Goal: Task Accomplishment & Management: Complete application form

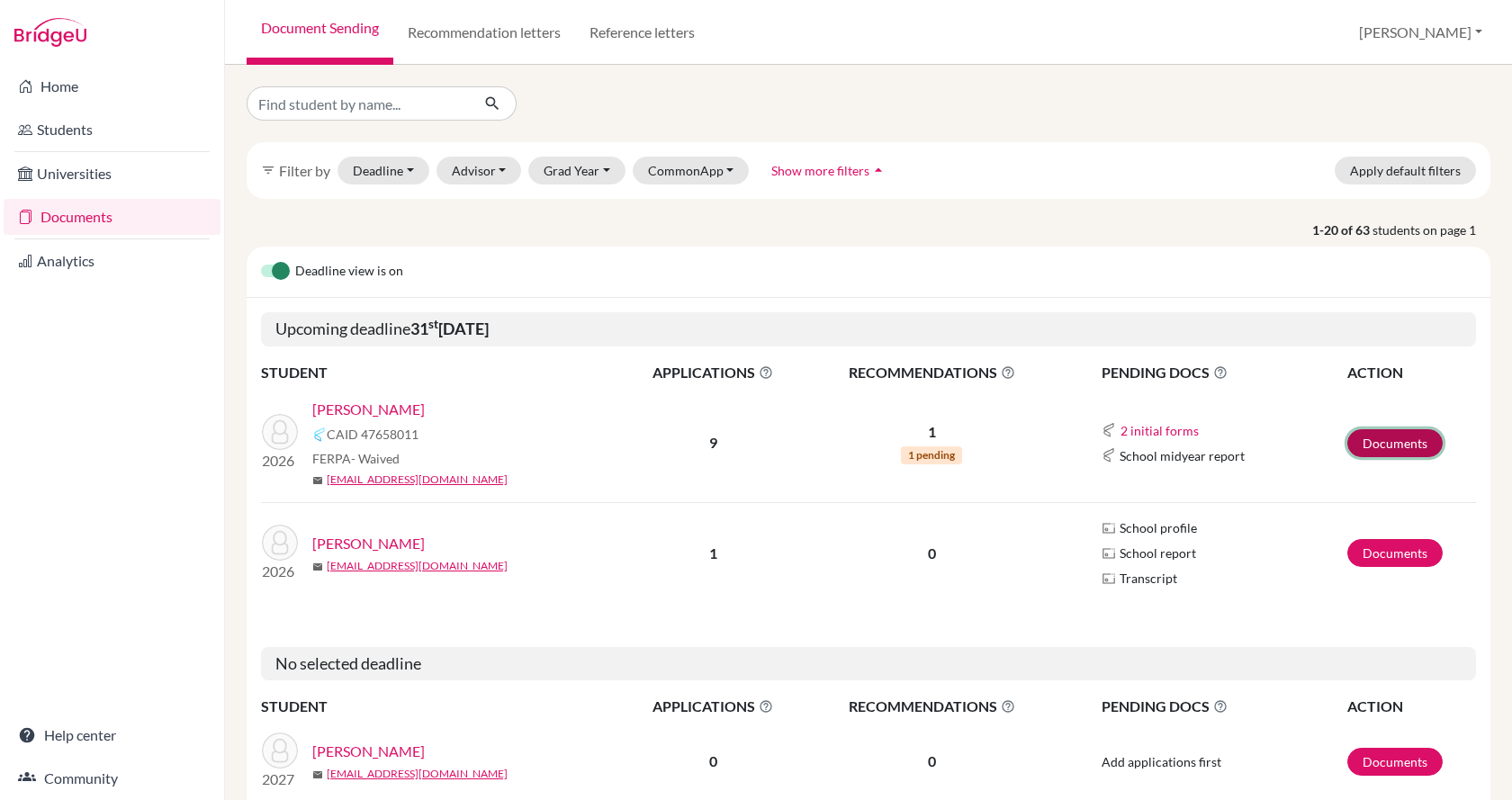
click at [1347, 452] on link "Documents" at bounding box center [1394, 443] width 95 height 27
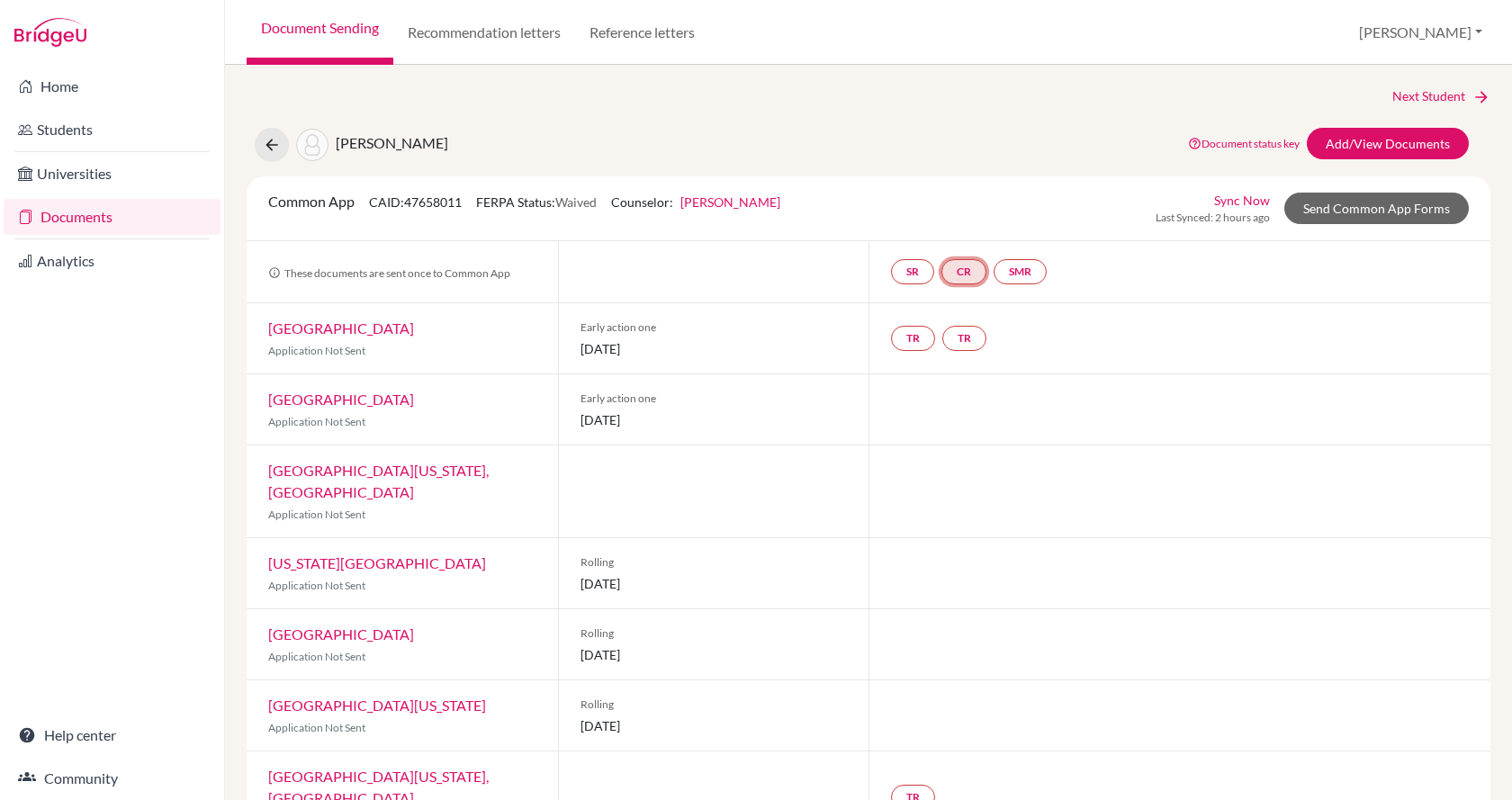
click at [965, 277] on link "CR" at bounding box center [964, 272] width 45 height 25
click at [949, 228] on small "Incomplete" at bounding box center [966, 234] width 174 height 17
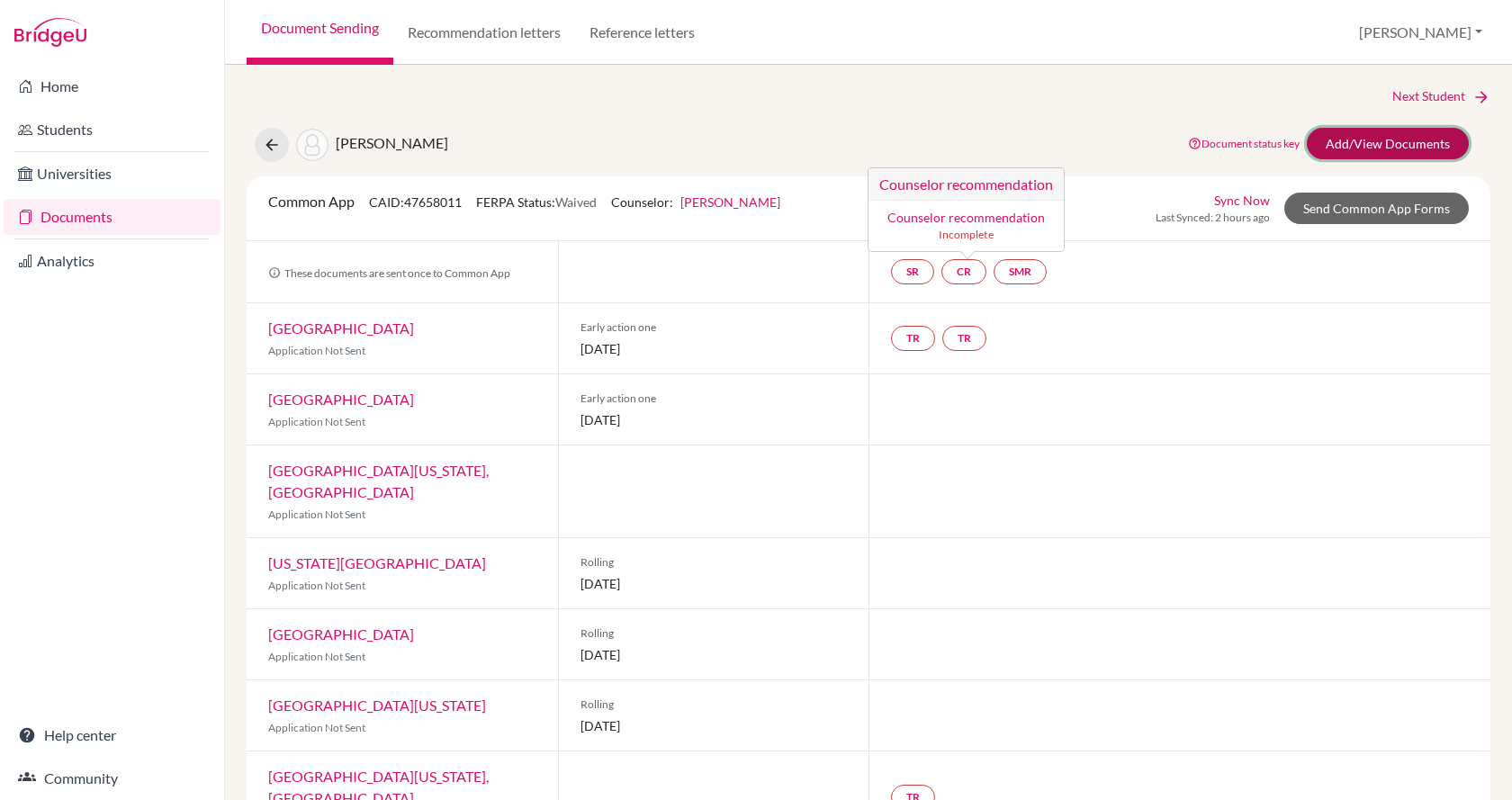
click at [1341, 139] on link "Add/View Documents" at bounding box center [1387, 143] width 162 height 31
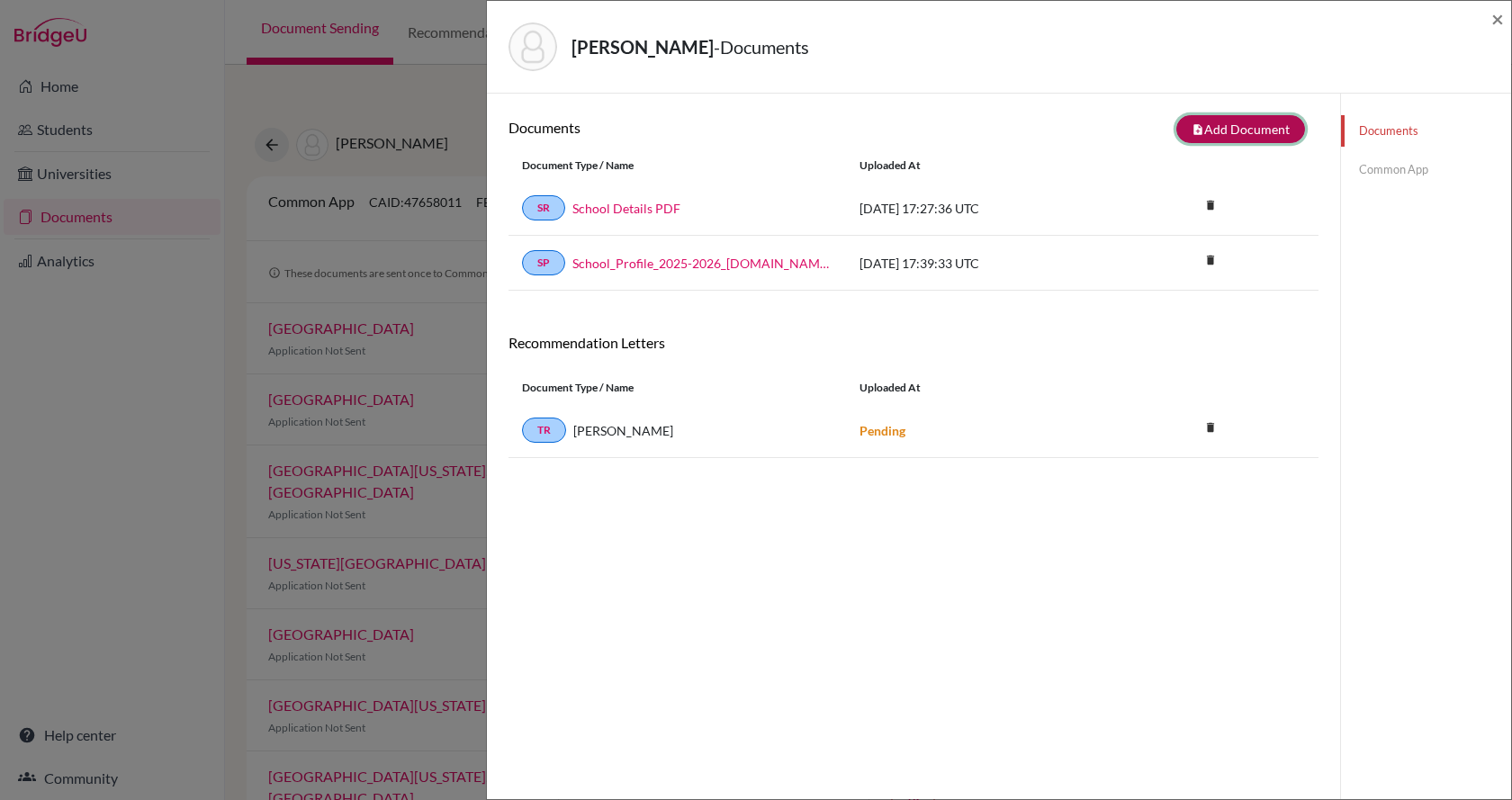
click at [1235, 133] on button "note_add Add Document" at bounding box center [1240, 128] width 128 height 27
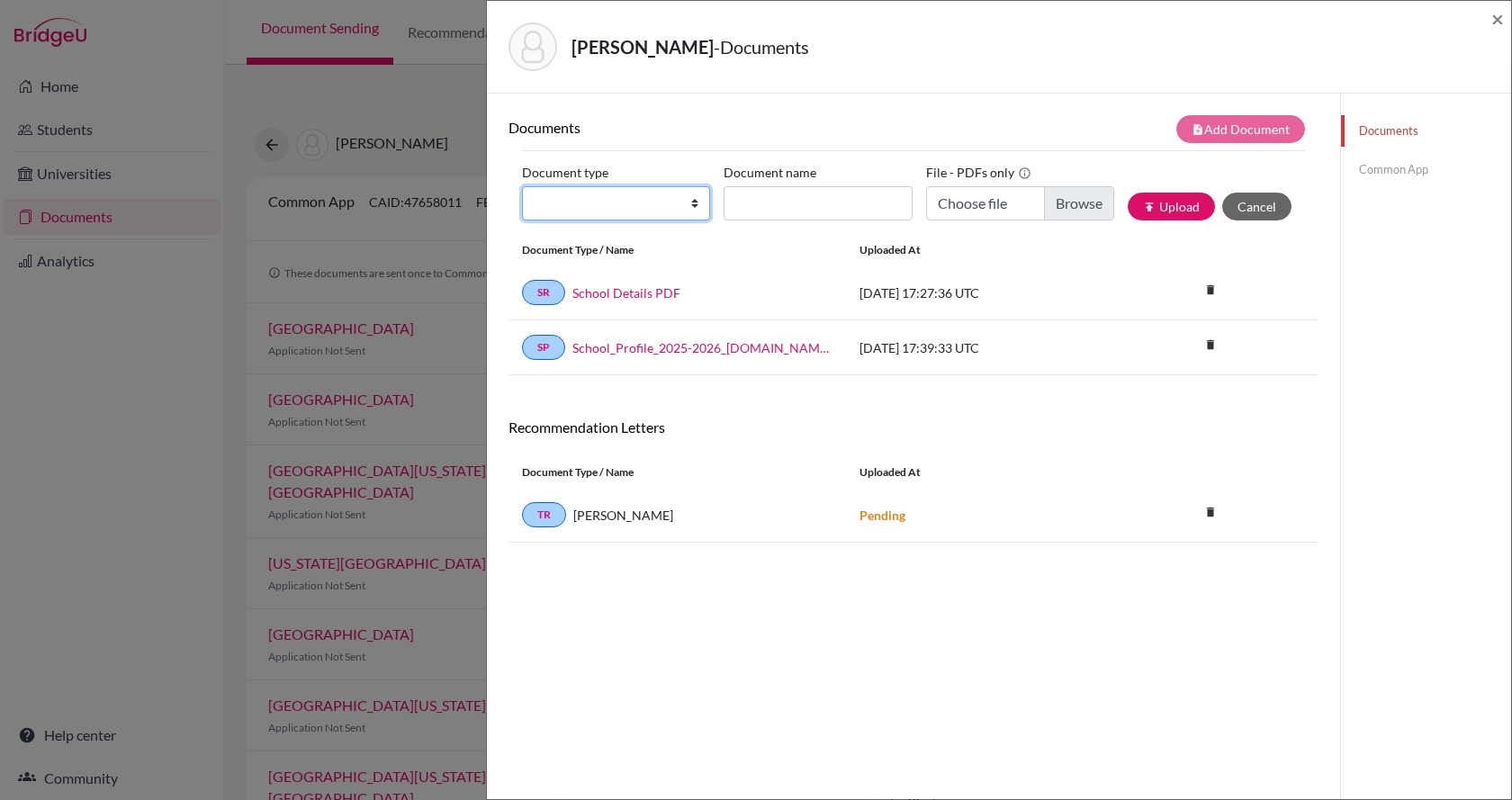
click at [587, 208] on select "Change explanation for Common App reports Counselor recommendation Internationa…" at bounding box center [616, 203] width 188 height 34
select select "4"
click at [522, 186] on select "Change explanation for Common App reports Counselor recommendation Internationa…" at bounding box center [616, 203] width 188 height 34
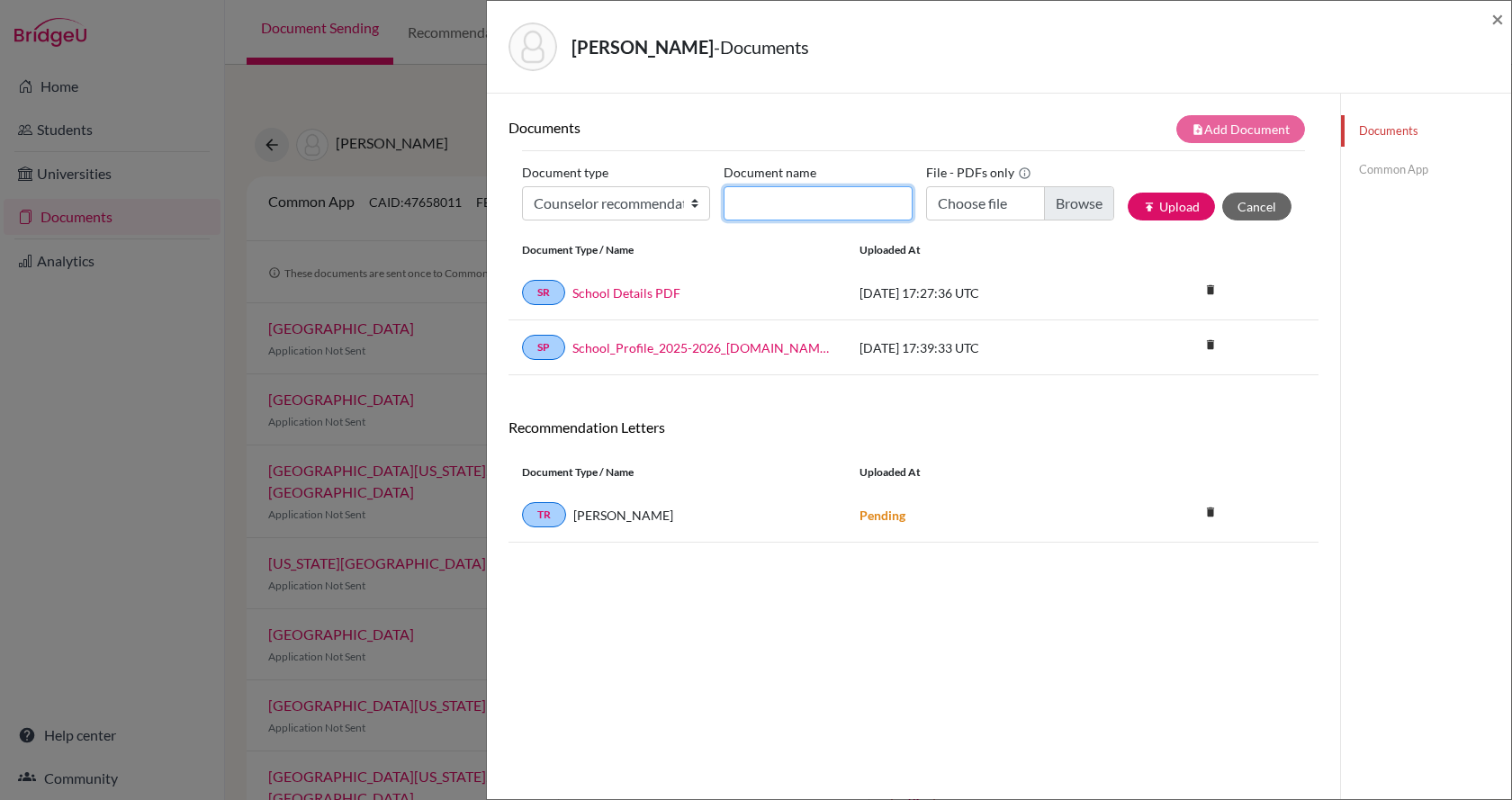
click at [838, 209] on input "Document name" at bounding box center [818, 203] width 188 height 34
type input "Counselor recommendation"
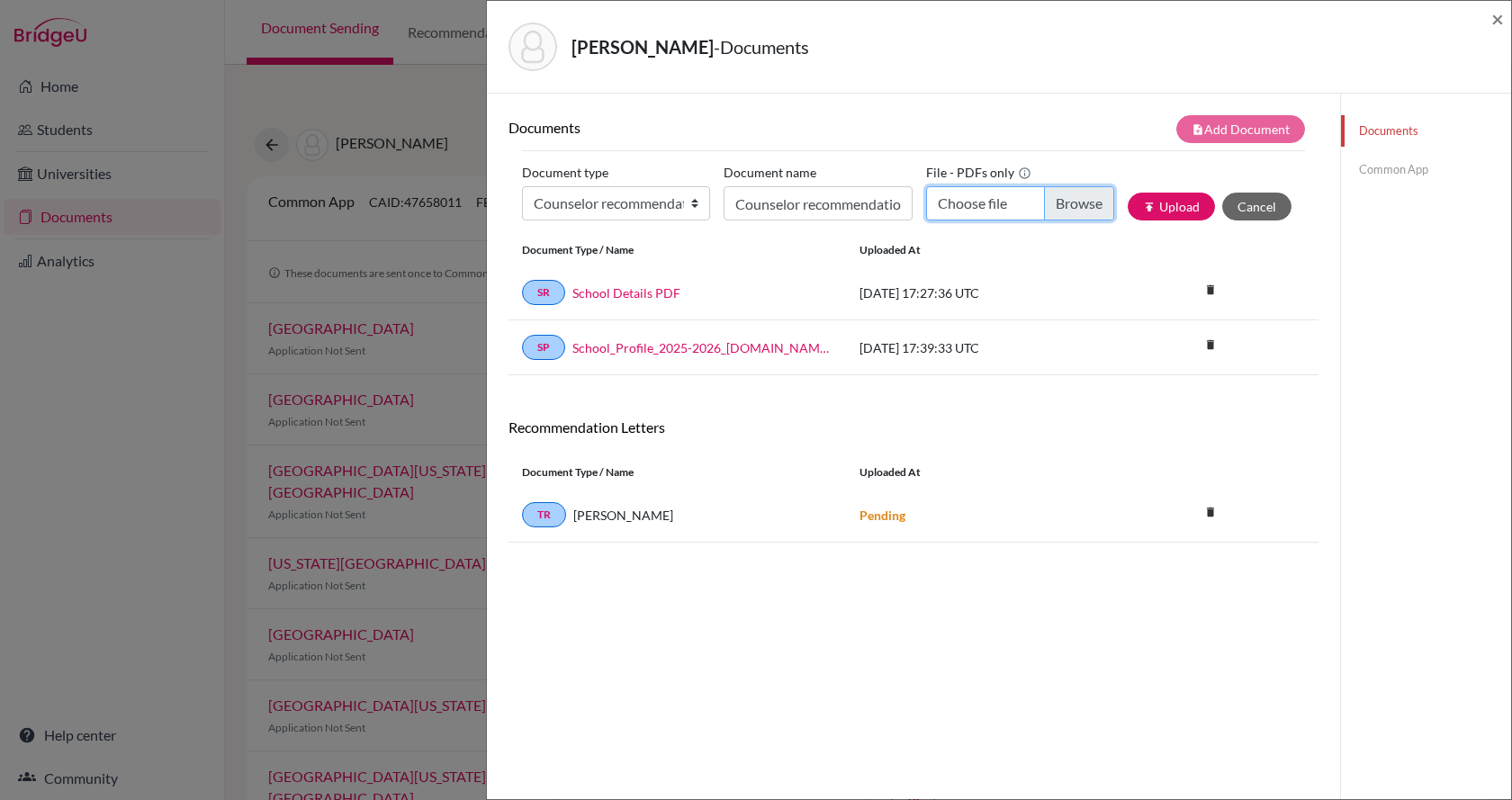
click at [1069, 203] on input "Choose file" at bounding box center [1020, 203] width 188 height 34
type input "C:\fakepath\A. Dieguez Letter of Recommendation.pdf"
click at [1174, 202] on button "publish Upload" at bounding box center [1171, 206] width 87 height 27
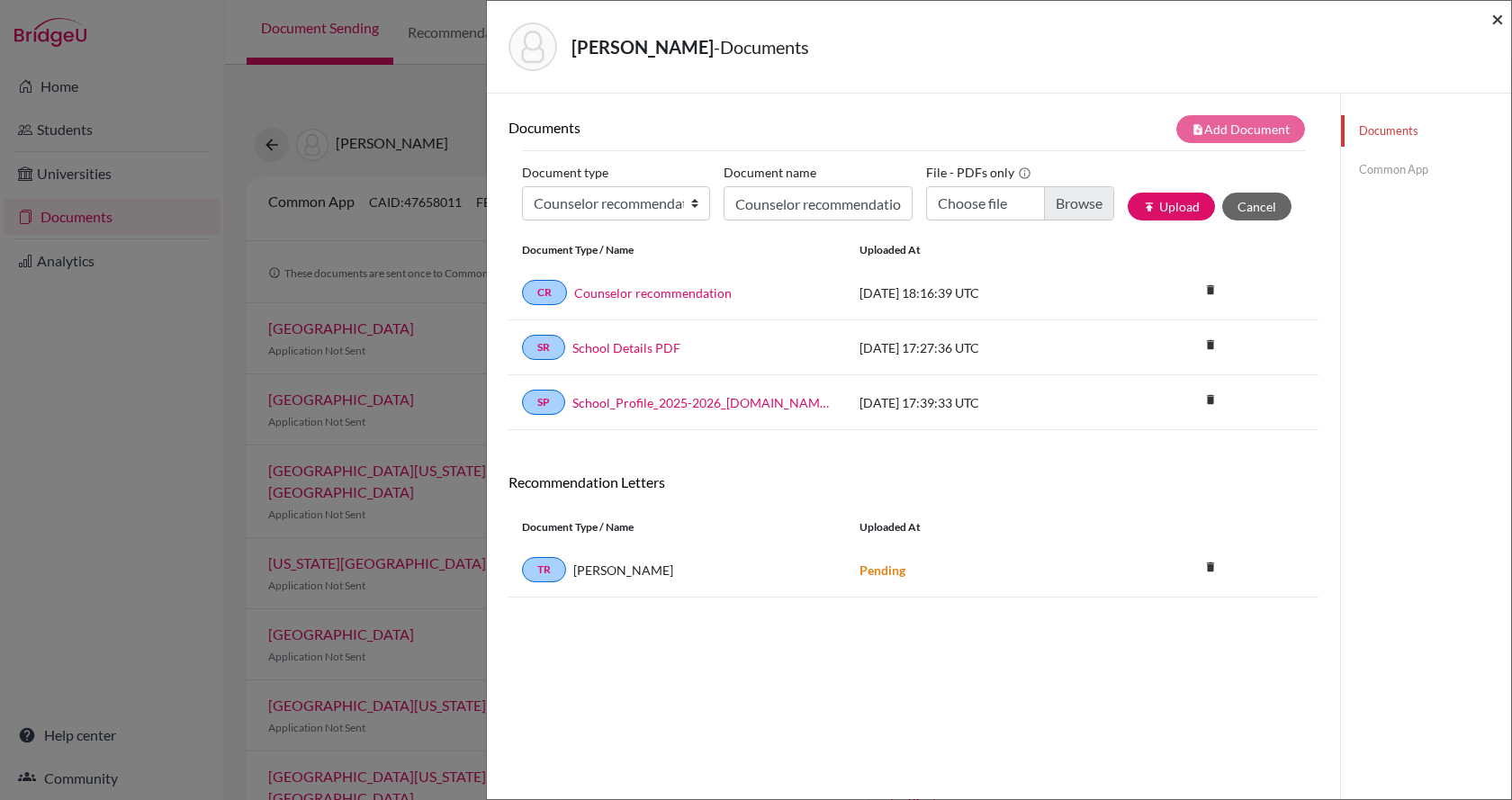
click at [1495, 13] on span "×" at bounding box center [1497, 19] width 13 height 26
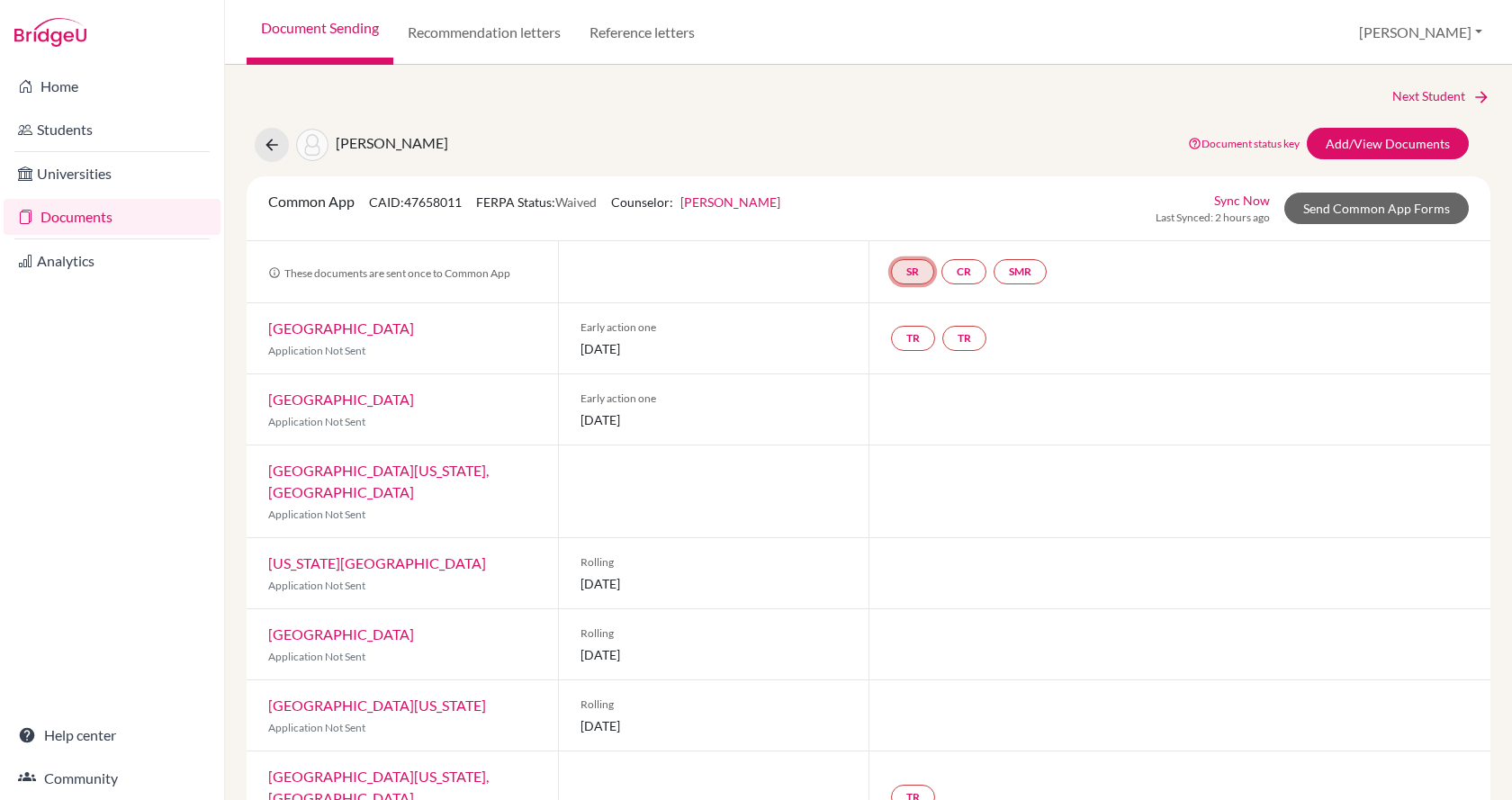
click at [915, 274] on link "SR" at bounding box center [913, 272] width 43 height 25
click at [912, 210] on link "School report" at bounding box center [912, 218] width 76 height 16
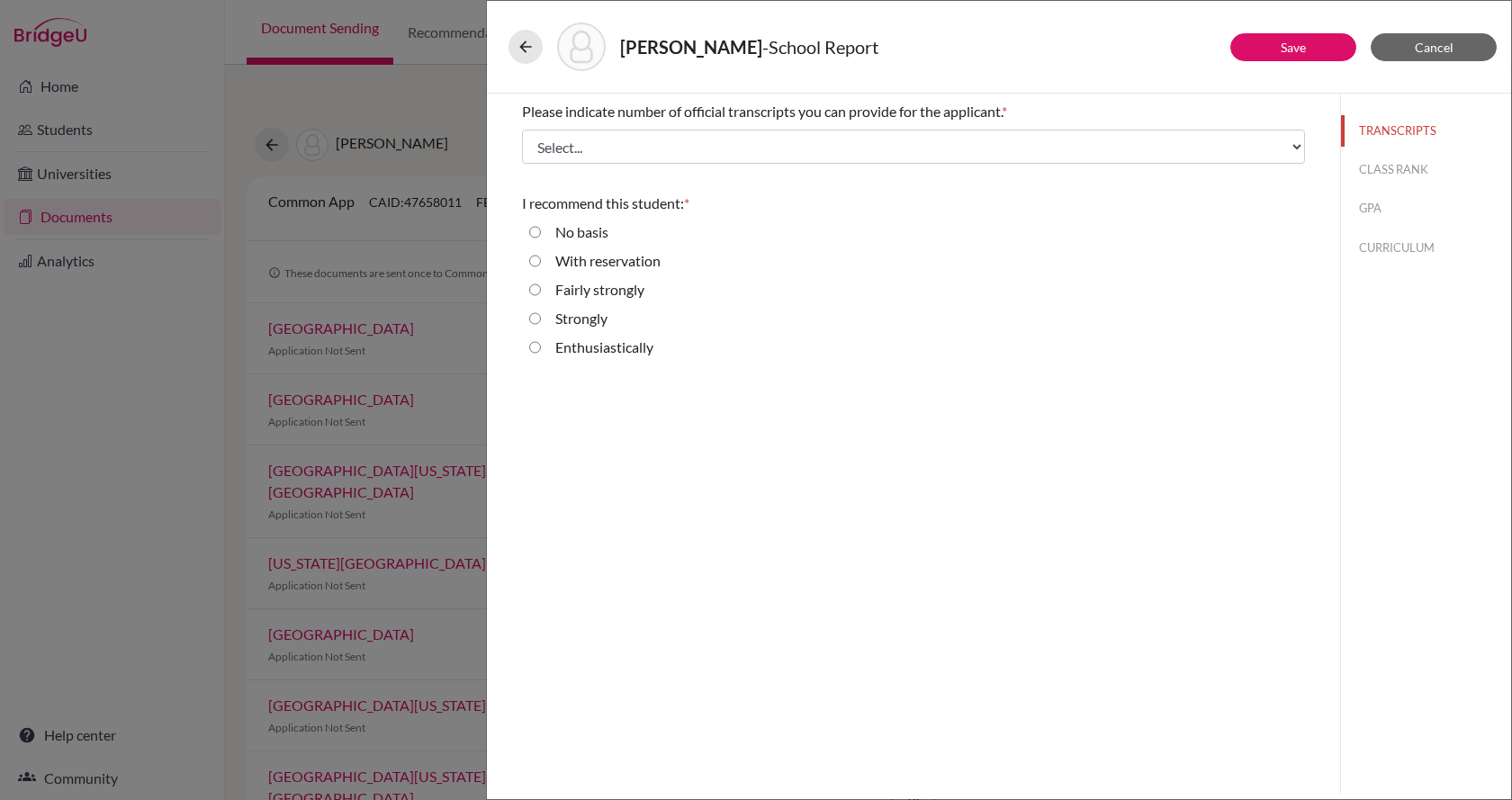
click at [571, 346] on label "Enthusiastically" at bounding box center [604, 347] width 98 height 22
click at [541, 346] on input "Enthusiastically" at bounding box center [535, 347] width 12 height 22
radio input "true"
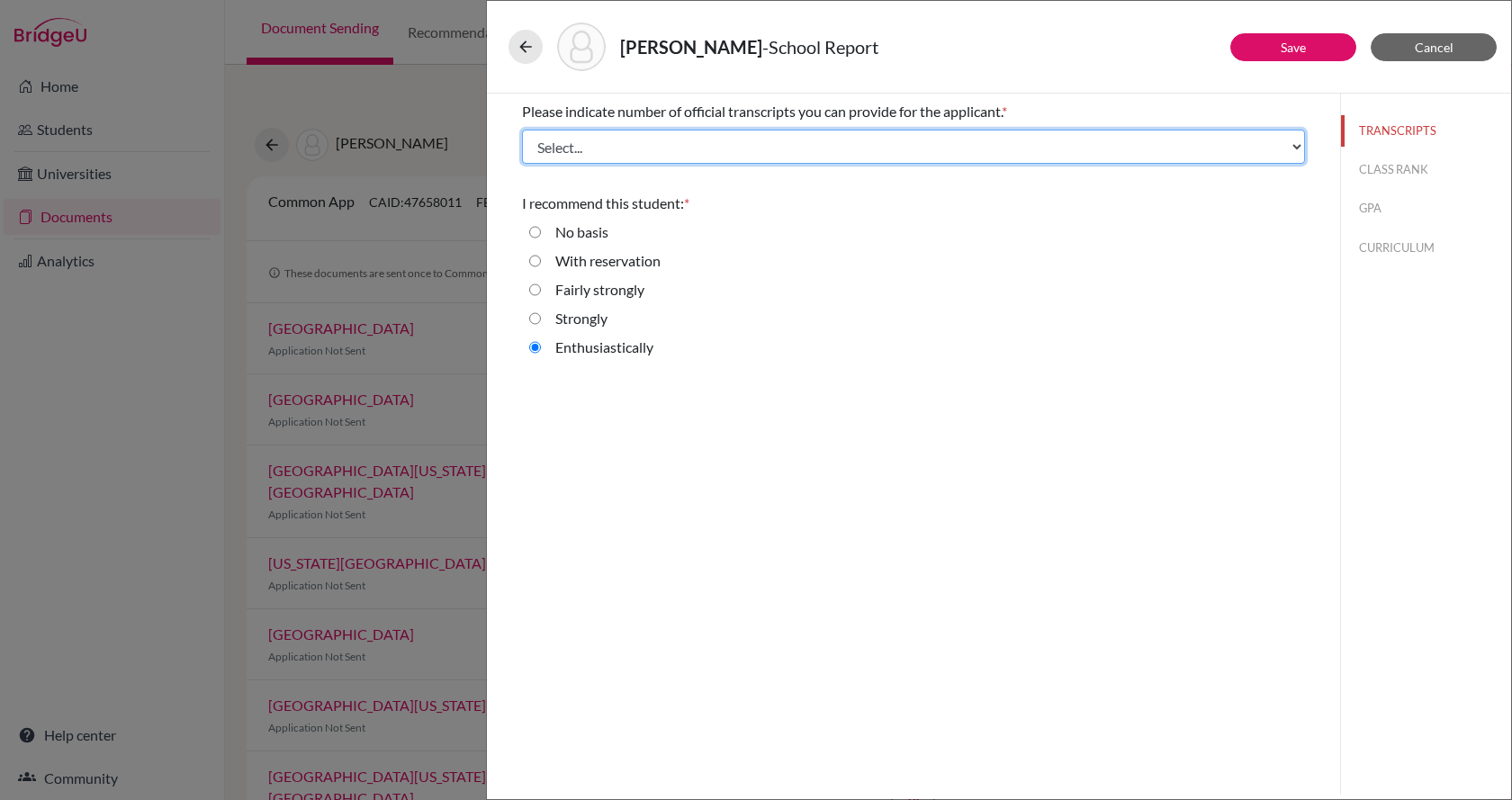
click at [613, 163] on select "Select... 1 2 3 4" at bounding box center [913, 146] width 783 height 34
select select "1"
click at [522, 129] on select "Select... 1 2 3 4" at bounding box center [913, 146] width 783 height 34
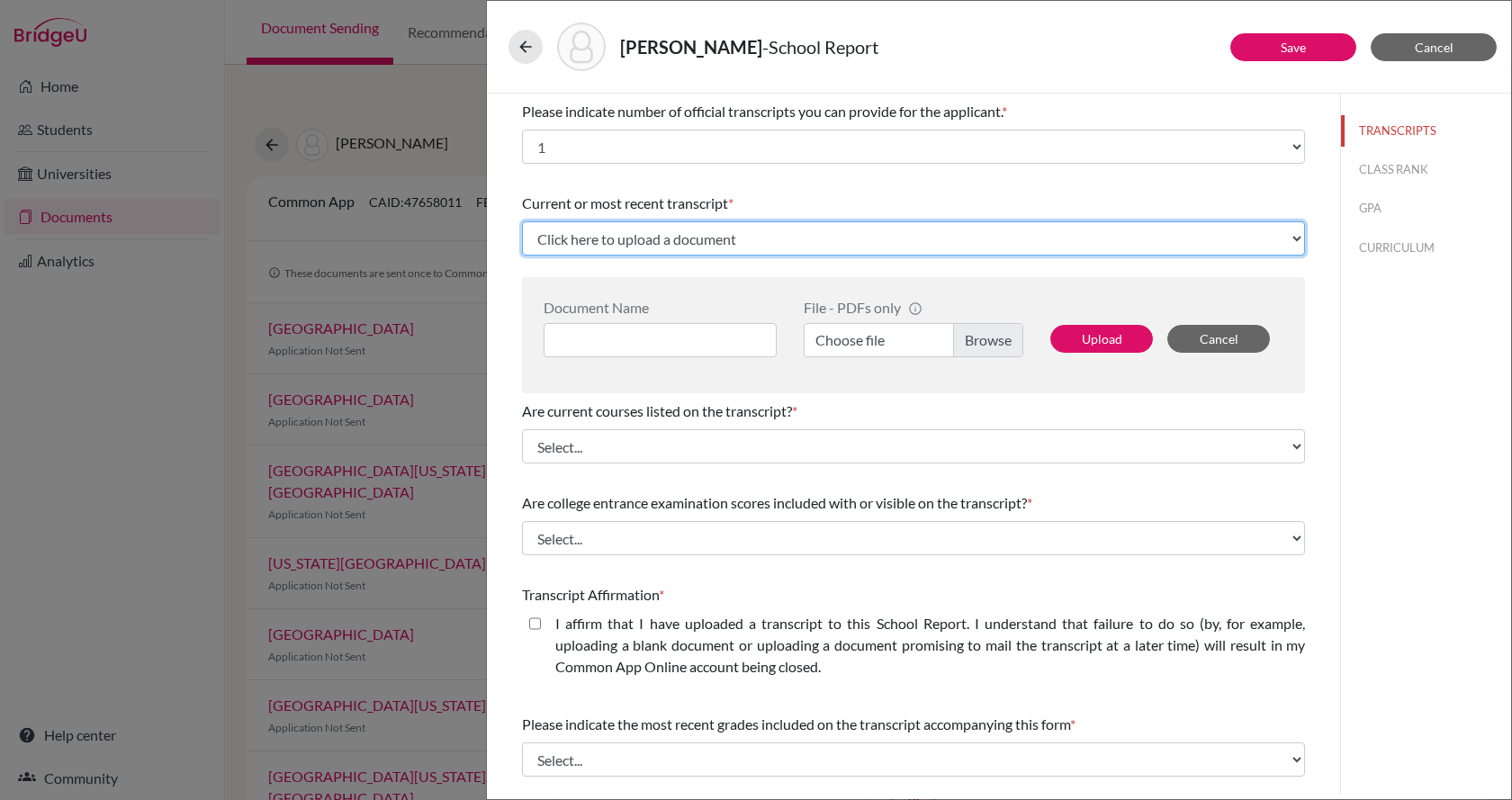
click at [619, 237] on select "Click here to upload a document Upload New File" at bounding box center [913, 238] width 783 height 34
select select "Upload New File"
click at [522, 222] on select "Click here to upload a document Upload New File" at bounding box center [913, 238] width 783 height 34
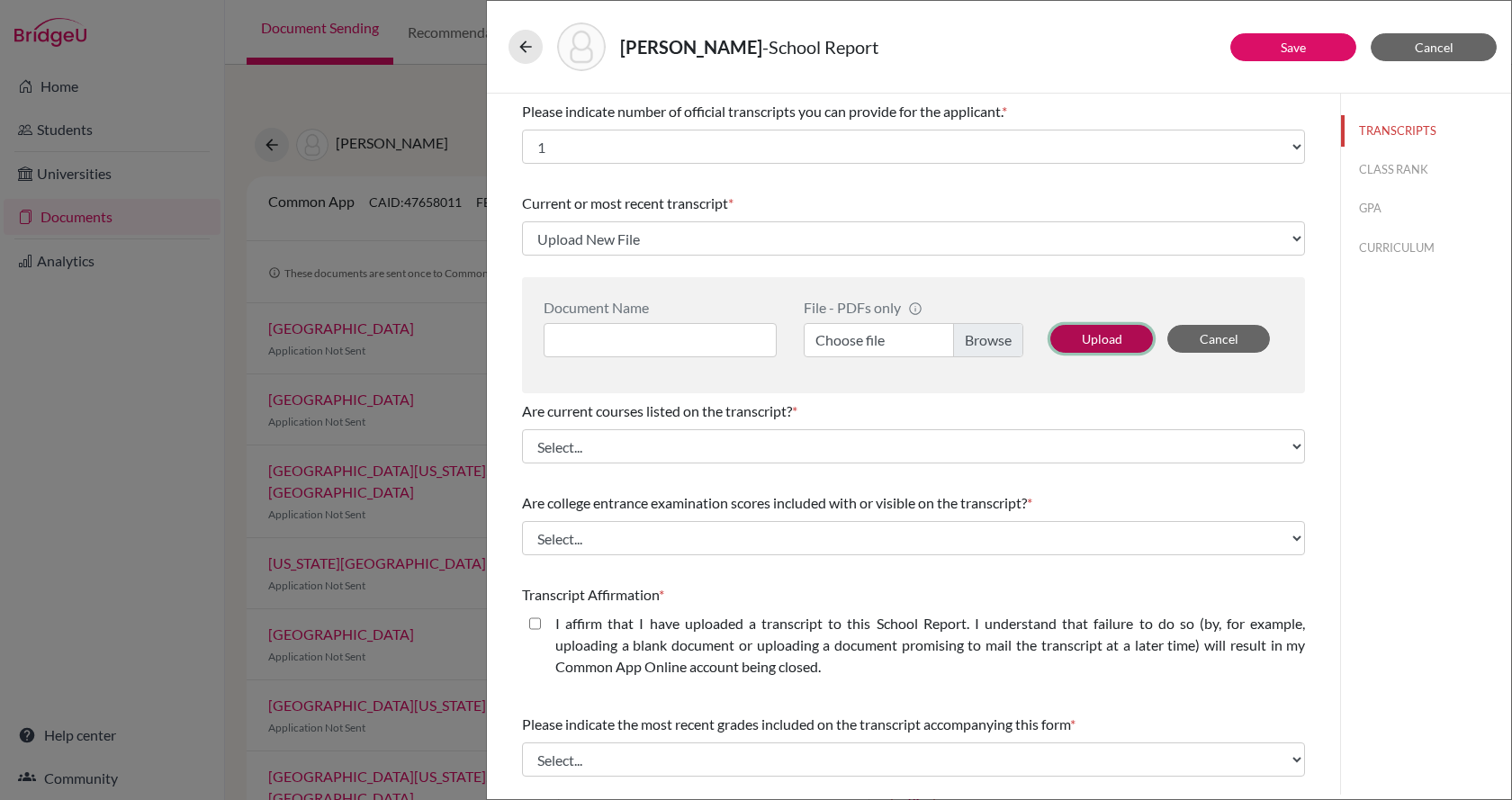
click at [1067, 342] on button "Upload" at bounding box center [1101, 338] width 103 height 27
click at [969, 338] on label "Choose file" at bounding box center [914, 340] width 220 height 34
click at [969, 338] on input "Choose file" at bounding box center [914, 340] width 220 height 34
click at [642, 333] on input at bounding box center [660, 340] width 233 height 34
type input "Initial Transcript"
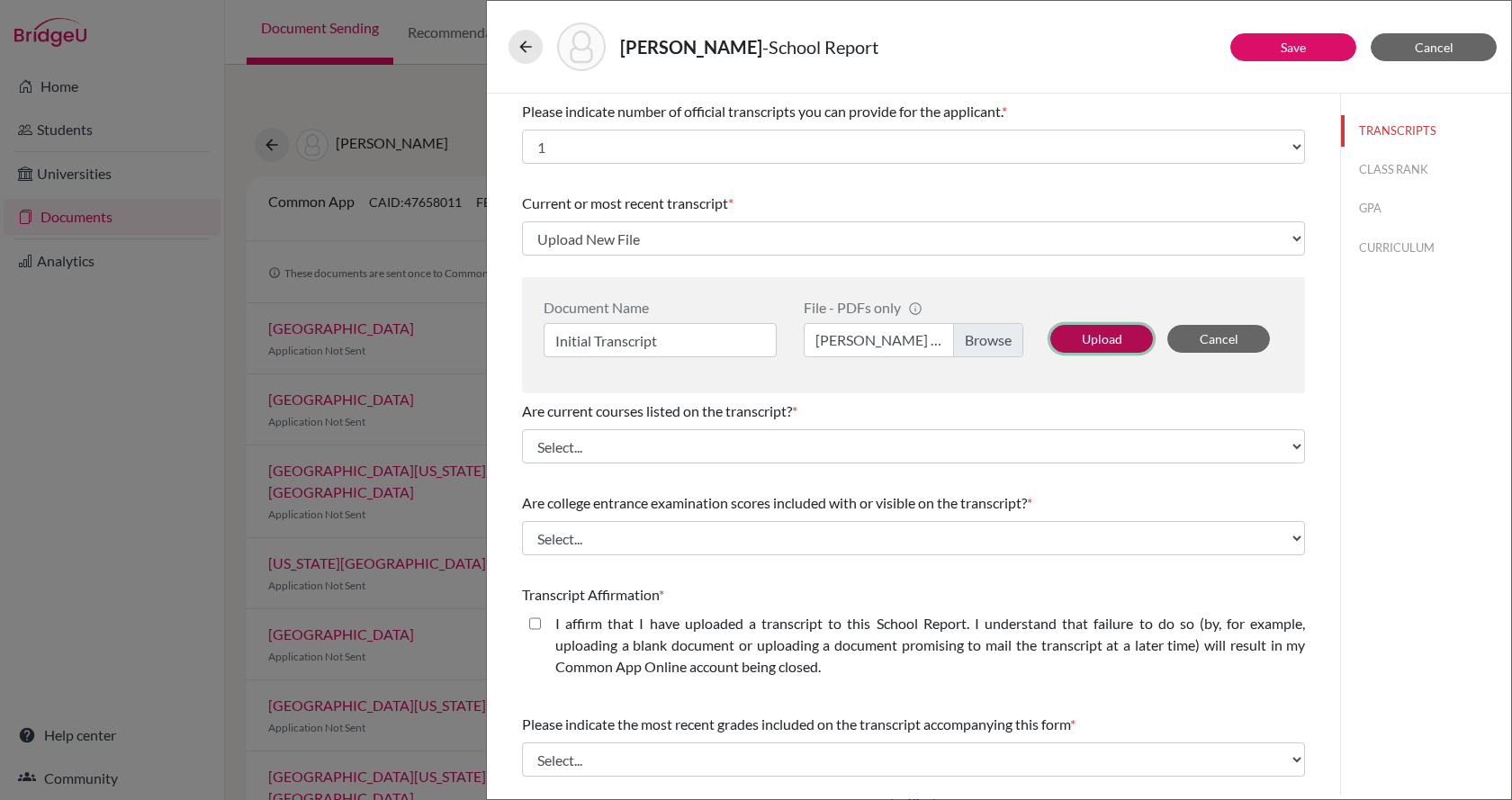
click at [1054, 347] on button "Upload" at bounding box center [1101, 338] width 103 height 27
select select "675236"
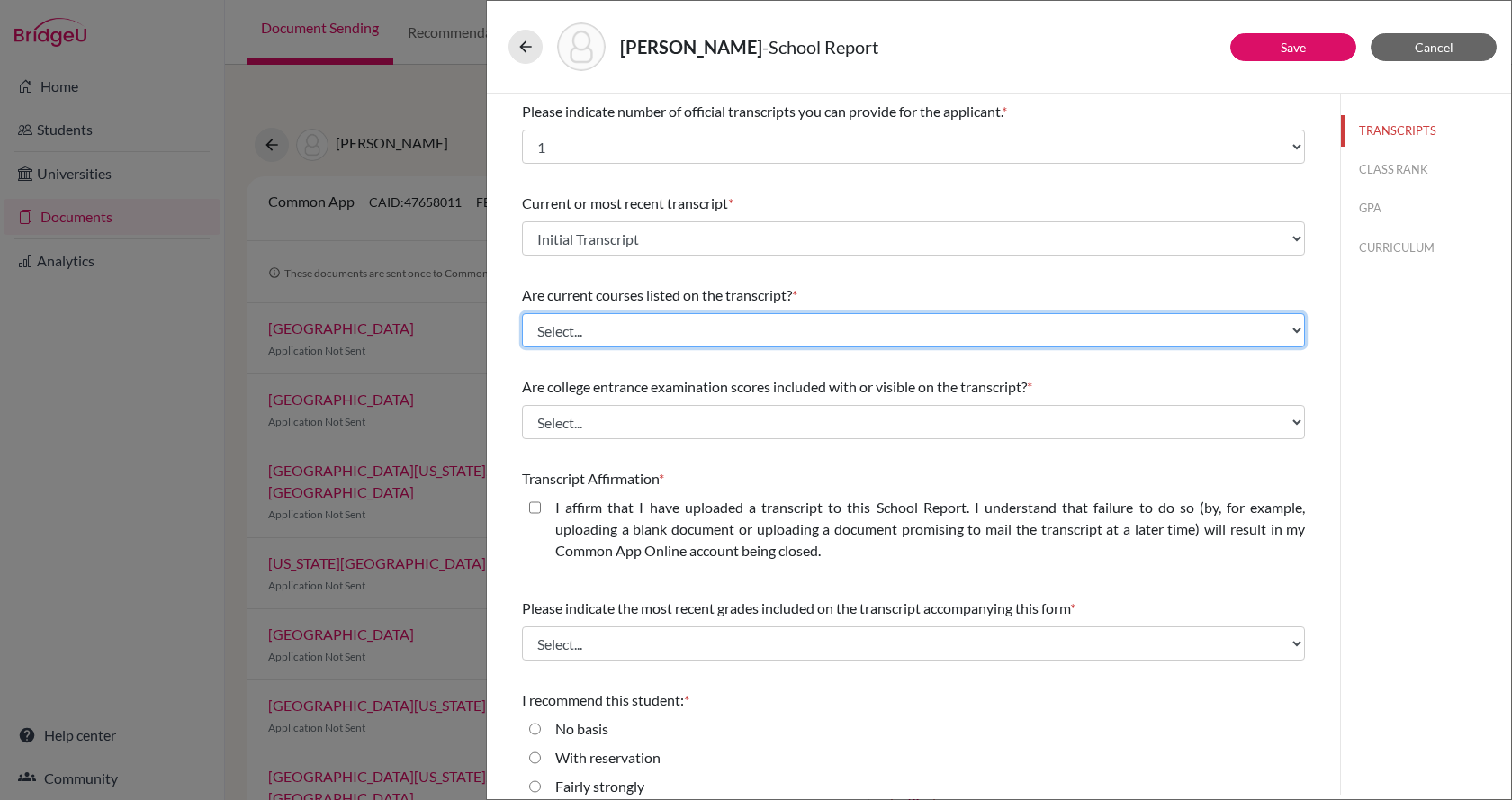
click at [651, 336] on select "Select... Yes No" at bounding box center [913, 329] width 783 height 34
select select "0"
click at [522, 313] on select "Select... Yes No" at bounding box center [913, 329] width 783 height 34
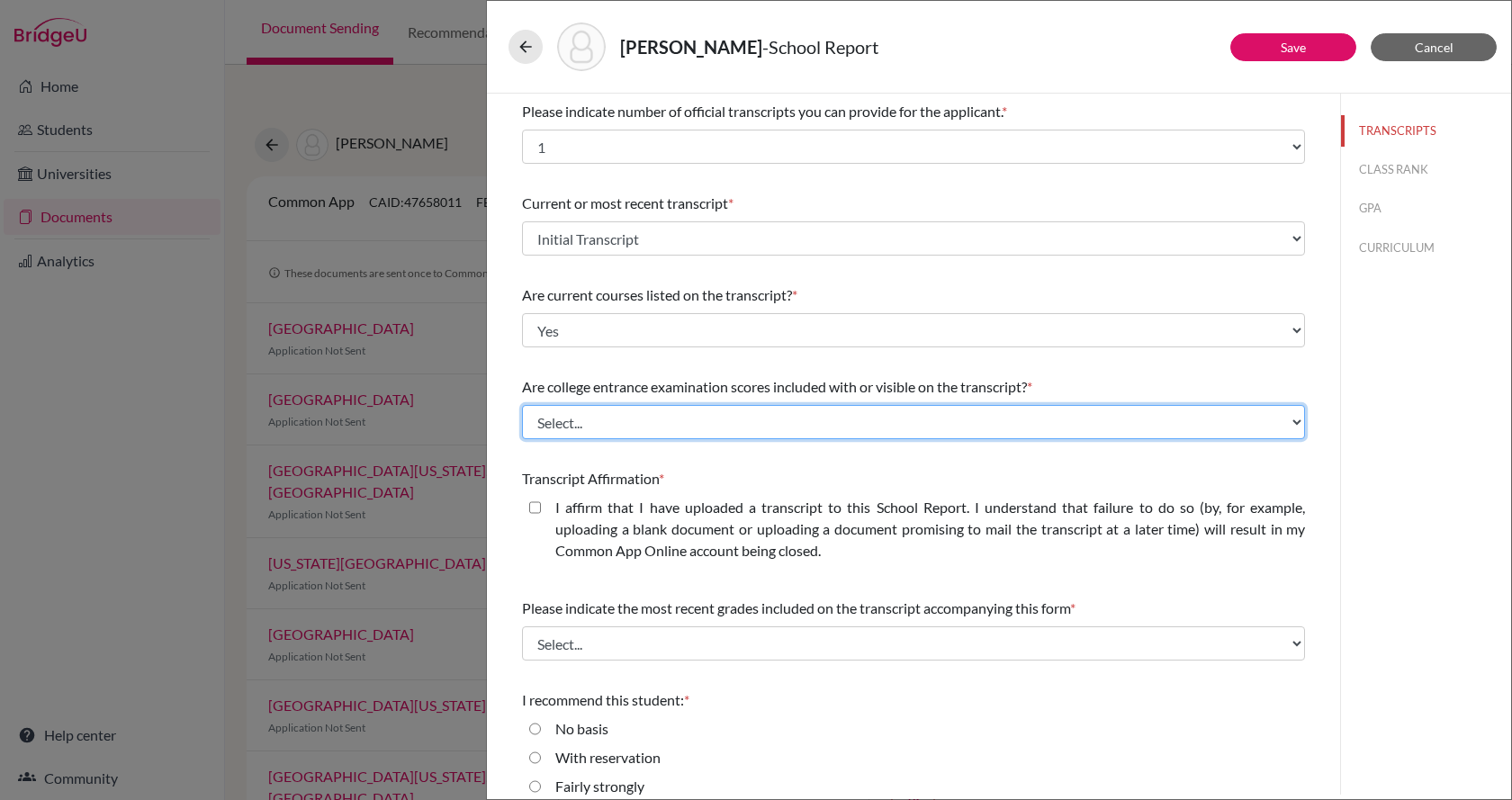
click at [643, 422] on select "Select... Yes No" at bounding box center [913, 422] width 783 height 34
select select "1"
click at [522, 405] on select "Select... Yes No" at bounding box center [913, 422] width 783 height 34
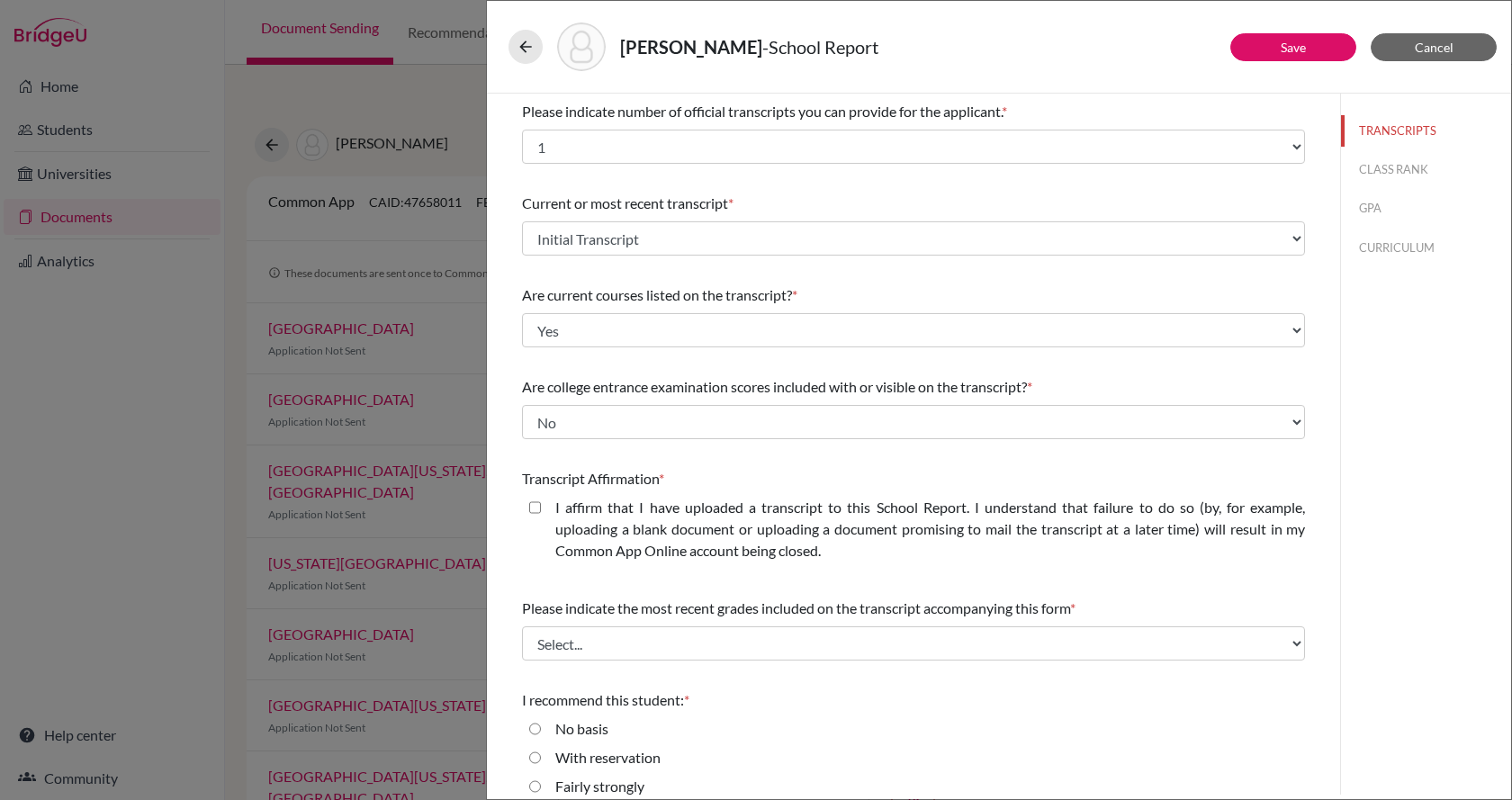
click at [617, 508] on label "I affirm that I have uploaded a transcript to this School Report. I understand …" at bounding box center [930, 529] width 750 height 65
click at [541, 508] on closed\ "I affirm that I have uploaded a transcript to this School Report. I understand …" at bounding box center [535, 508] width 12 height 22
checkbox closed\ "true"
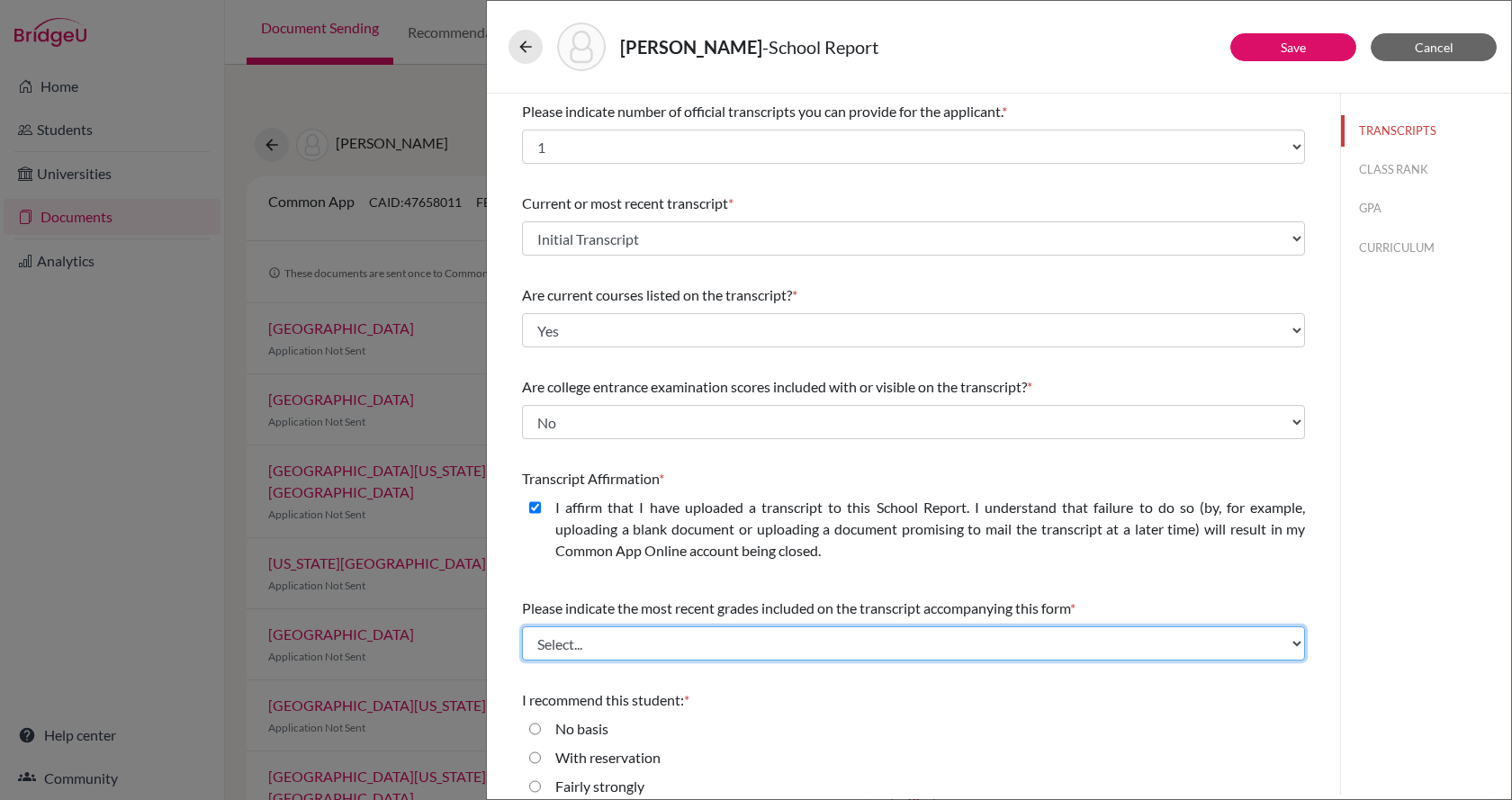
click at [753, 635] on select "Select... Final junior year grades 1st Quarter senior year grades 2nd Quarter/1…" at bounding box center [913, 643] width 783 height 34
select select "0"
click at [522, 626] on select "Select... Final junior year grades 1st Quarter senior year grades 2nd Quarter/1…" at bounding box center [913, 643] width 783 height 34
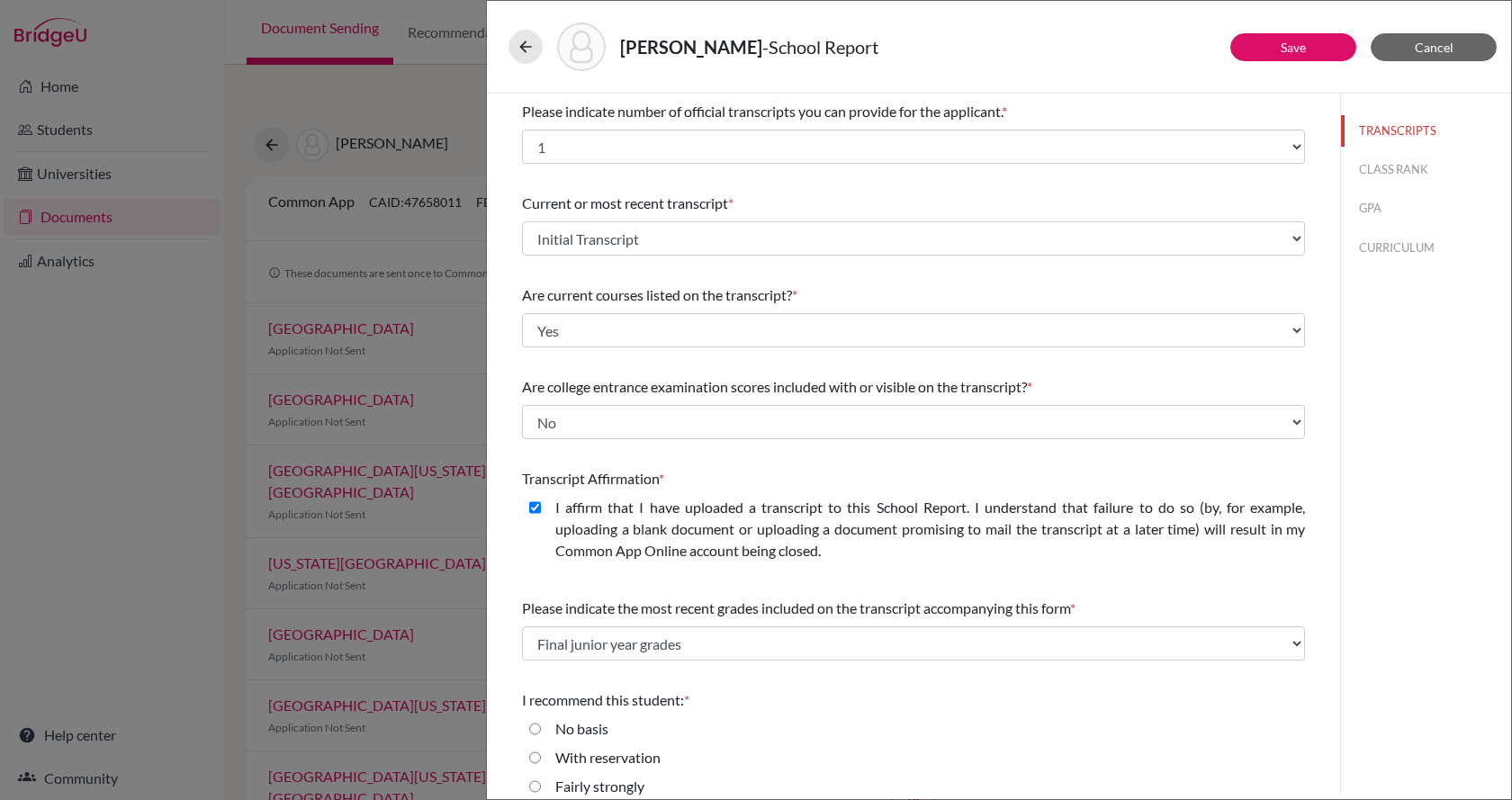
click at [778, 716] on div "I recommend this student: * No basis With reservation Fairly strongly Strongly …" at bounding box center [913, 775] width 783 height 187
click at [1374, 172] on button "CLASS RANK" at bounding box center [1426, 170] width 170 height 31
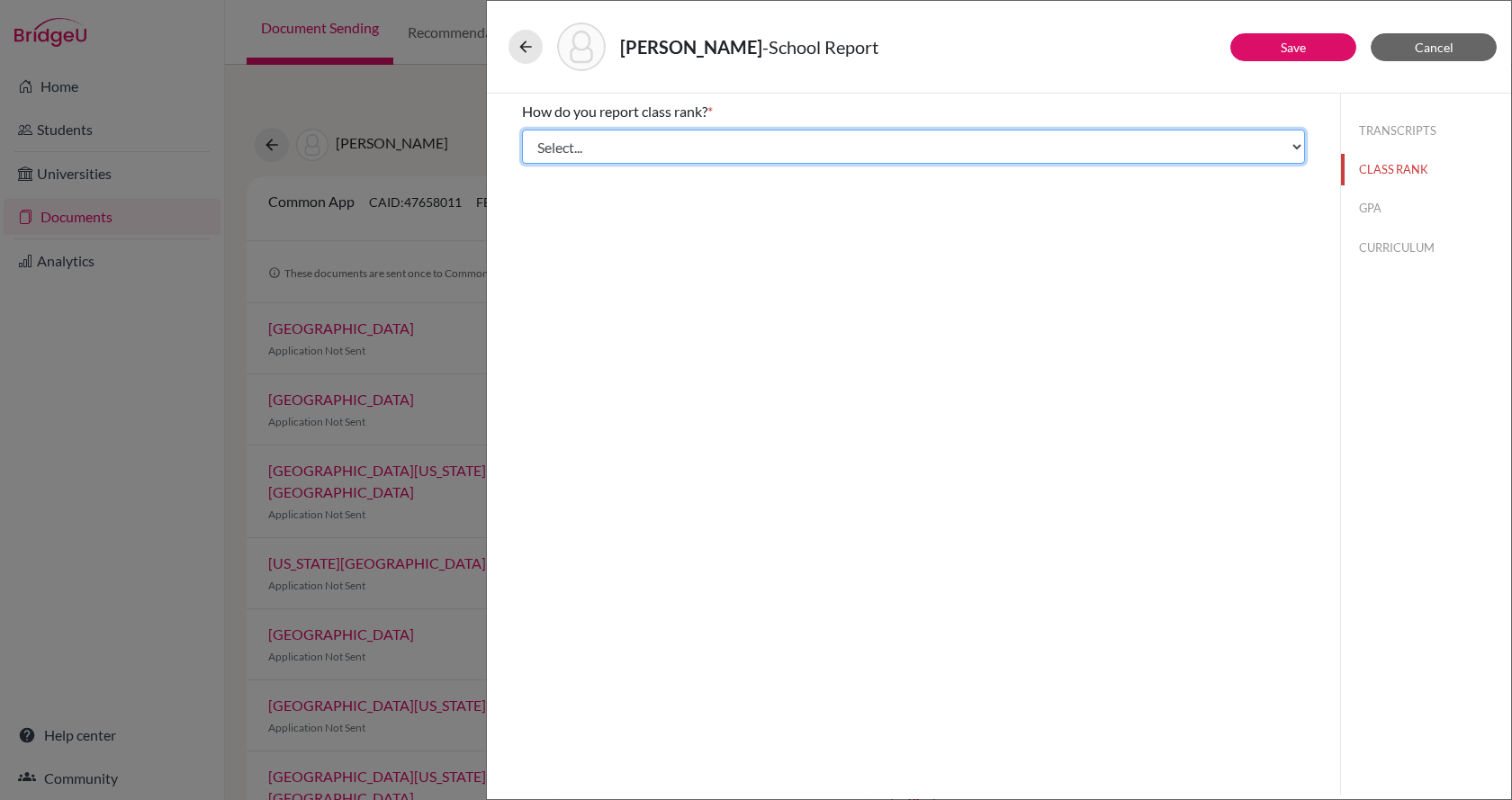
click at [747, 159] on select "Select... Exact Decile Quintile Quartile None" at bounding box center [913, 146] width 783 height 34
select select "1"
click at [522, 129] on select "Select... Exact Decile Quintile Quartile None" at bounding box center [913, 146] width 783 height 34
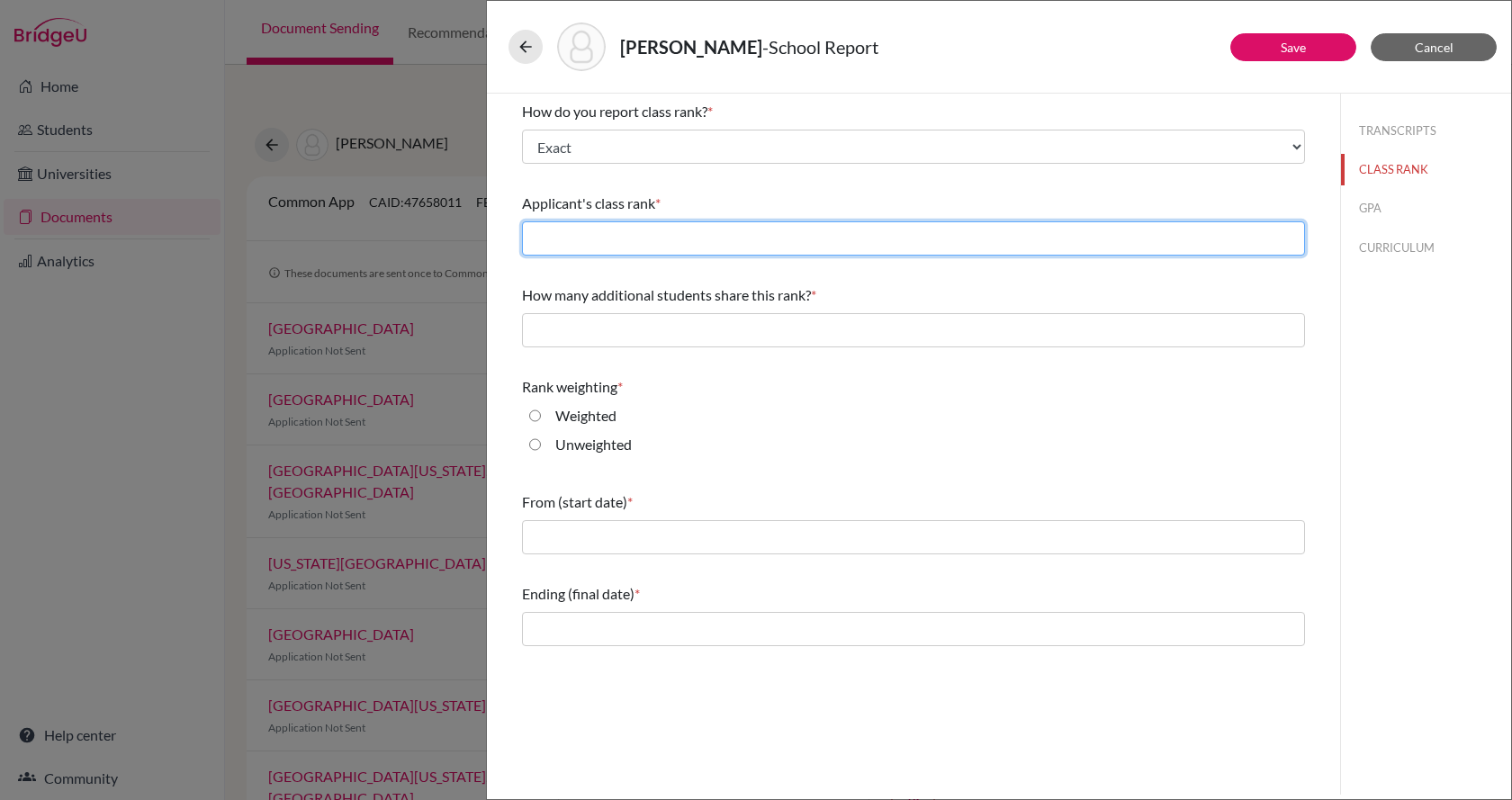
click at [610, 227] on input "text" at bounding box center [913, 238] width 783 height 34
type input "2"
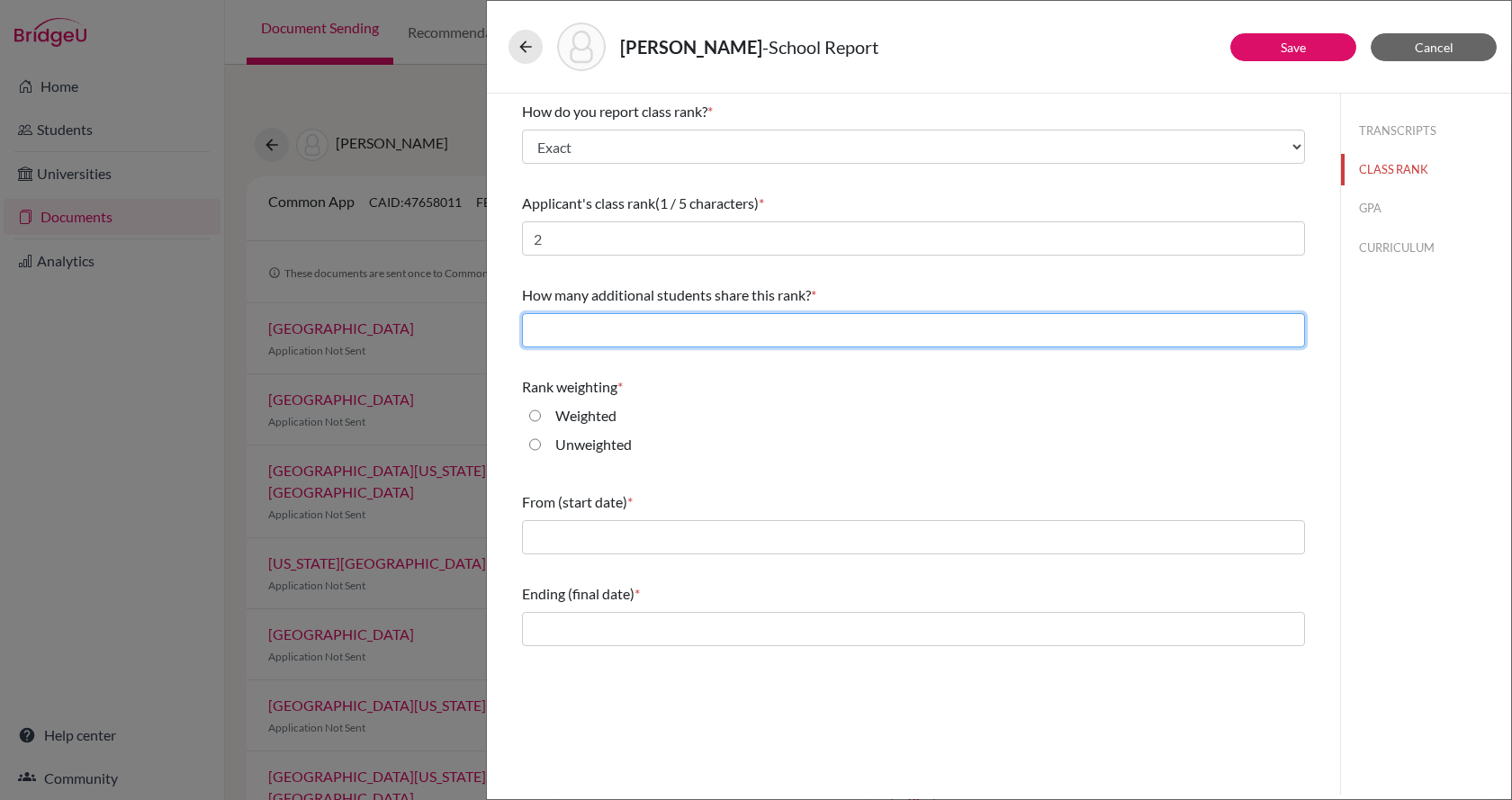
click at [641, 334] on input "text" at bounding box center [913, 329] width 783 height 34
type input "0"
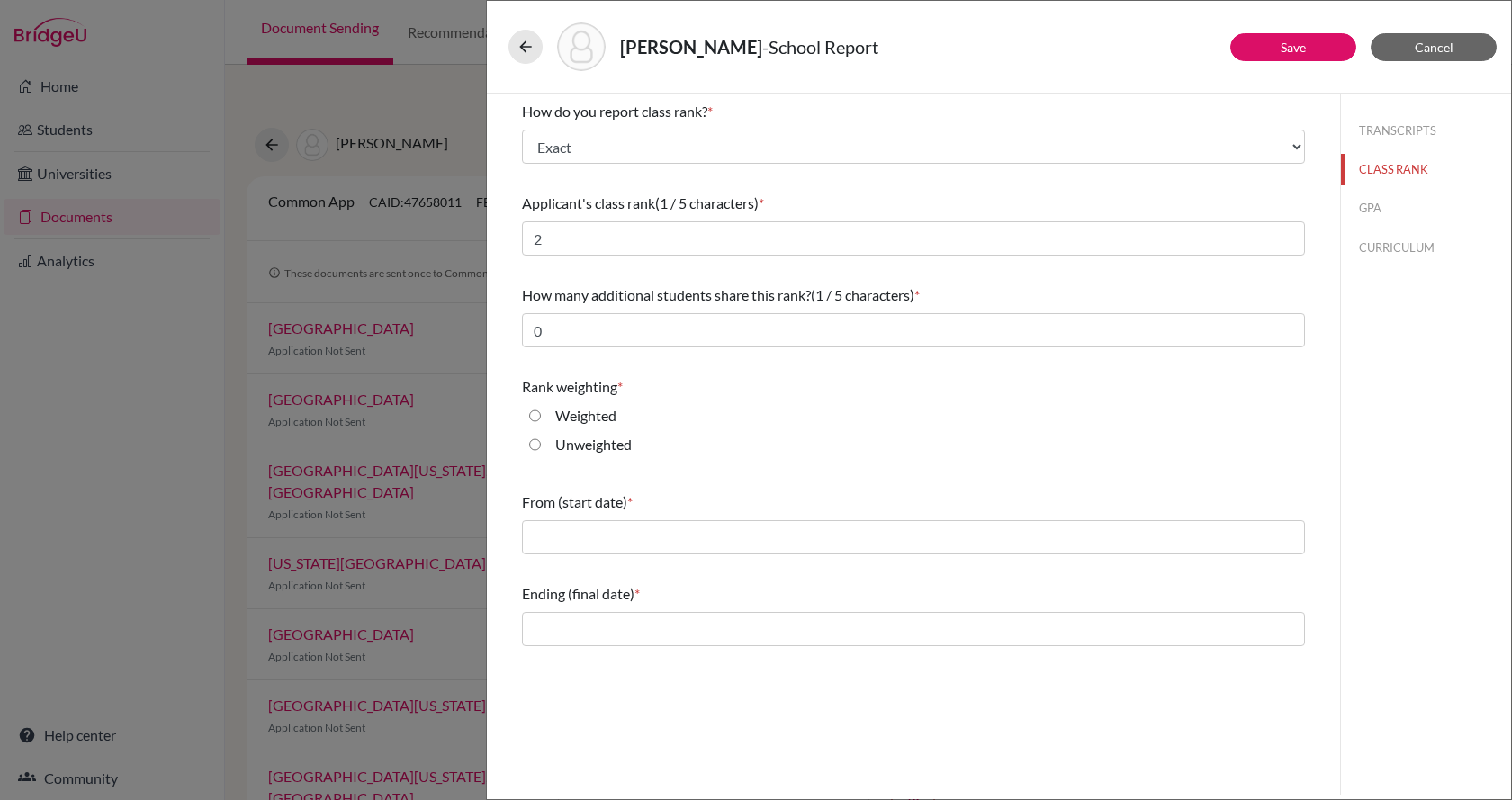
click at [750, 417] on div "Weighted" at bounding box center [913, 419] width 783 height 28
click at [584, 441] on label "Unweighted" at bounding box center [593, 444] width 76 height 22
click at [541, 441] on input "Unweighted" at bounding box center [535, 444] width 12 height 22
radio input "true"
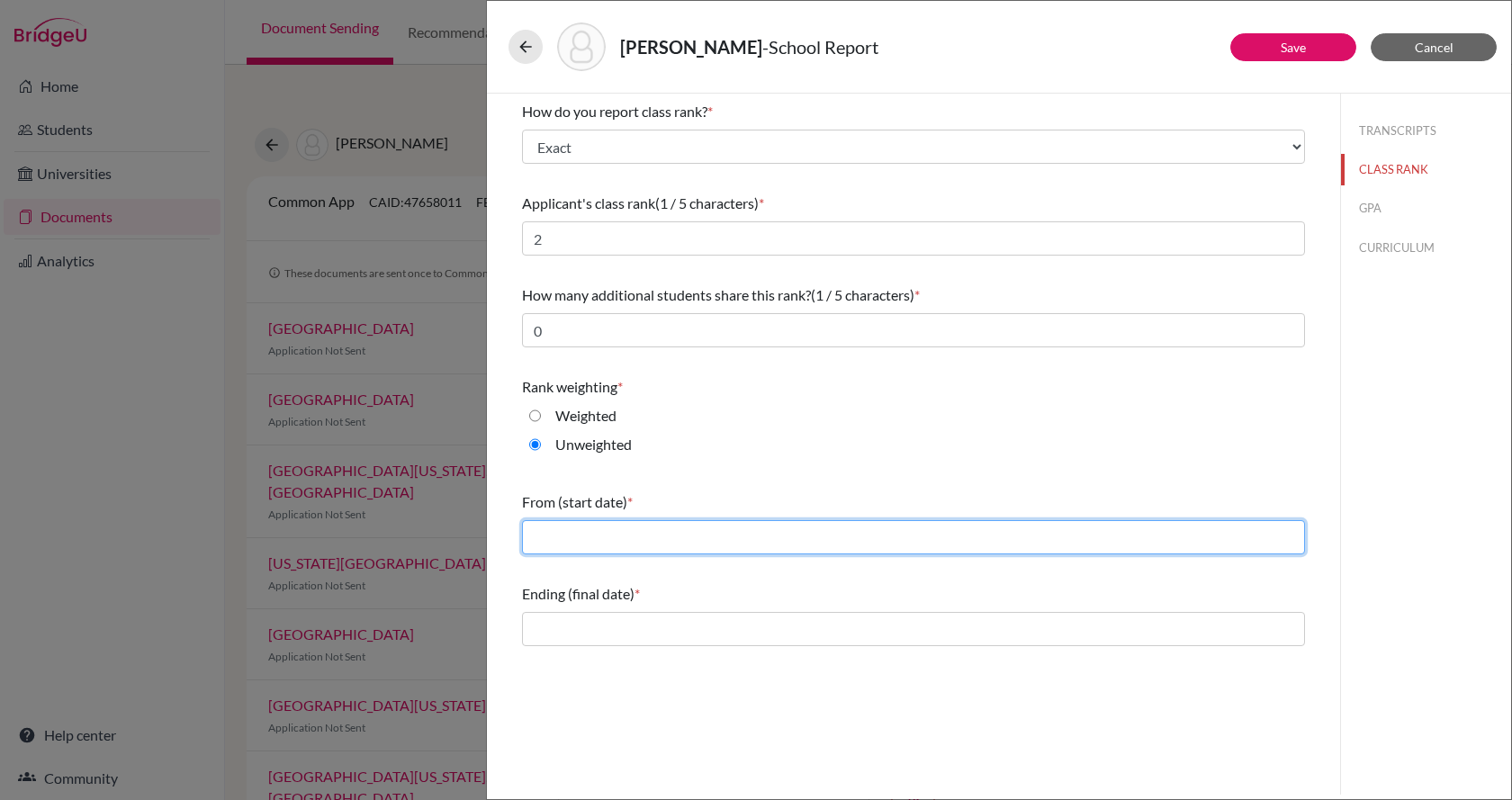
click at [580, 543] on input "text" at bounding box center [913, 537] width 783 height 34
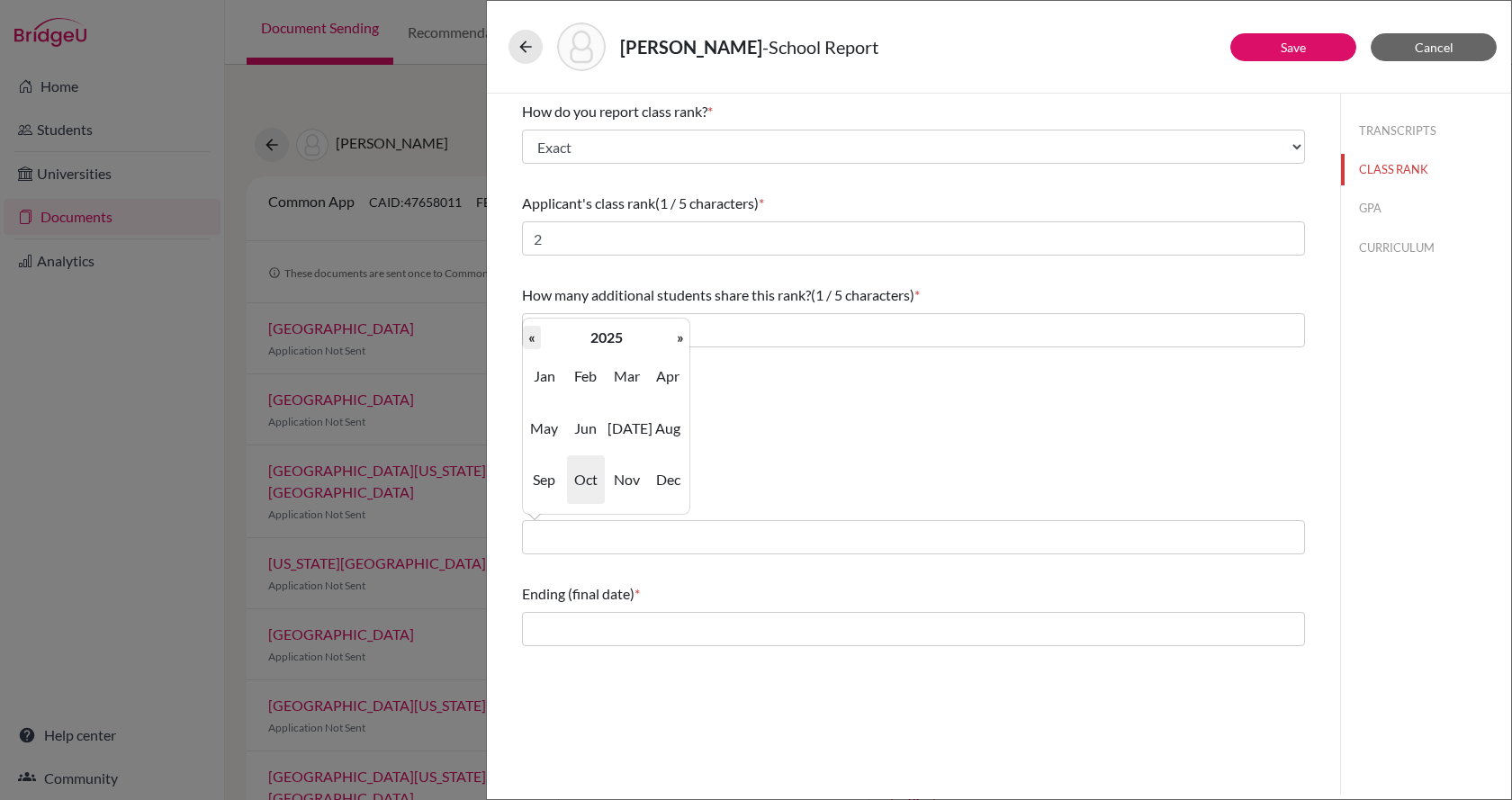
click at [527, 334] on th "«" at bounding box center [531, 337] width 18 height 24
click at [660, 421] on span "Aug" at bounding box center [668, 428] width 38 height 49
type input "08/2022"
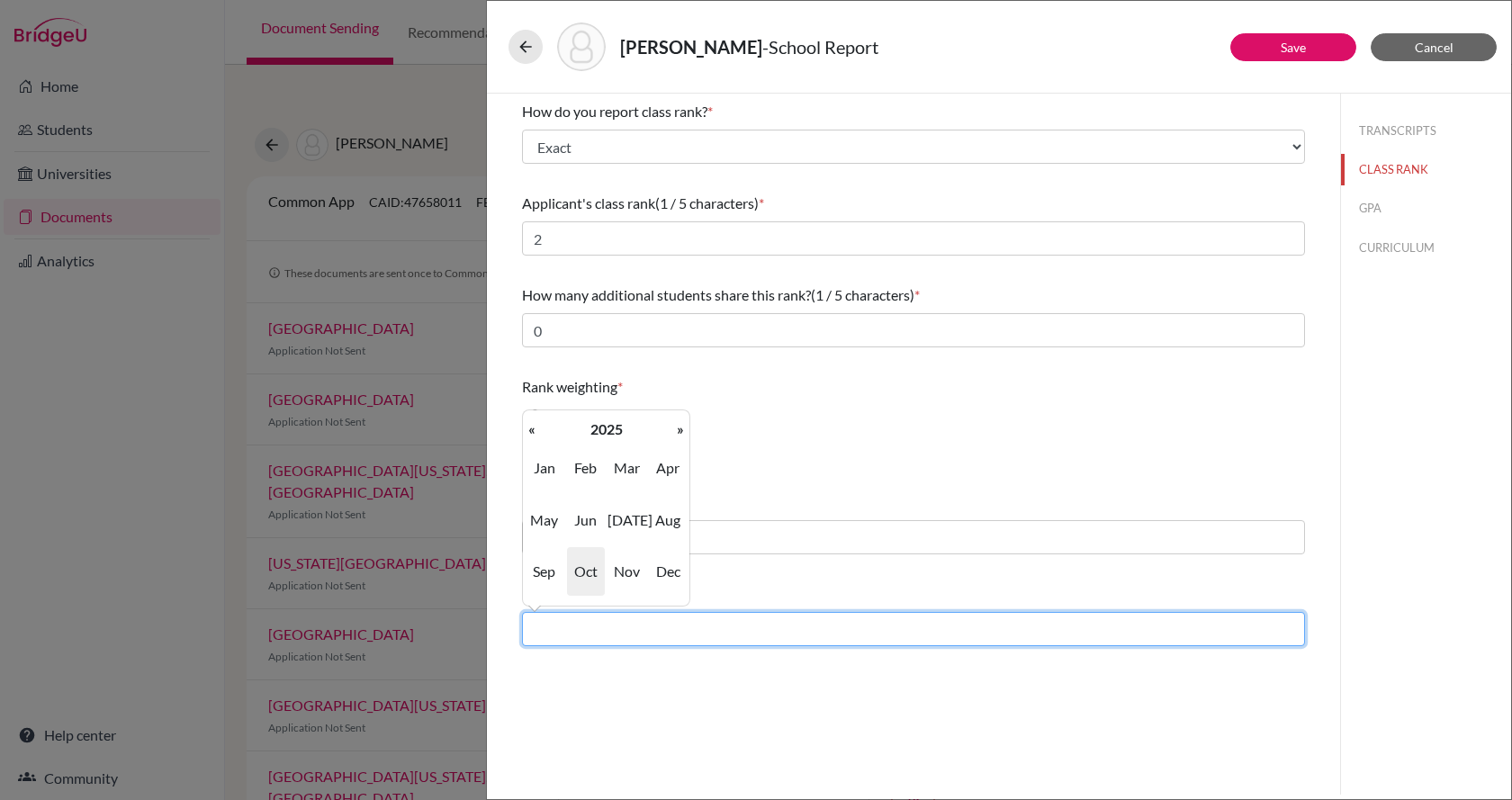
click at [612, 619] on input "text" at bounding box center [913, 628] width 783 height 34
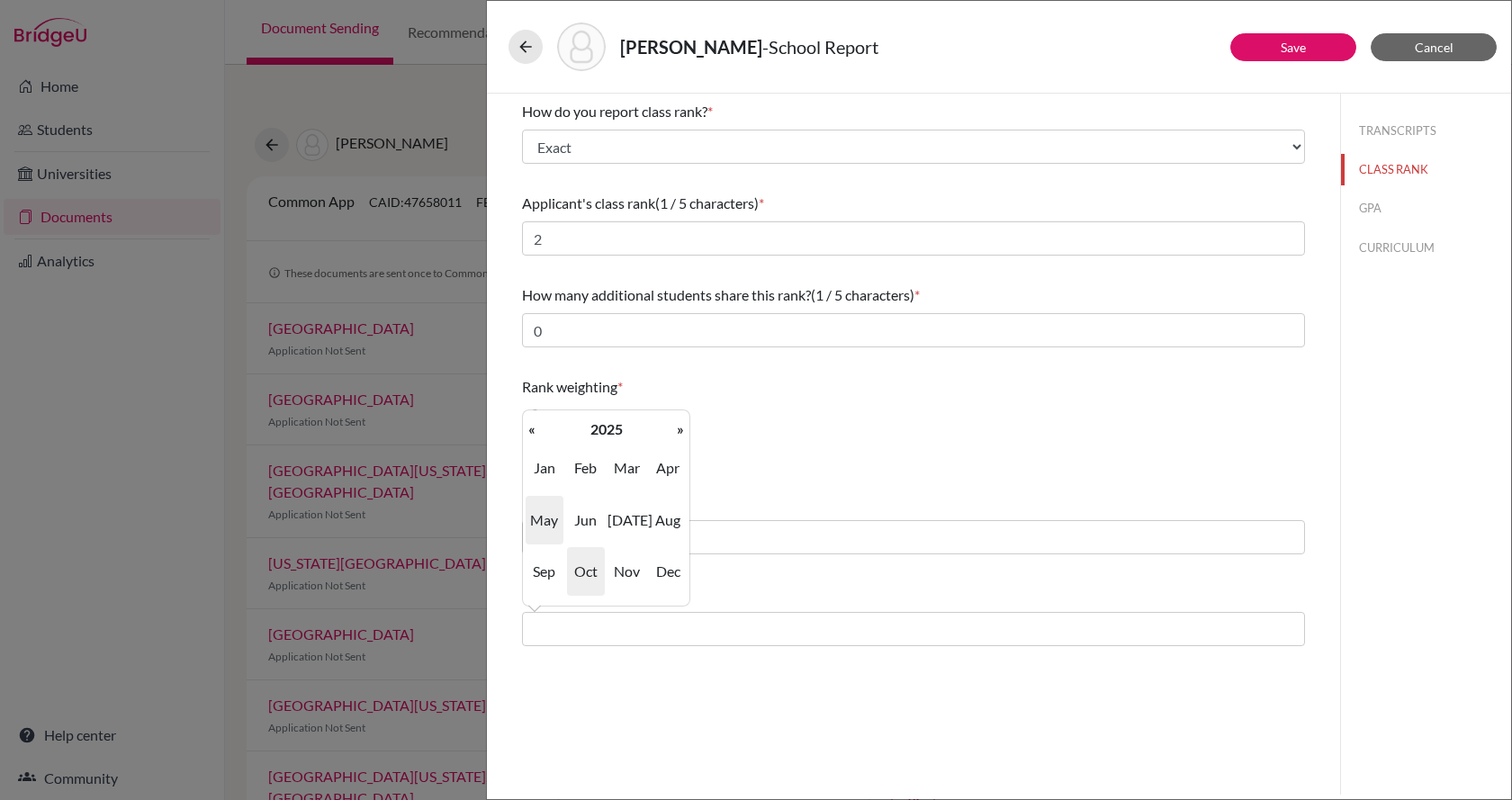
click at [552, 519] on span "May" at bounding box center [544, 521] width 38 height 49
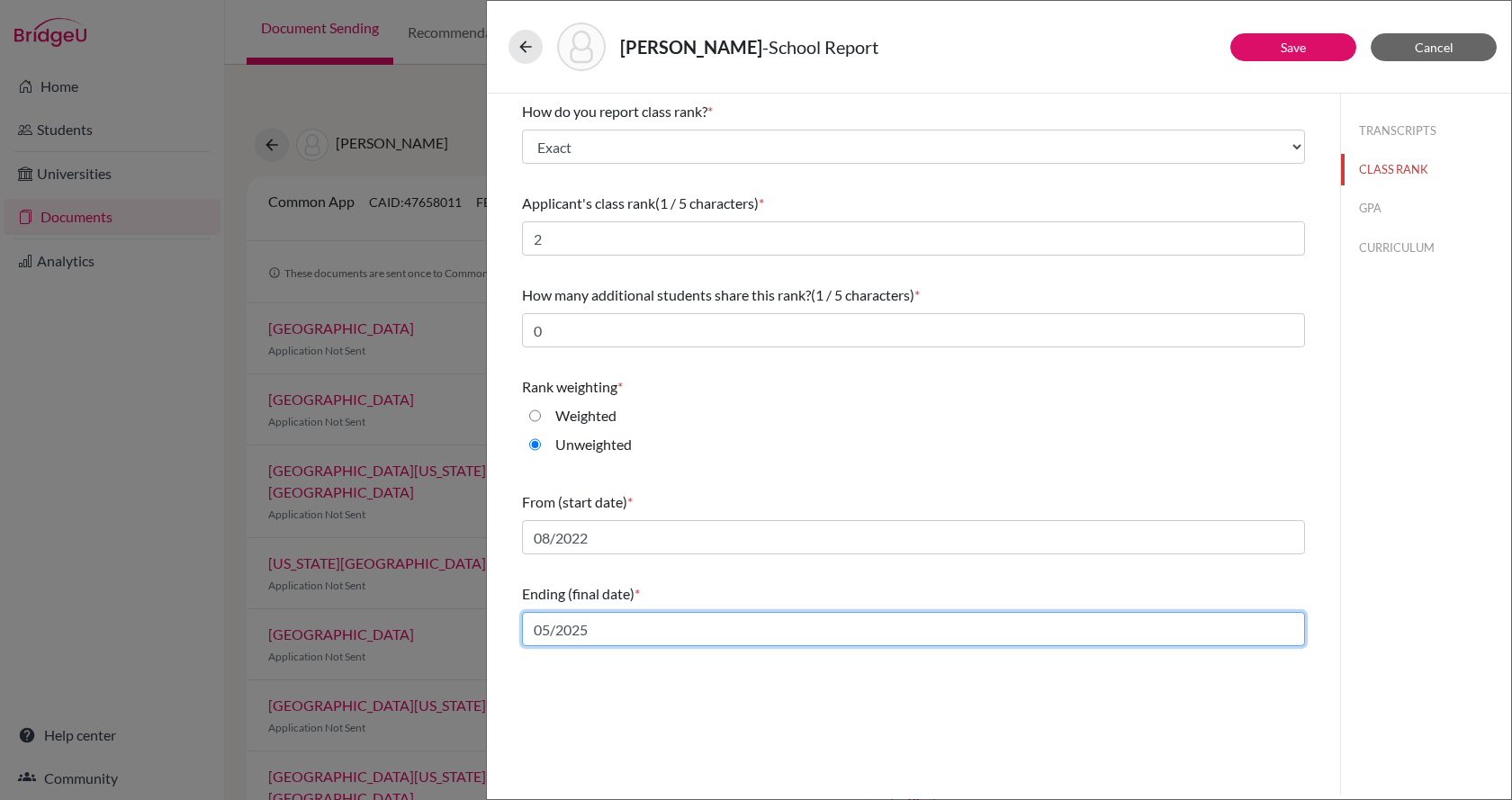
click at [635, 630] on input "05/2025" at bounding box center [913, 628] width 783 height 34
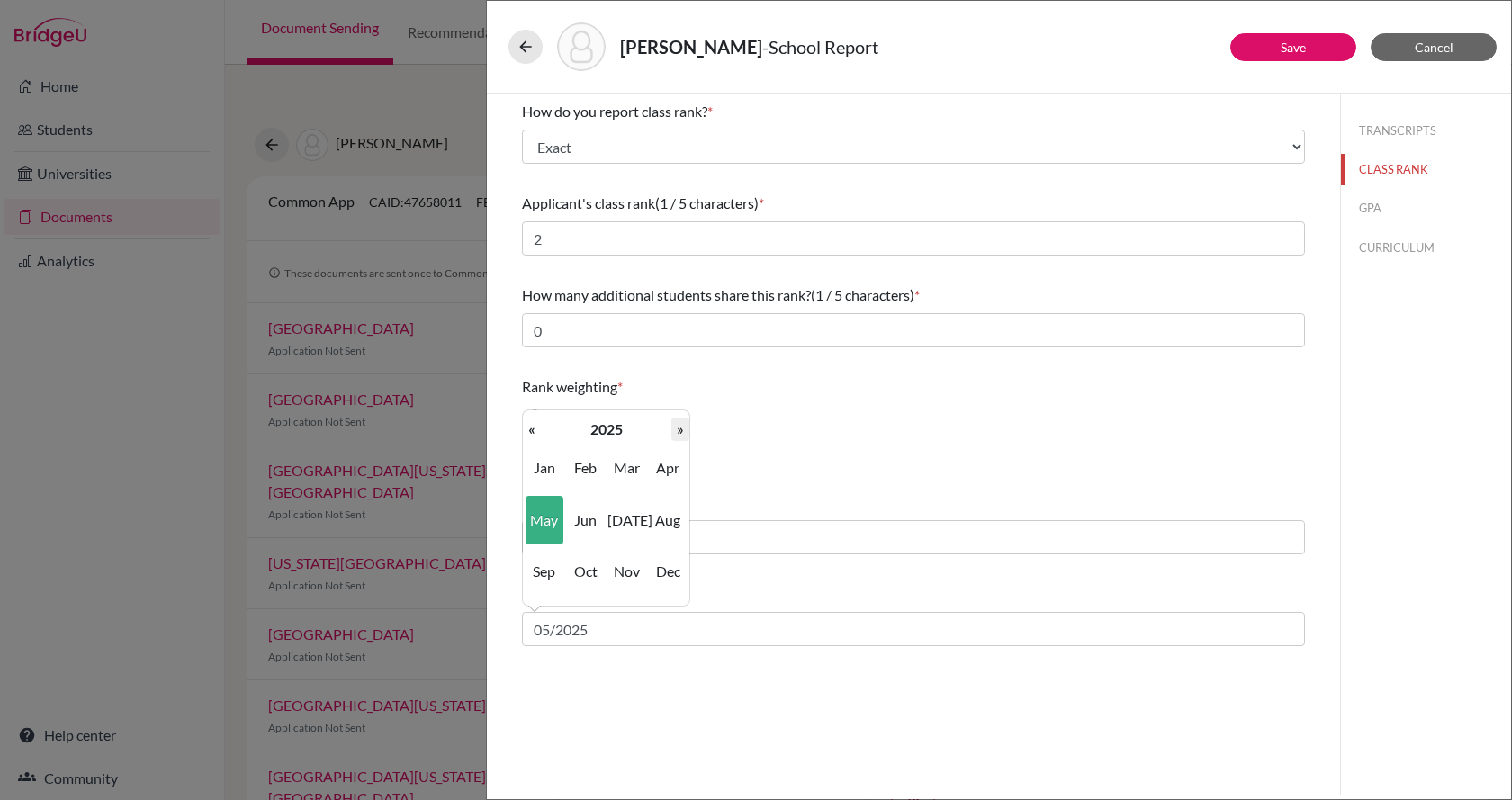
click at [678, 427] on th "»" at bounding box center [680, 429] width 18 height 24
click at [553, 519] on span "May" at bounding box center [544, 521] width 38 height 49
type input "05/2026"
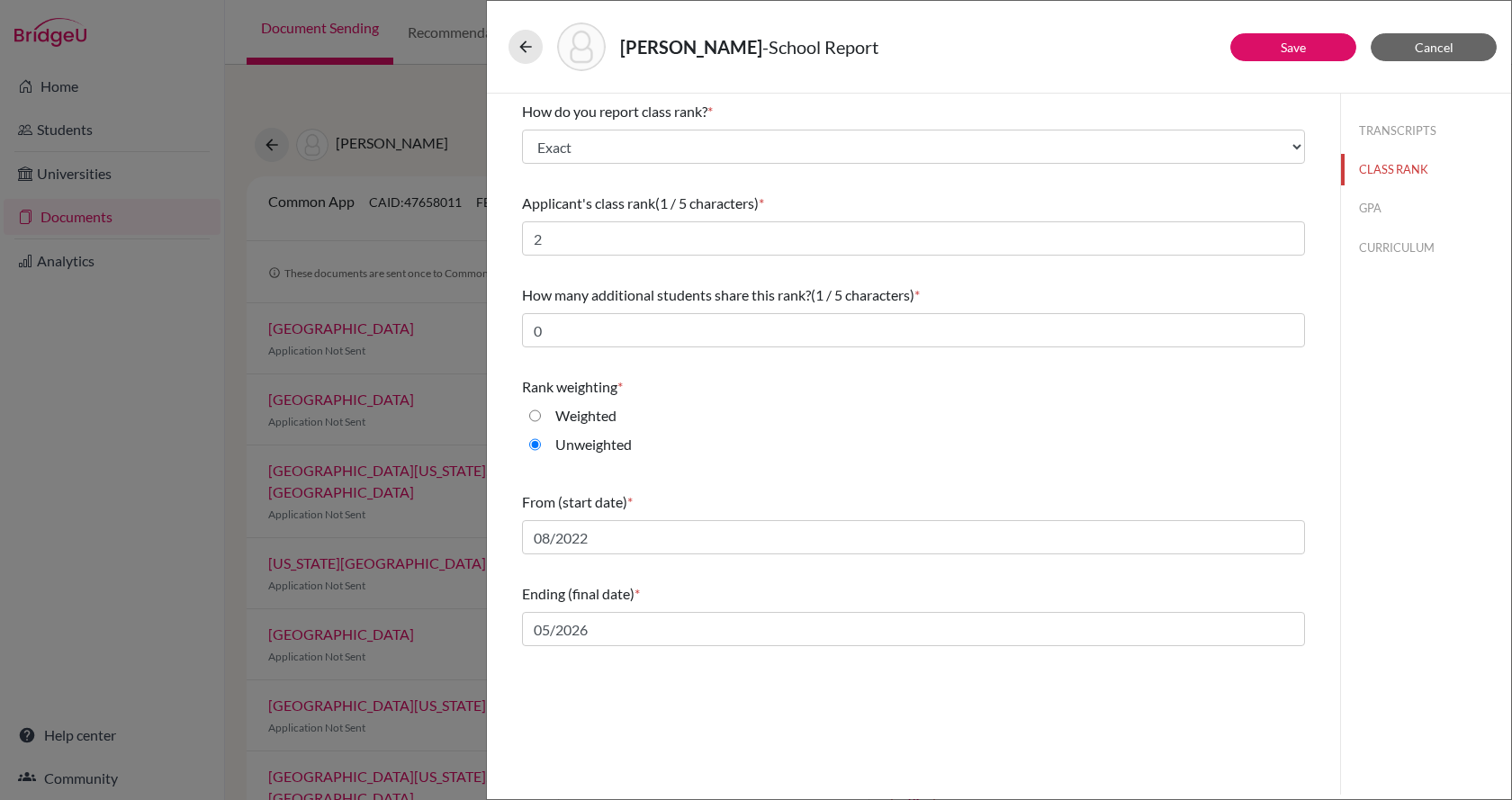
click at [832, 468] on div "Rank weighting * Weighted Unweighted" at bounding box center [913, 419] width 783 height 101
click at [1387, 207] on button "GPA" at bounding box center [1426, 208] width 170 height 31
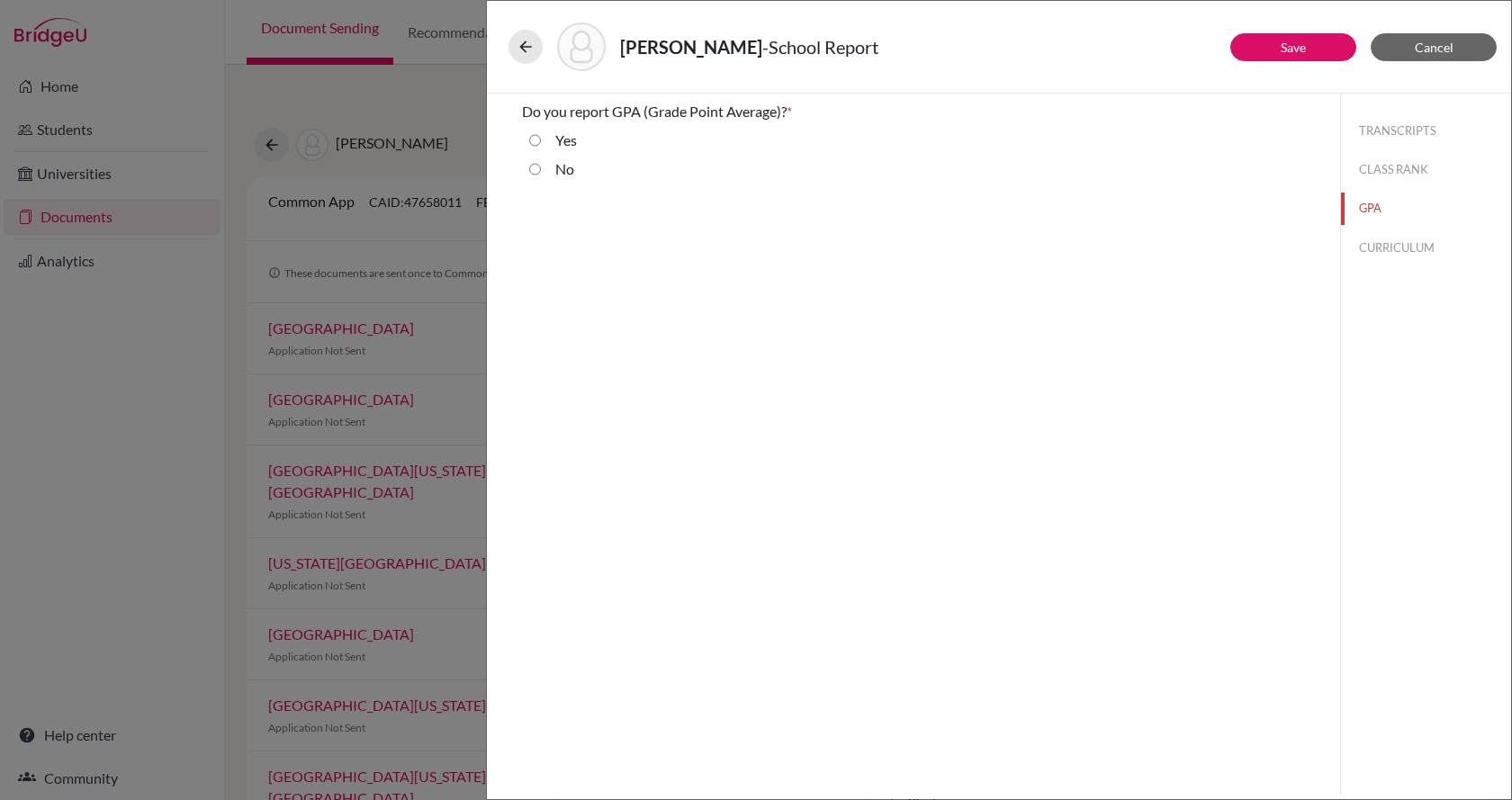
click at [544, 146] on div "Yes" at bounding box center [559, 143] width 36 height 28
click at [539, 142] on input "Yes" at bounding box center [535, 140] width 12 height 22
radio input "true"
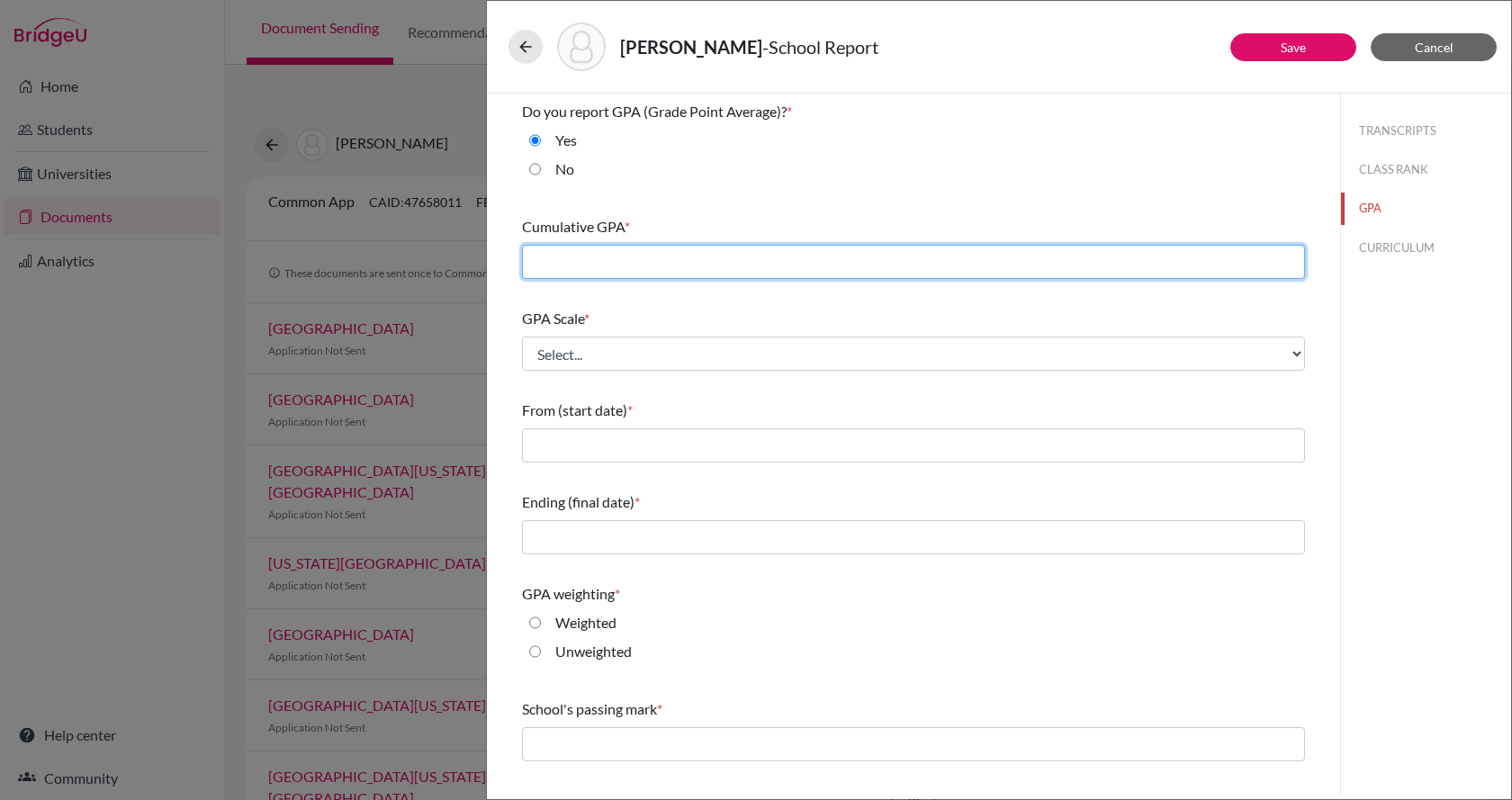
click at [760, 258] on input "text" at bounding box center [913, 262] width 783 height 34
type input "4.206"
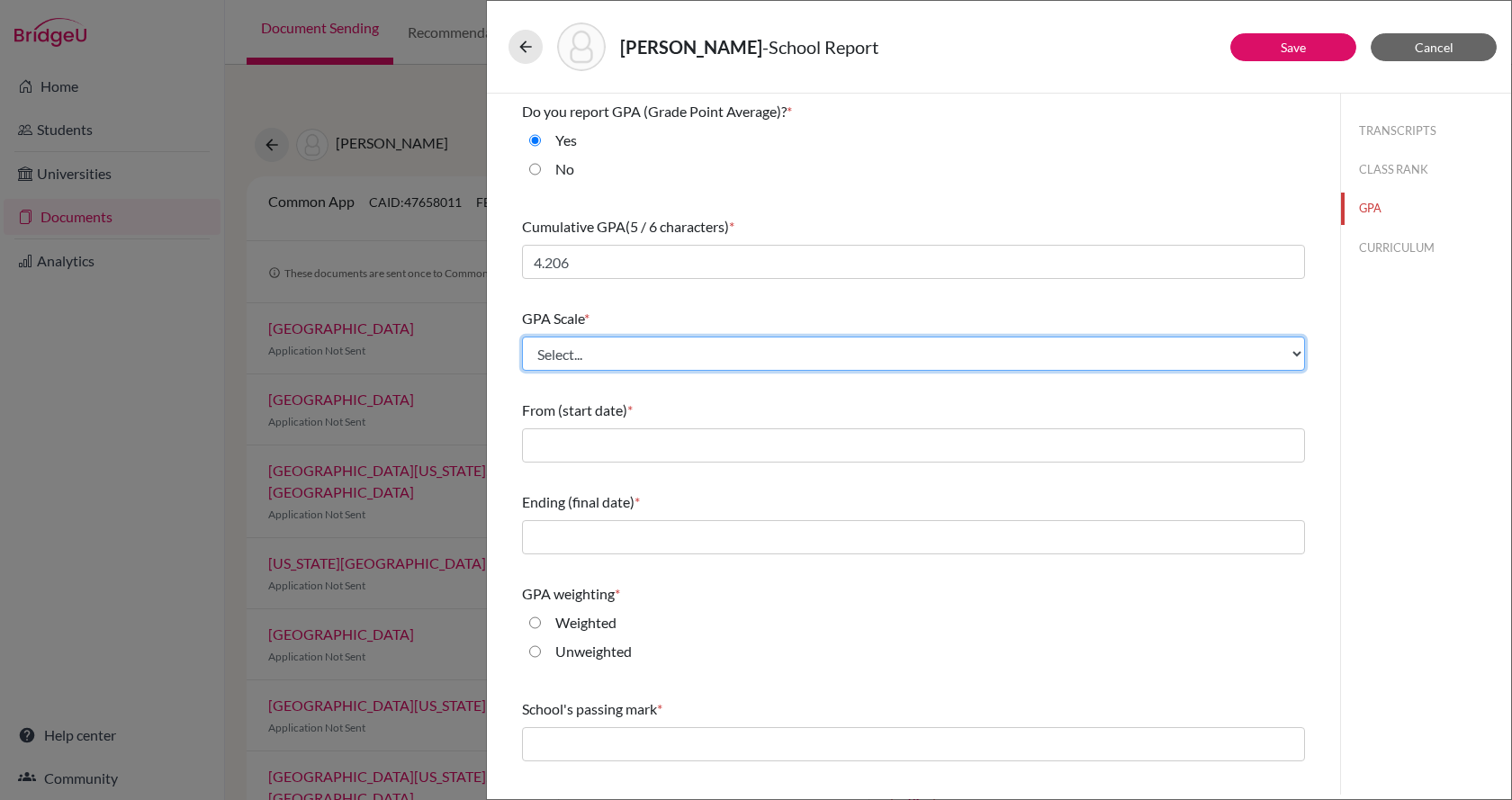
click at [619, 356] on select "Select... 4 5 6 7 8 9 10 11 12 13 14 15 16 17 18 19 20 100" at bounding box center [913, 353] width 783 height 34
select select "4"
click at [522, 336] on select "Select... 4 5 6 7 8 9 10 11 12 13 14 15 16 17 18 19 20 100" at bounding box center [913, 353] width 783 height 34
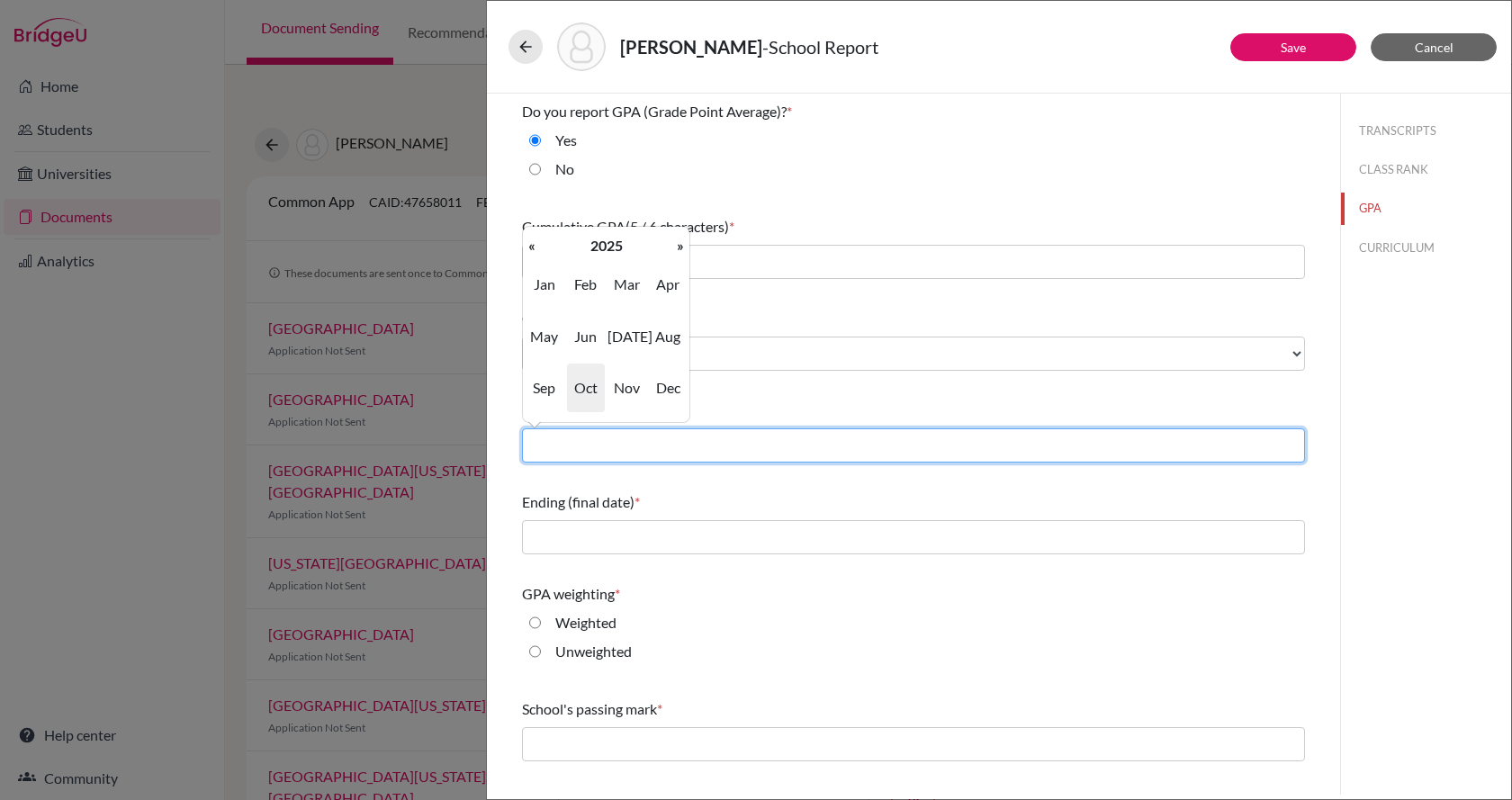
click at [619, 447] on input "text" at bounding box center [913, 445] width 783 height 34
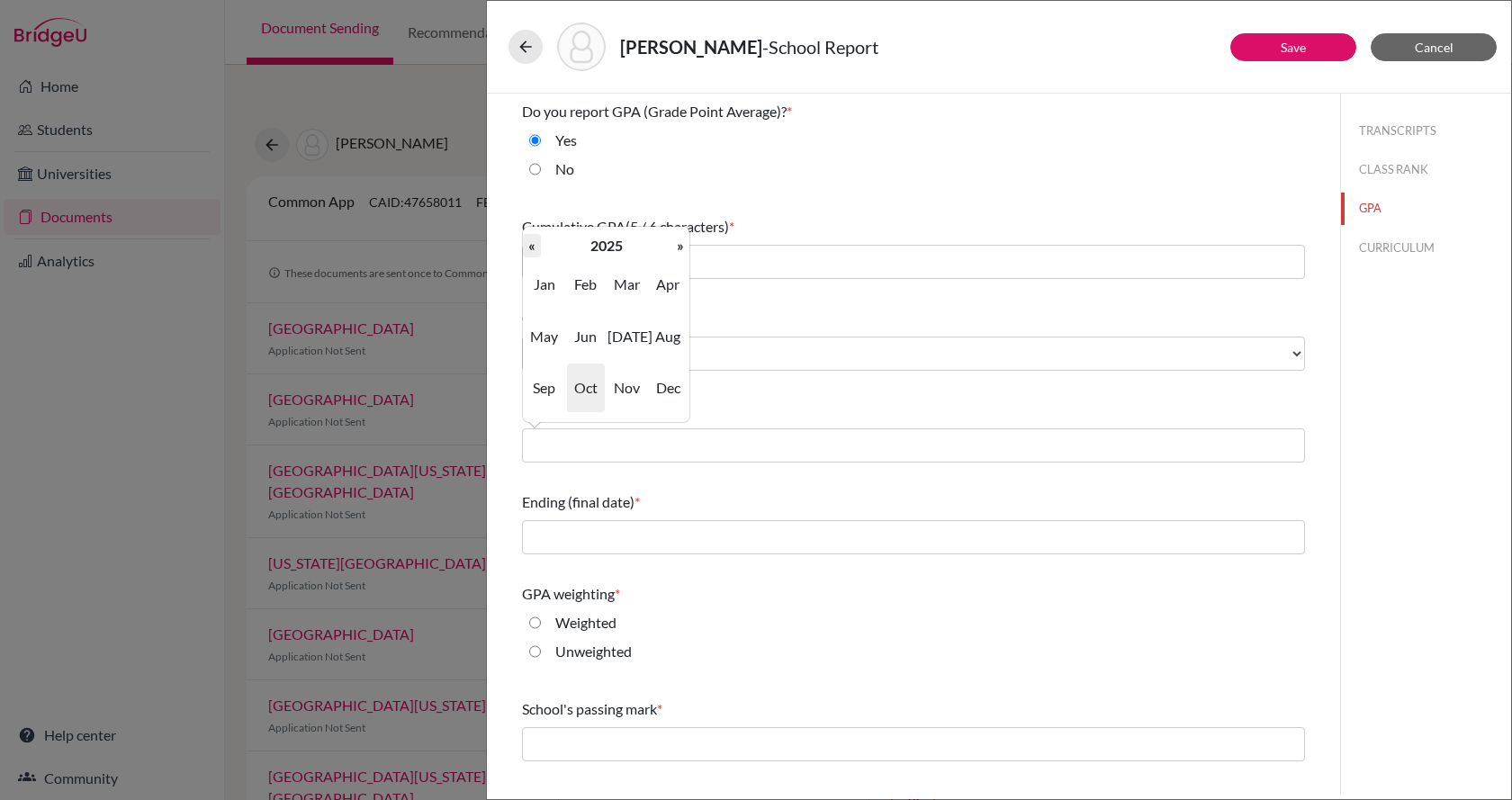
click at [529, 245] on th "«" at bounding box center [531, 246] width 18 height 24
click at [680, 341] on span "Aug" at bounding box center [668, 336] width 38 height 49
type input "08/2022"
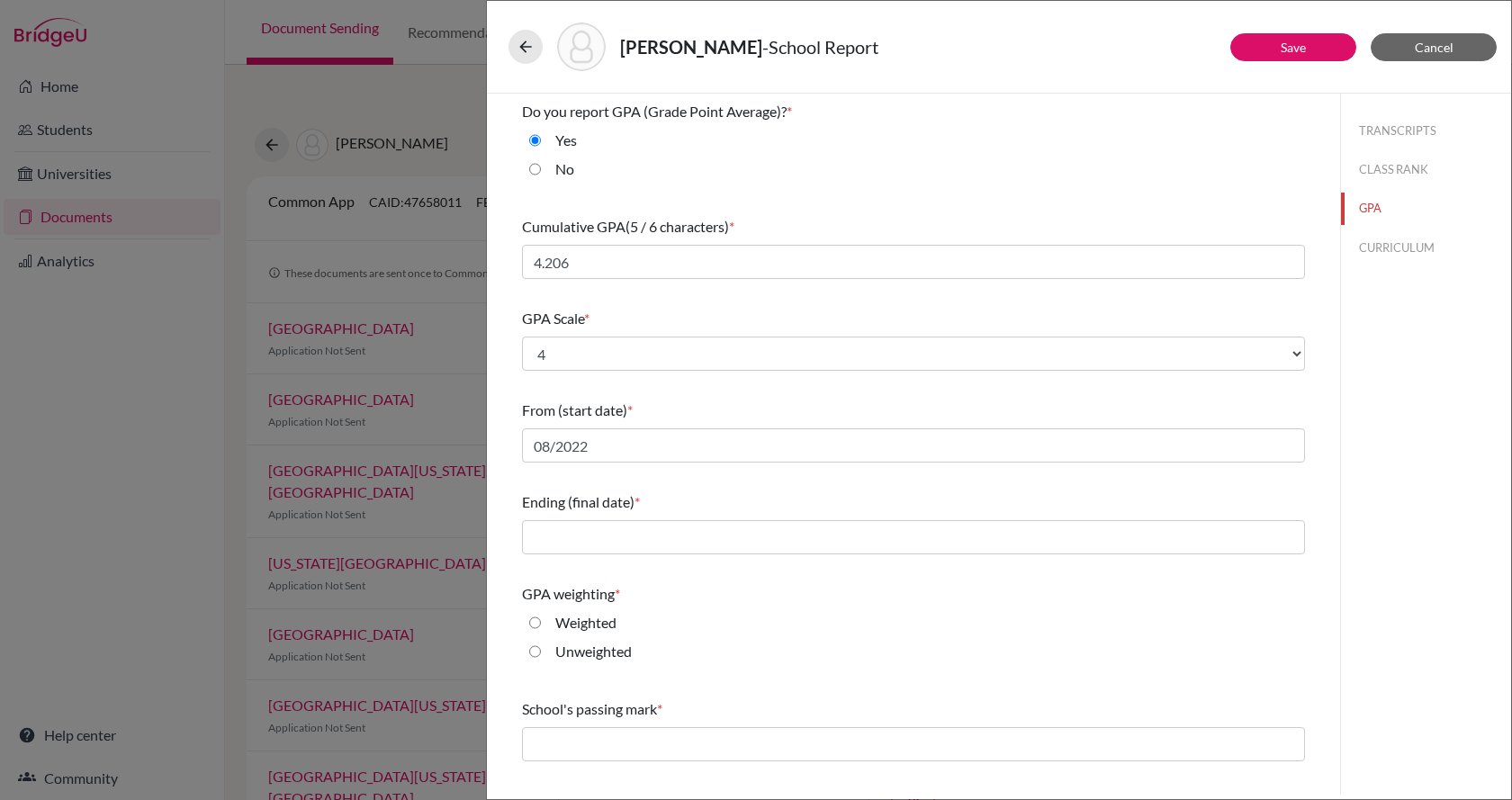
click at [586, 561] on div "Ending (final date) *" at bounding box center [913, 523] width 783 height 77
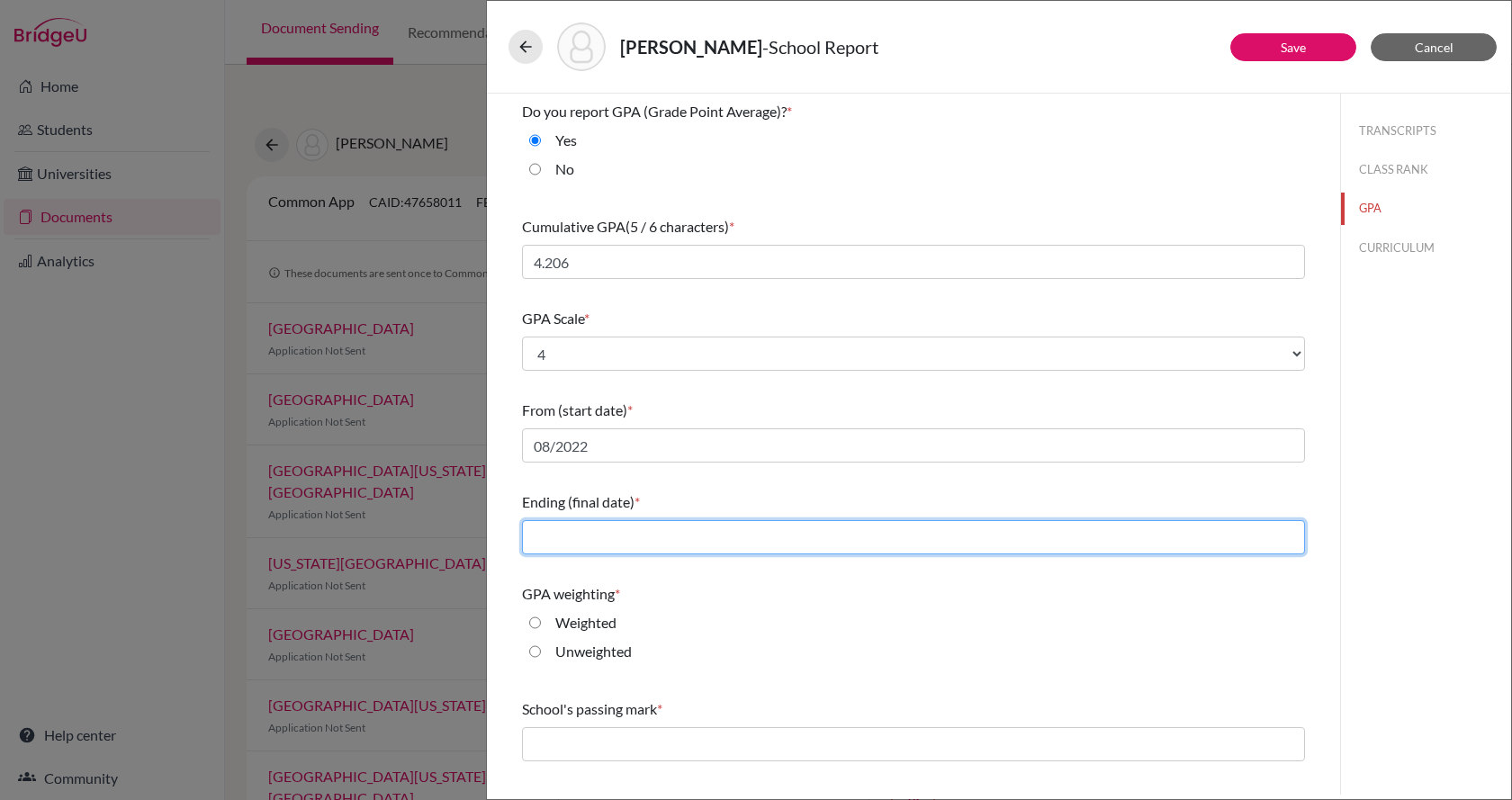
click at [592, 553] on input "text" at bounding box center [913, 537] width 783 height 34
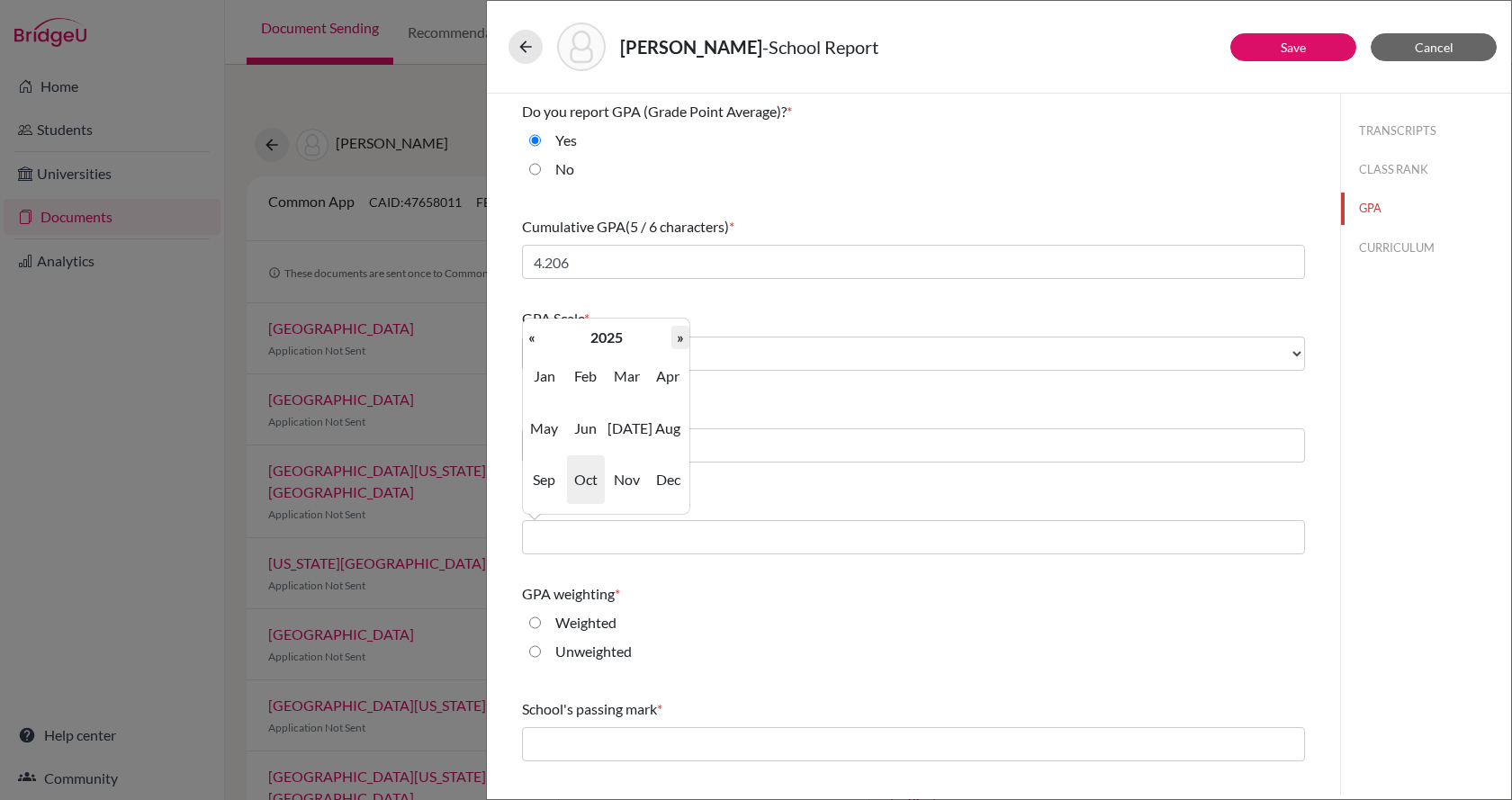
click at [676, 339] on th "»" at bounding box center [680, 337] width 18 height 24
click at [542, 425] on span "May" at bounding box center [544, 428] width 38 height 49
type input "05/2026"
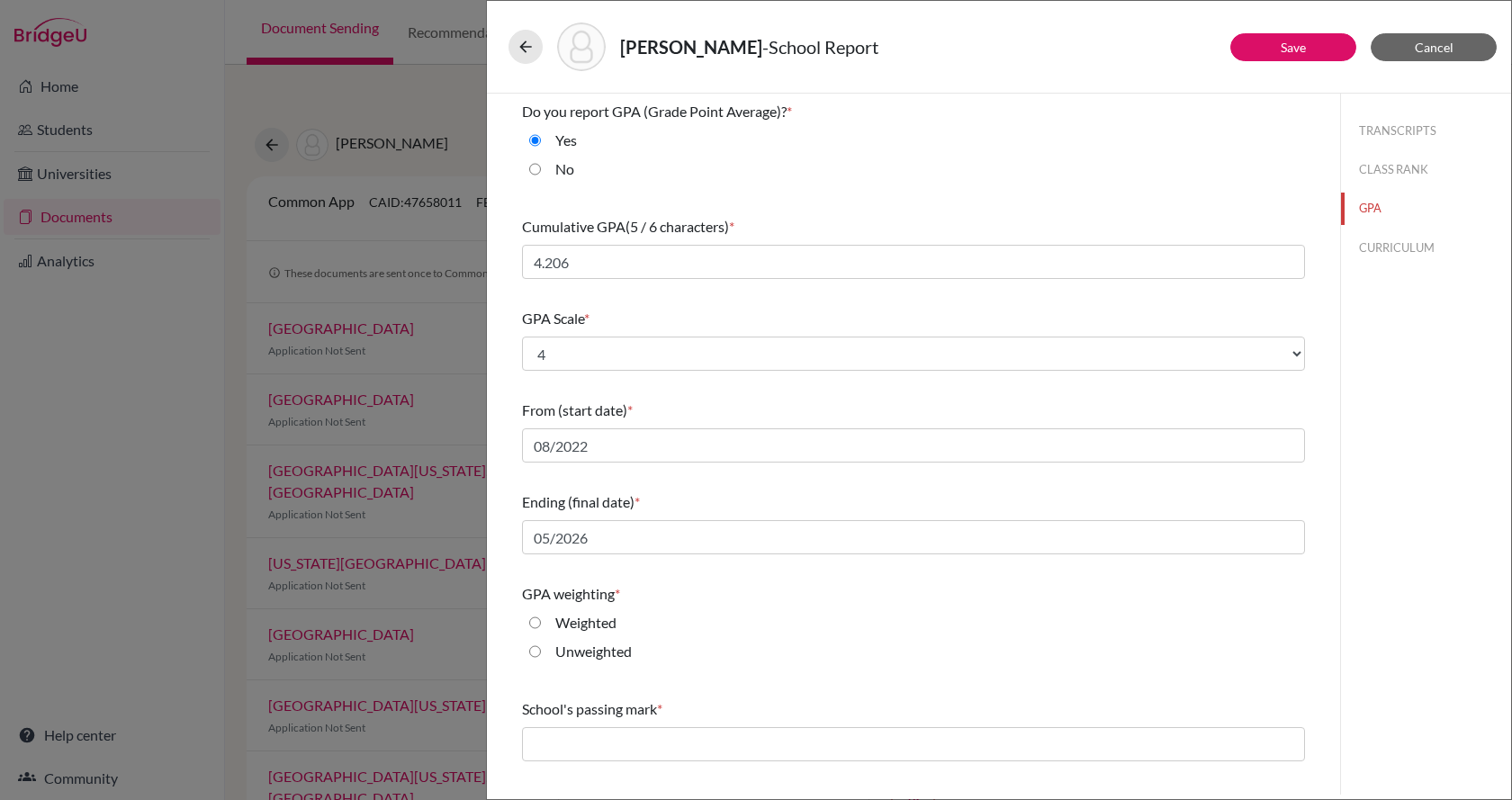
click at [683, 597] on div "GPA weighting *" at bounding box center [913, 594] width 783 height 22
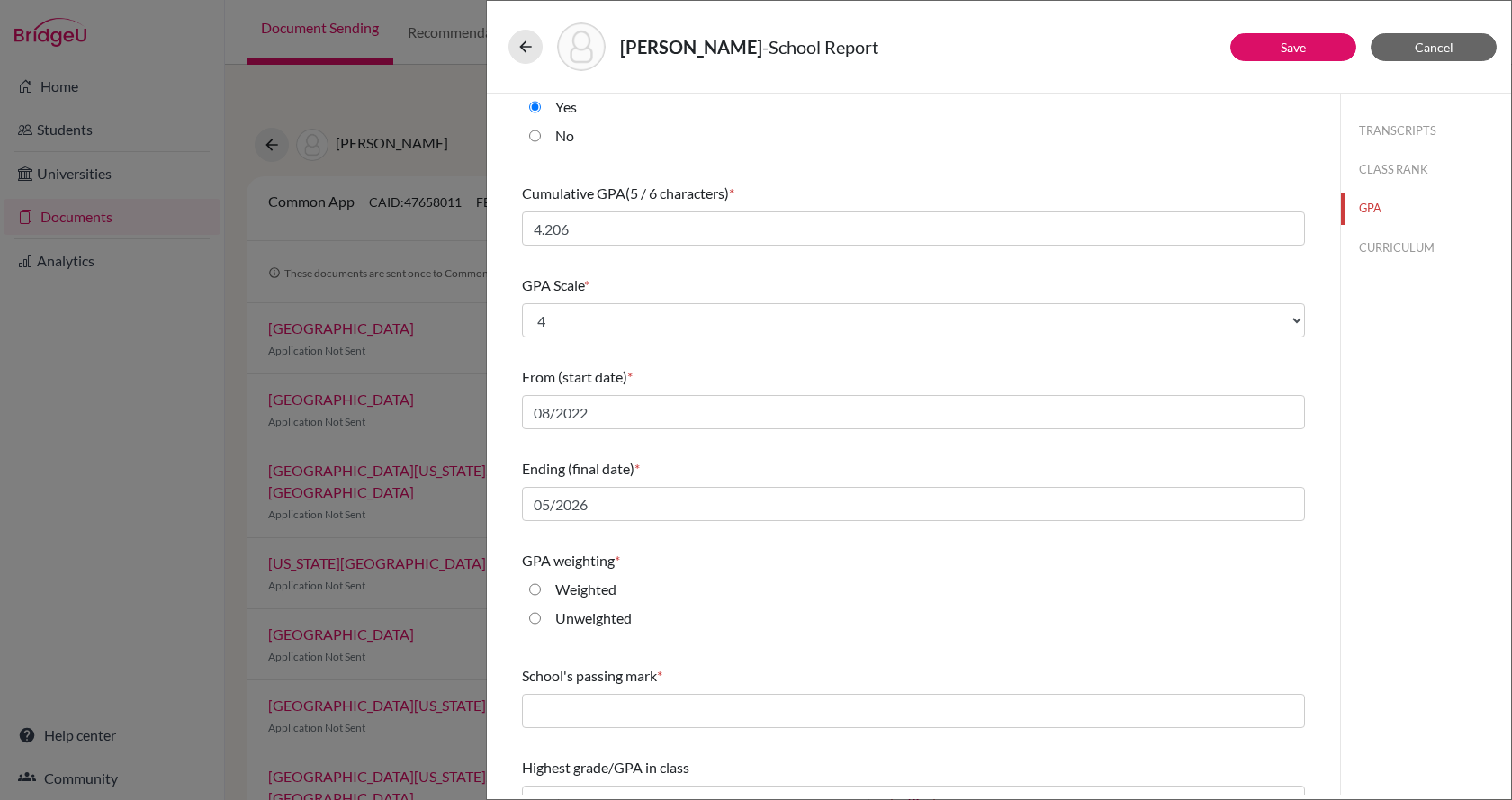
scroll to position [66, 0]
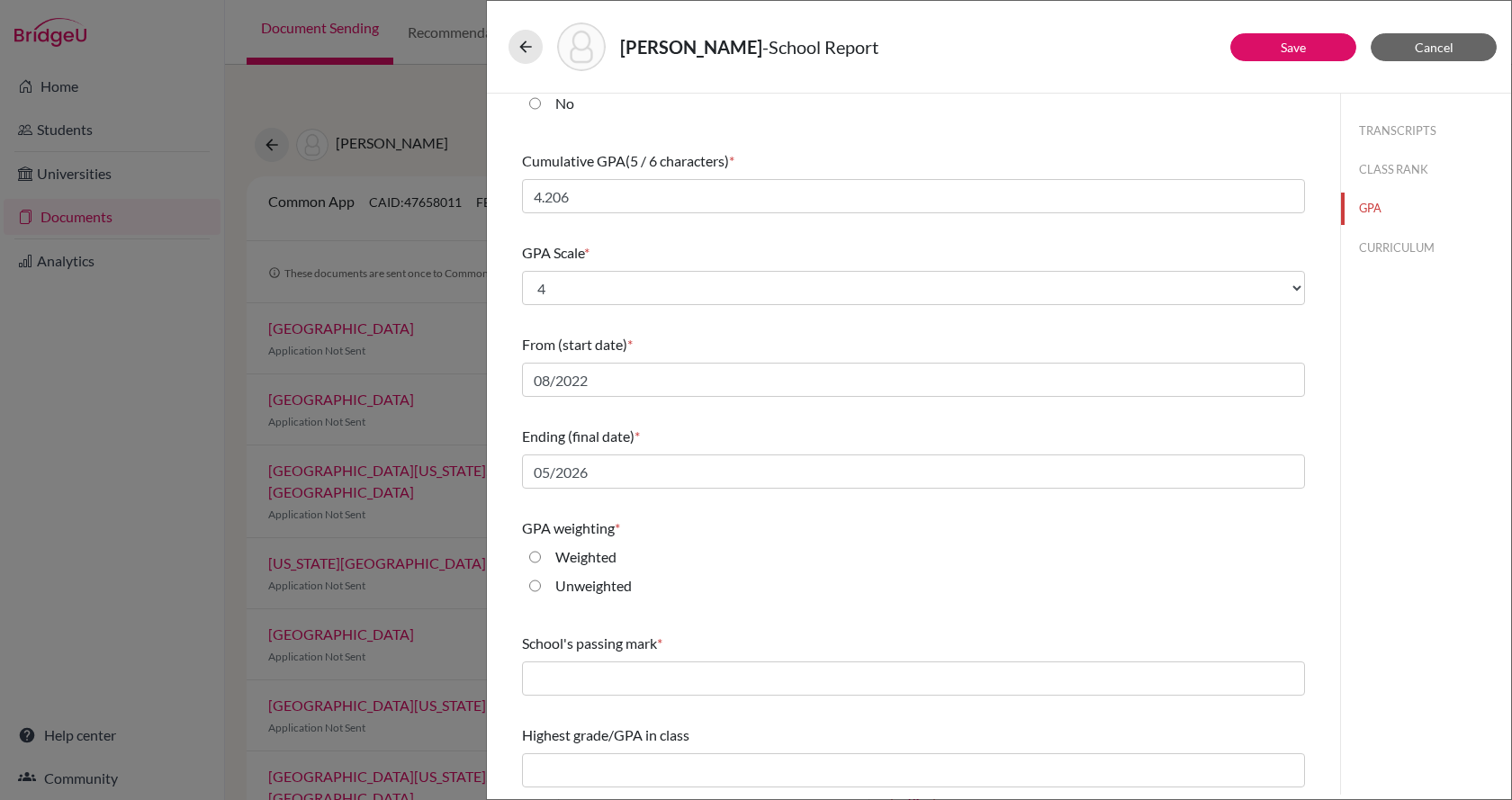
click at [584, 583] on label "Unweighted" at bounding box center [593, 585] width 76 height 22
click at [541, 583] on input "Unweighted" at bounding box center [535, 585] width 12 height 22
radio input "true"
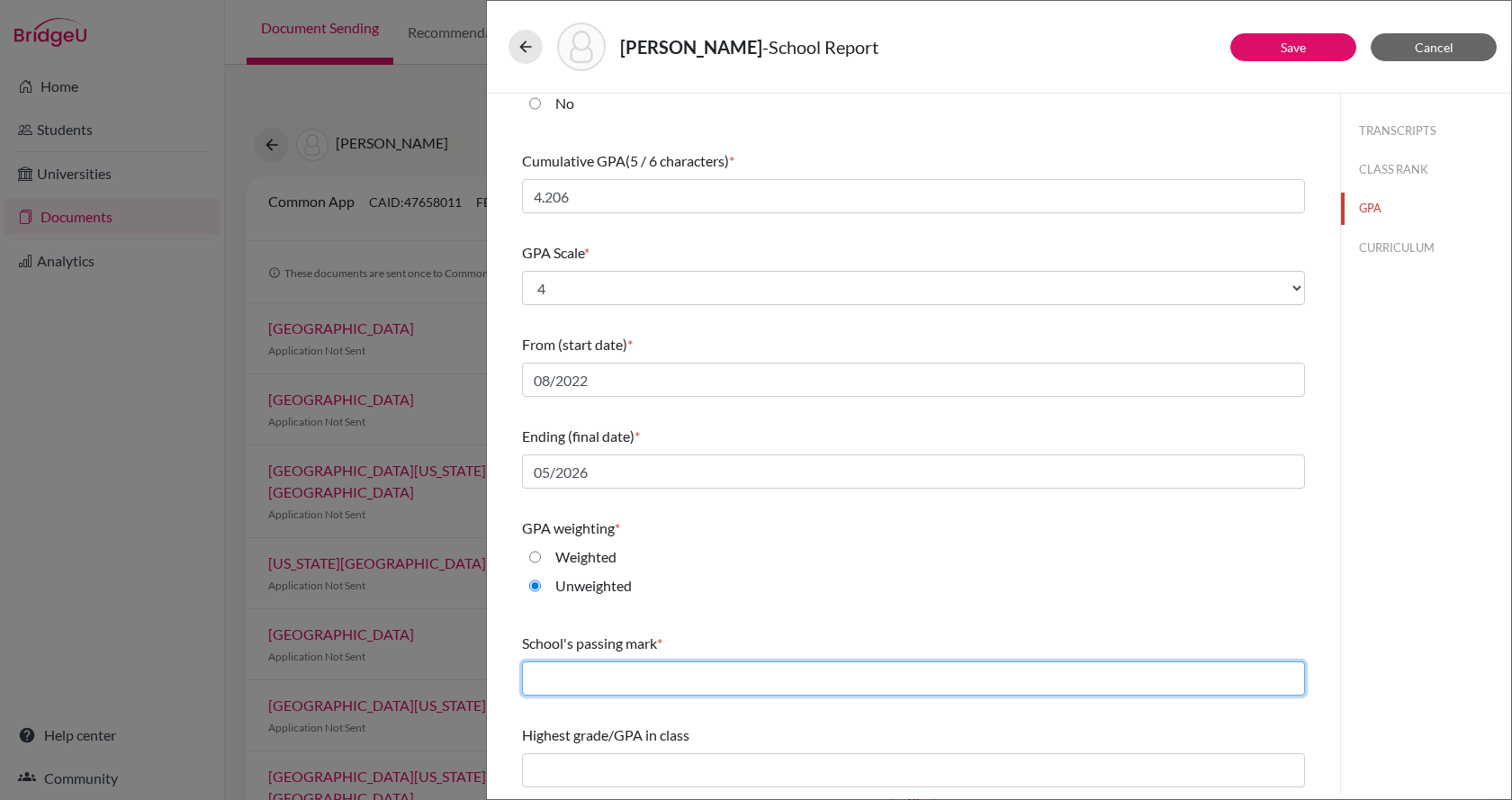
click at [574, 673] on input "text" at bounding box center [913, 678] width 783 height 34
type input "60"
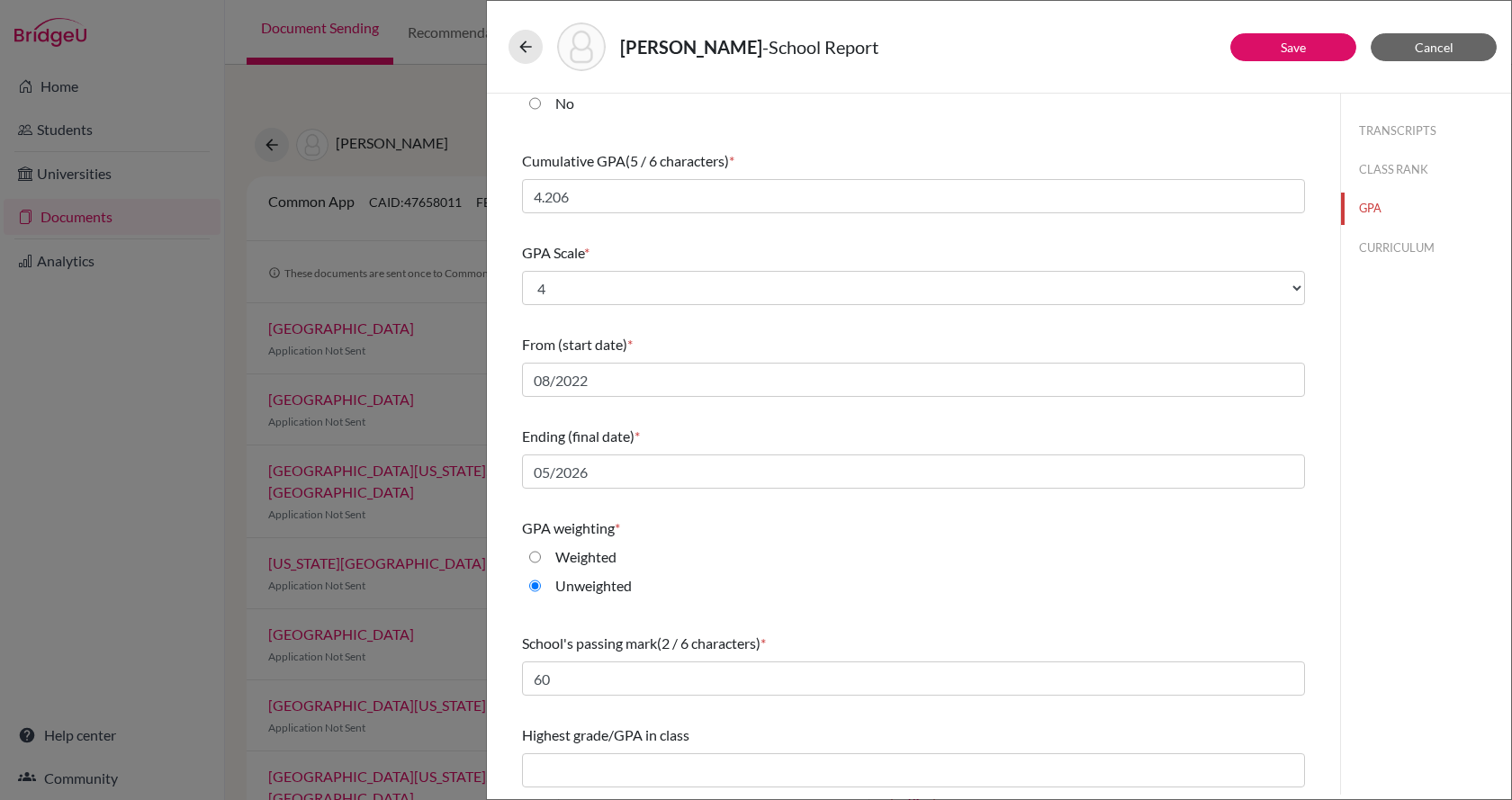
click at [672, 580] on div "Unweighted" at bounding box center [913, 588] width 783 height 28
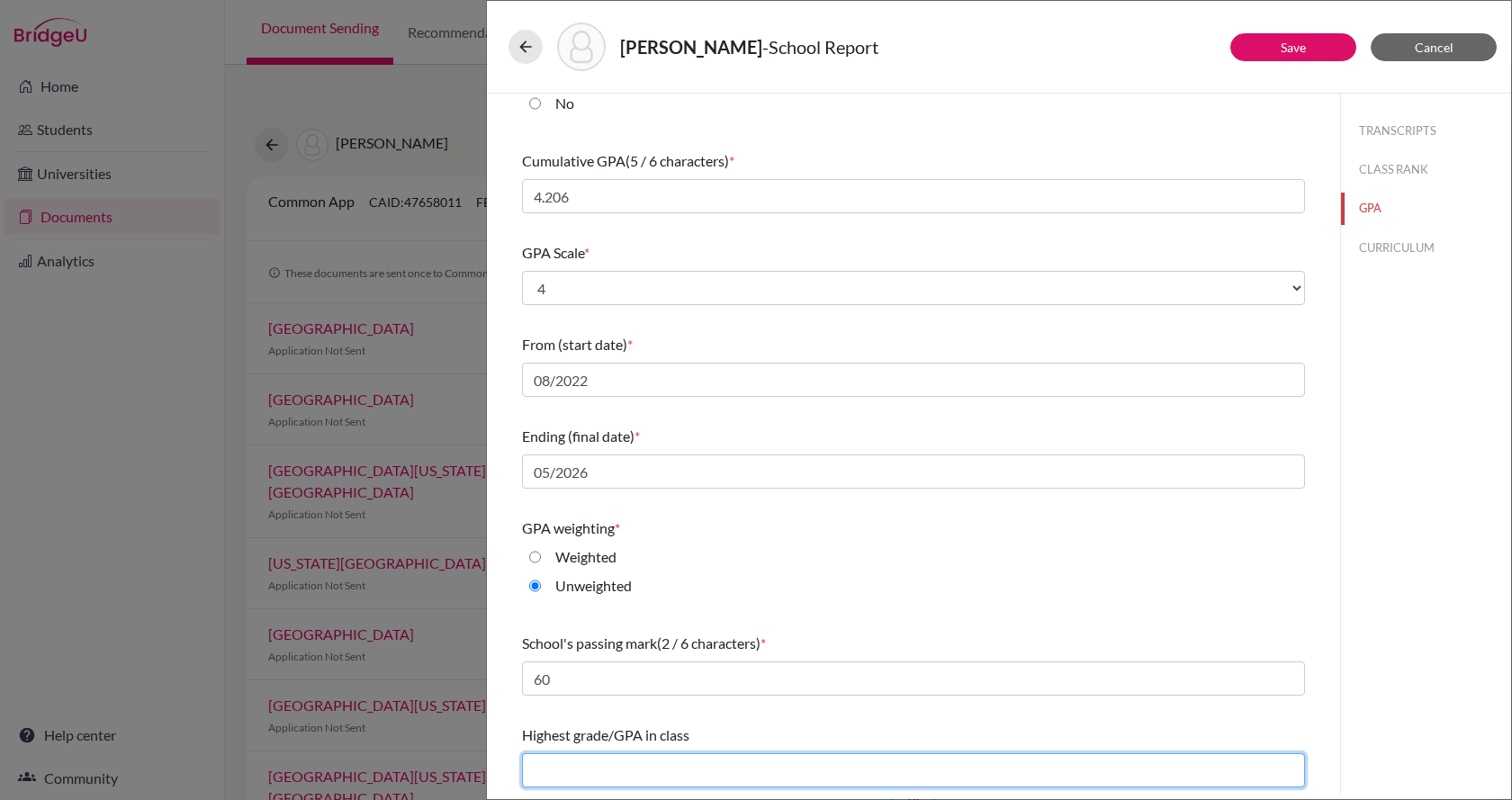
click at [586, 756] on input "text" at bounding box center [913, 770] width 783 height 34
type input "4.269"
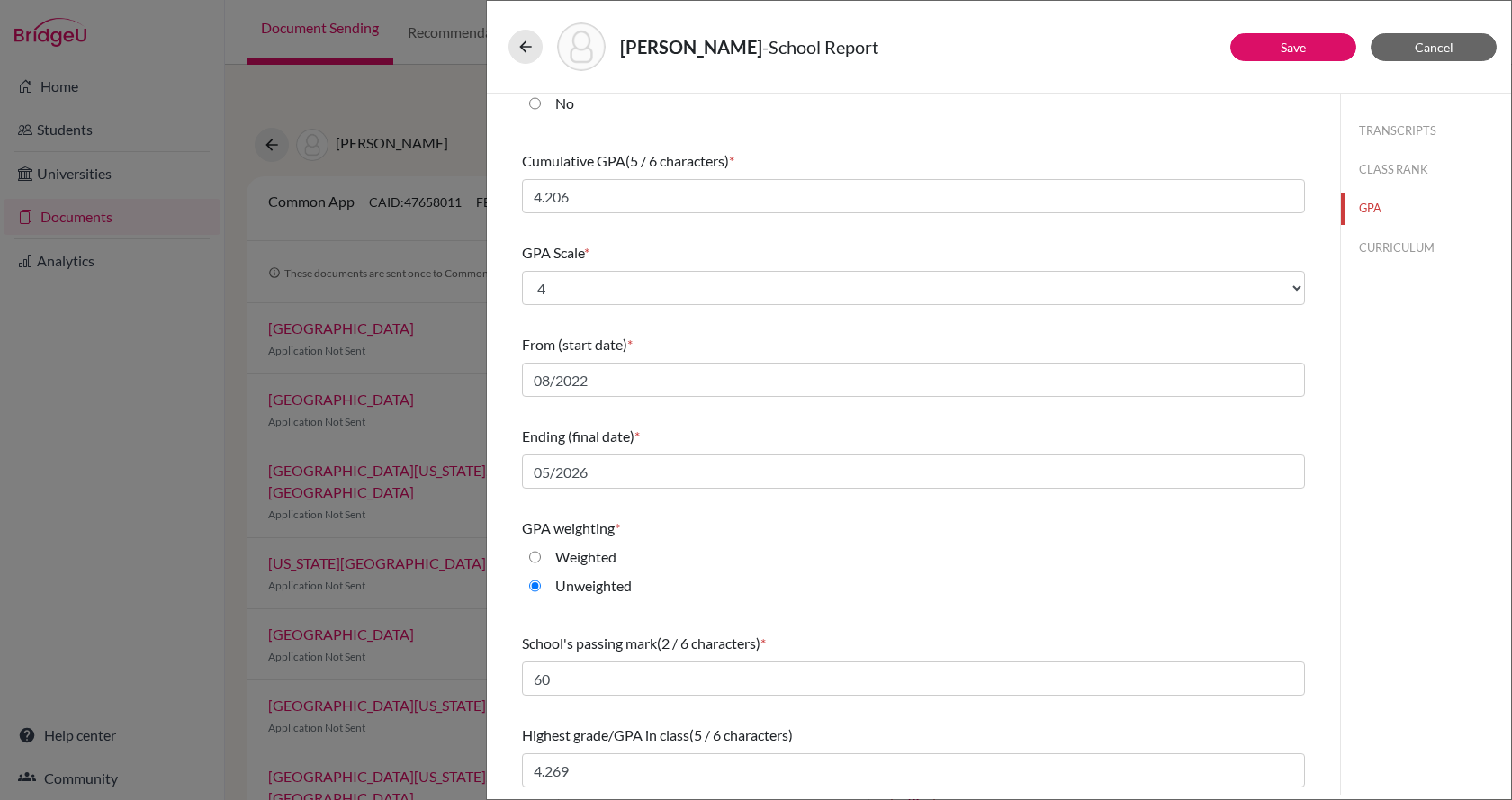
click at [760, 566] on div "Weighted" at bounding box center [913, 560] width 783 height 28
click at [1370, 252] on button "CURRICULUM" at bounding box center [1426, 248] width 170 height 31
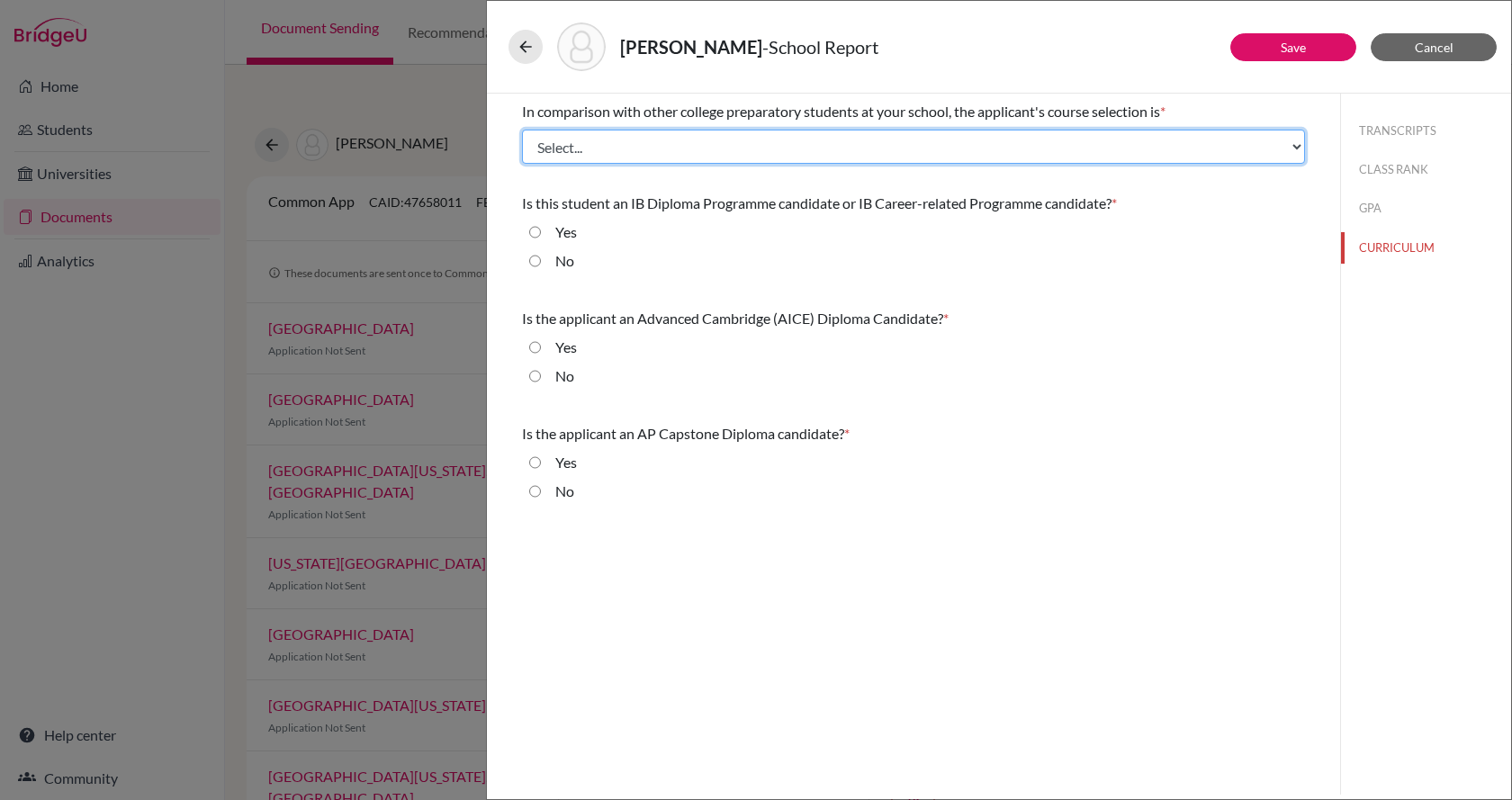
click at [784, 157] on select "Select... Less than demanding Average Demanding Very demanding Most demanding P…" at bounding box center [913, 146] width 783 height 34
select select "3"
click at [522, 129] on select "Select... Less than demanding Average Demanding Very demanding Most demanding P…" at bounding box center [913, 146] width 783 height 34
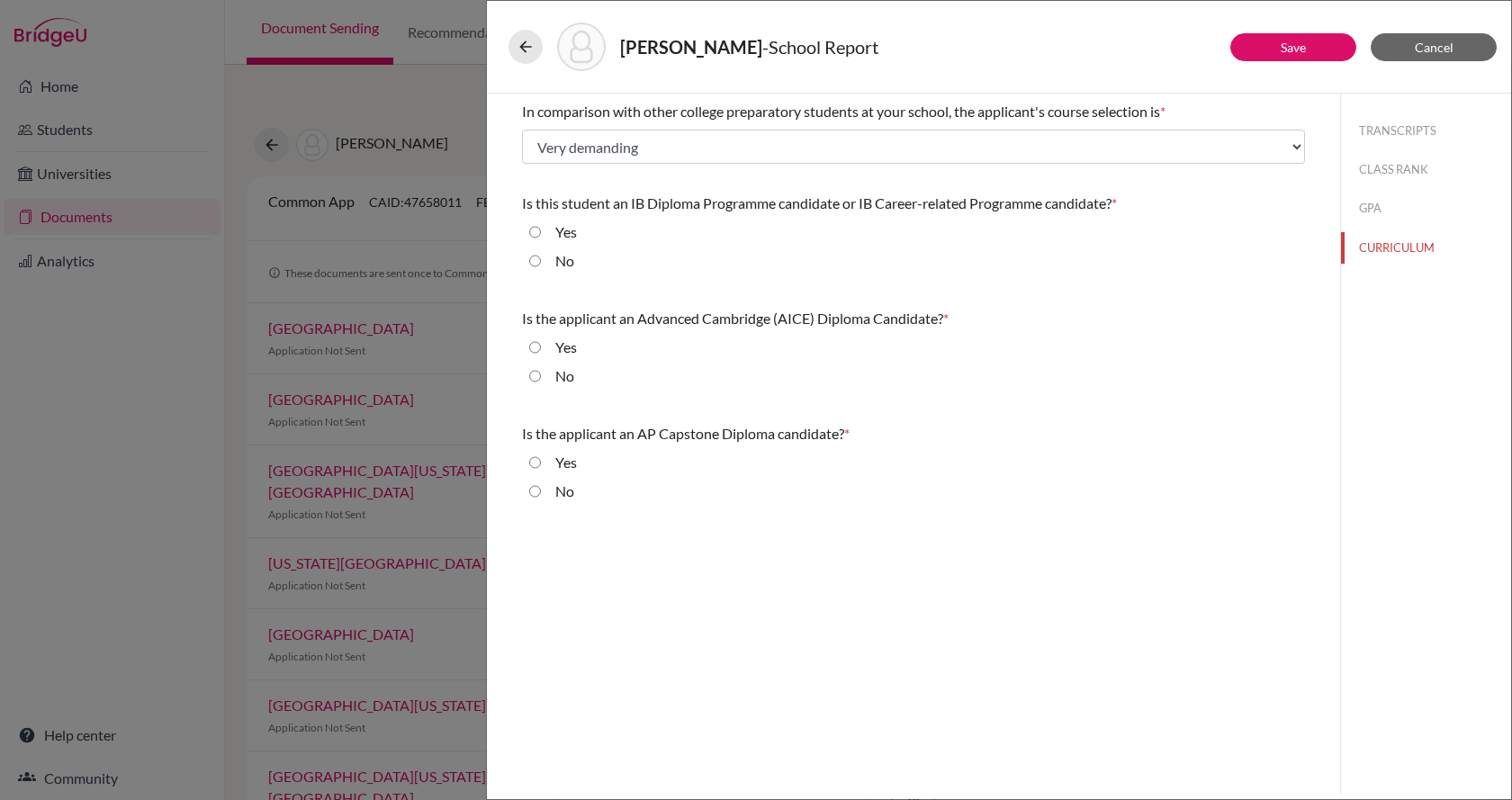
click at [564, 254] on label "No" at bounding box center [564, 261] width 19 height 22
click at [541, 254] on input "No" at bounding box center [535, 261] width 12 height 22
radio input "true"
click at [545, 349] on div "Yes" at bounding box center [559, 350] width 36 height 28
click at [538, 377] on input "No" at bounding box center [535, 376] width 12 height 22
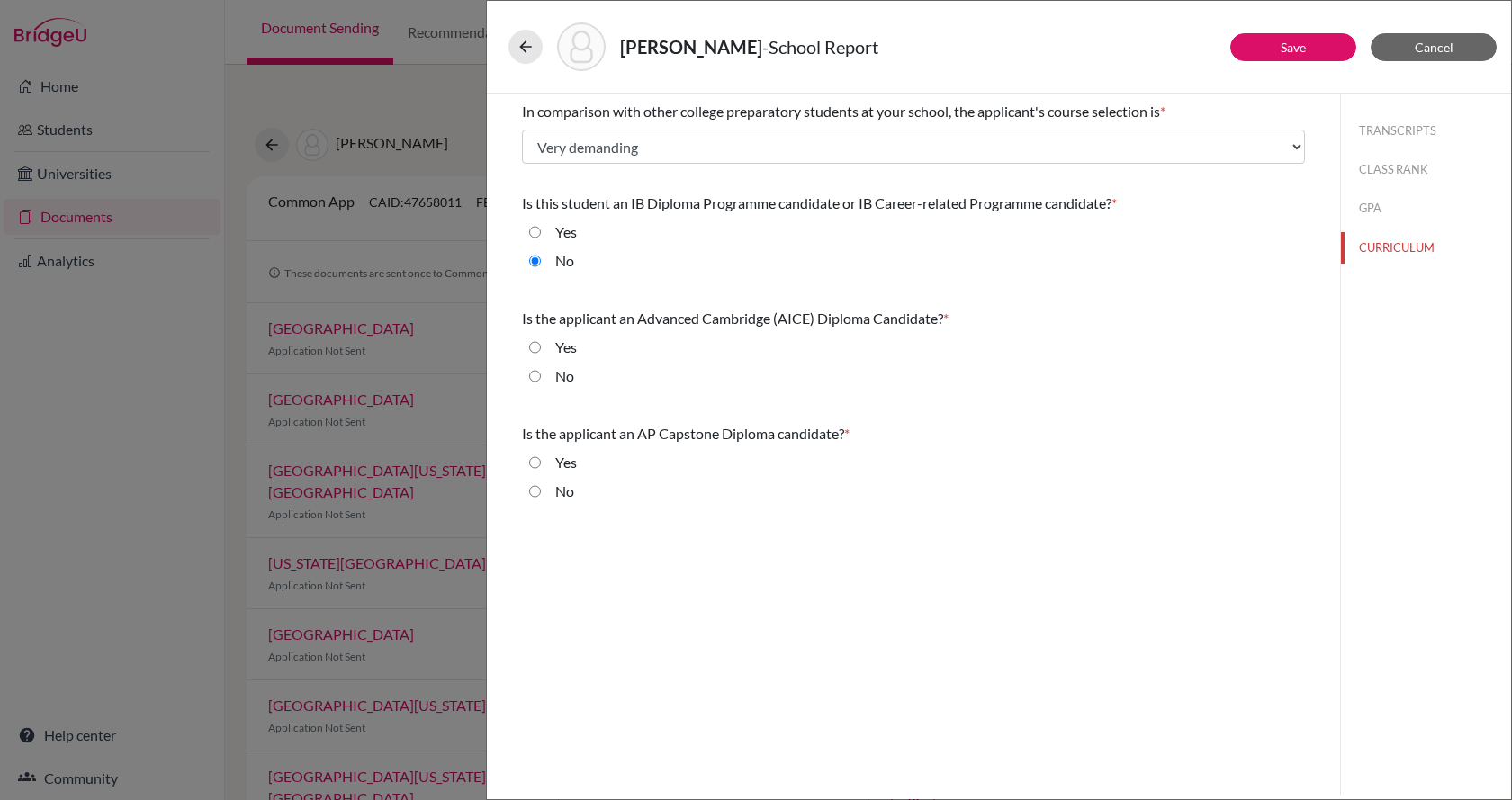
radio input "true"
click at [542, 495] on div "No" at bounding box center [558, 494] width 33 height 28
click at [537, 494] on input "No" at bounding box center [535, 491] width 12 height 22
radio input "true"
click at [1292, 54] on link "Save" at bounding box center [1293, 47] width 25 height 16
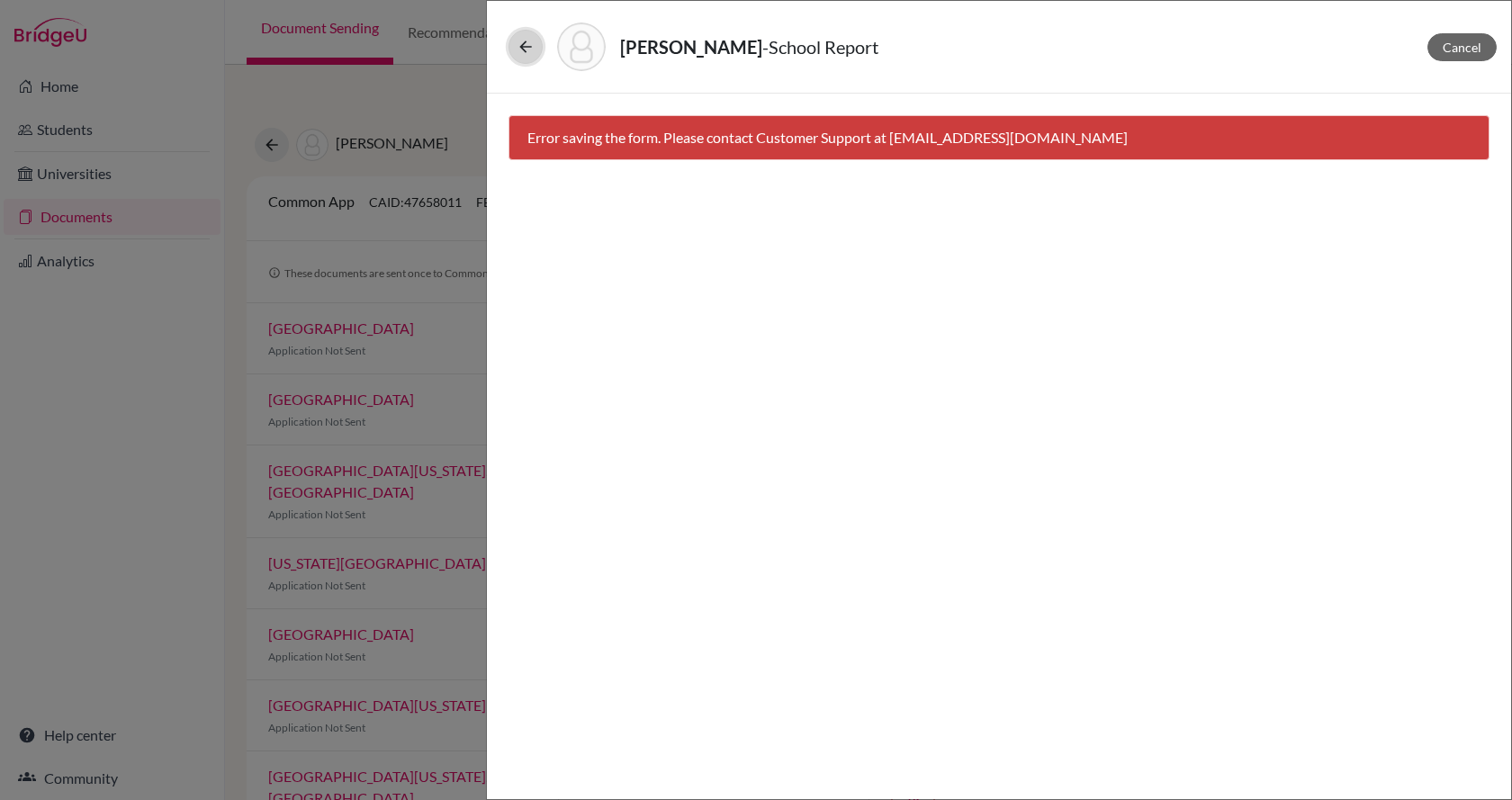
click at [521, 61] on button at bounding box center [526, 46] width 34 height 34
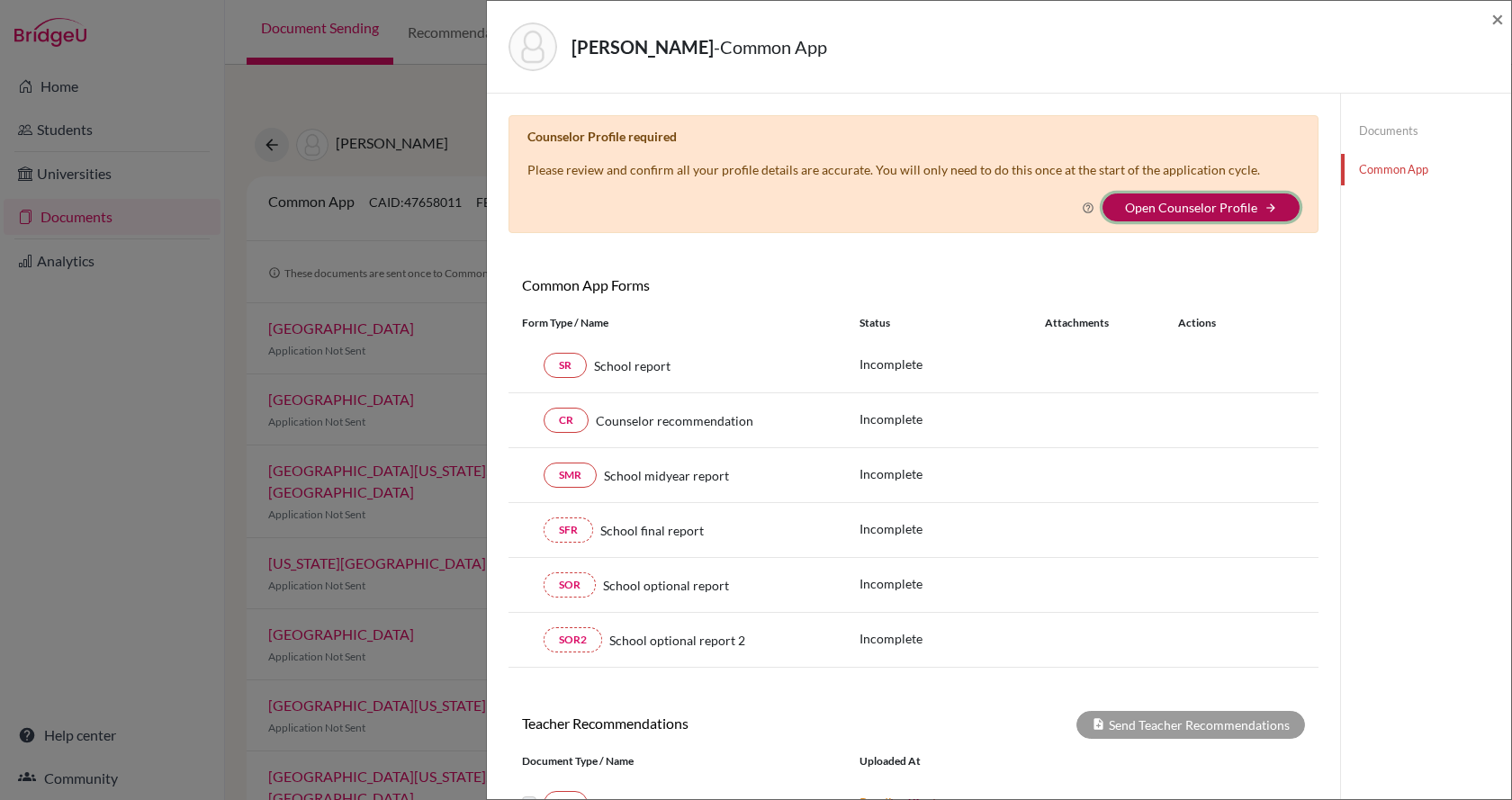
click at [1222, 218] on button "Open Counselor Profile arrow_forward" at bounding box center [1200, 207] width 197 height 27
click at [1167, 210] on link "Open Counselor Profile" at bounding box center [1190, 208] width 132 height 16
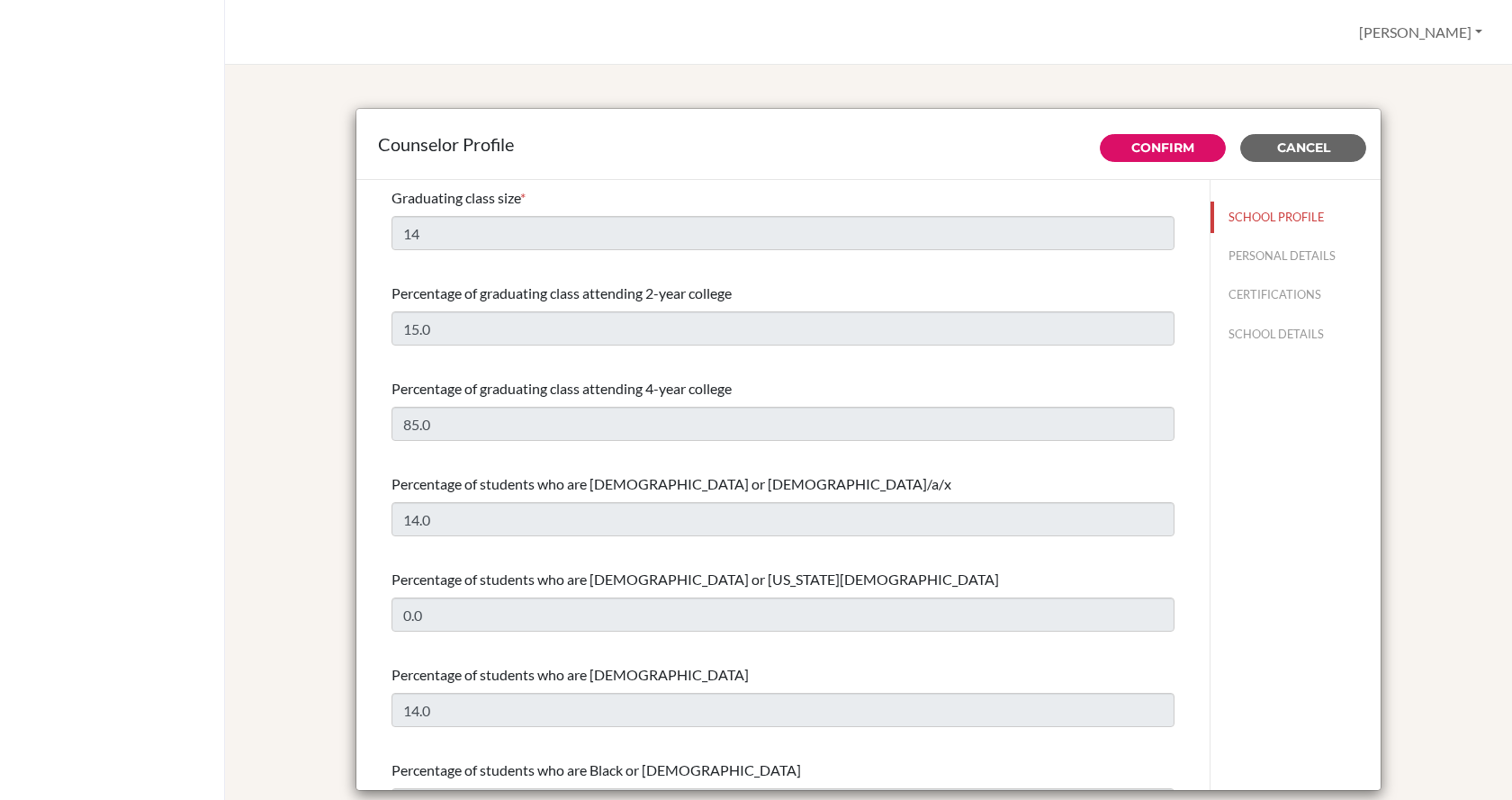
select select "0"
select select "349867"
click at [1262, 258] on button "PERSONAL DETAILS" at bounding box center [1294, 256] width 170 height 31
type input "[PERSON_NAME]"
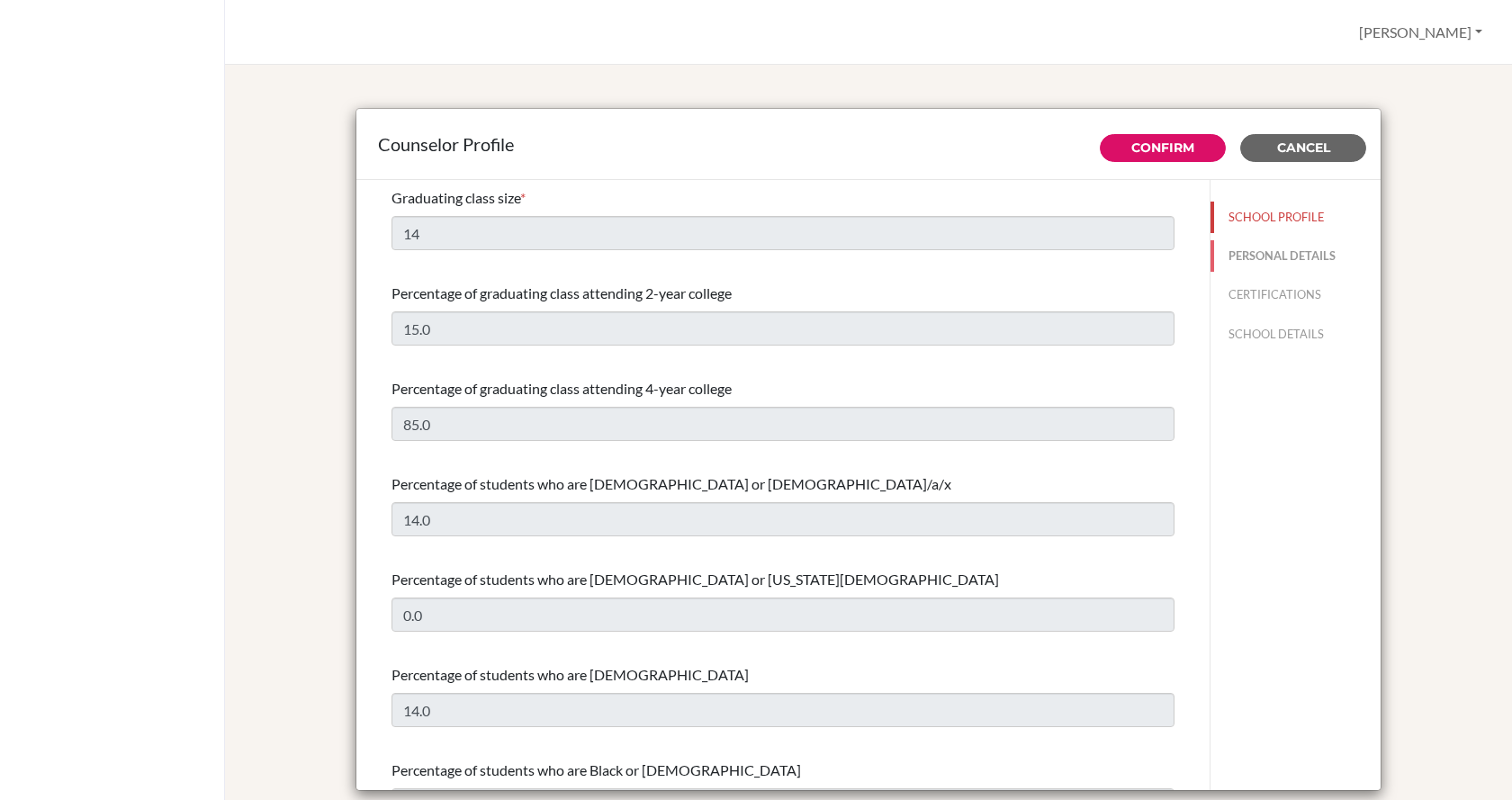
type input "Advisor"
type input "58.241-842-1807"
type input "[EMAIL_ADDRESS][DOMAIN_NAME]"
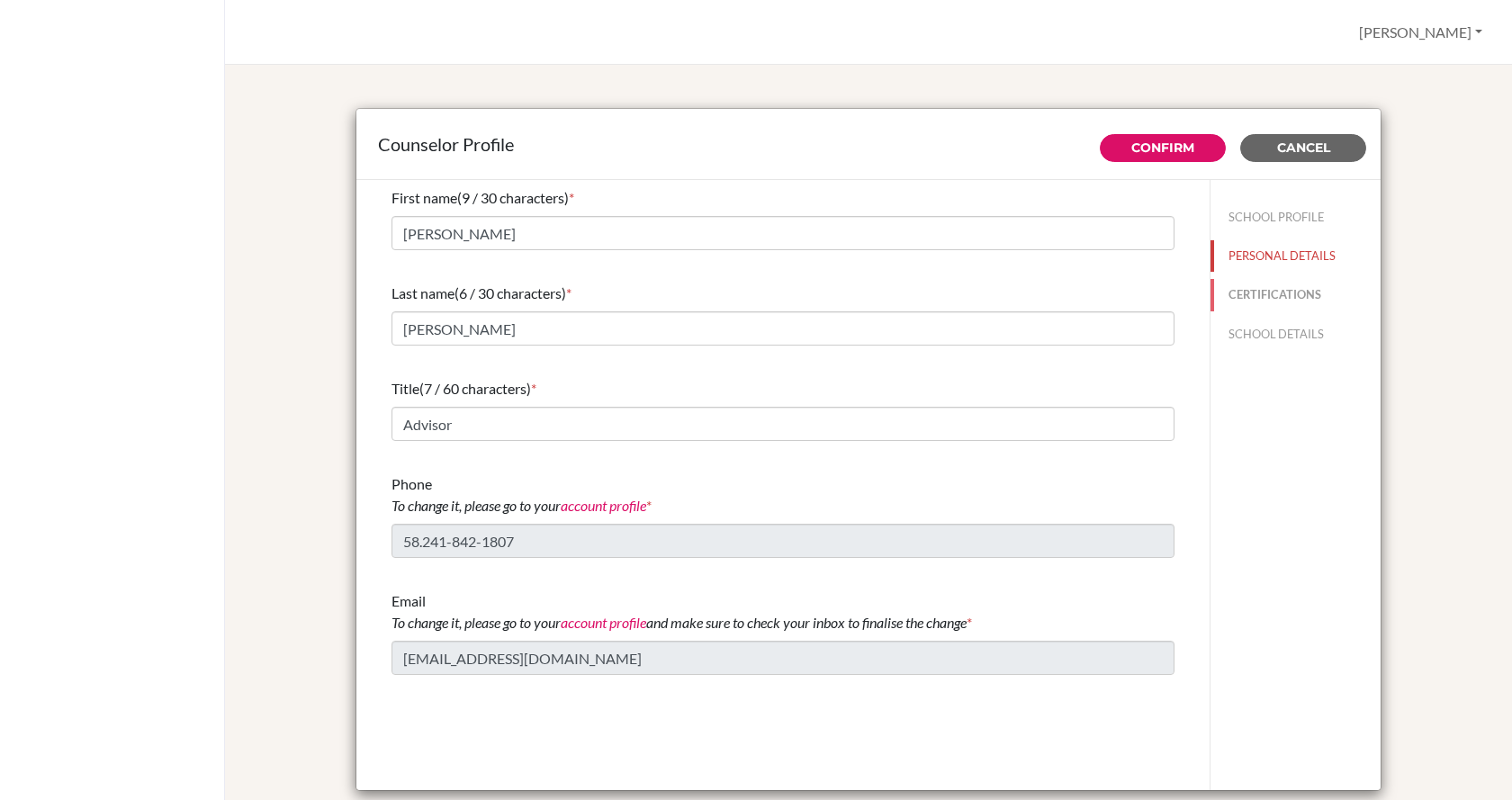
click at [1272, 296] on button "CERTIFICATIONS" at bounding box center [1294, 295] width 170 height 31
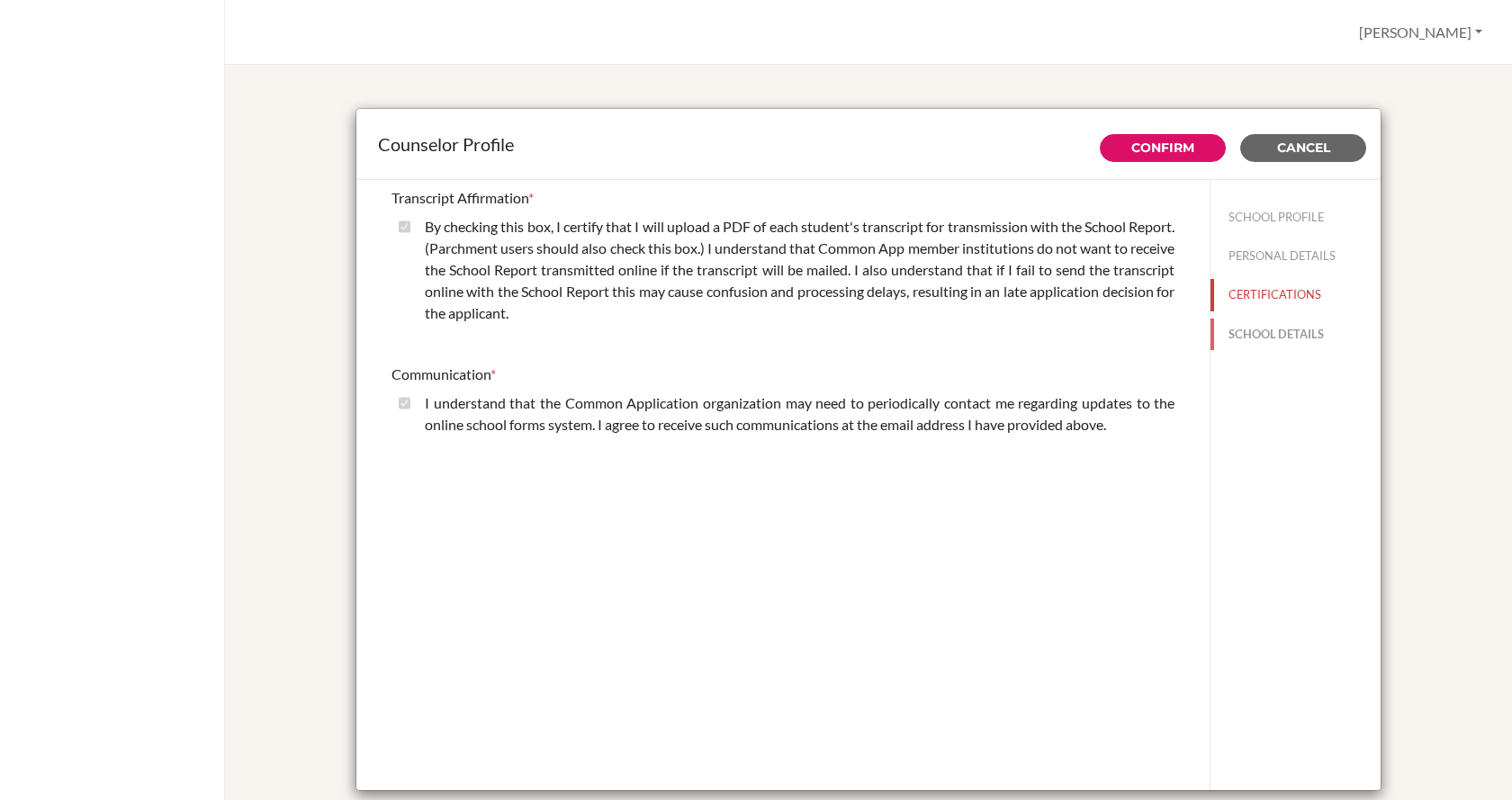
click at [1272, 334] on button "SCHOOL DETAILS" at bounding box center [1294, 334] width 170 height 31
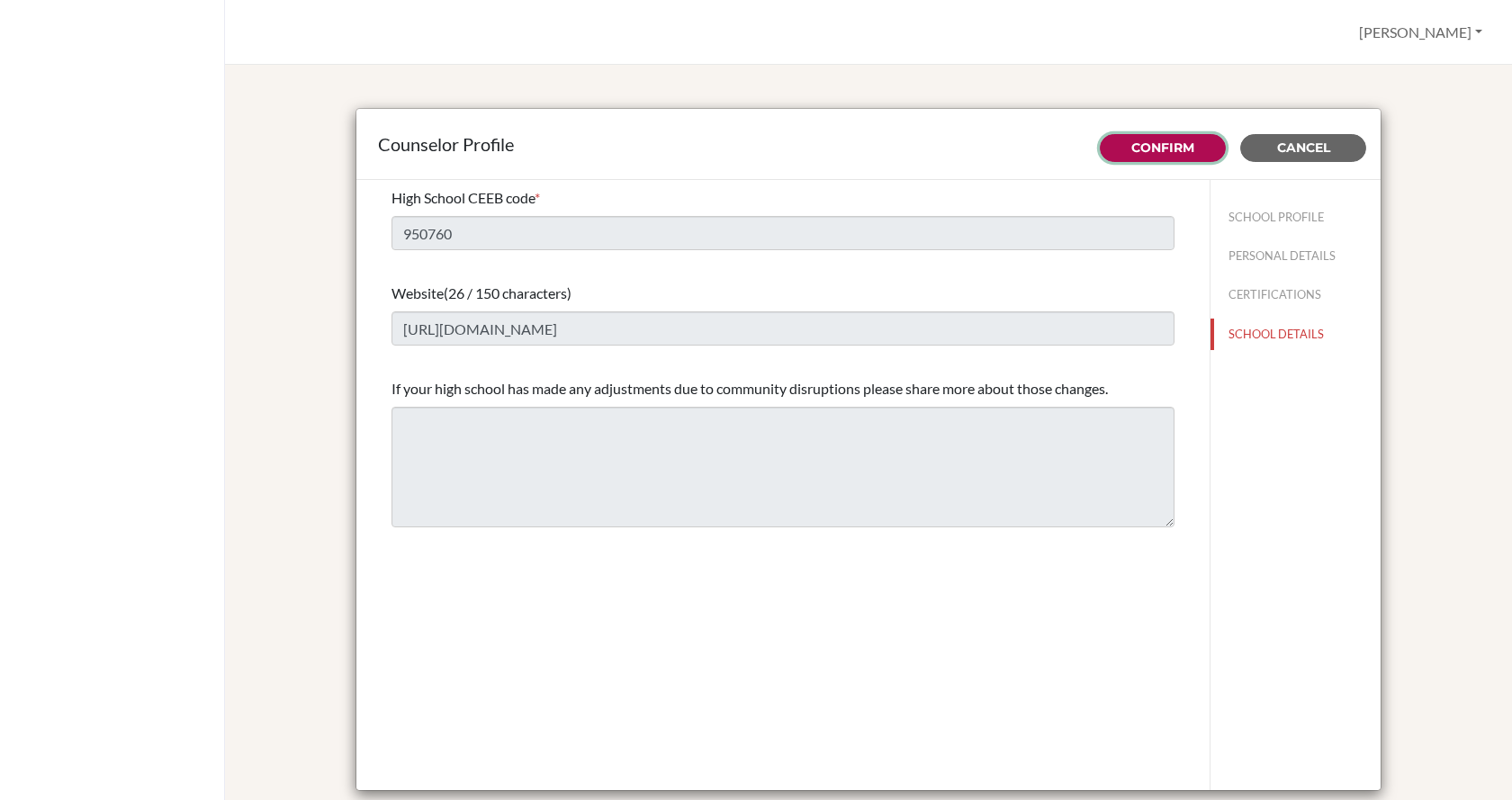
click at [1153, 144] on link "Confirm" at bounding box center [1163, 147] width 63 height 17
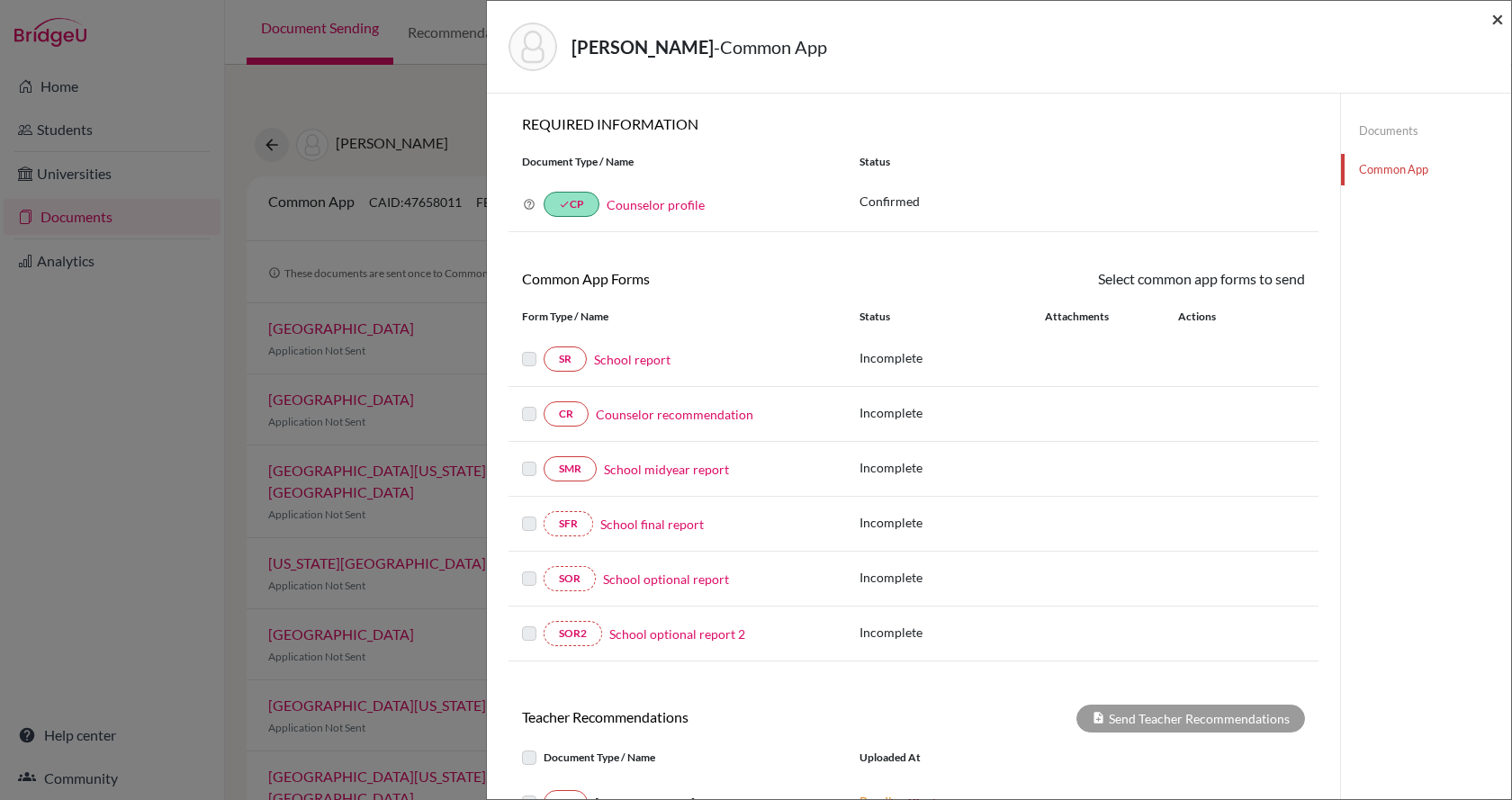
click at [1501, 20] on span "×" at bounding box center [1497, 19] width 13 height 26
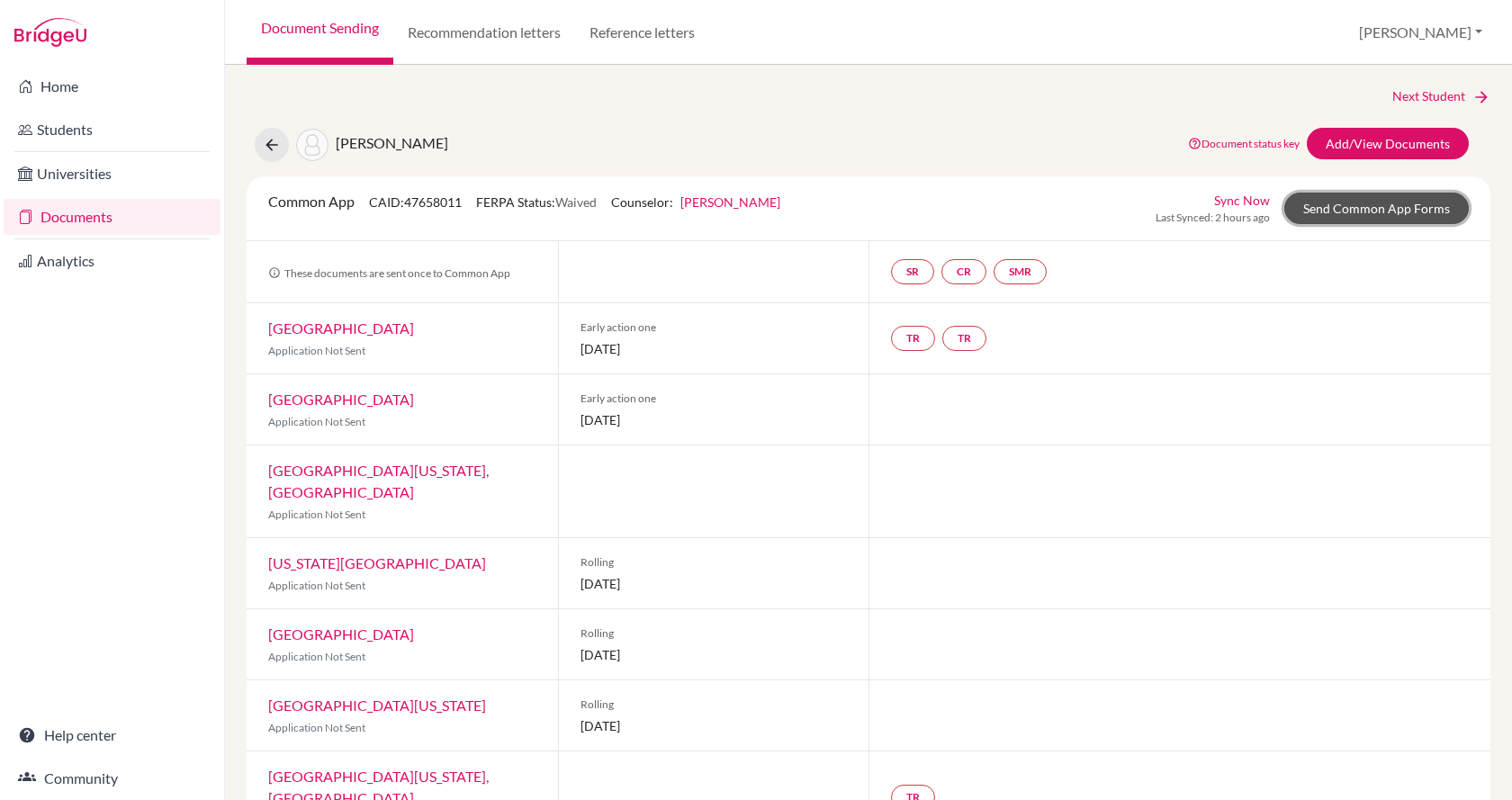
click at [1329, 216] on link "Send Common App Forms" at bounding box center [1377, 208] width 184 height 31
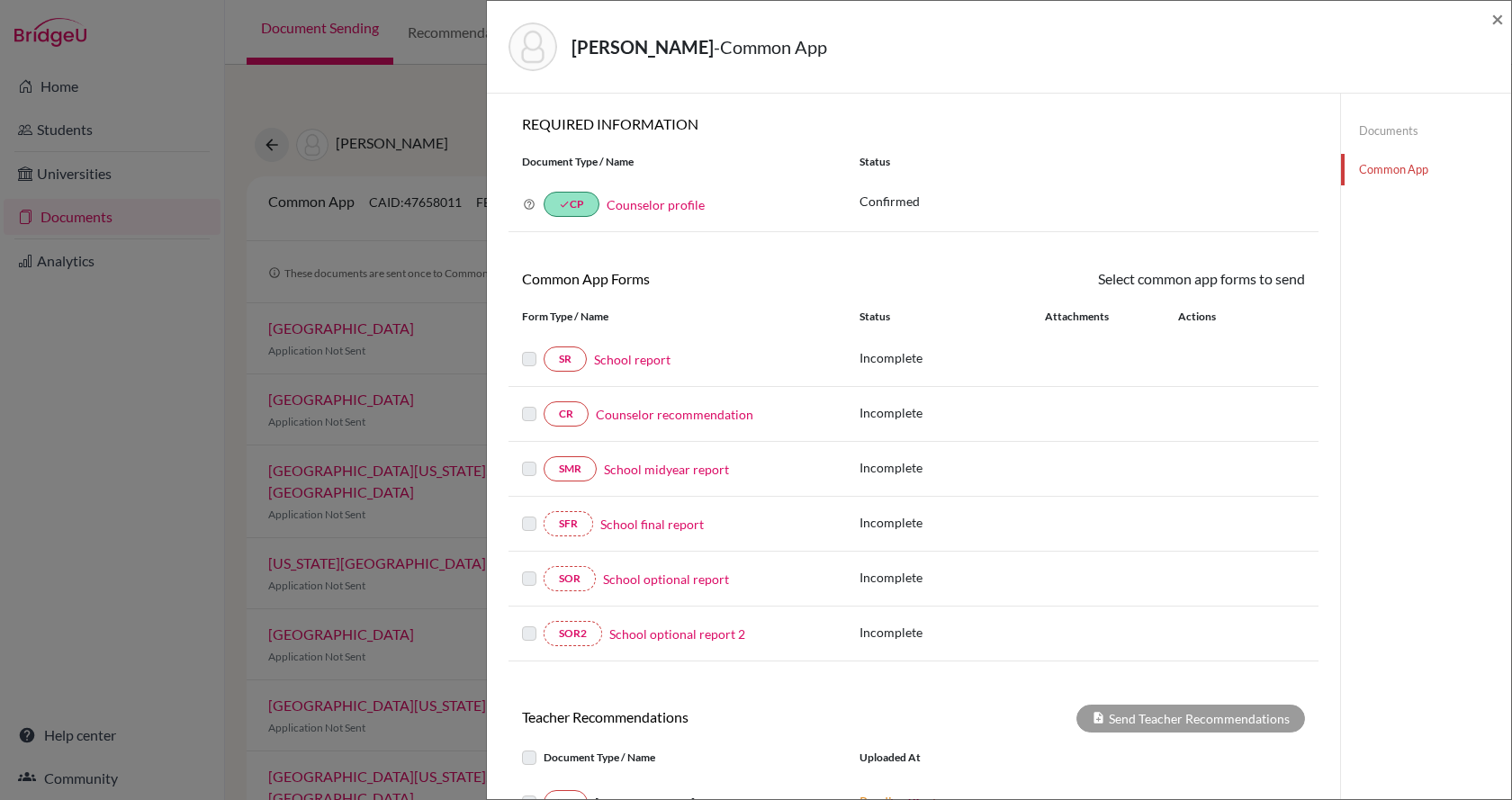
click at [618, 358] on link "School report" at bounding box center [632, 359] width 76 height 19
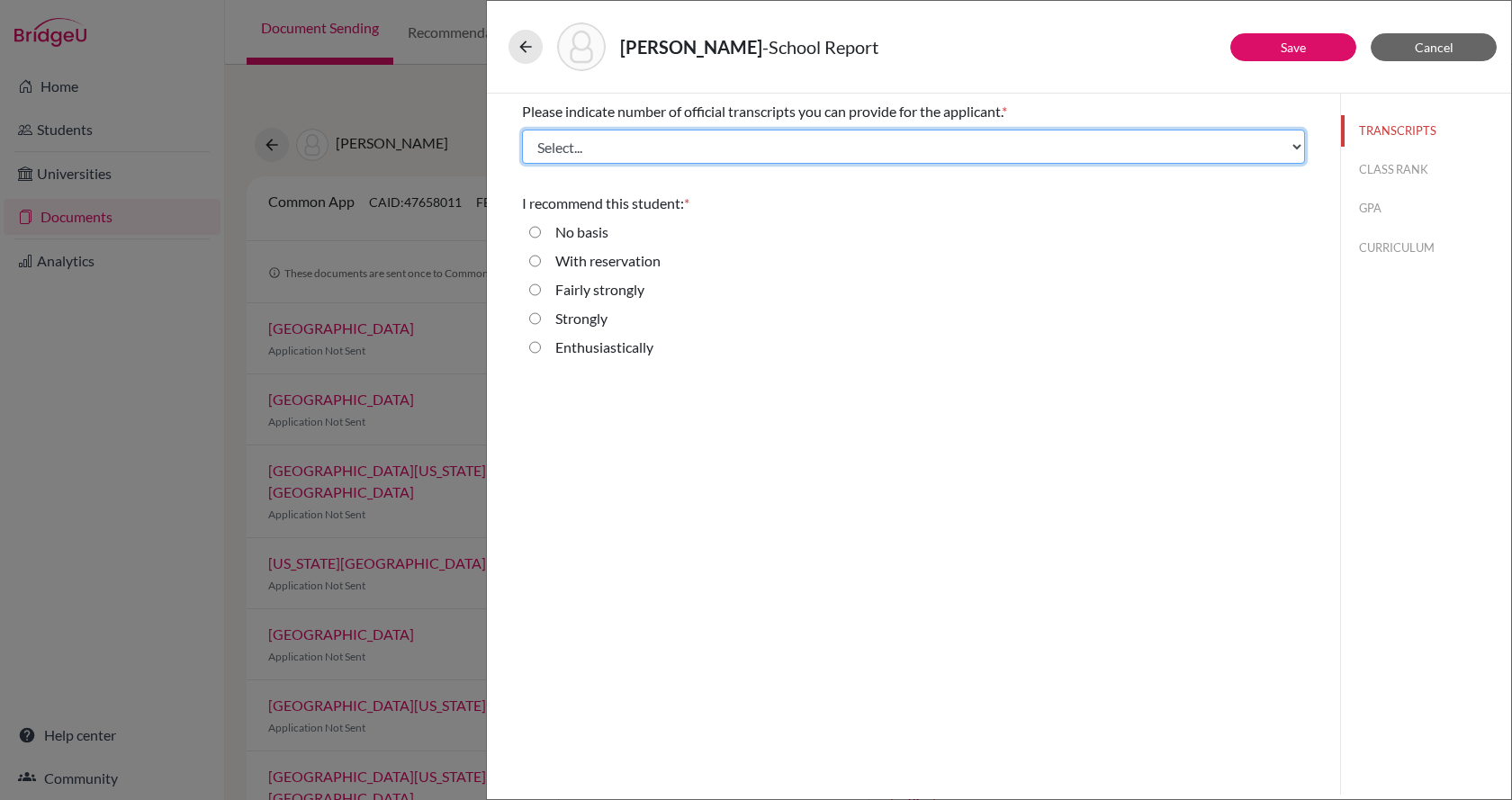
click at [612, 130] on select "Select... 1 2 3 4" at bounding box center [913, 146] width 783 height 34
select select "1"
click at [522, 129] on select "Select... 1 2 3 4" at bounding box center [913, 146] width 783 height 34
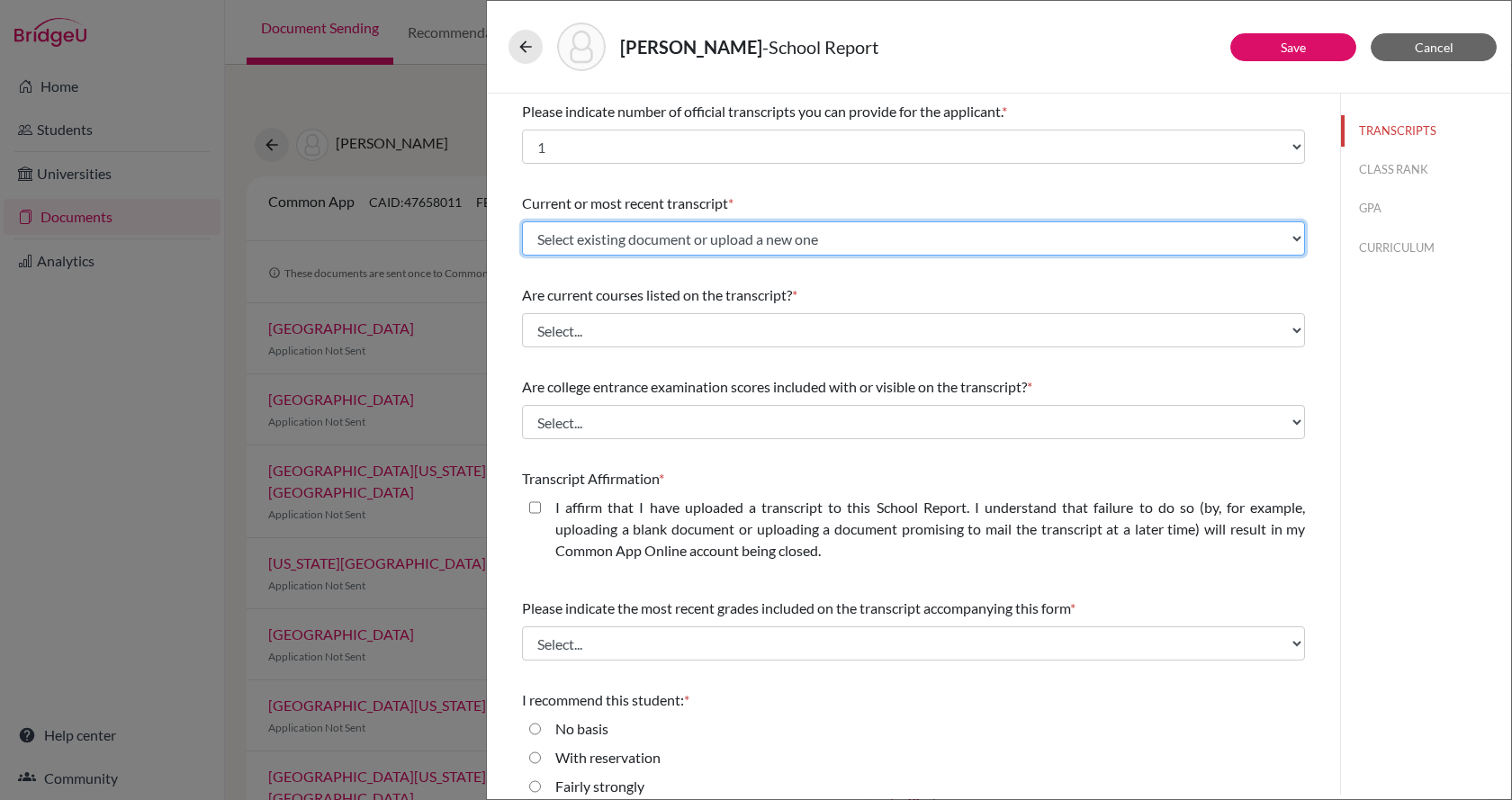
click at [642, 246] on select "Select existing document or upload a new one Initial Transcript Upload New File" at bounding box center [913, 238] width 783 height 34
select select "675236"
click at [522, 222] on select "Select existing document or upload a new one Initial Transcript Upload New File" at bounding box center [913, 238] width 783 height 34
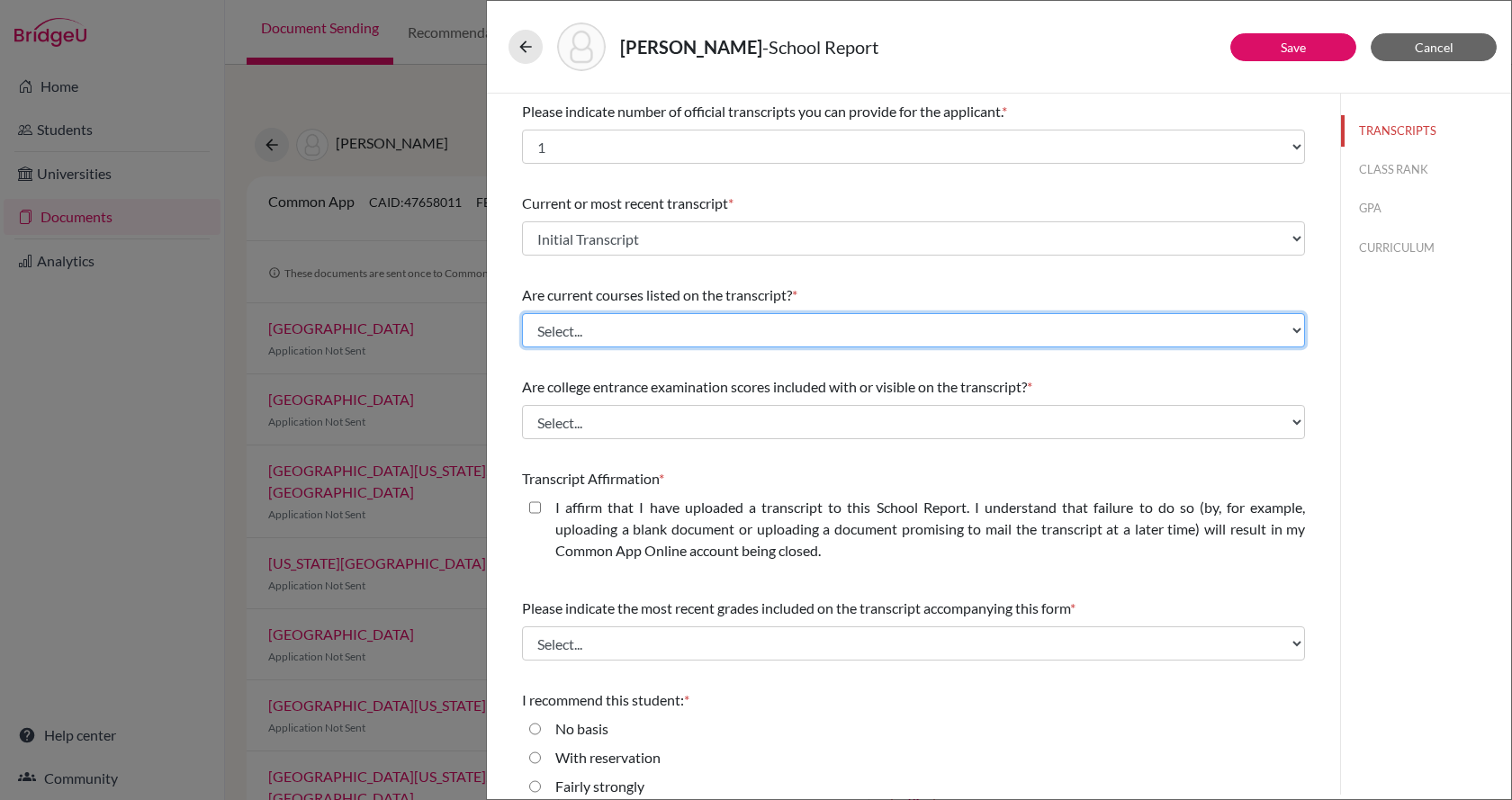
click at [640, 324] on select "Select... Yes No" at bounding box center [913, 329] width 783 height 34
select select "0"
click at [522, 313] on select "Select... Yes No" at bounding box center [913, 329] width 783 height 34
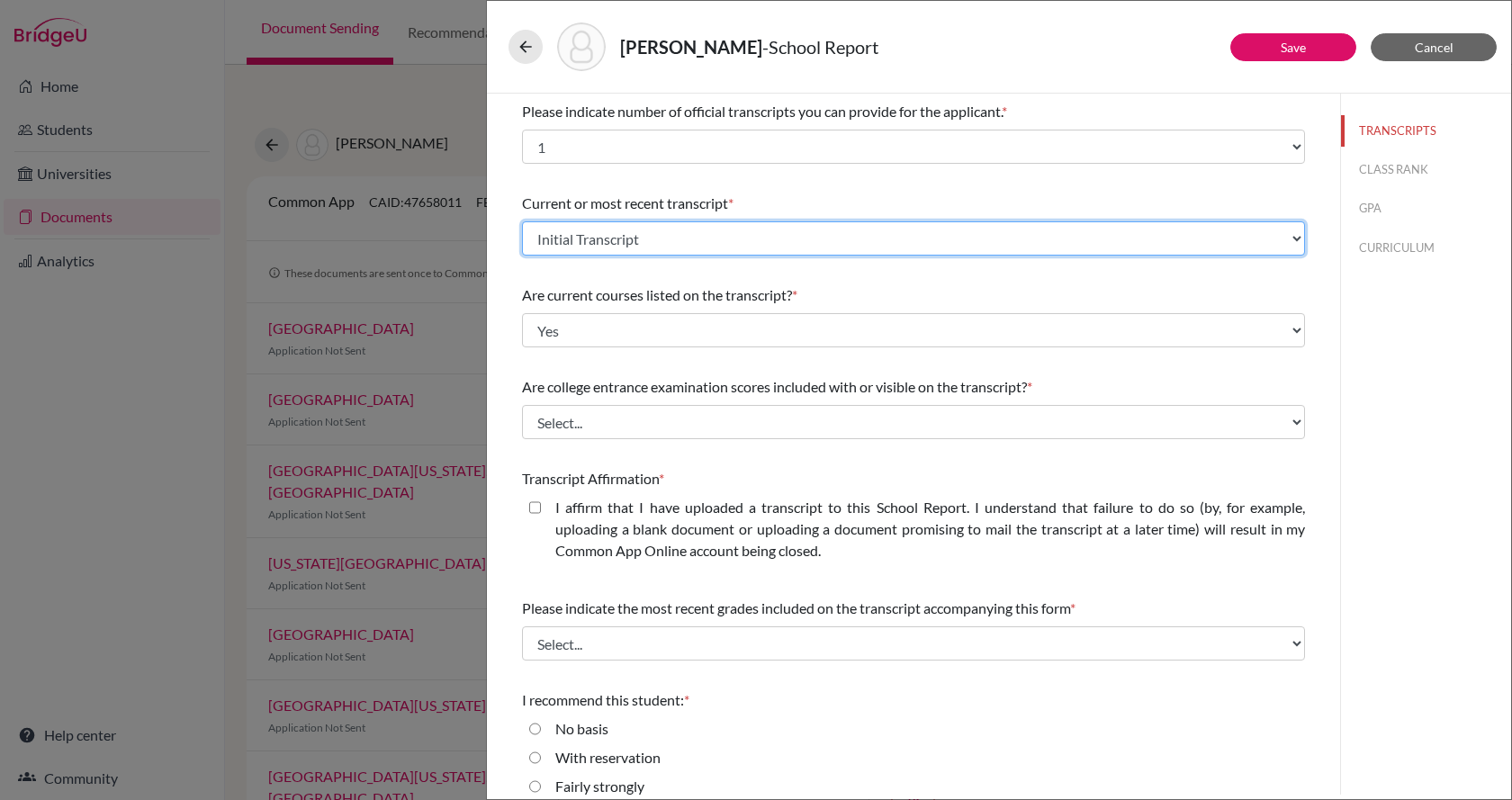
click at [1090, 225] on select "Select existing document or upload a new one Initial Transcript Upload New File" at bounding box center [913, 238] width 783 height 34
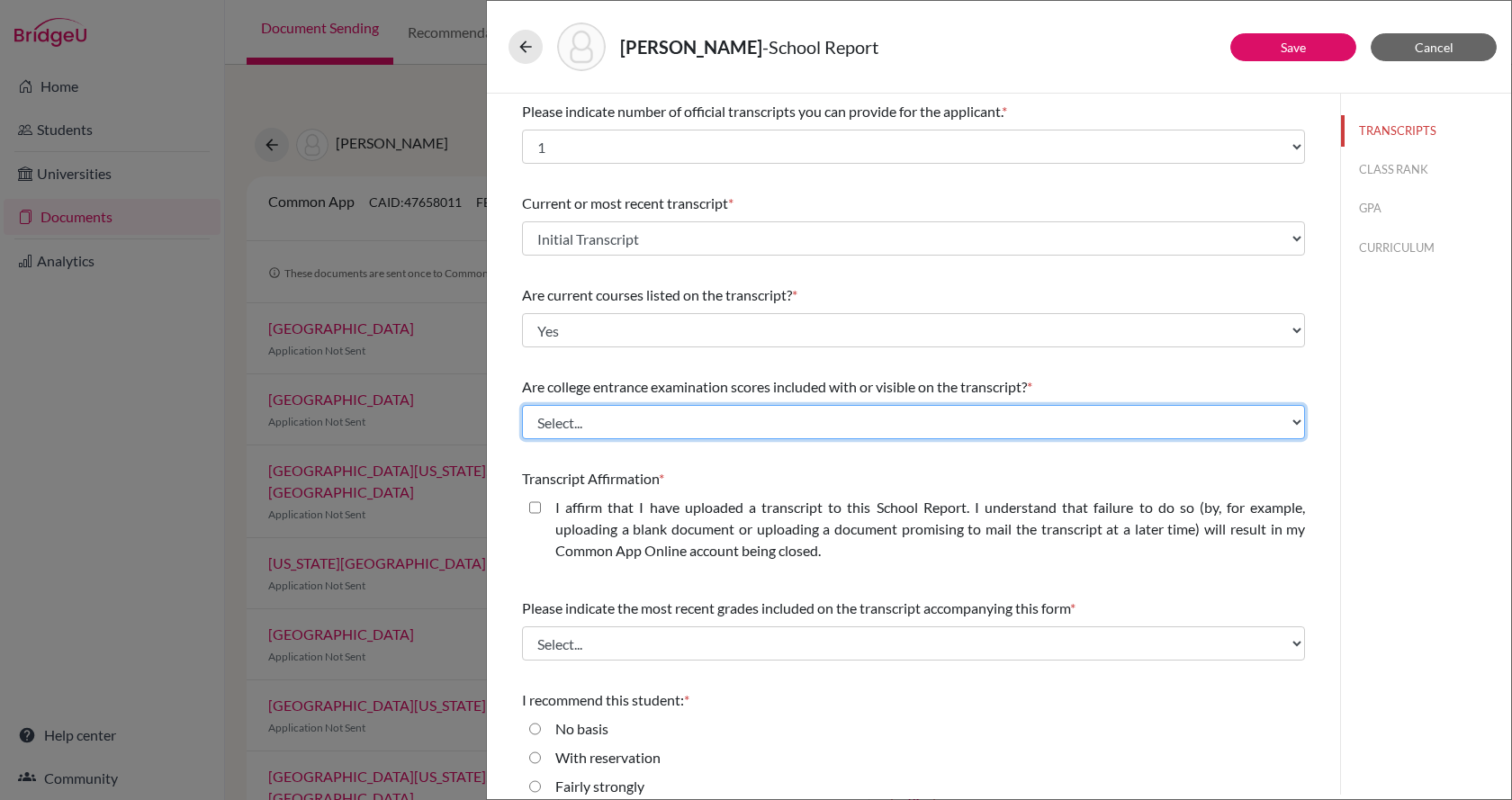
click at [747, 427] on select "Select... Yes No" at bounding box center [913, 422] width 783 height 34
select select "1"
click at [522, 405] on select "Select... Yes No" at bounding box center [913, 422] width 783 height 34
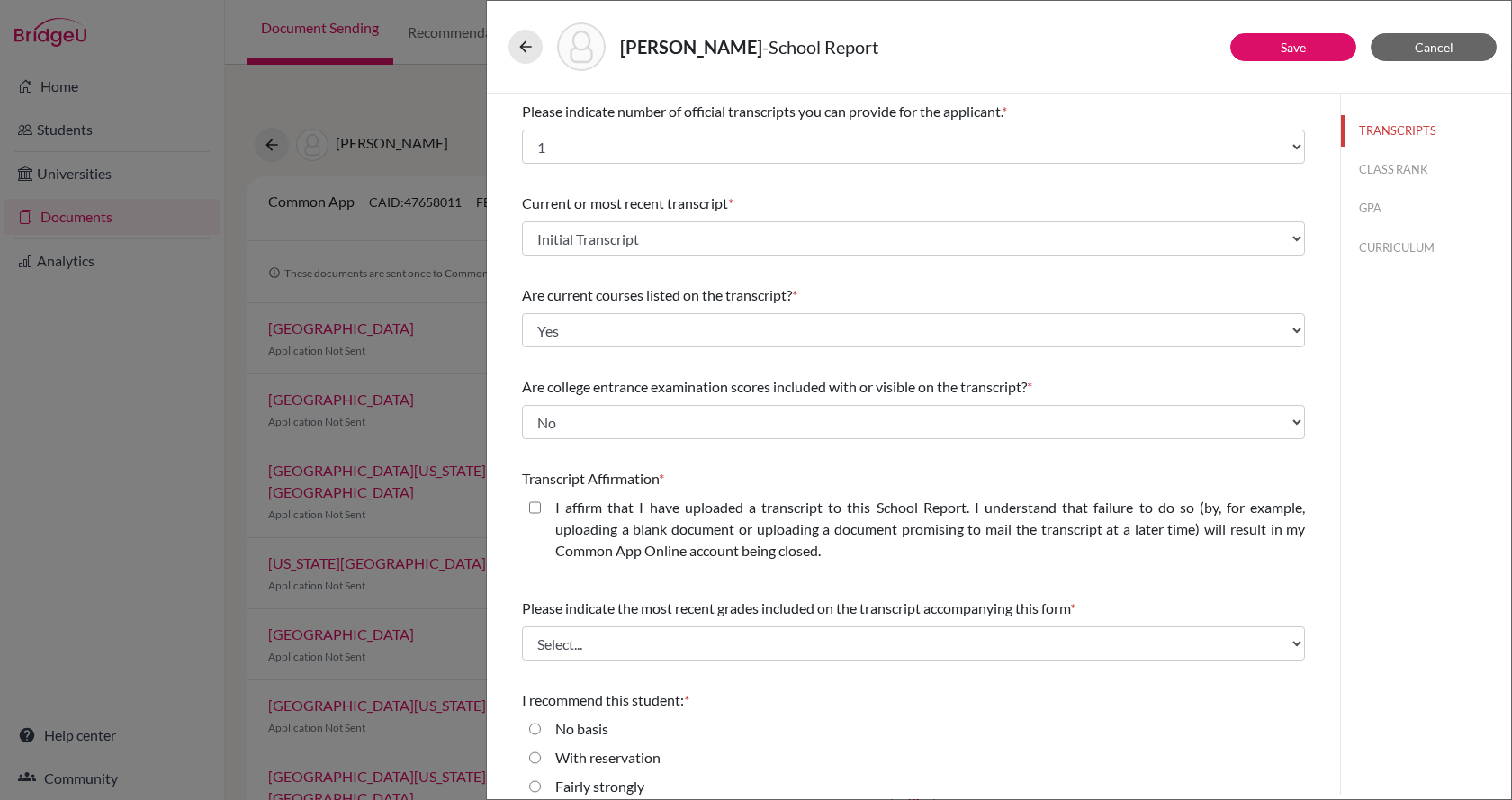
click at [540, 513] on closed\ "I affirm that I have uploaded a transcript to this School Report. I understand …" at bounding box center [535, 508] width 12 height 22
checkbox closed\ "true"
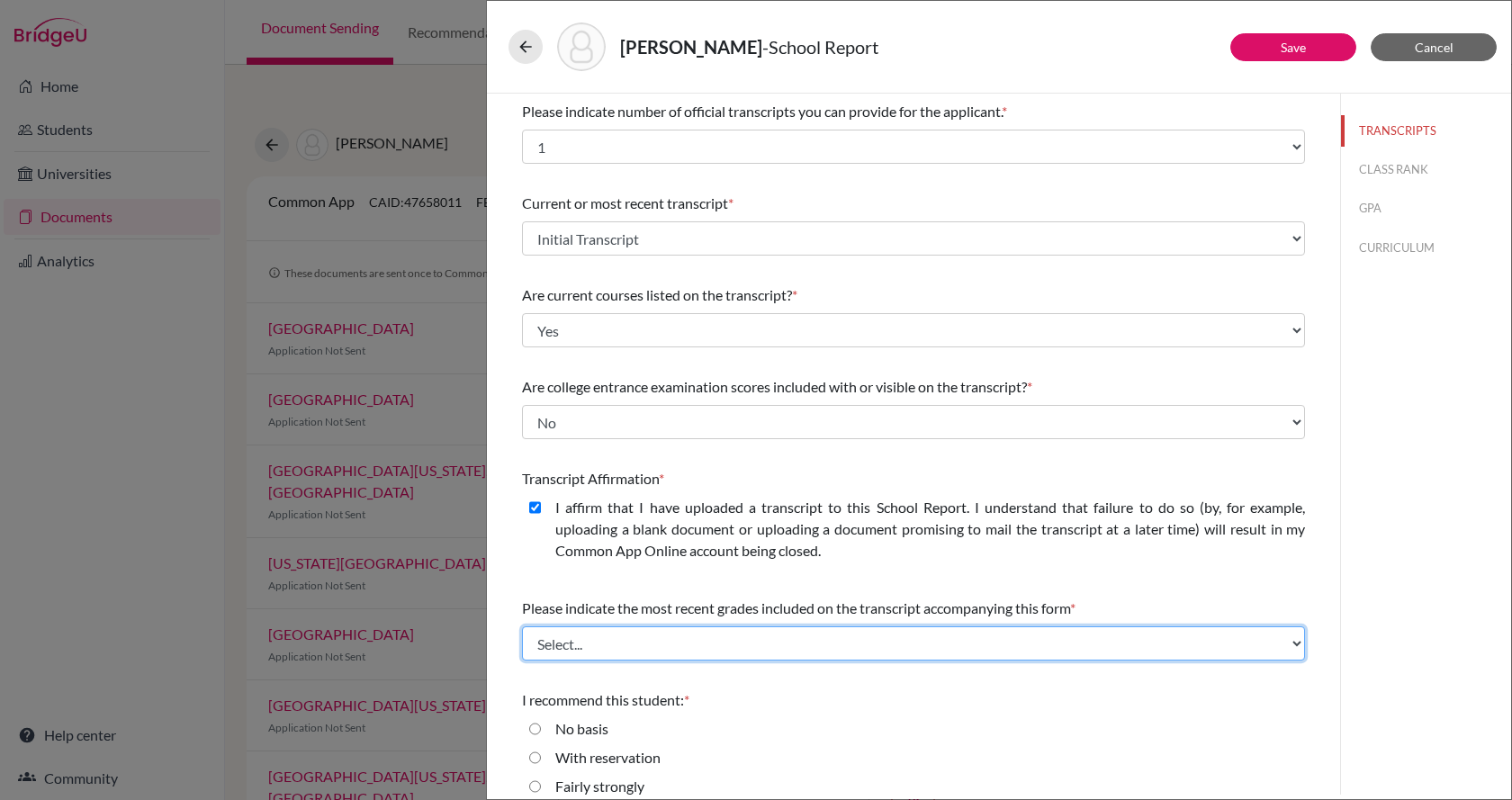
click at [606, 640] on select "Select... Final junior year grades 1st Quarter senior year grades 2nd Quarter/1…" at bounding box center [913, 643] width 783 height 34
select select "0"
click at [522, 626] on select "Select... Final junior year grades 1st Quarter senior year grades 2nd Quarter/1…" at bounding box center [913, 643] width 783 height 34
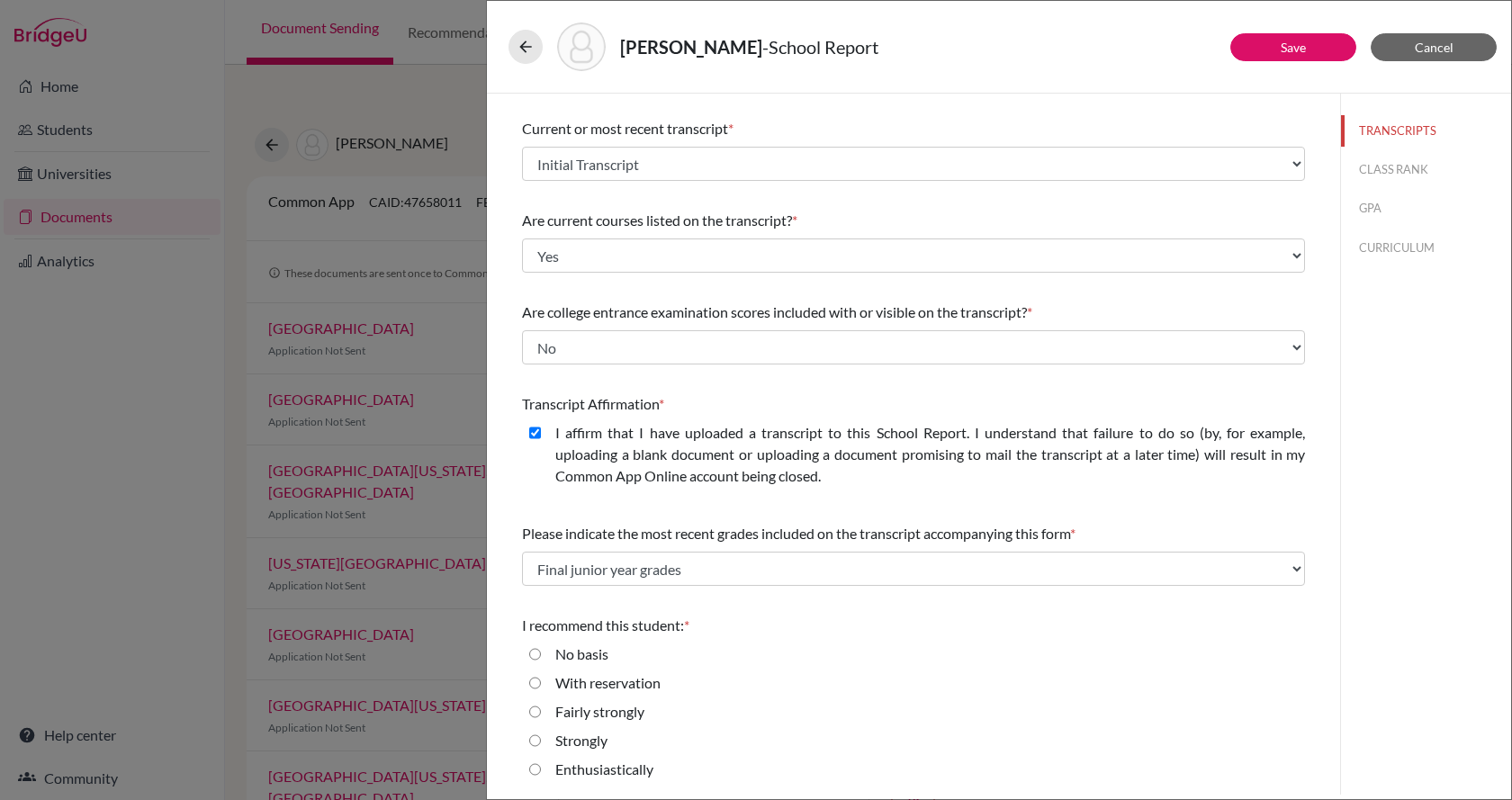
click at [575, 773] on label "Enthusiastically" at bounding box center [604, 770] width 98 height 22
click at [541, 773] on input "Enthusiastically" at bounding box center [535, 770] width 12 height 22
radio input "true"
click at [1374, 169] on button "CLASS RANK" at bounding box center [1426, 170] width 170 height 31
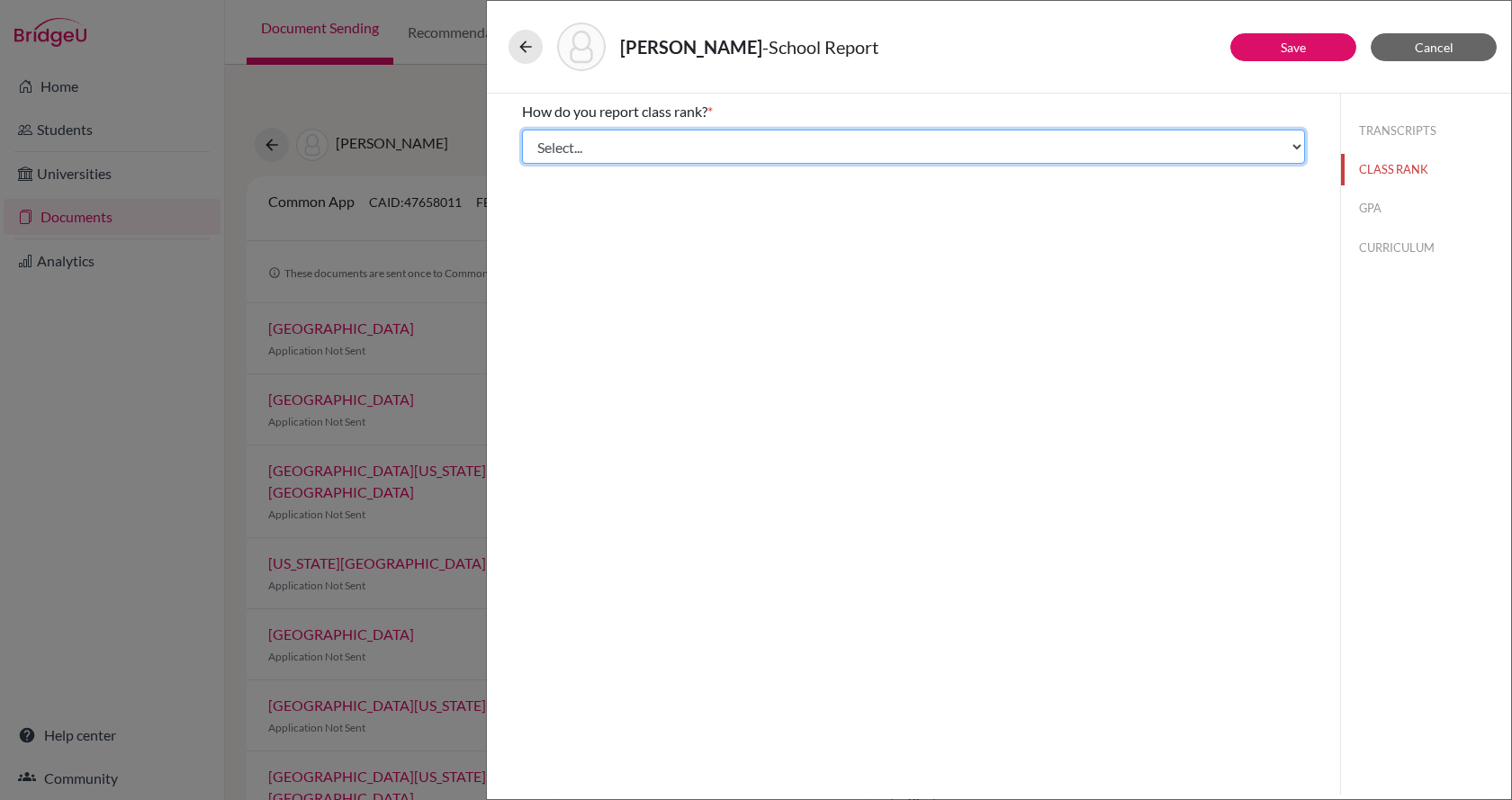
click at [1004, 156] on select "Select... Exact Decile Quintile Quartile None" at bounding box center [913, 146] width 783 height 34
select select "1"
click at [522, 129] on select "Select... Exact Decile Quintile Quartile None" at bounding box center [913, 146] width 783 height 34
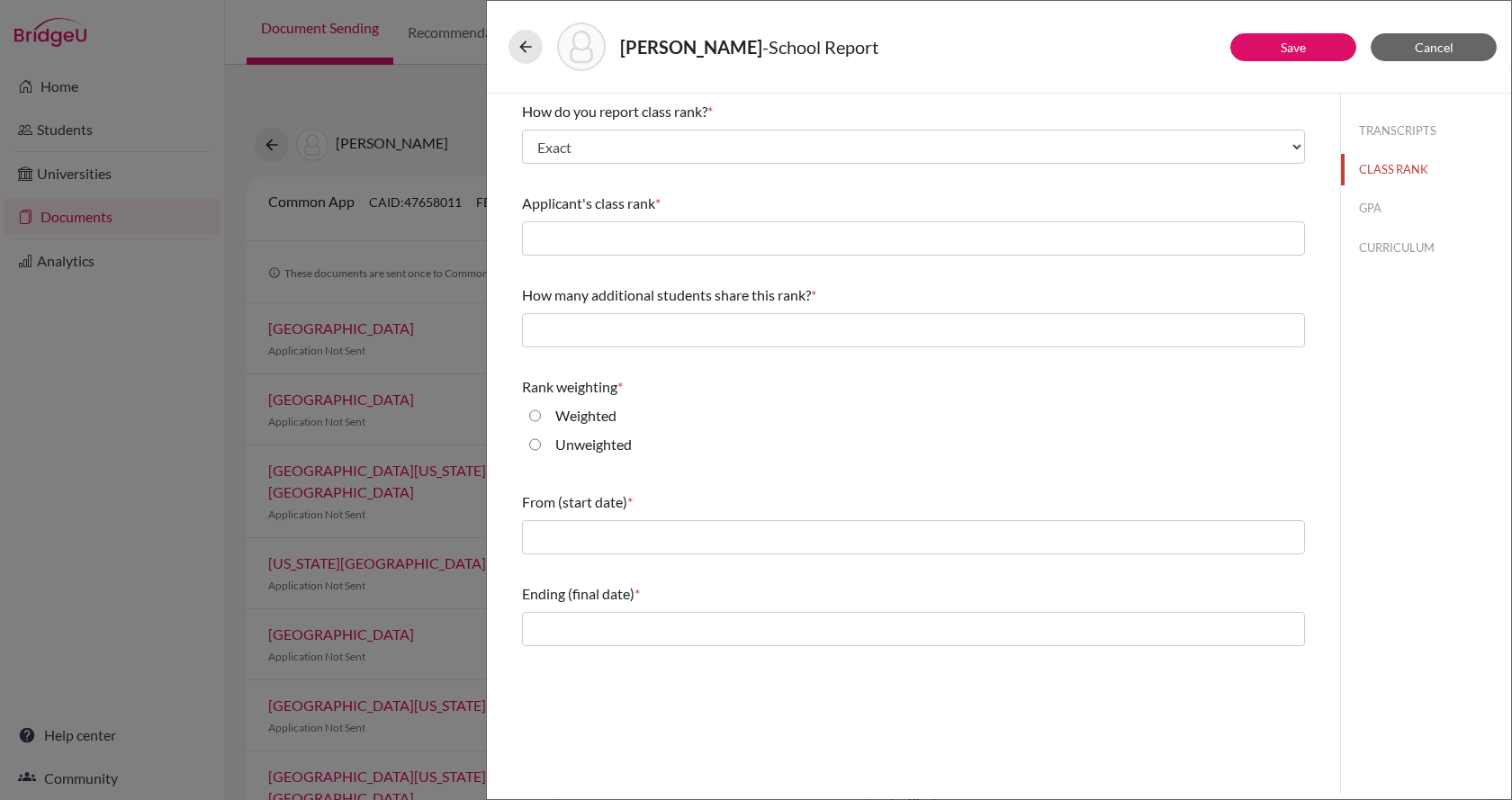
click at [604, 218] on div "Applicant's class rank *" at bounding box center [913, 224] width 783 height 77
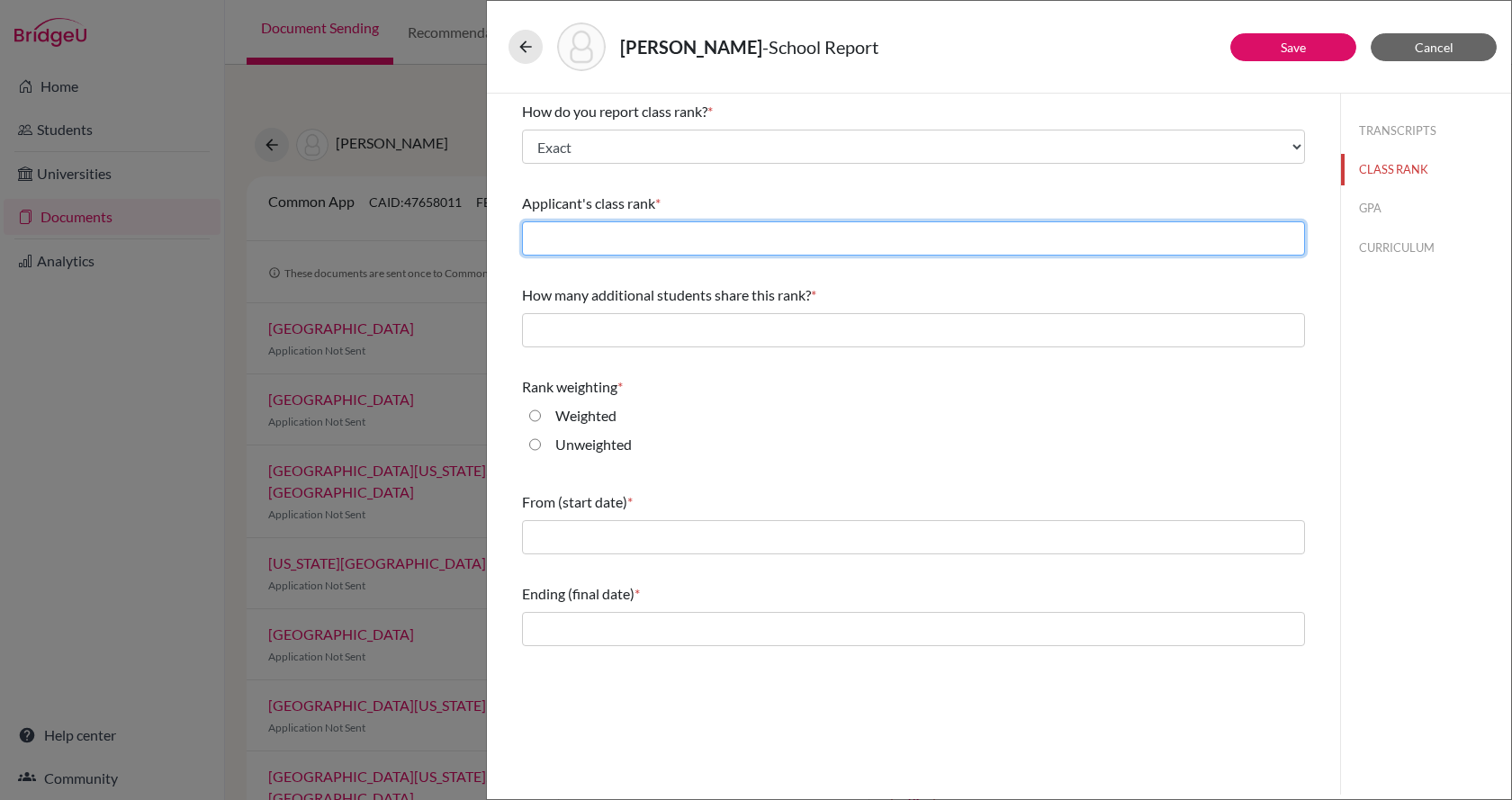
click at [601, 234] on input "text" at bounding box center [913, 238] width 783 height 34
type input "2"
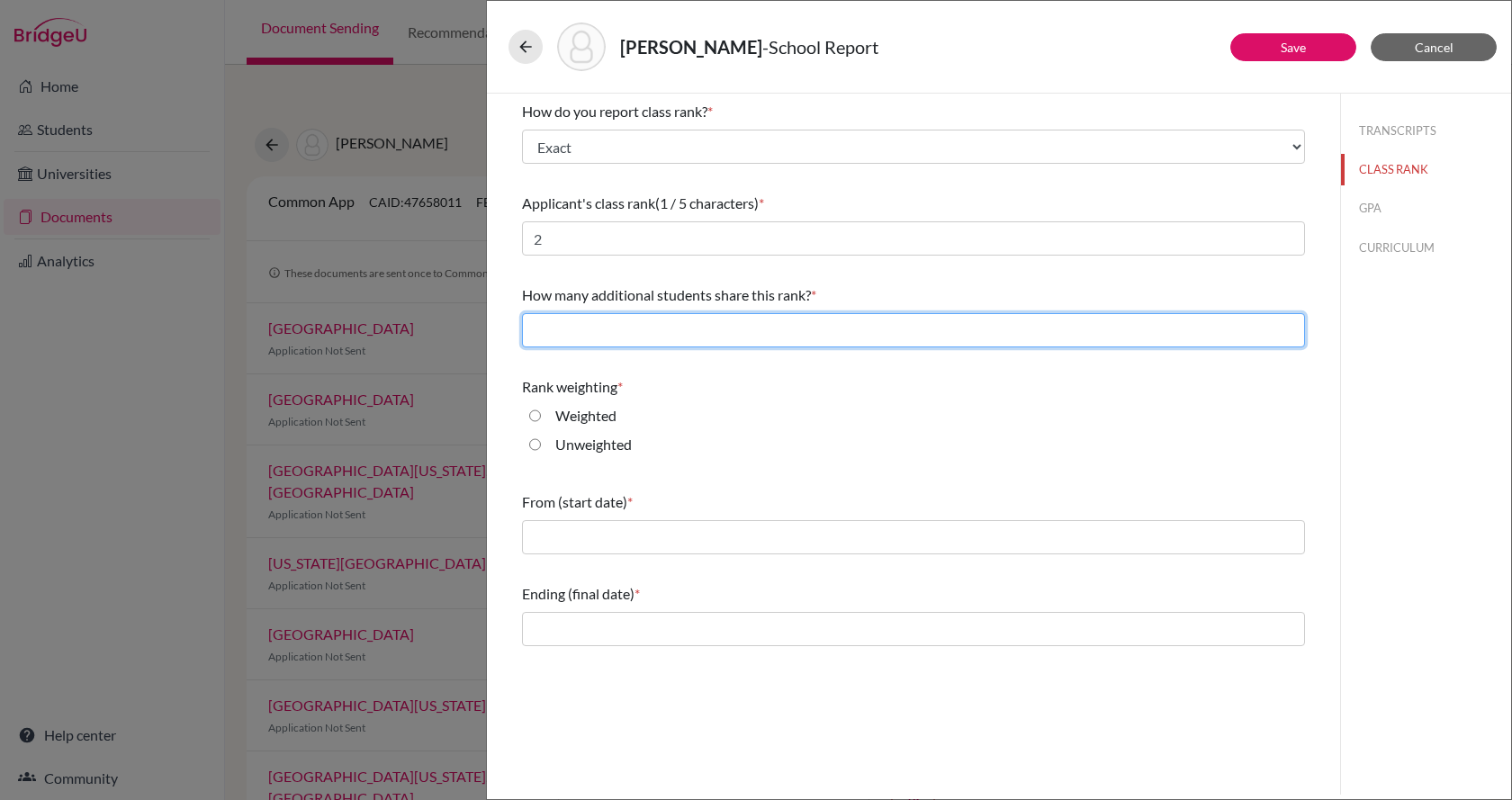
click at [608, 330] on input "text" at bounding box center [913, 329] width 783 height 34
type input "0"
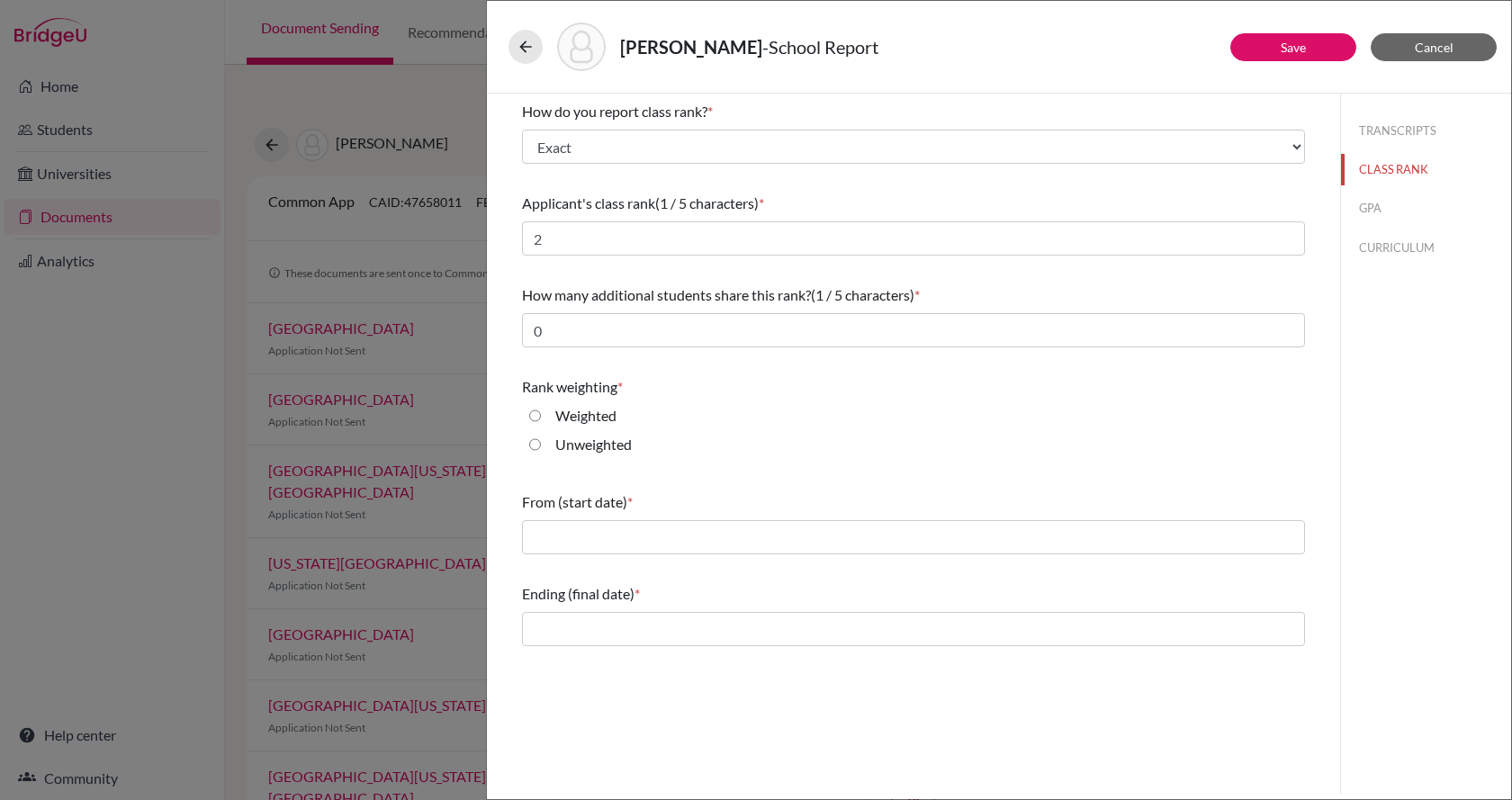
click at [561, 428] on div "Weighted" at bounding box center [579, 419] width 76 height 28
click at [561, 438] on label "Unweighted" at bounding box center [593, 444] width 76 height 22
click at [541, 438] on input "Unweighted" at bounding box center [535, 444] width 12 height 22
radio input "true"
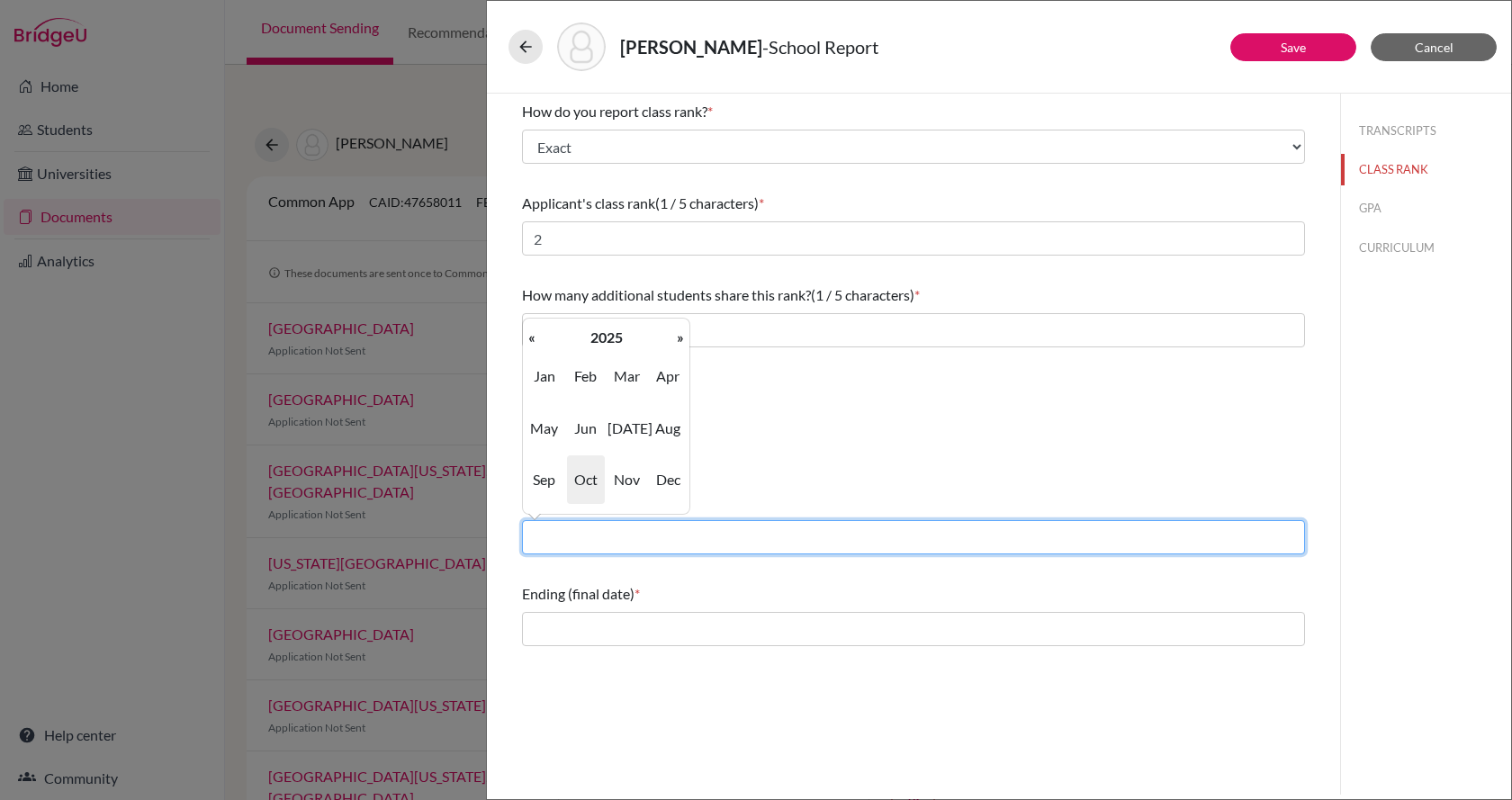
click at [569, 538] on input "text" at bounding box center [913, 537] width 783 height 34
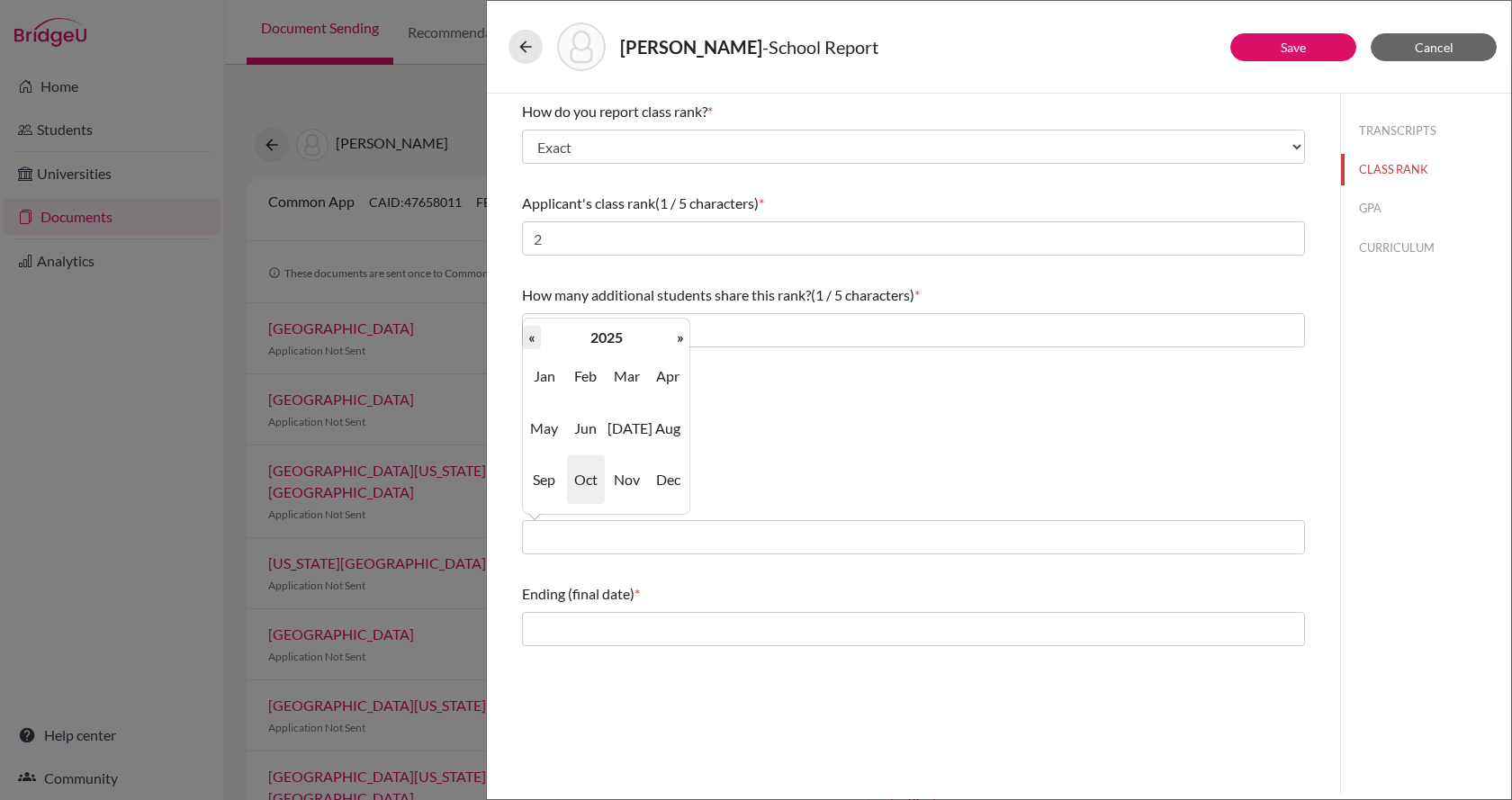
click at [533, 347] on th "«" at bounding box center [531, 337] width 18 height 24
click at [679, 343] on th "»" at bounding box center [680, 337] width 18 height 24
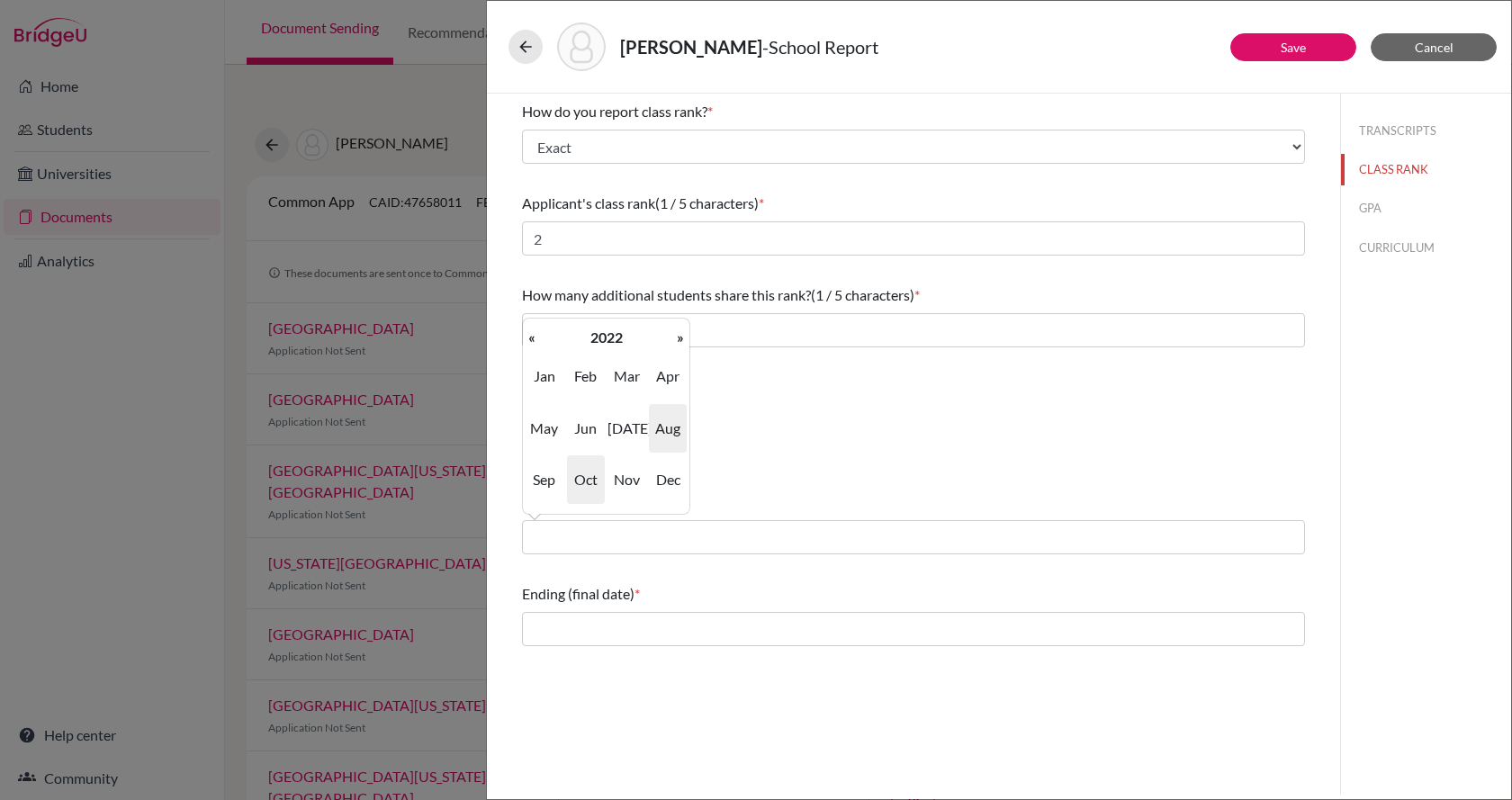
click at [662, 443] on span "Aug" at bounding box center [668, 428] width 38 height 49
type input "08/2022"
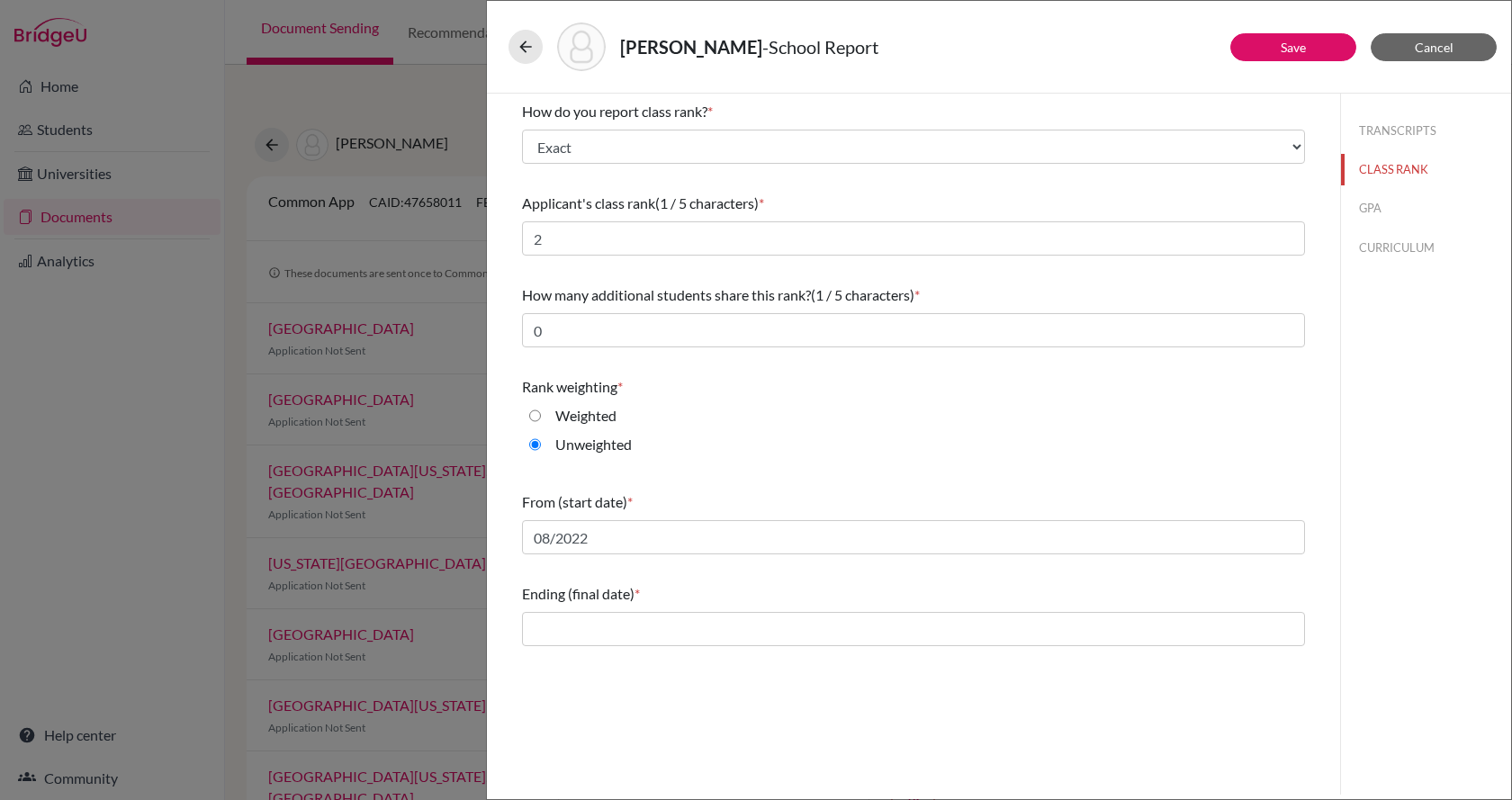
click at [624, 606] on div "Ending (final date) *" at bounding box center [913, 614] width 783 height 77
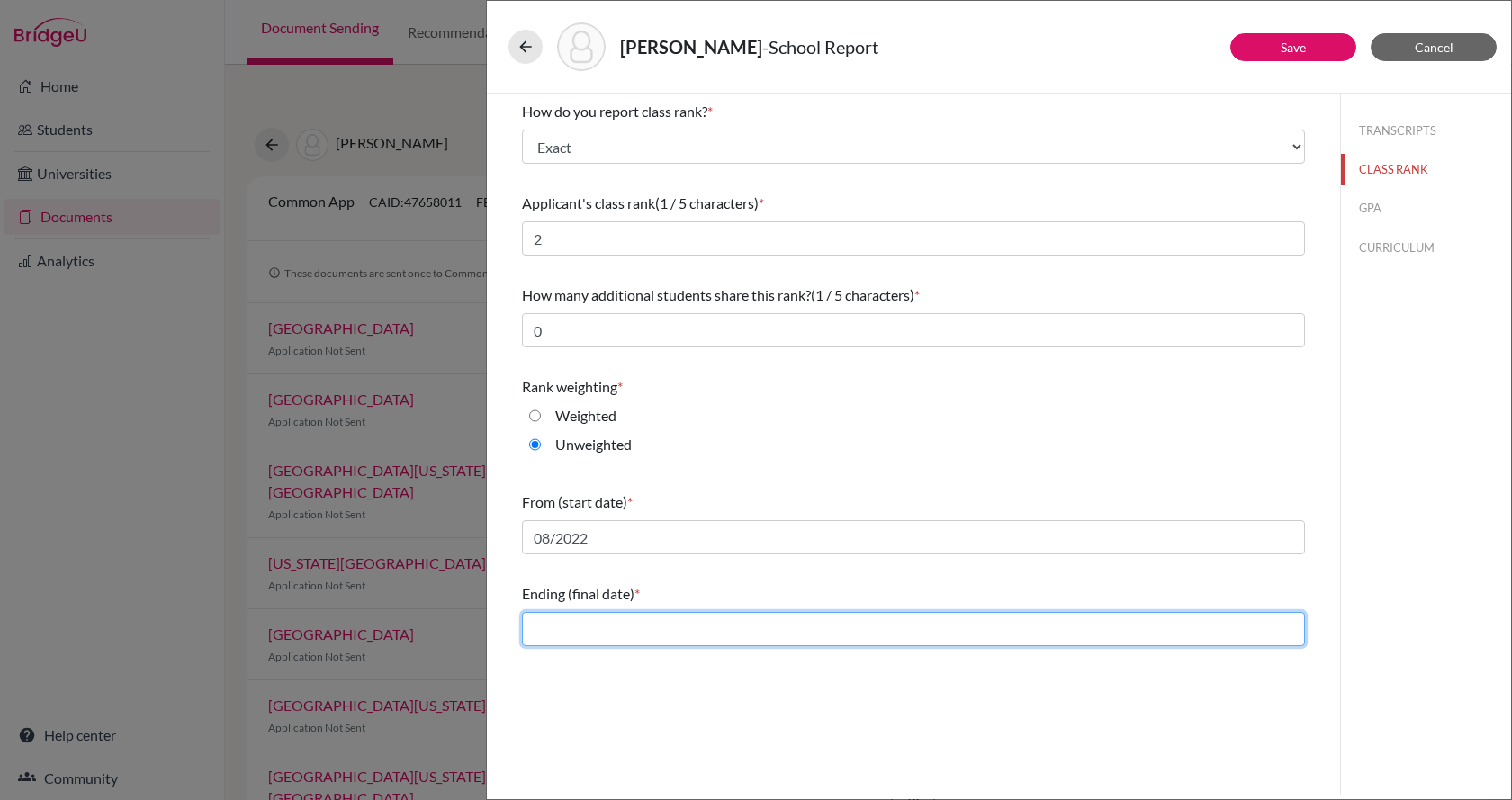
click at [624, 622] on input "text" at bounding box center [913, 628] width 783 height 34
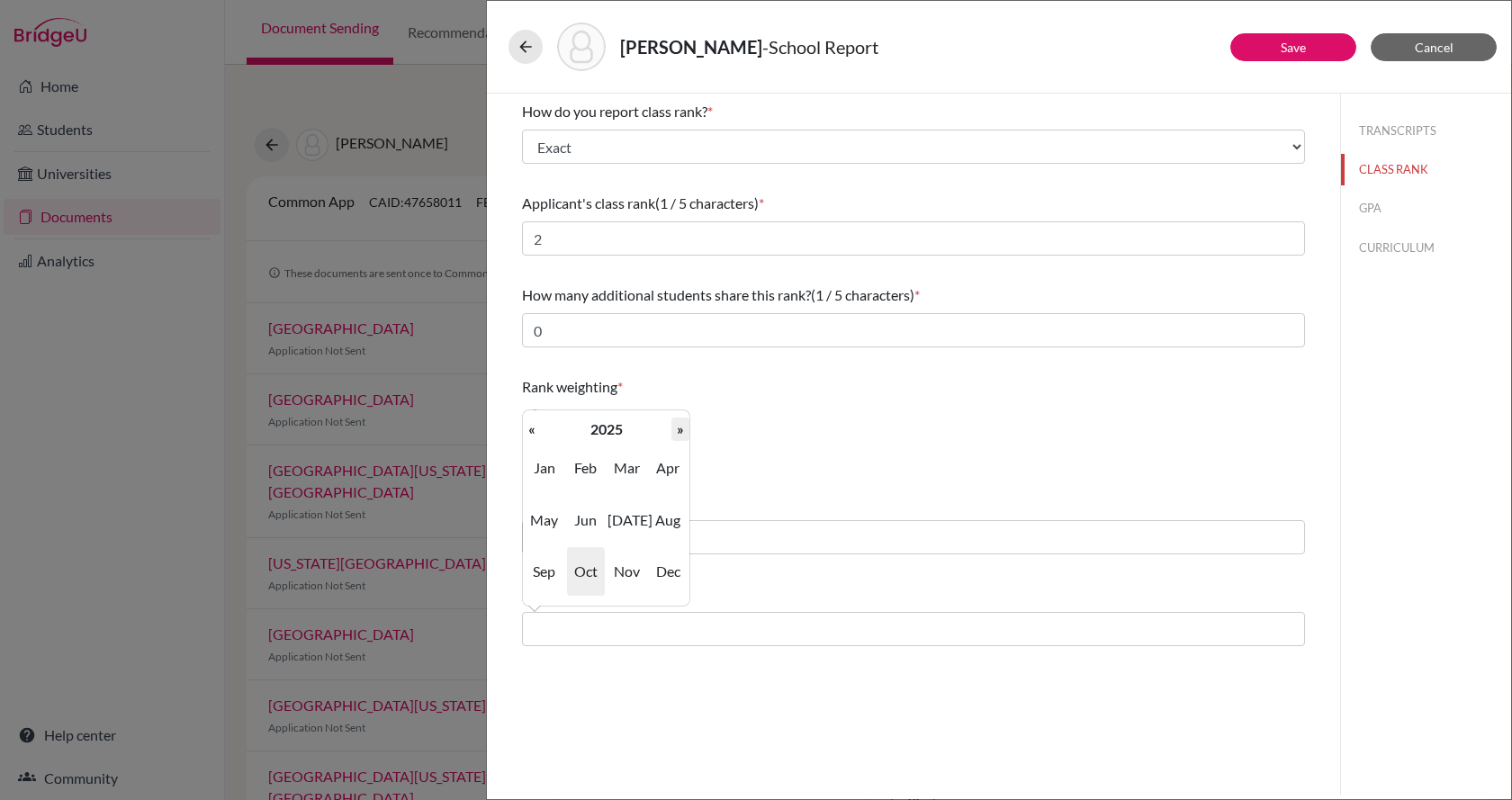
click at [672, 431] on th "»" at bounding box center [680, 429] width 18 height 24
click at [552, 525] on span "May" at bounding box center [544, 521] width 38 height 49
type input "05/2026"
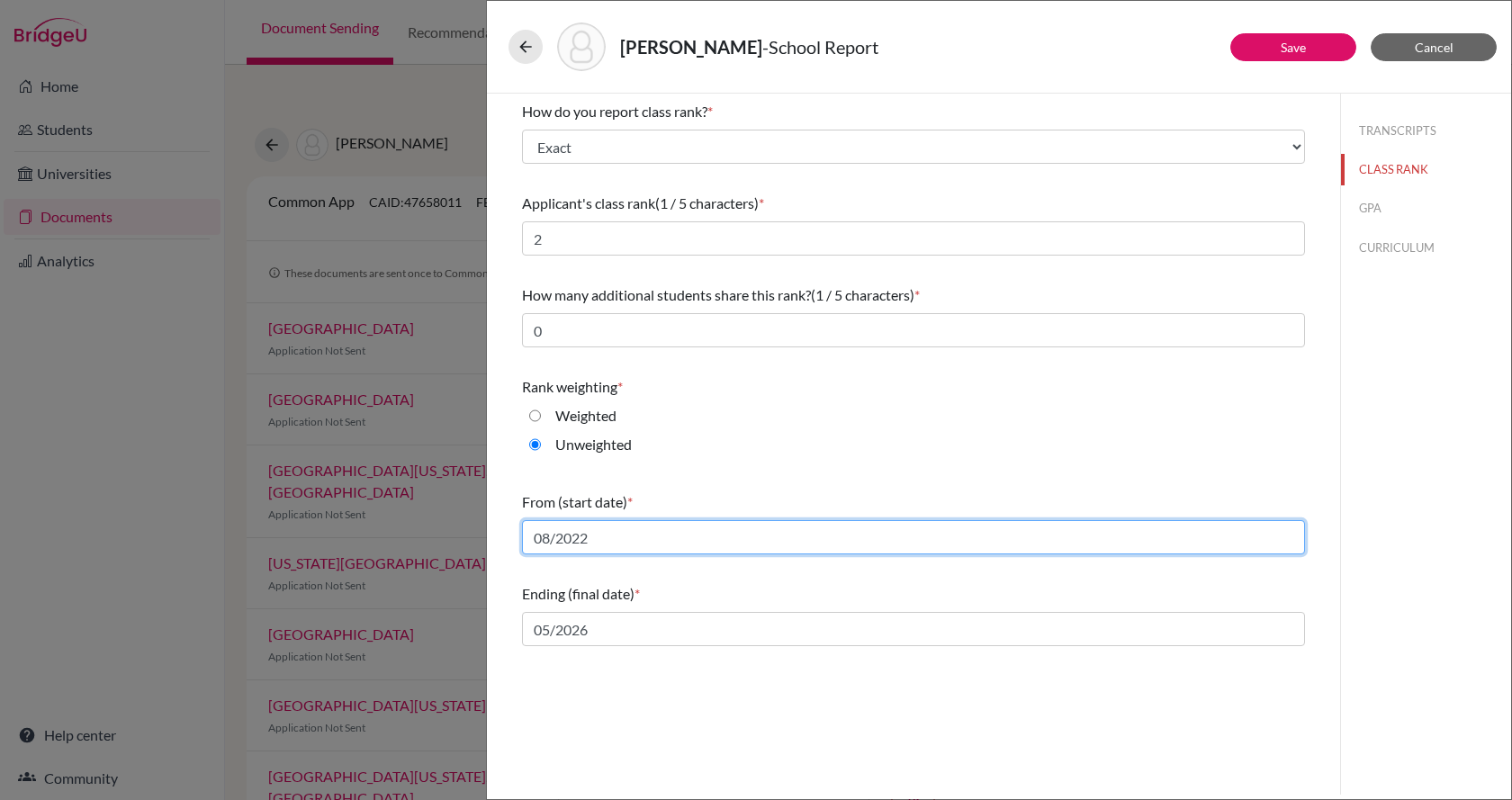
click at [818, 542] on input "08/2022" at bounding box center [913, 537] width 783 height 34
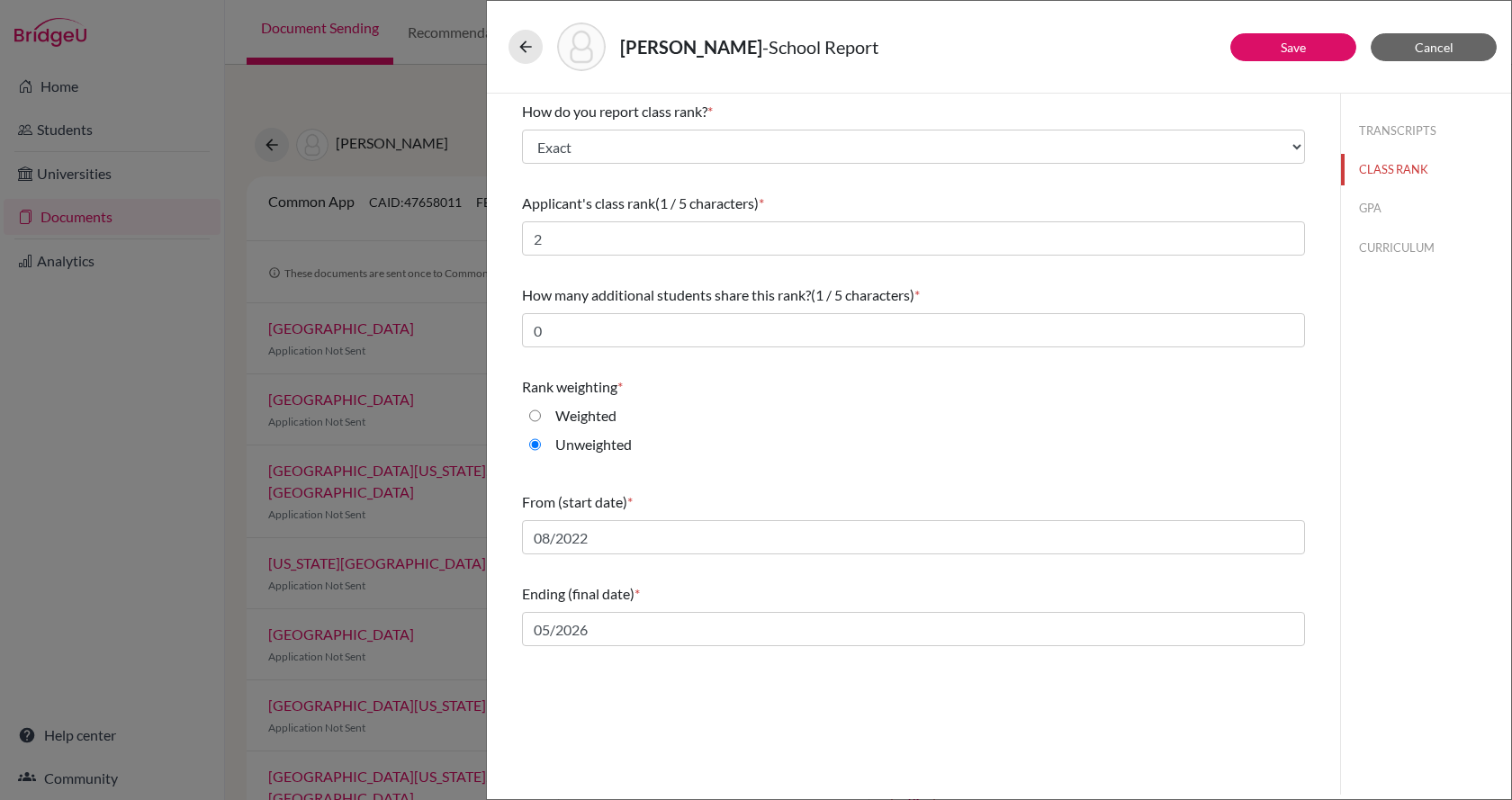
click at [790, 718] on div "How do you report class rank? * Select... Exact Decile Quintile Quartile None A…" at bounding box center [914, 443] width 853 height 701
click at [1402, 212] on button "GPA" at bounding box center [1426, 208] width 170 height 31
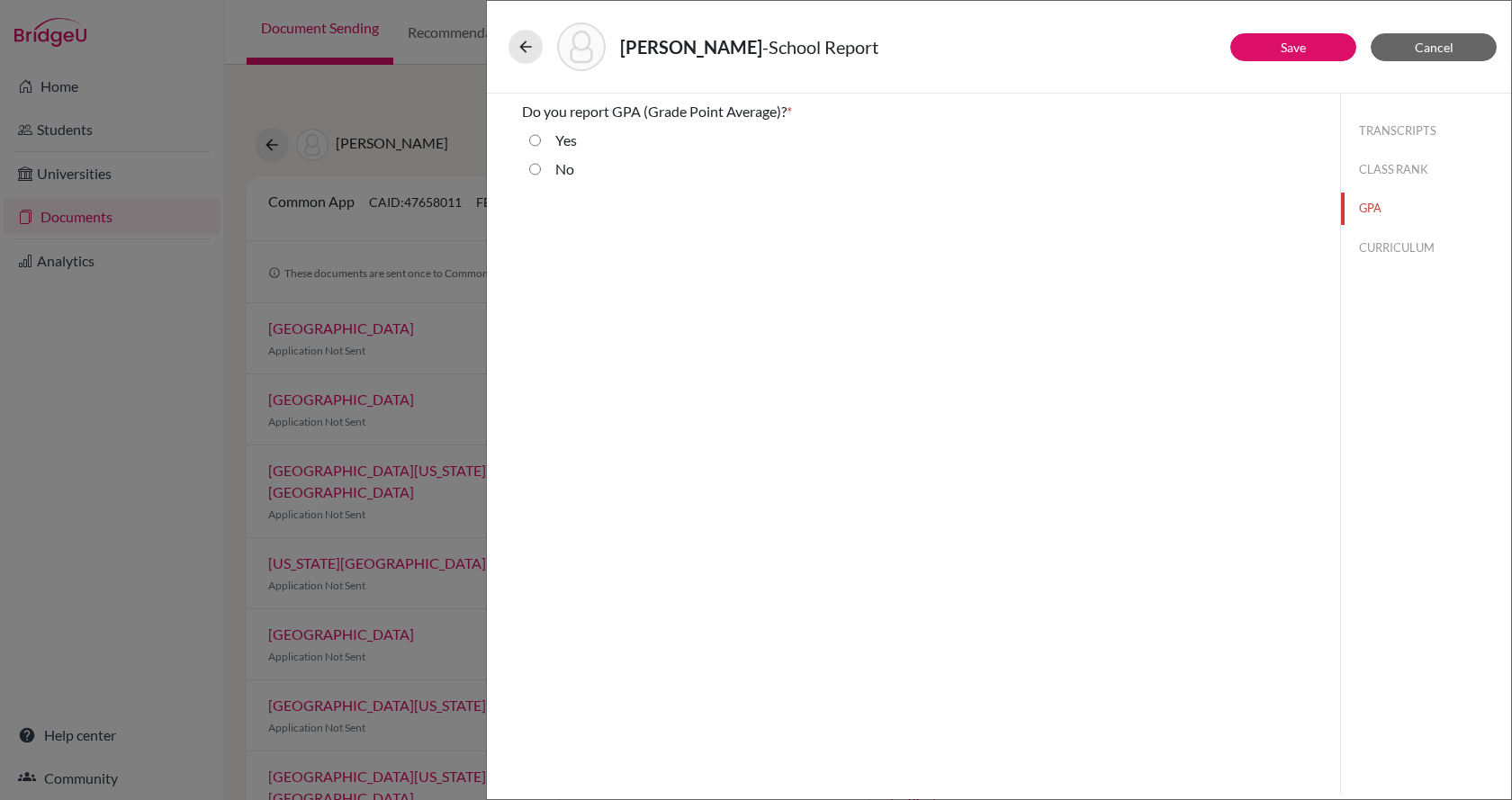
click at [548, 148] on div "Yes" at bounding box center [559, 143] width 36 height 28
click at [548, 138] on div "Yes" at bounding box center [559, 143] width 36 height 28
click at [534, 137] on input "Yes" at bounding box center [535, 140] width 12 height 22
radio input "true"
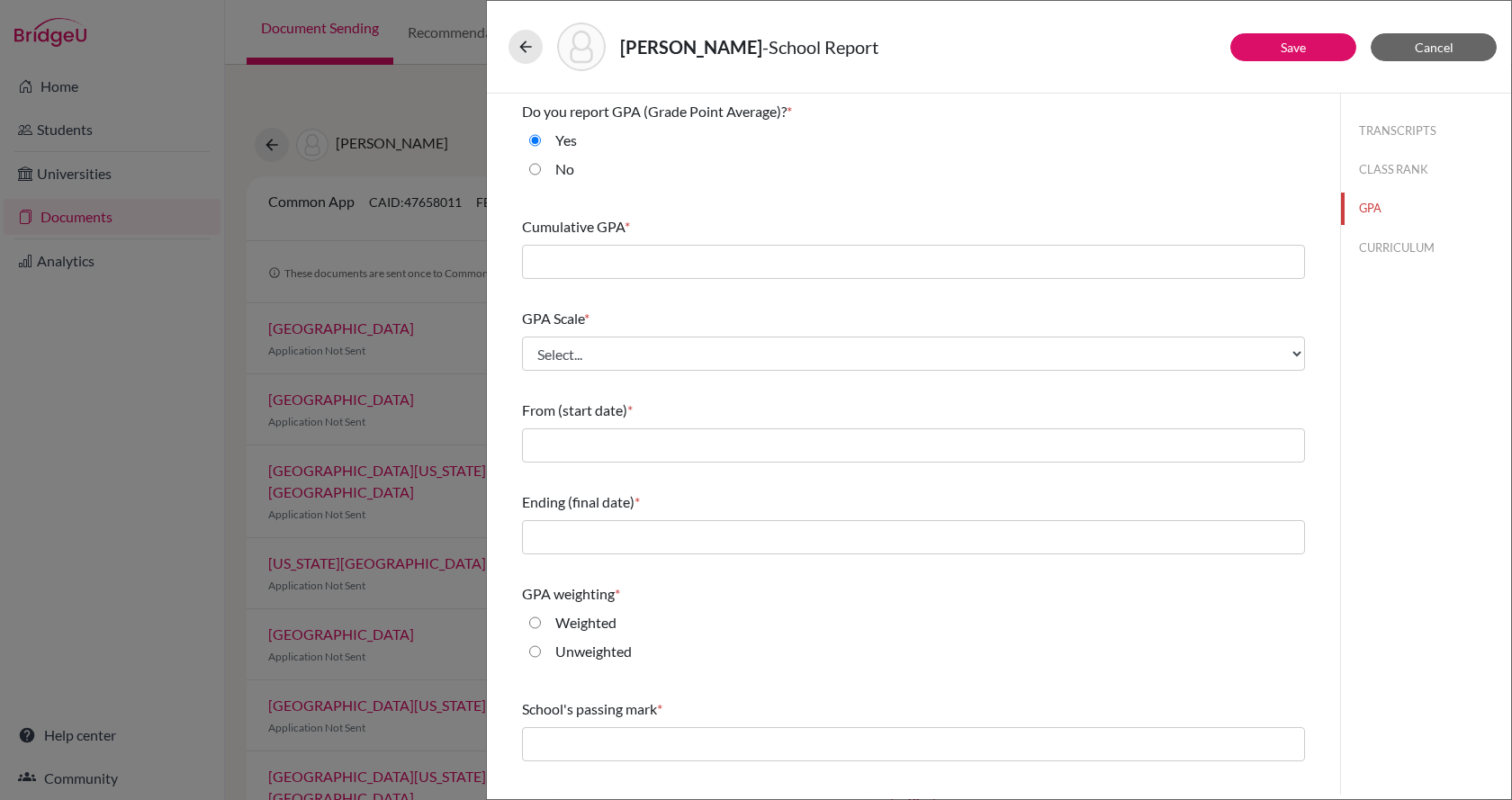
click at [612, 234] on span "Cumulative GPA" at bounding box center [573, 225] width 103 height 17
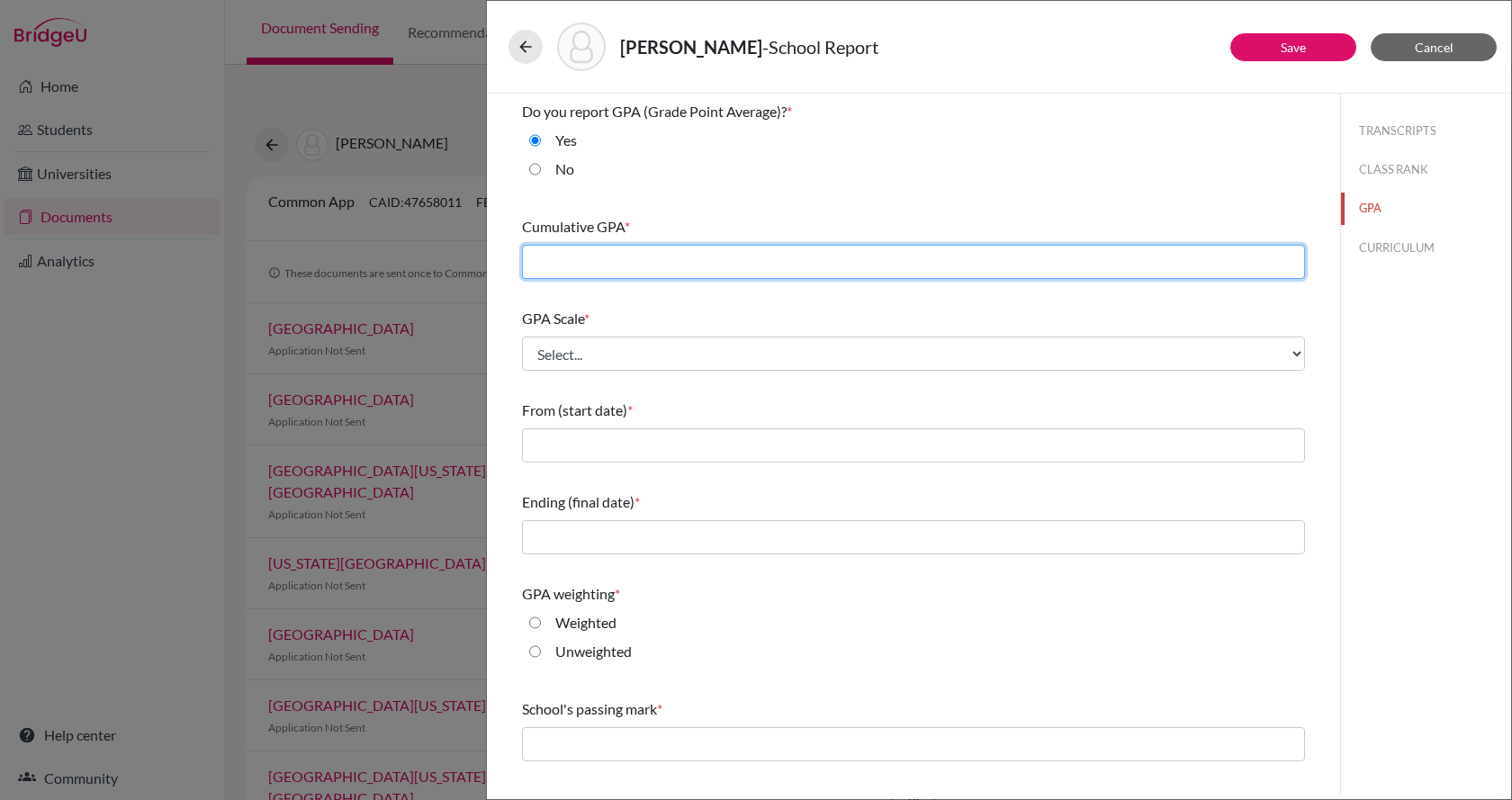
click at [611, 258] on input "text" at bounding box center [913, 262] width 783 height 34
type input "4.206"
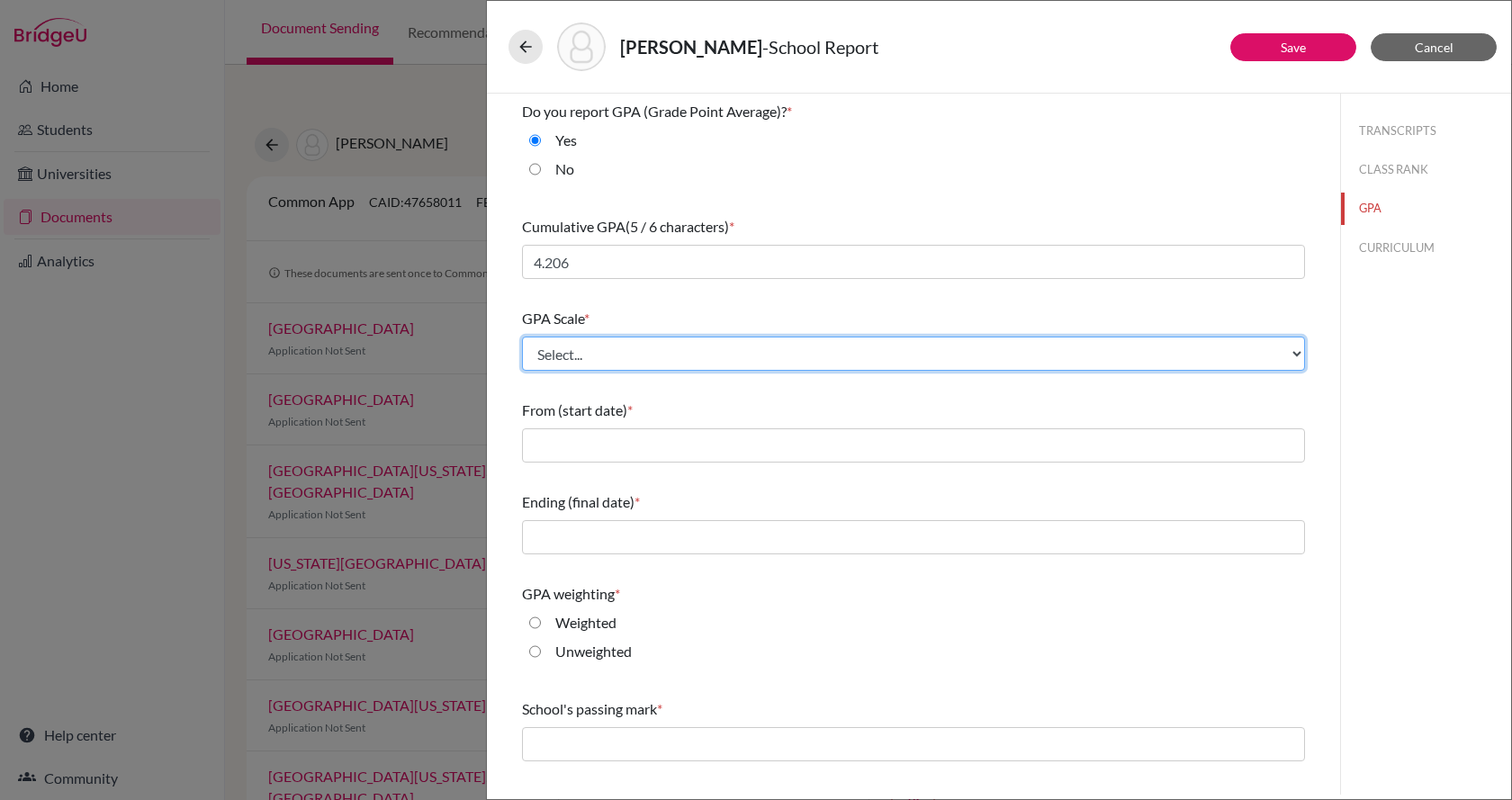
click at [581, 361] on select "Select... 4 5 6 7 8 9 10 11 12 13 14 15 16 17 18 19 20 100" at bounding box center [913, 353] width 783 height 34
select select "4"
click at [522, 336] on select "Select... 4 5 6 7 8 9 10 11 12 13 14 15 16 17 18 19 20 100" at bounding box center [913, 353] width 783 height 34
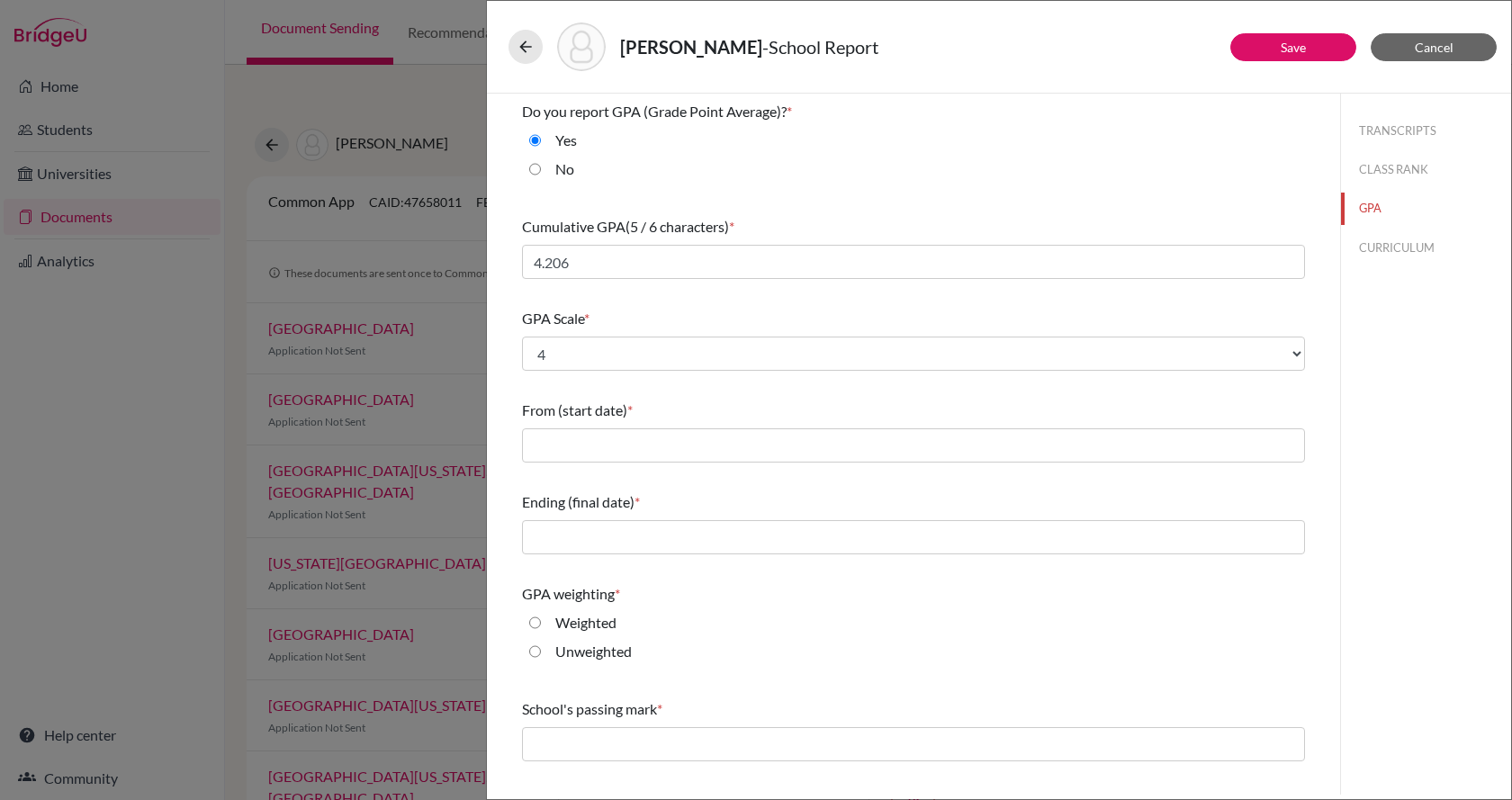
click at [580, 464] on div "From (start date) *" at bounding box center [913, 430] width 783 height 77
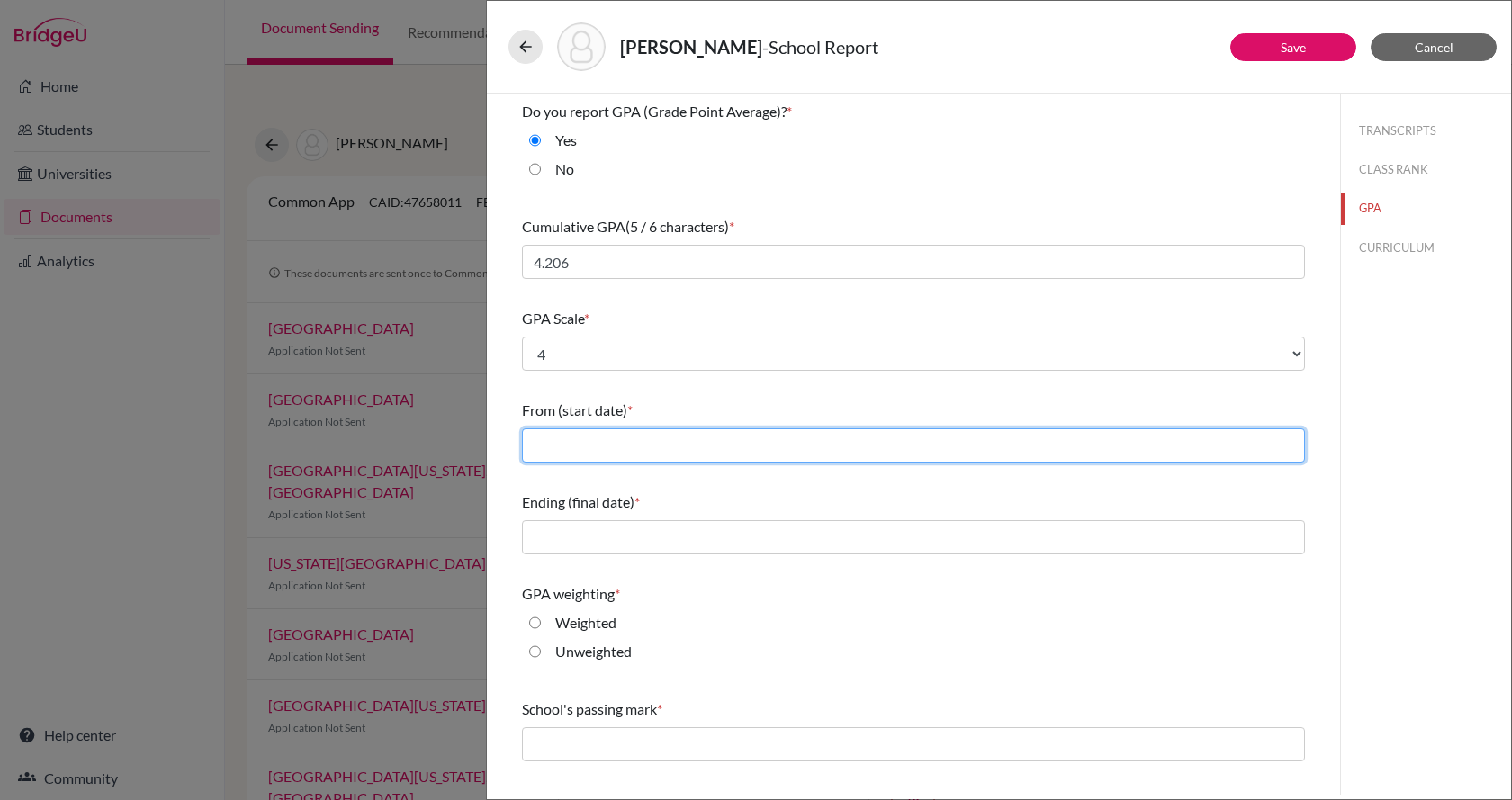
click at [588, 440] on input "text" at bounding box center [913, 445] width 783 height 34
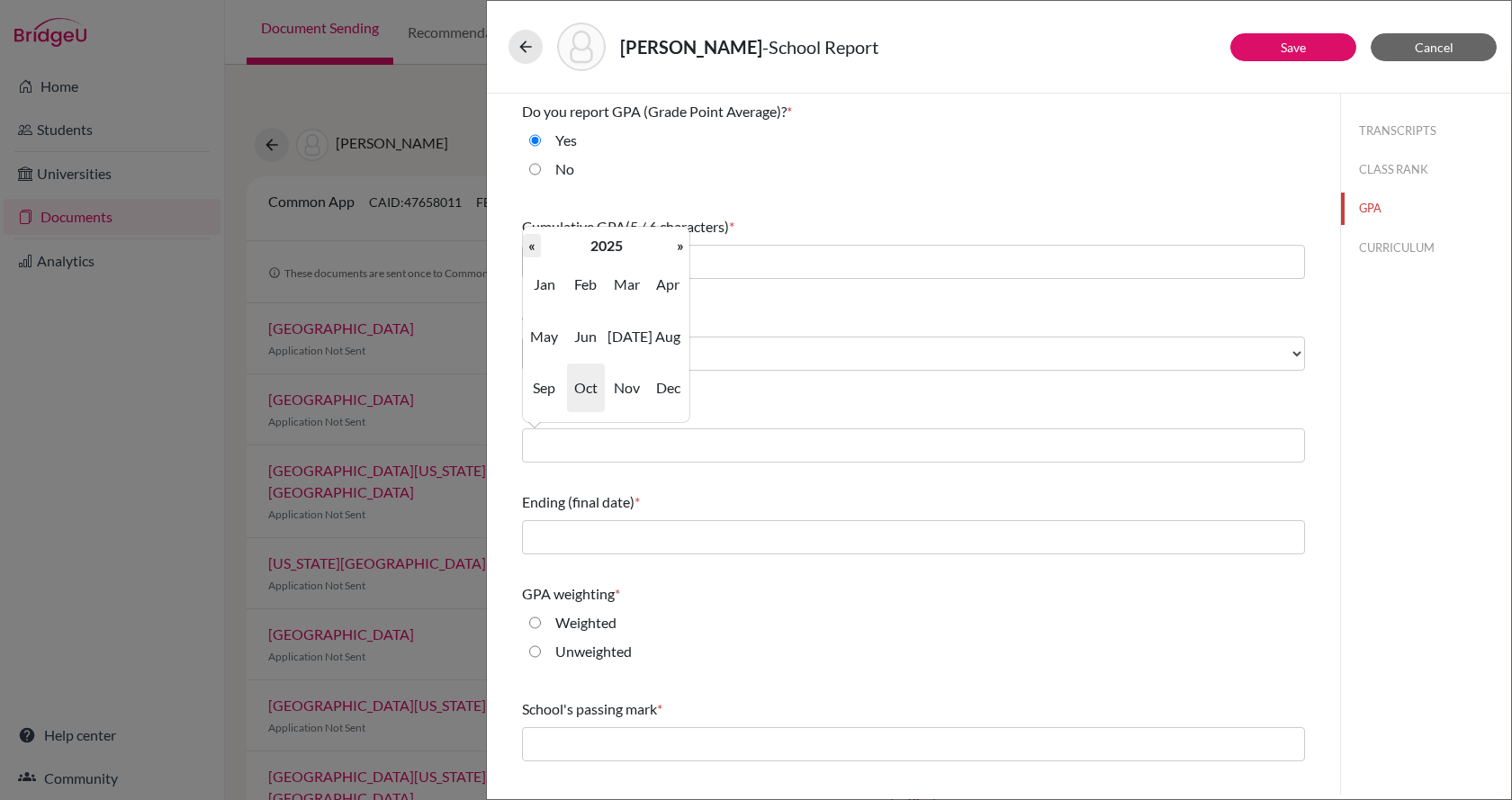
click at [535, 250] on th "«" at bounding box center [531, 246] width 18 height 24
click at [680, 252] on th "»" at bounding box center [680, 246] width 18 height 24
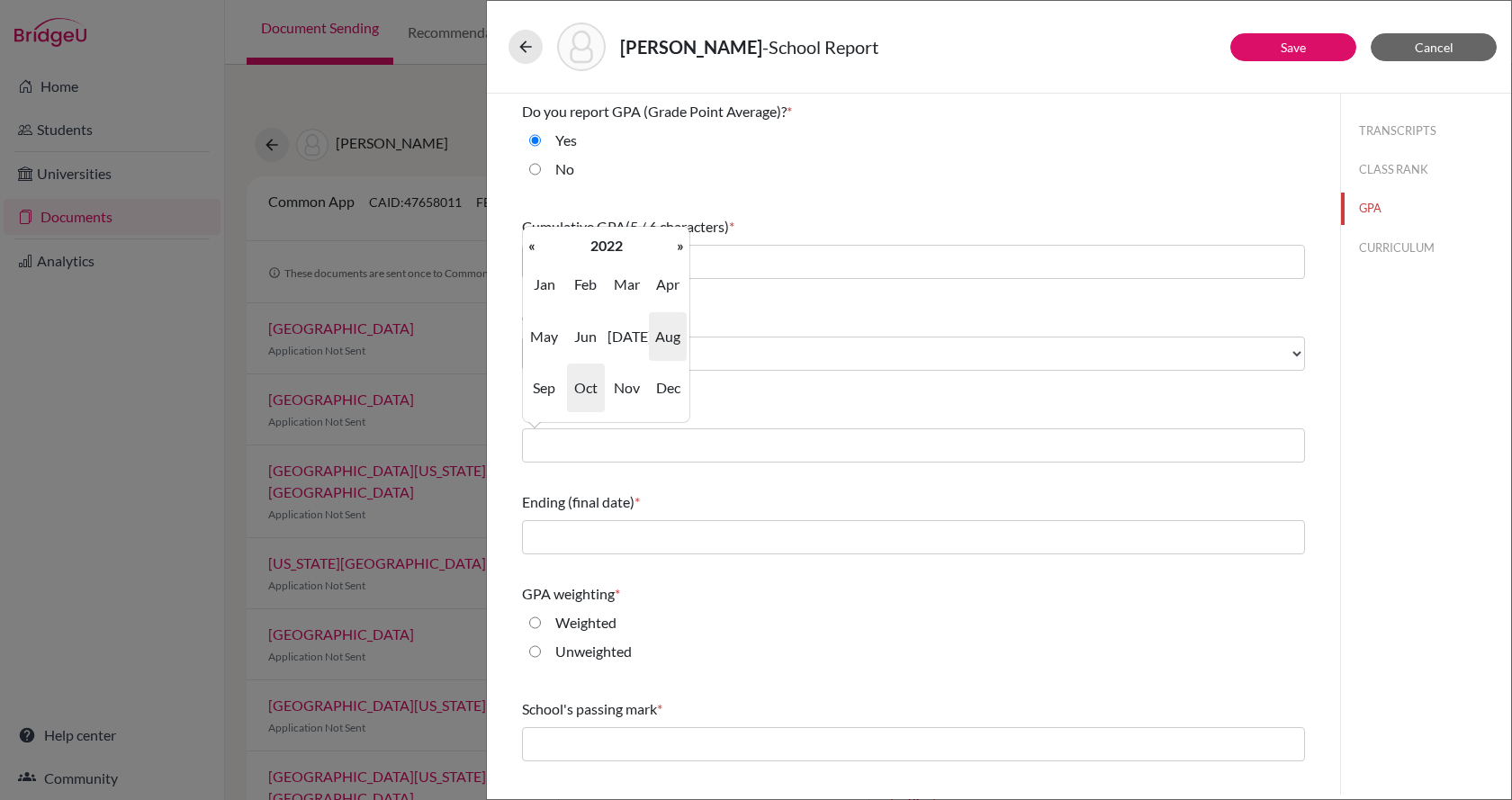
click at [668, 339] on span "Aug" at bounding box center [668, 336] width 38 height 49
type input "08/2022"
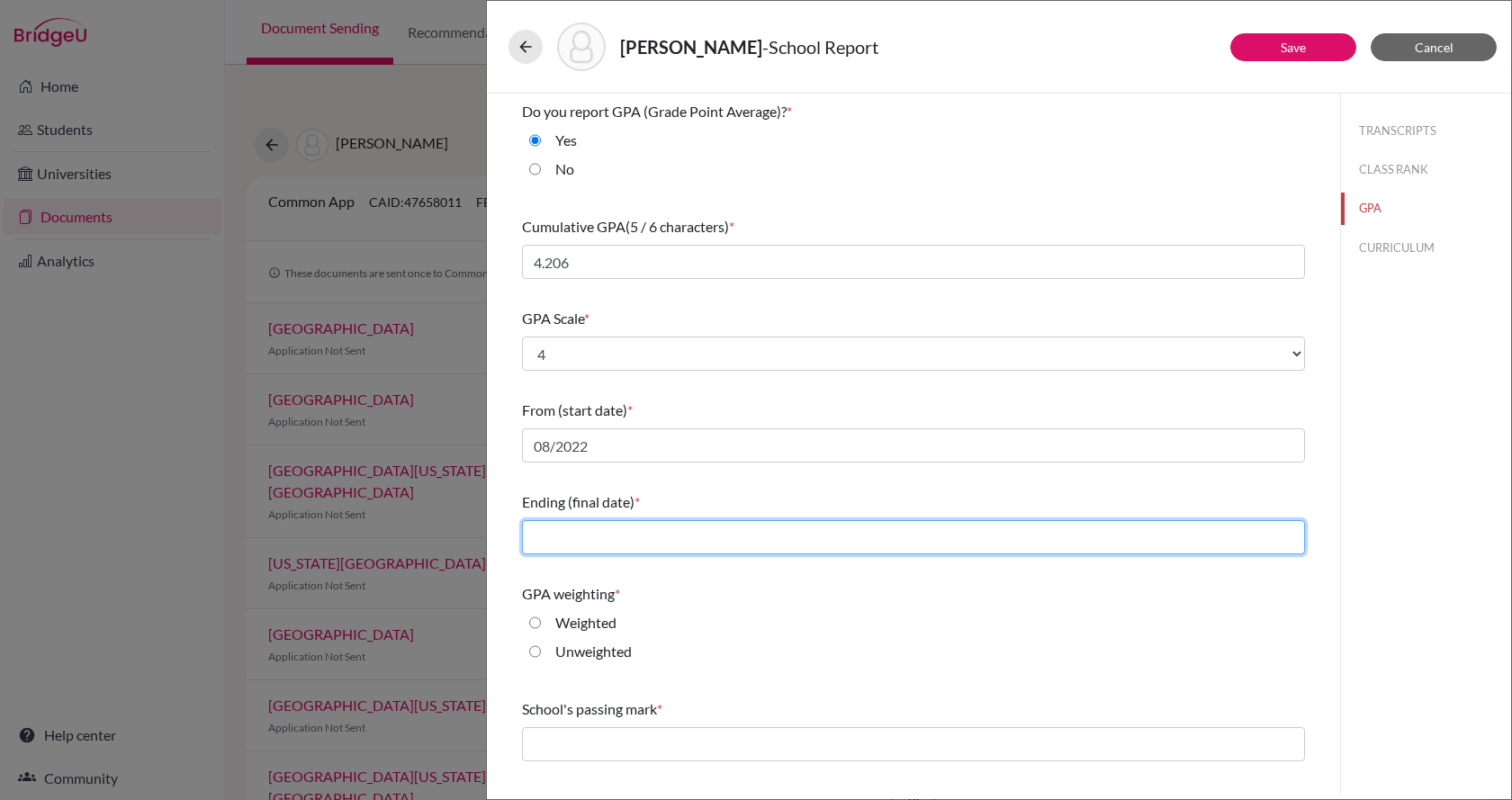
click at [597, 552] on input "text" at bounding box center [913, 537] width 783 height 34
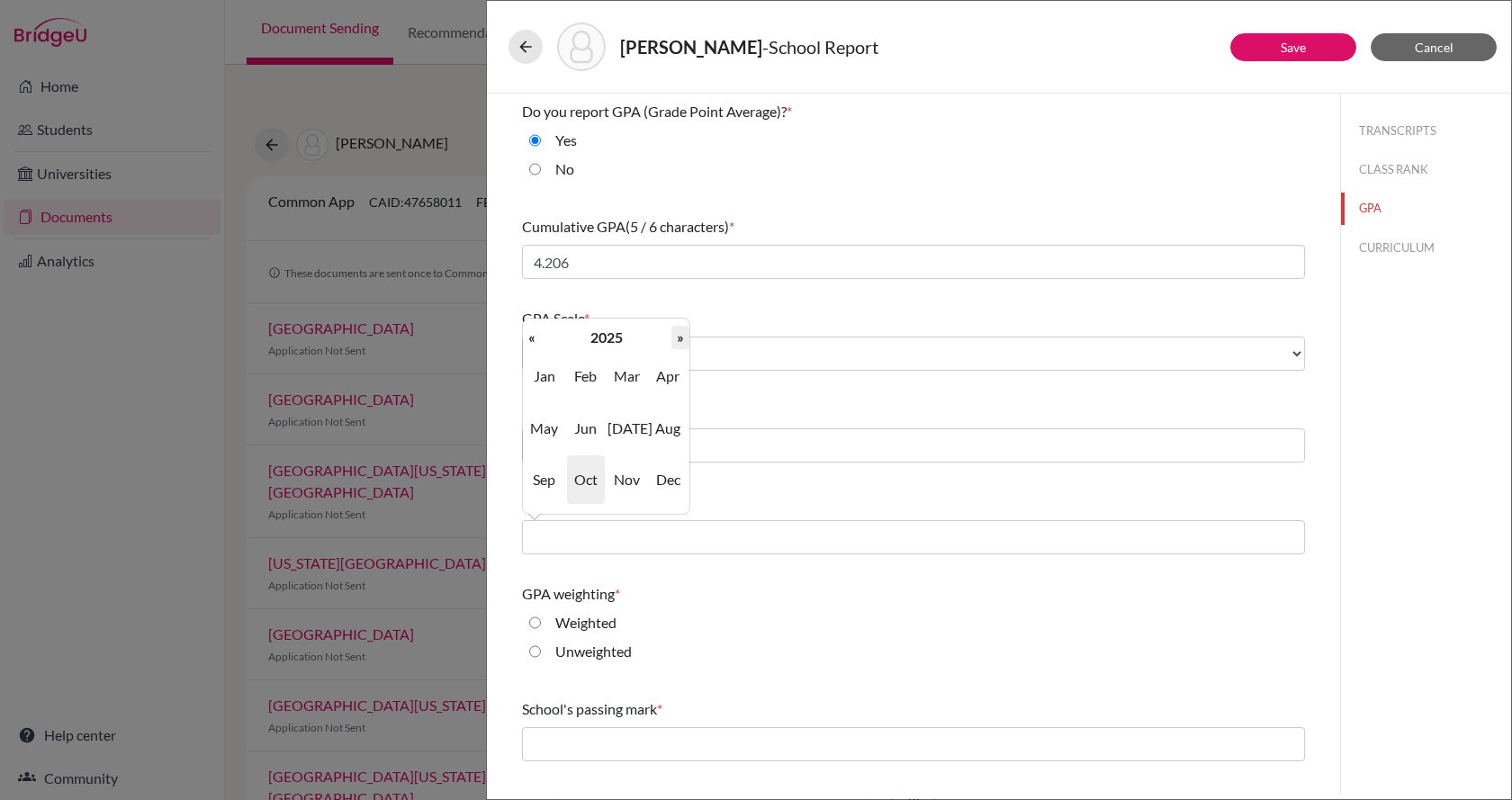
click at [678, 343] on th "»" at bounding box center [680, 337] width 18 height 24
click at [557, 438] on span "May" at bounding box center [544, 428] width 38 height 49
type input "05/2026"
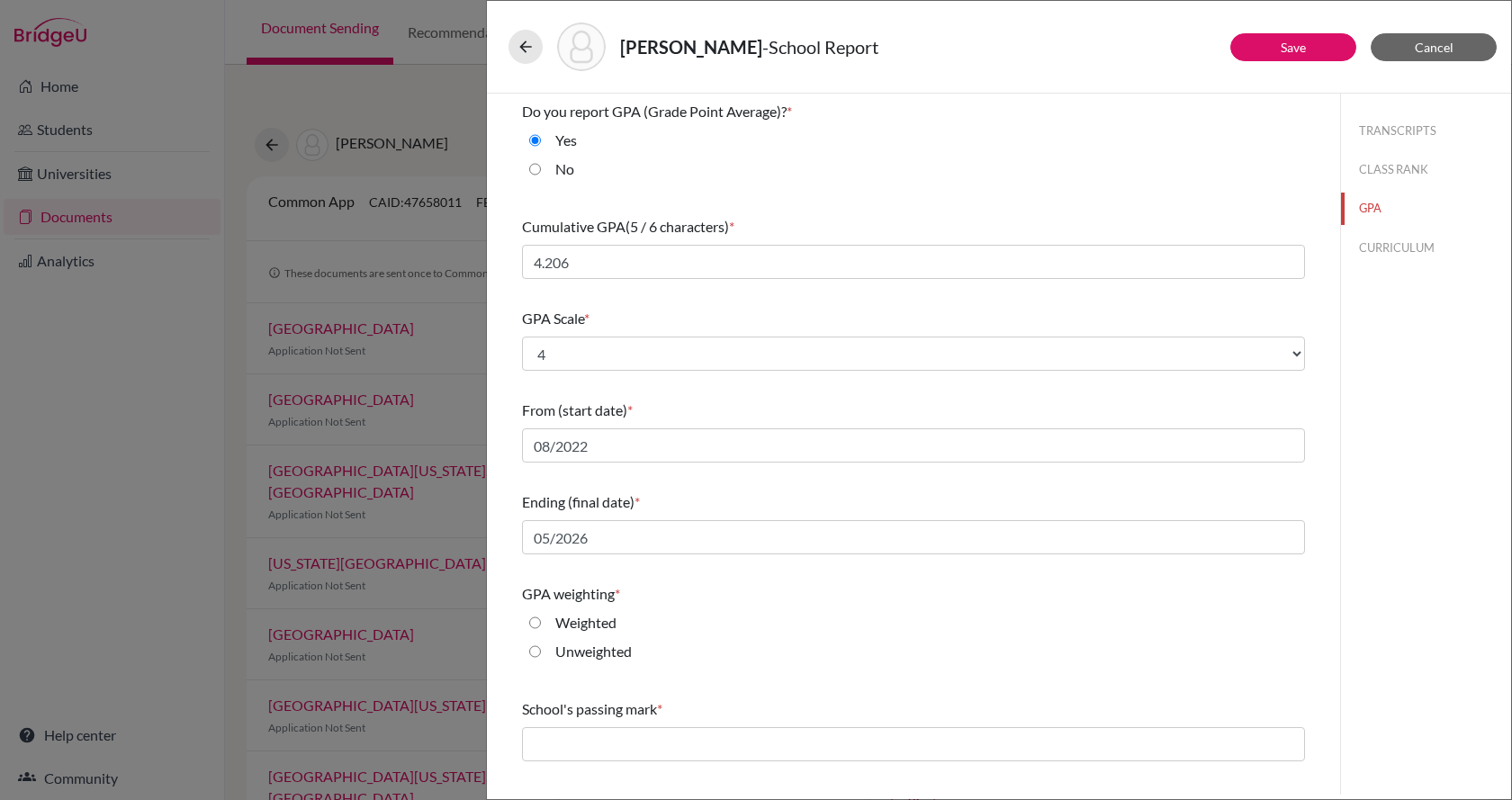
click at [564, 664] on div "Unweighted" at bounding box center [586, 655] width 91 height 28
click at [569, 653] on label "Unweighted" at bounding box center [593, 652] width 76 height 22
click at [541, 653] on input "Unweighted" at bounding box center [535, 652] width 12 height 22
radio input "true"
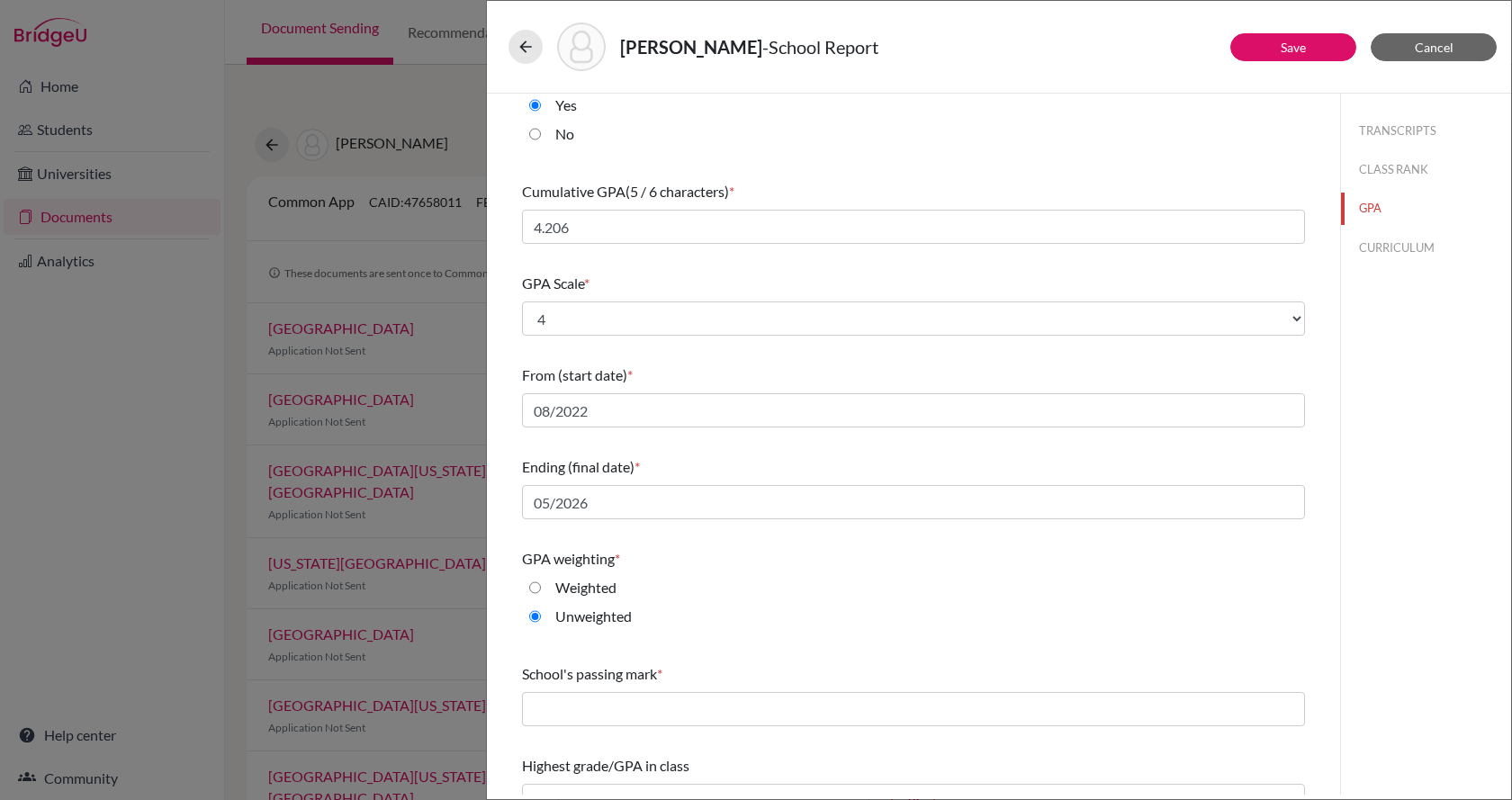
scroll to position [66, 0]
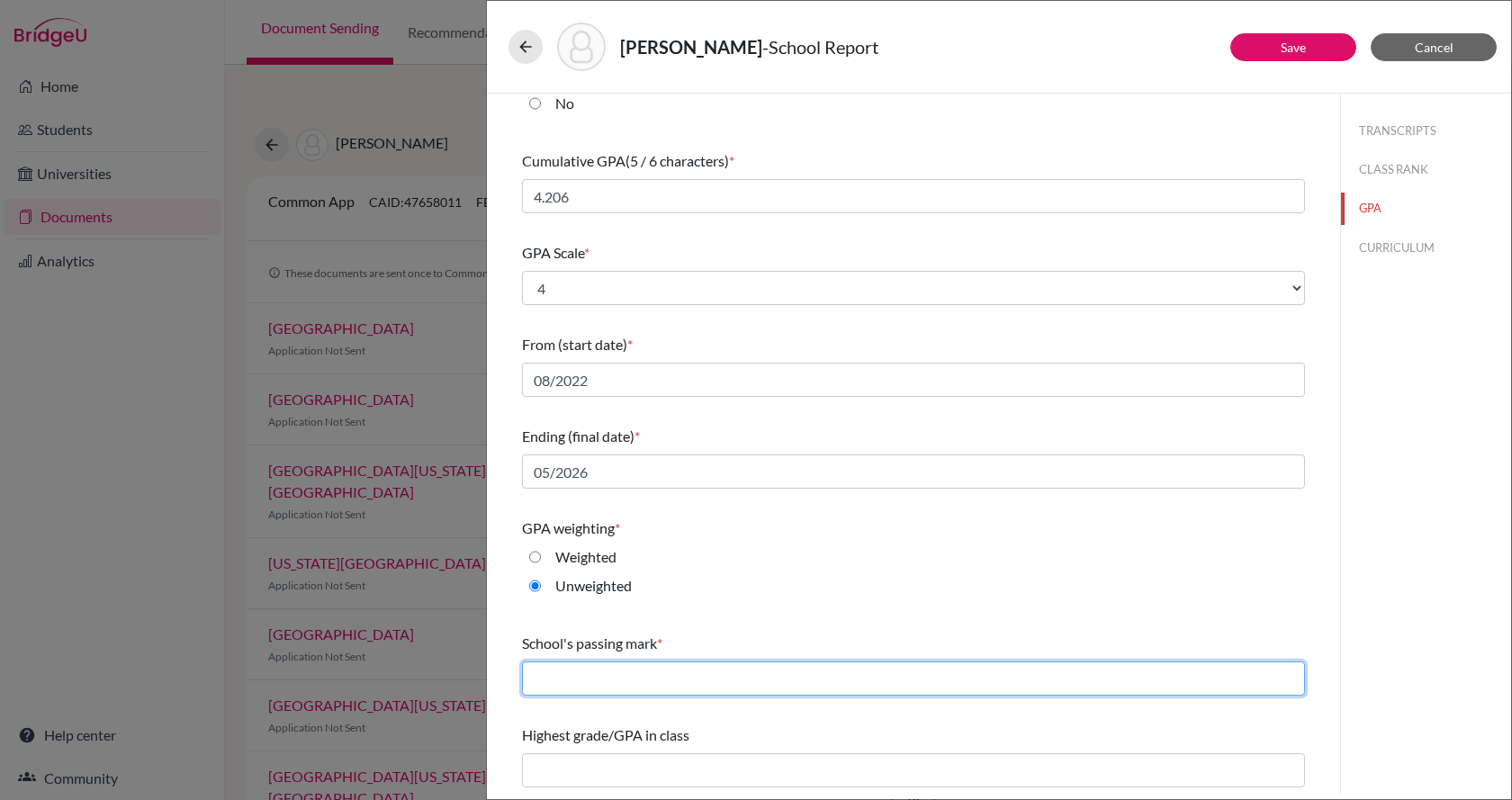
click at [604, 691] on input "text" at bounding box center [913, 678] width 783 height 34
type input "60"
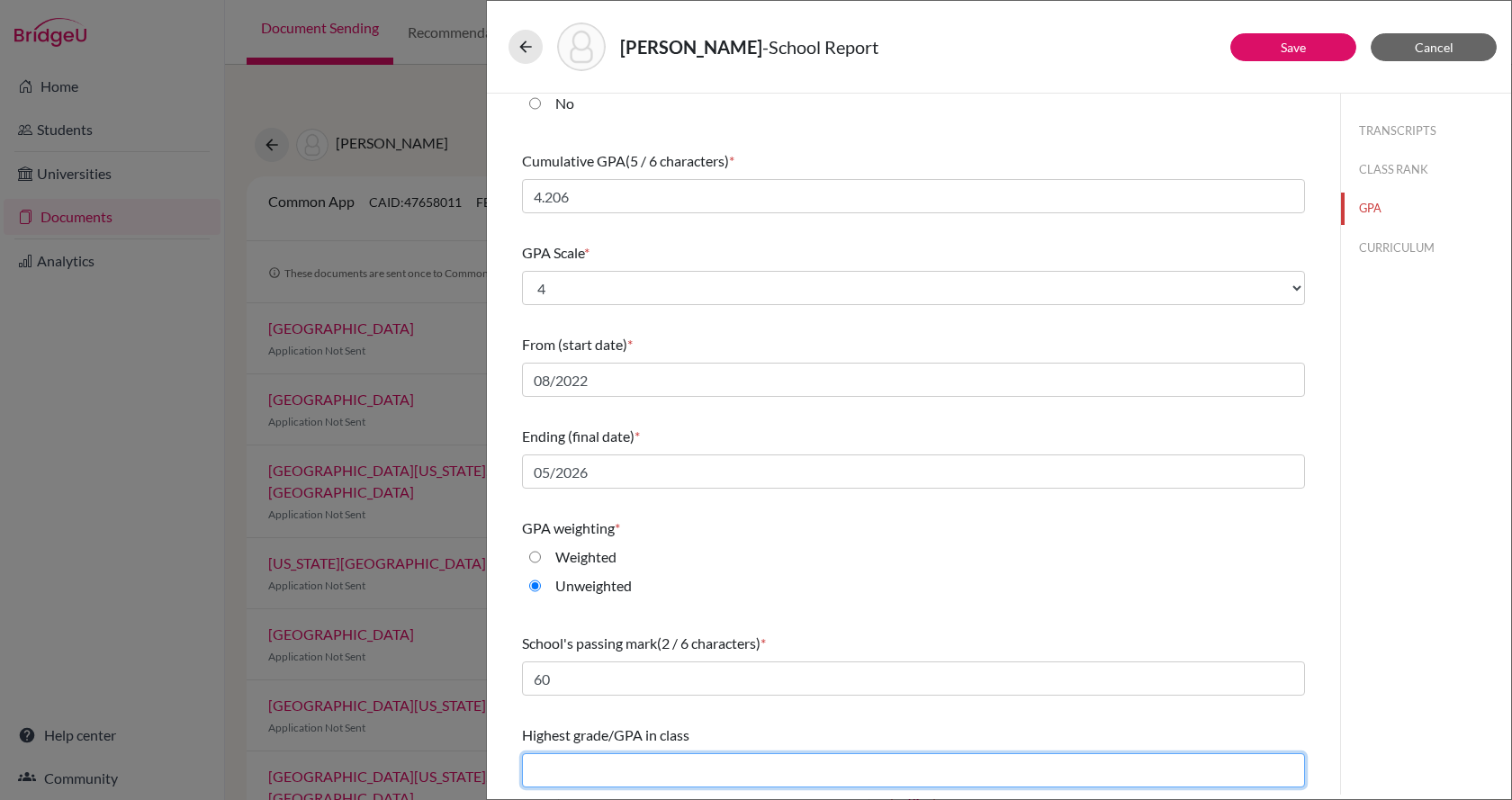
click at [637, 773] on input "text" at bounding box center [913, 770] width 783 height 34
type input "4.269"
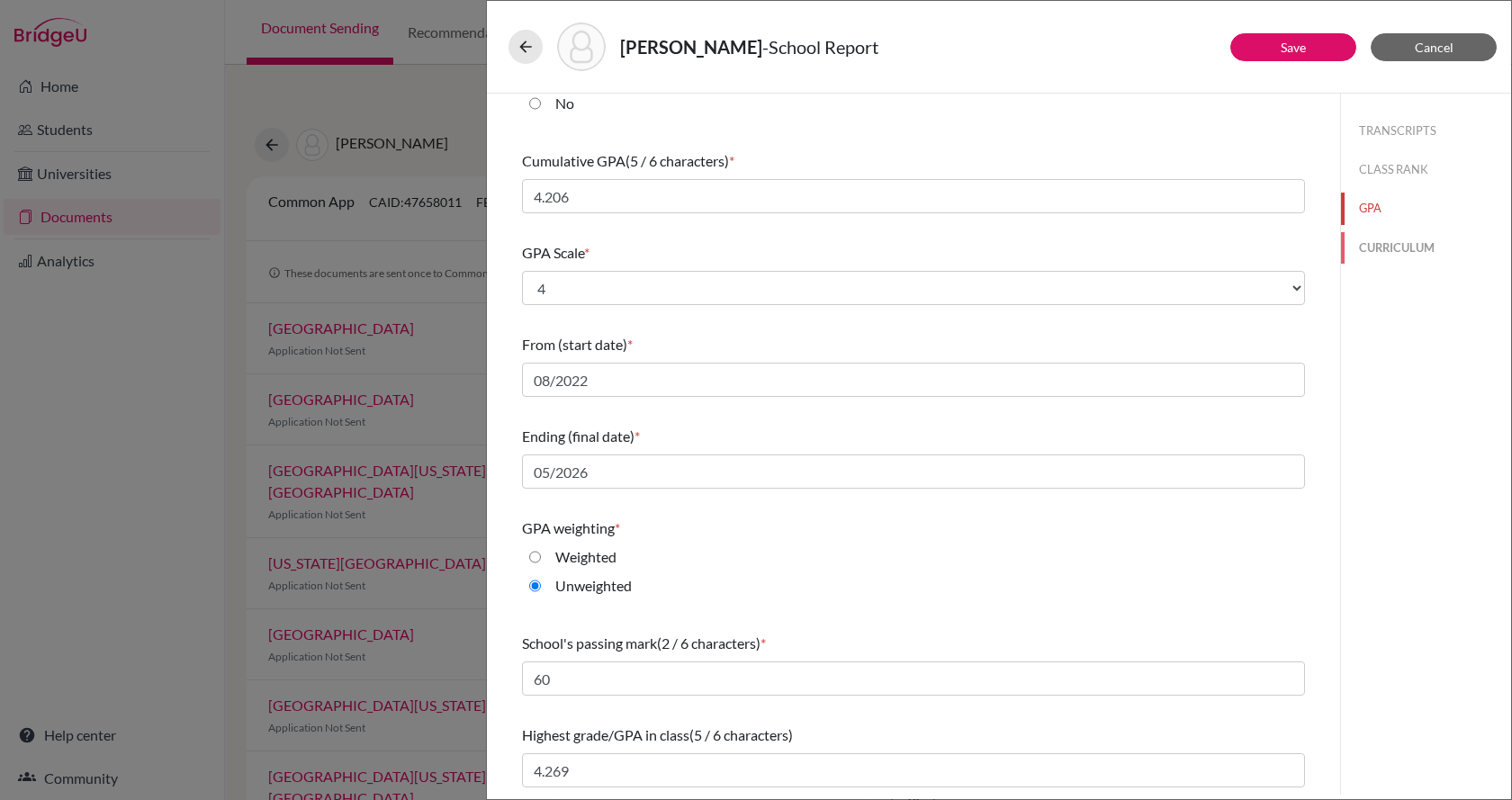
click at [1412, 246] on button "CURRICULUM" at bounding box center [1426, 248] width 170 height 31
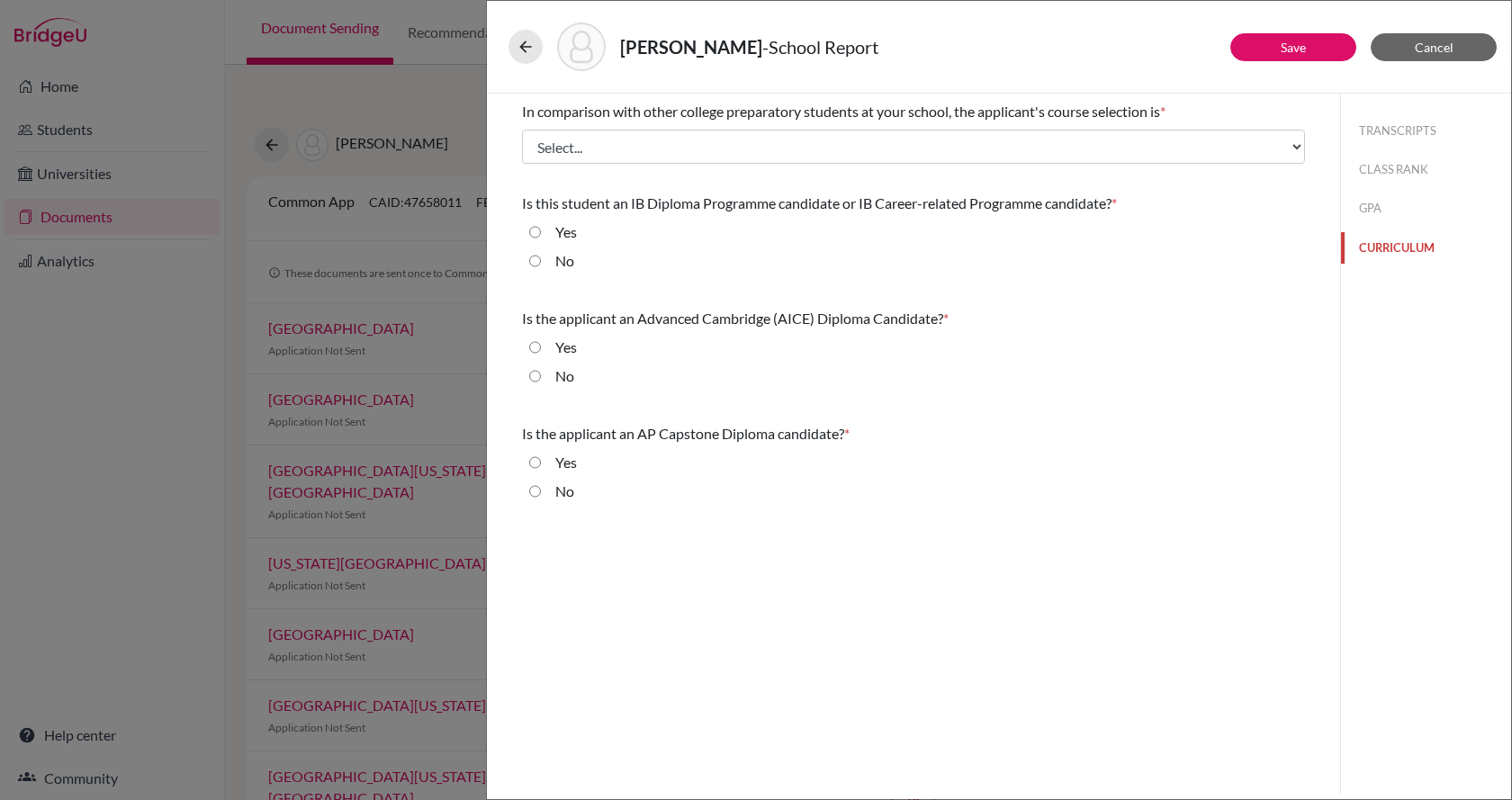
scroll to position [0, 0]
click at [539, 259] on input "No" at bounding box center [535, 261] width 12 height 22
radio input "true"
click at [542, 379] on div "No" at bounding box center [558, 379] width 33 height 28
click at [533, 379] on input "No" at bounding box center [535, 376] width 12 height 22
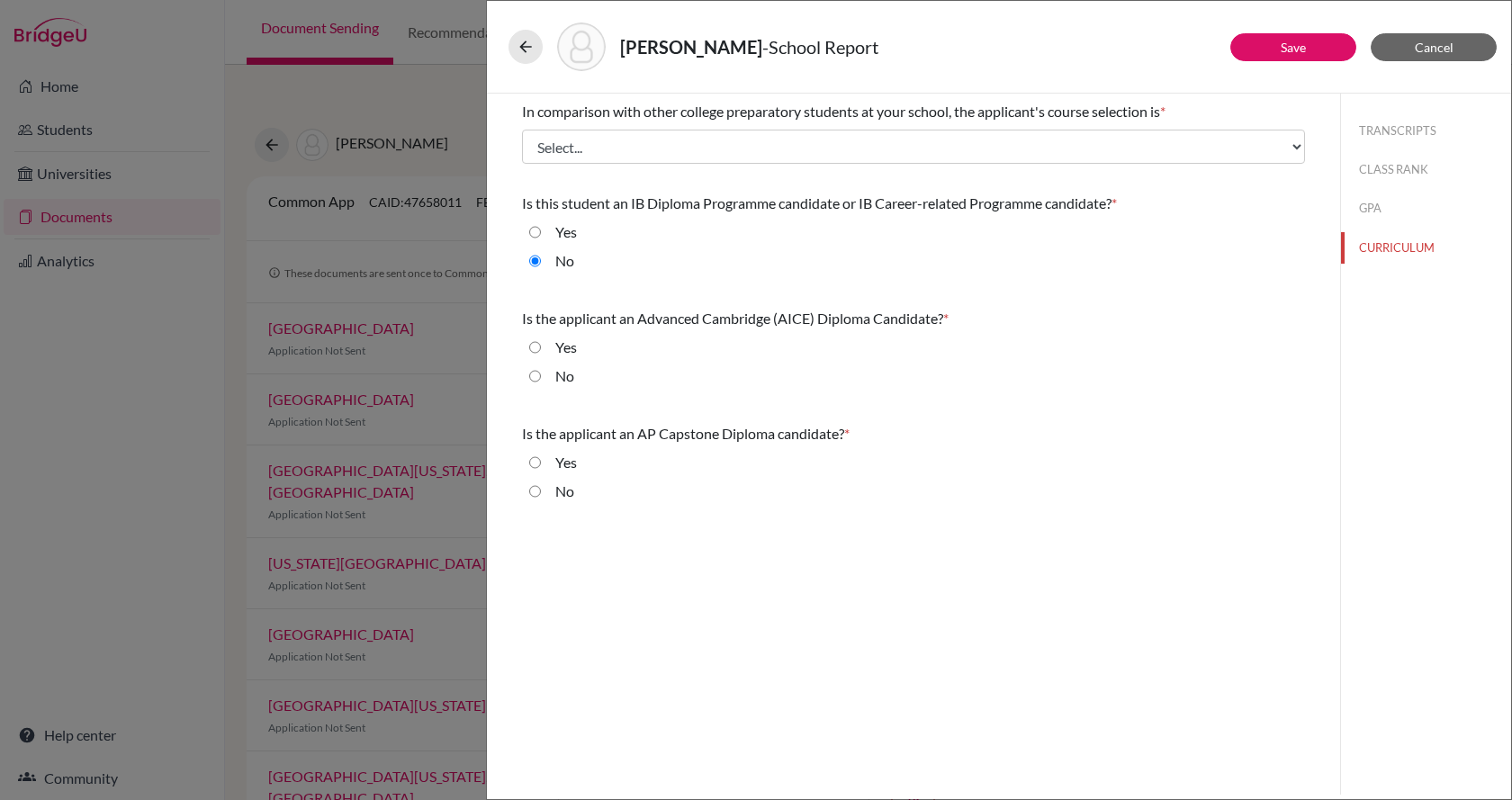
radio input "true"
click at [534, 490] on input "No" at bounding box center [535, 491] width 12 height 22
radio input "true"
click at [1317, 49] on button "Save" at bounding box center [1293, 47] width 126 height 27
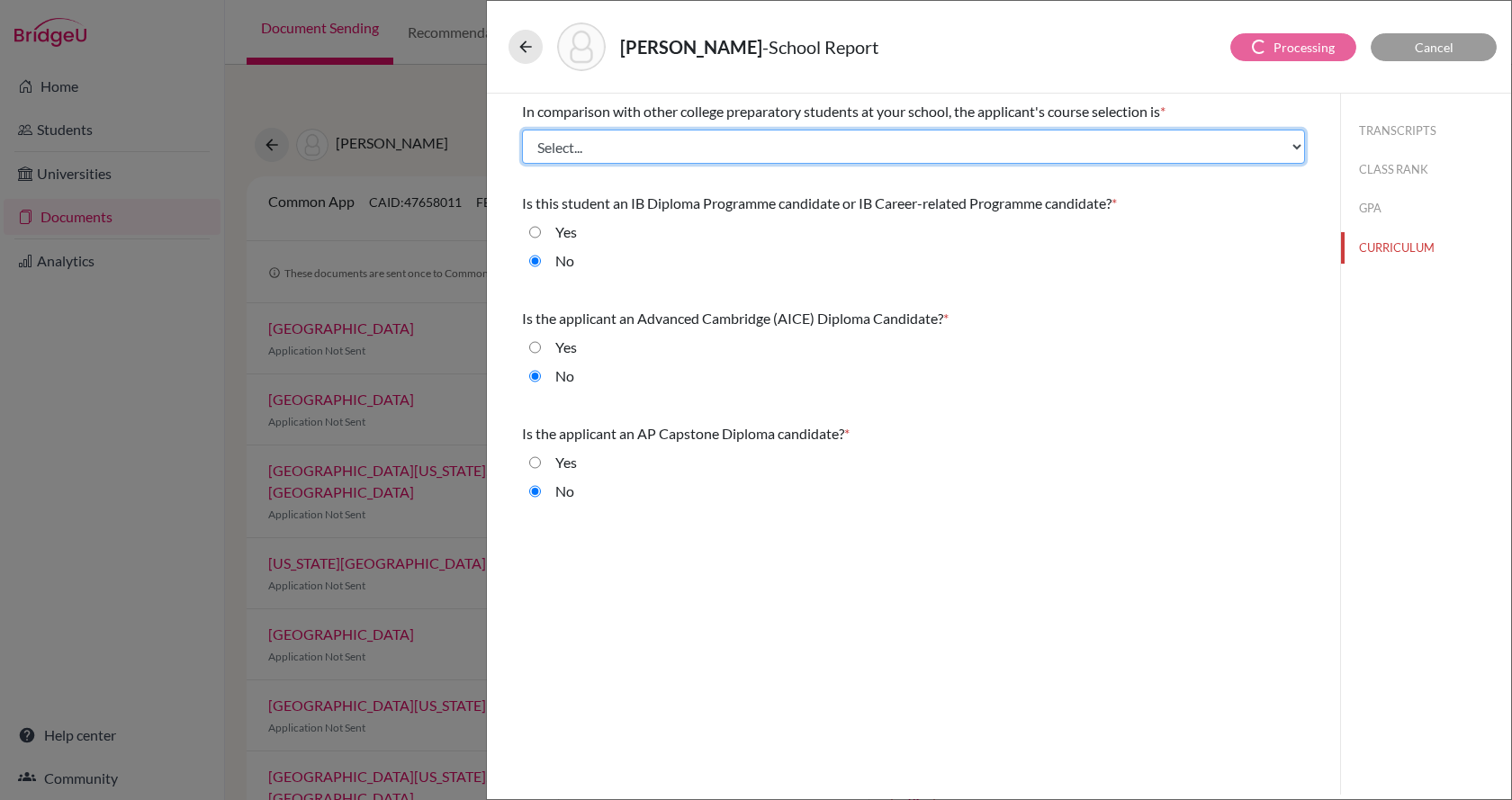
click at [1054, 150] on select "Select... Less than demanding Average Demanding Very demanding Most demanding P…" at bounding box center [913, 146] width 783 height 34
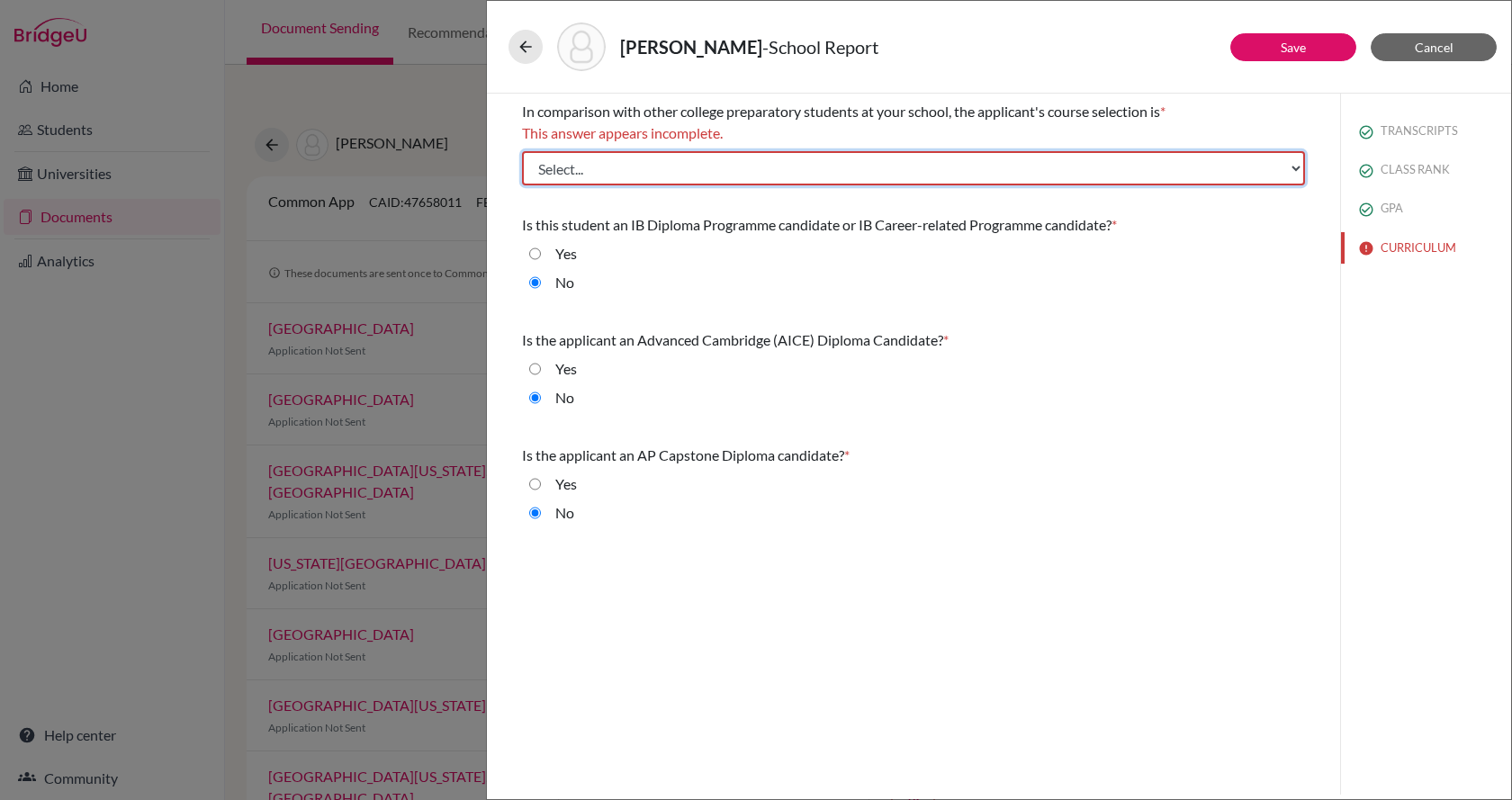
select select "3"
click at [522, 151] on select "Select... Less than demanding Average Demanding Very demanding Most demanding P…" at bounding box center [913, 168] width 783 height 34
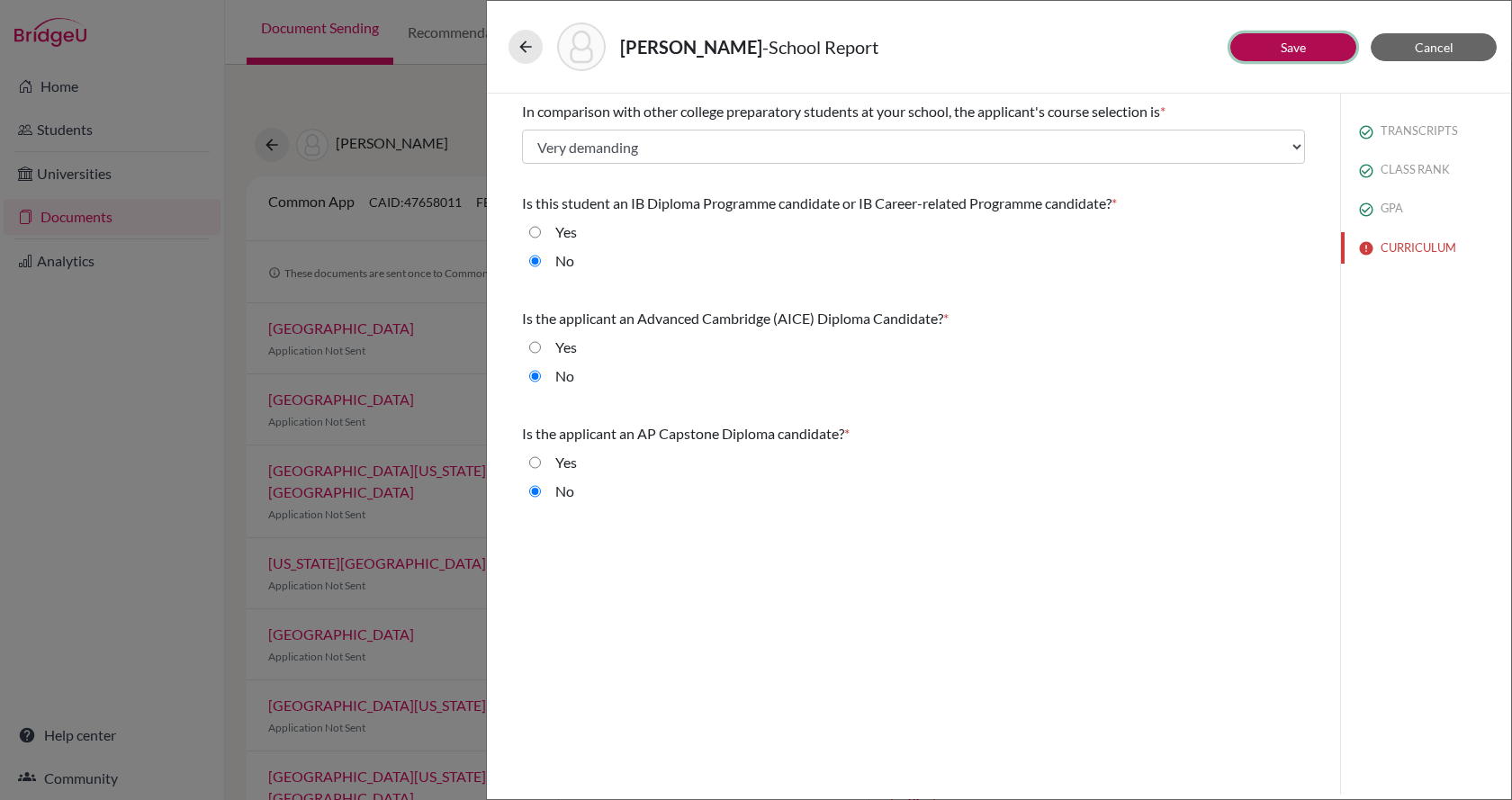
click at [1321, 52] on button "Save" at bounding box center [1293, 47] width 126 height 27
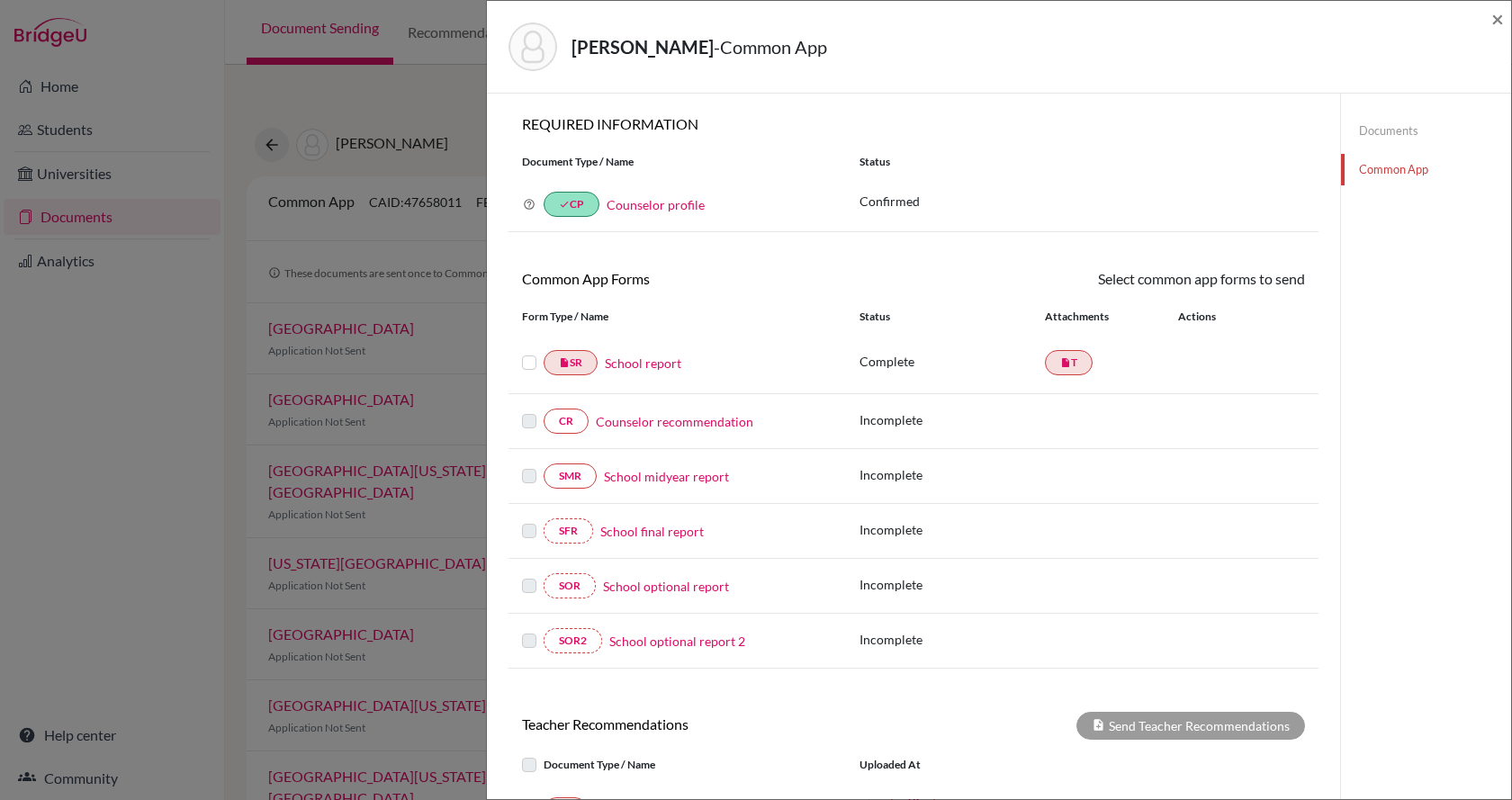
click at [639, 429] on link "Counselor recommendation" at bounding box center [675, 421] width 158 height 19
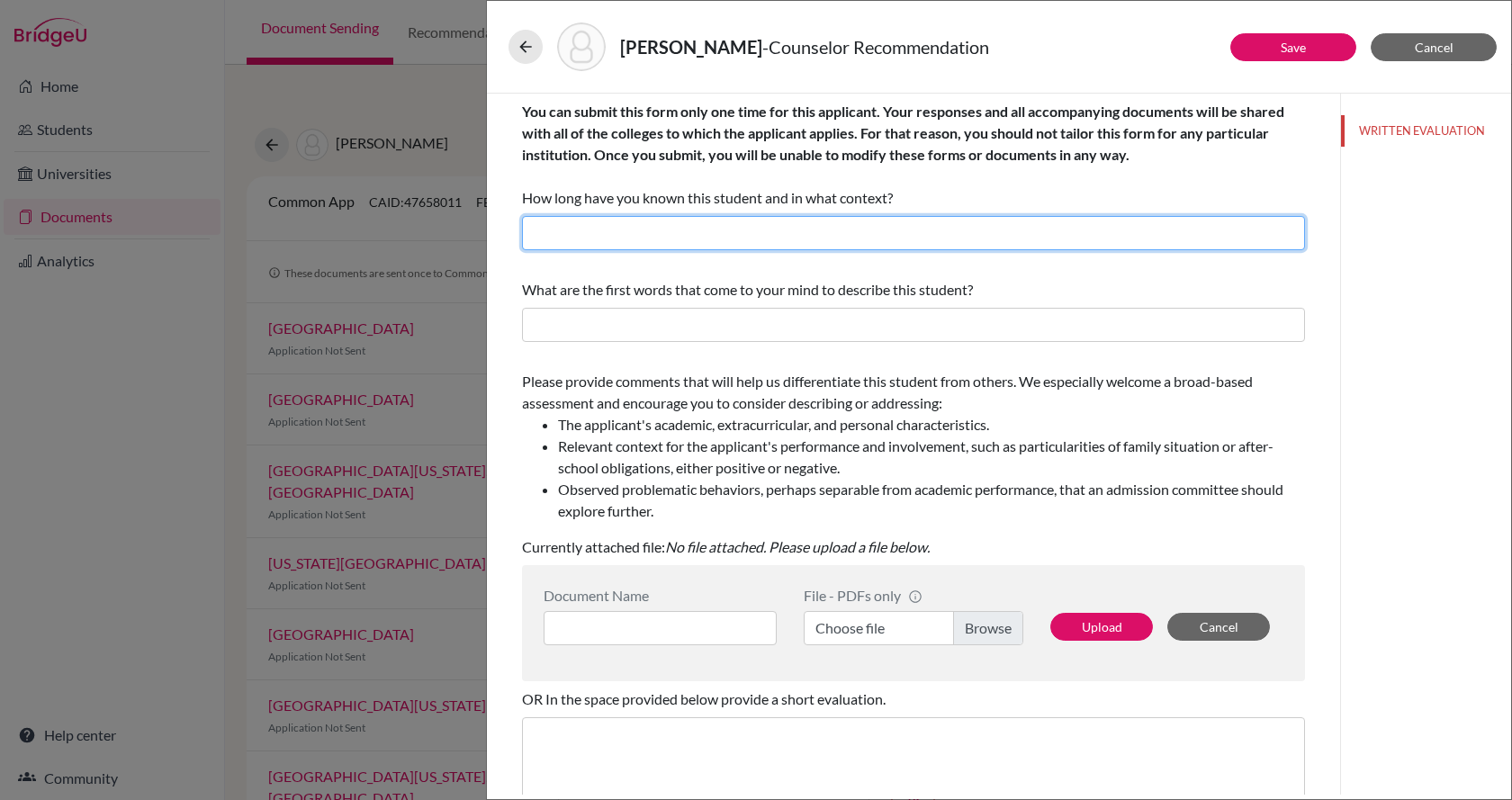
click at [641, 242] on input "text" at bounding box center [913, 232] width 783 height 34
type input "7 years. Secondary Counselor, AP Coordinator, Life Skills teacher."
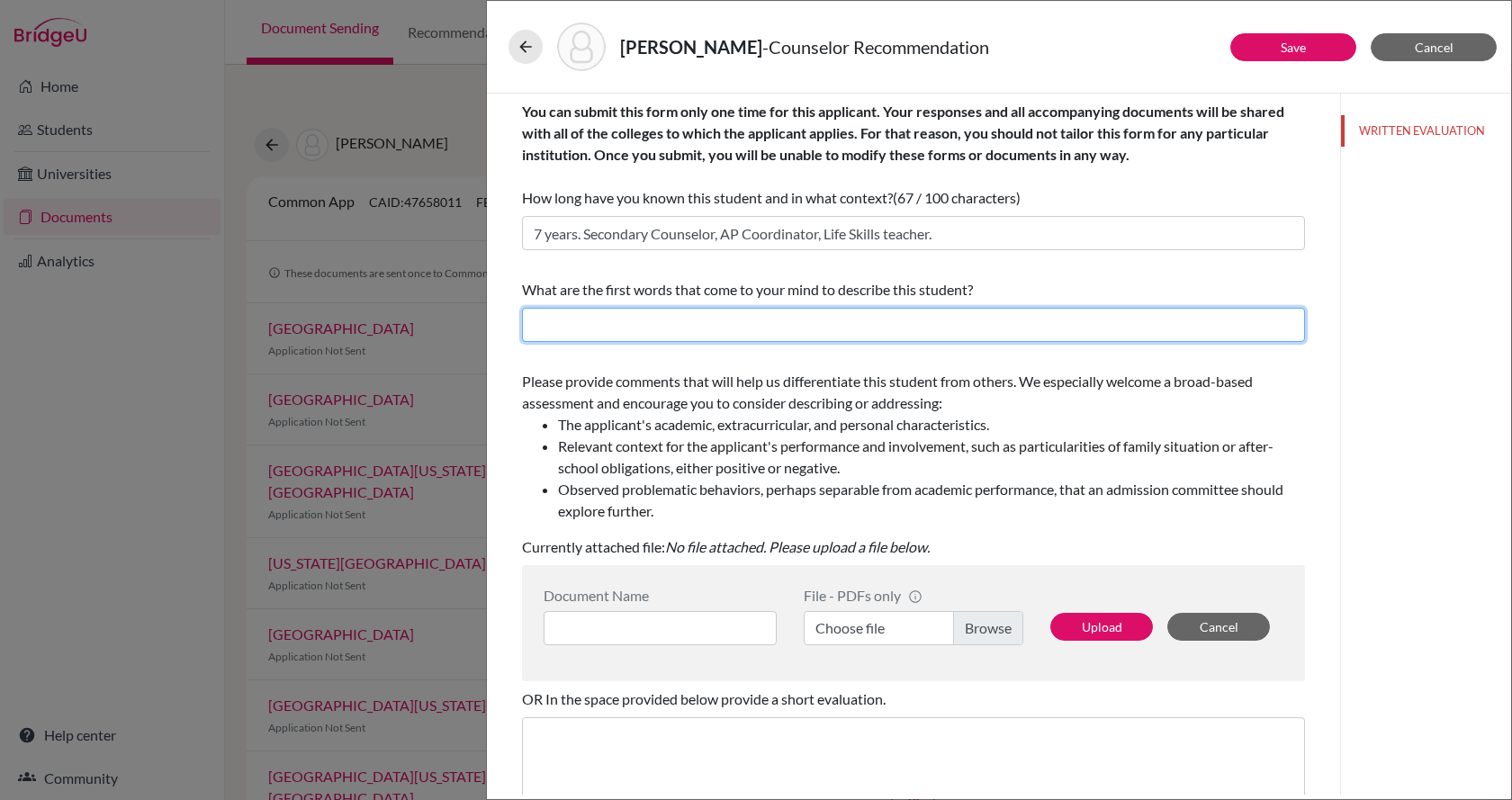
click at [661, 339] on input "text" at bounding box center [913, 325] width 783 height 34
click at [645, 312] on input "text" at bounding box center [913, 325] width 783 height 34
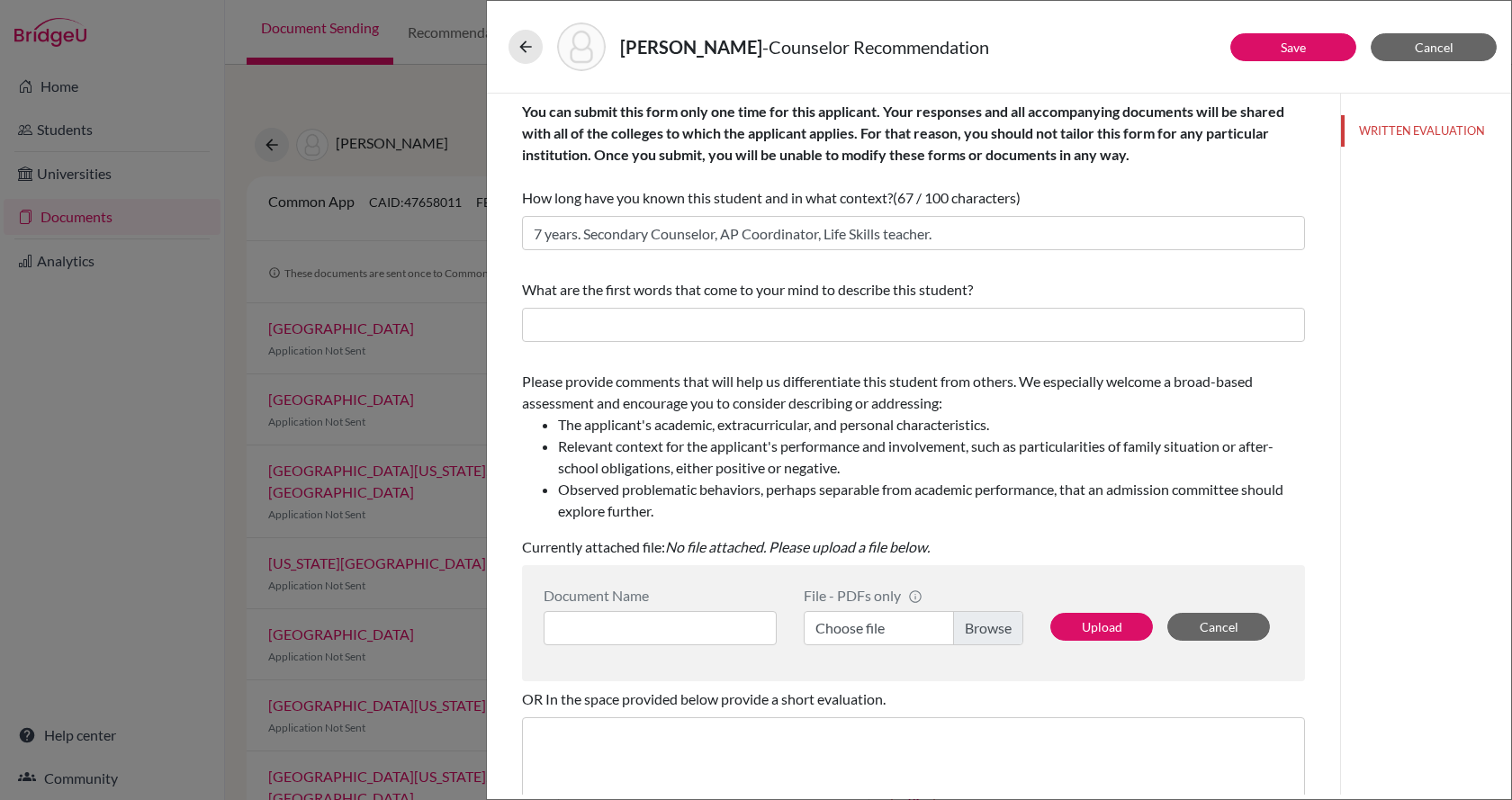
click at [968, 387] on span "Please provide comments that will help us differentiate this student from other…" at bounding box center [913, 447] width 783 height 149
click at [695, 608] on div "Document Name" at bounding box center [666, 616] width 246 height 59
click at [700, 630] on input at bounding box center [660, 627] width 233 height 34
click at [993, 638] on label "Choose file" at bounding box center [914, 627] width 220 height 34
click at [993, 638] on input "Choose file" at bounding box center [914, 627] width 220 height 34
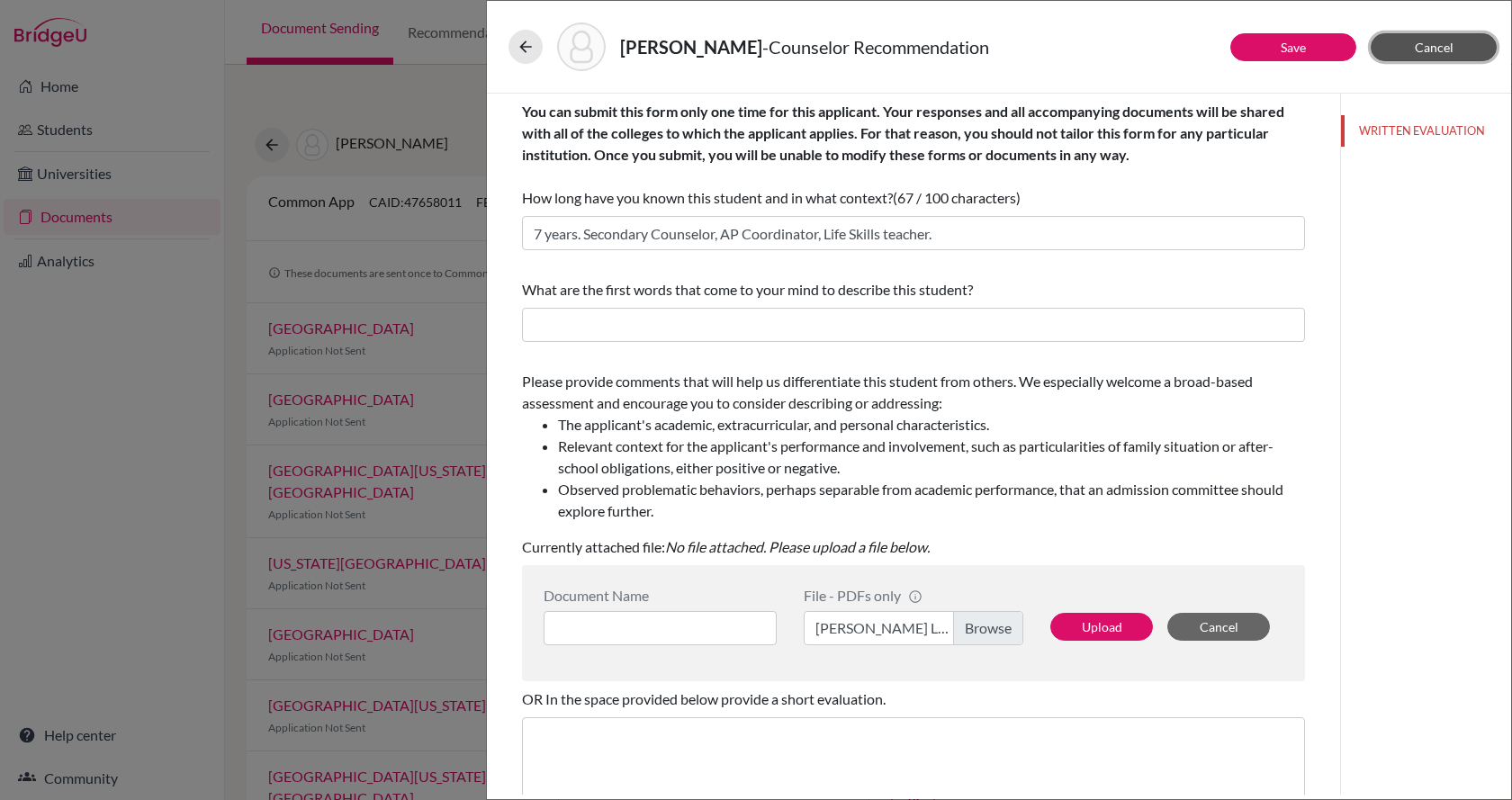
click at [1453, 55] on button "Cancel" at bounding box center [1434, 47] width 126 height 27
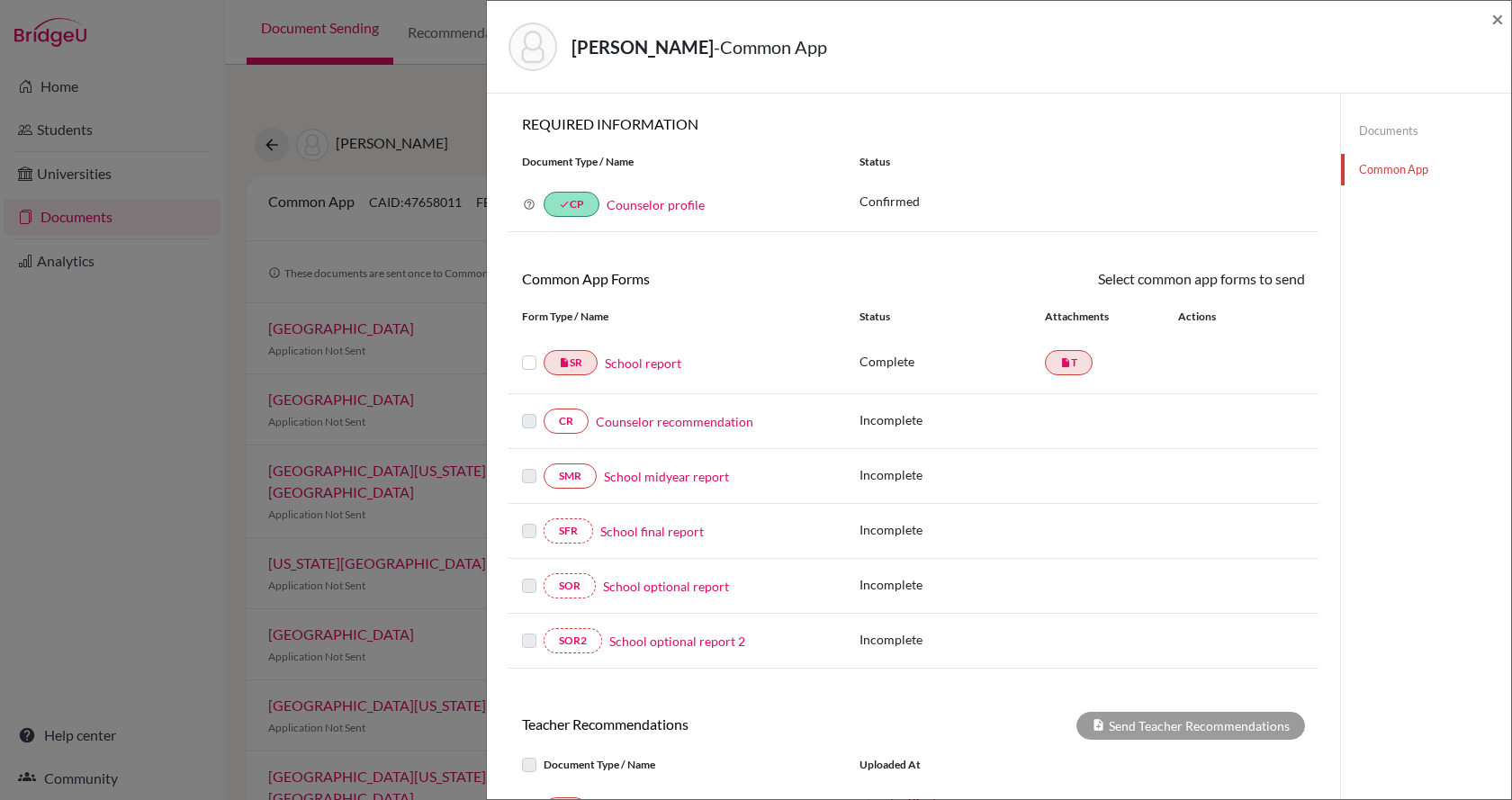
click at [632, 359] on link "School report" at bounding box center [643, 363] width 76 height 19
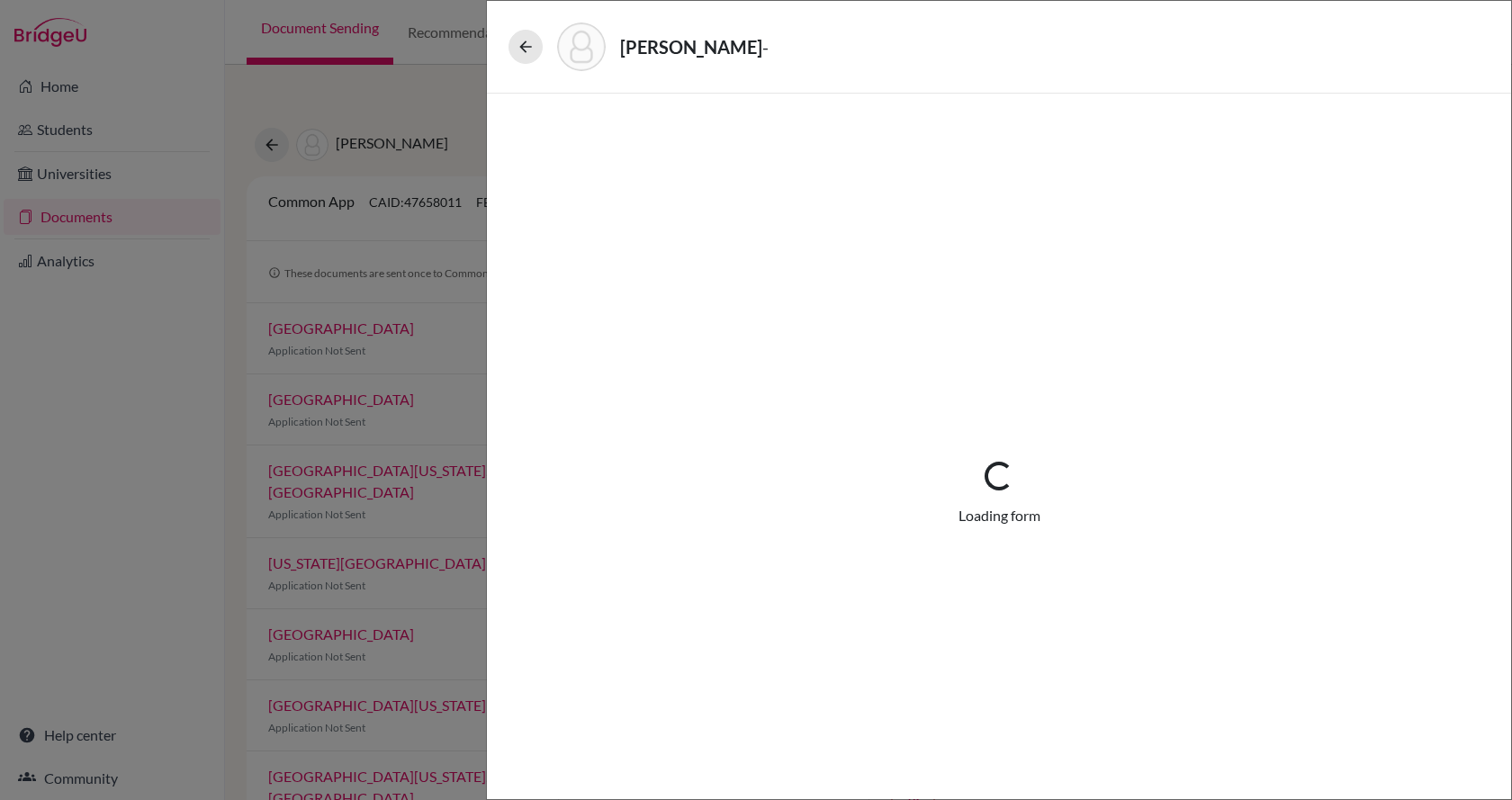
select select "1"
select select "675236"
select select "0"
select select "1"
select select "0"
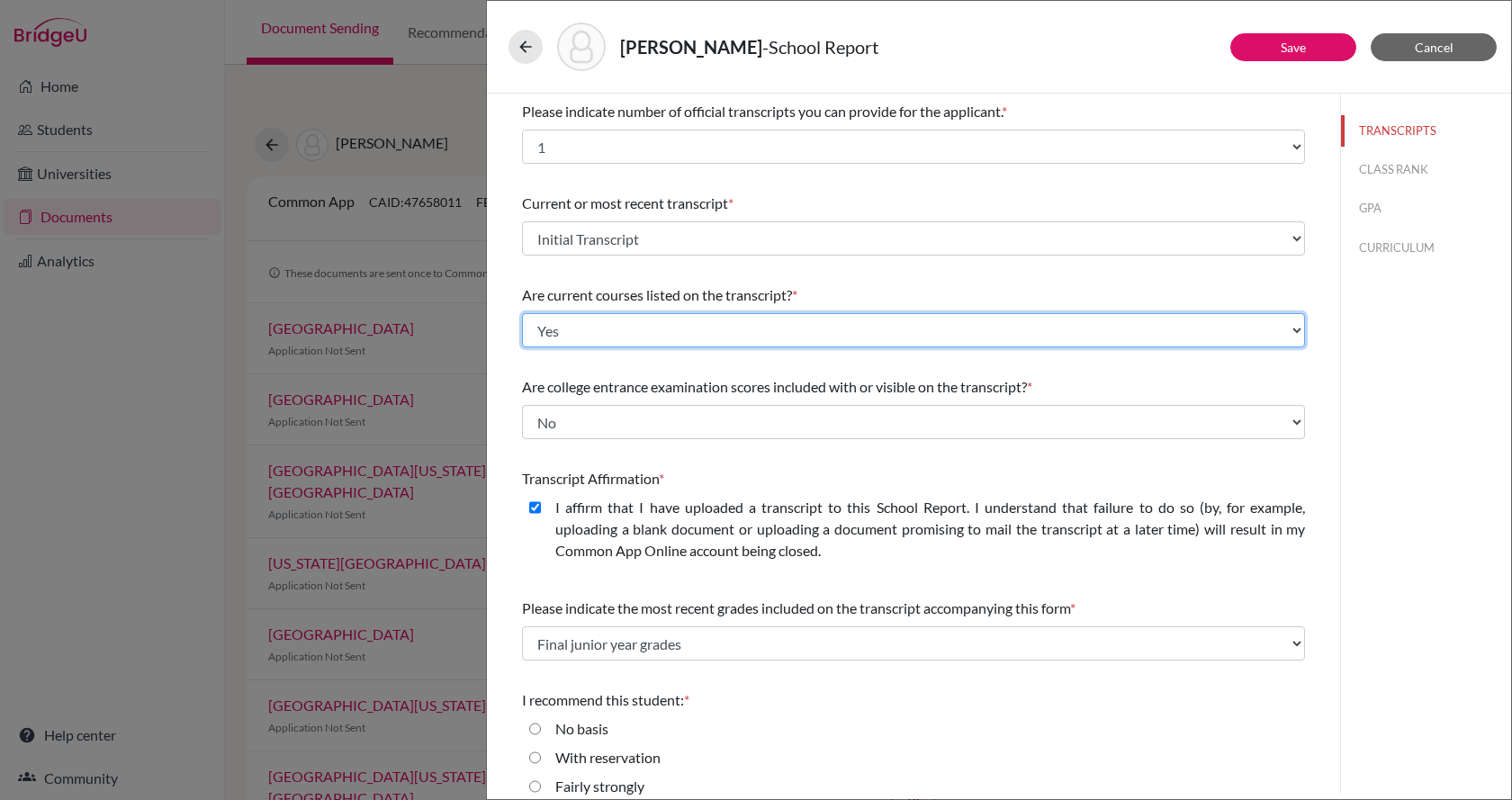
click at [681, 344] on select "Select... Yes No" at bounding box center [913, 329] width 783 height 34
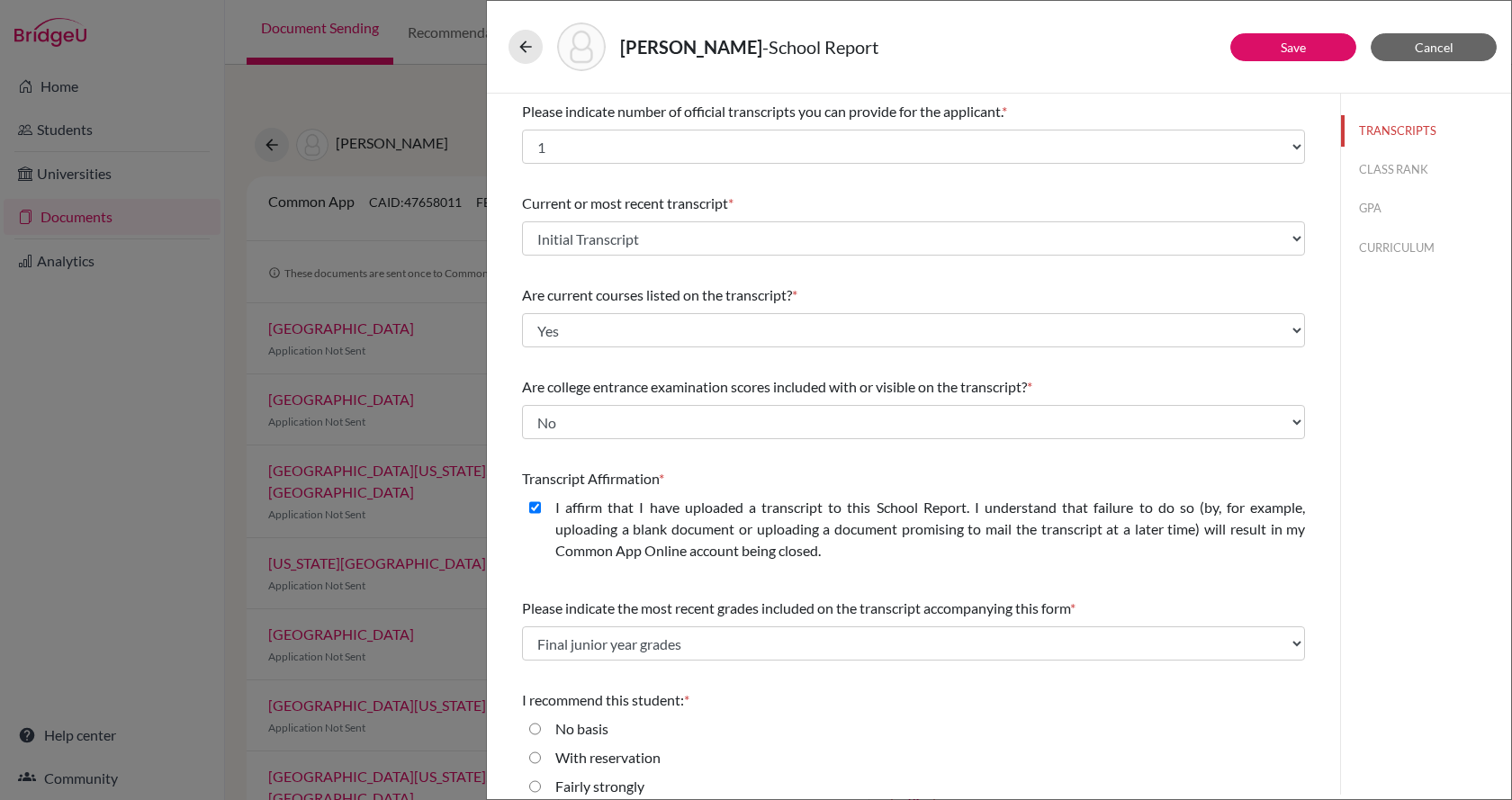
click at [669, 264] on div "Please indicate number of official transcripts you can provide for the applican…" at bounding box center [913, 480] width 783 height 775
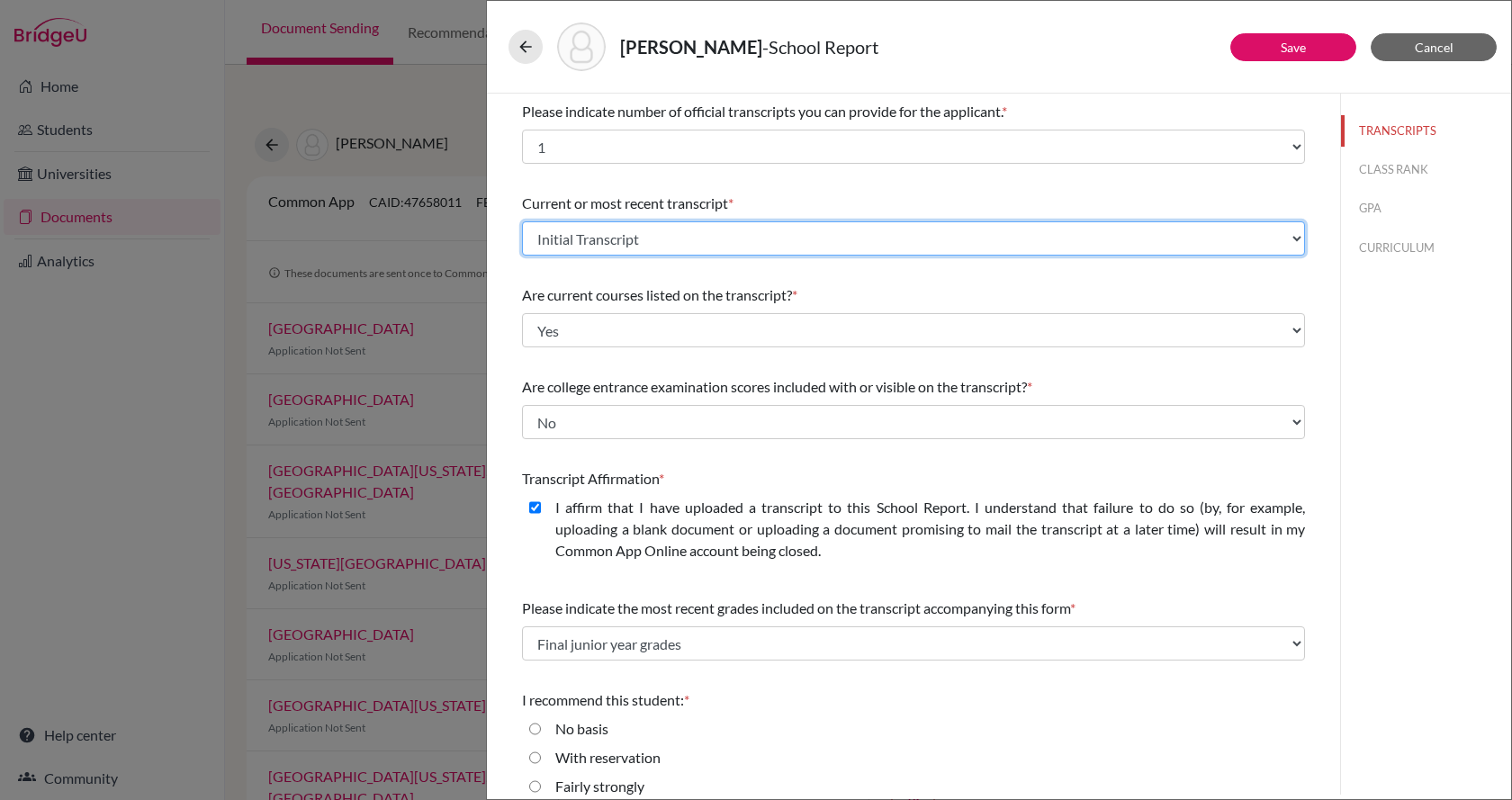
click at [672, 252] on select "Select existing document or upload a new one Initial Transcript Upload New File" at bounding box center [913, 238] width 783 height 34
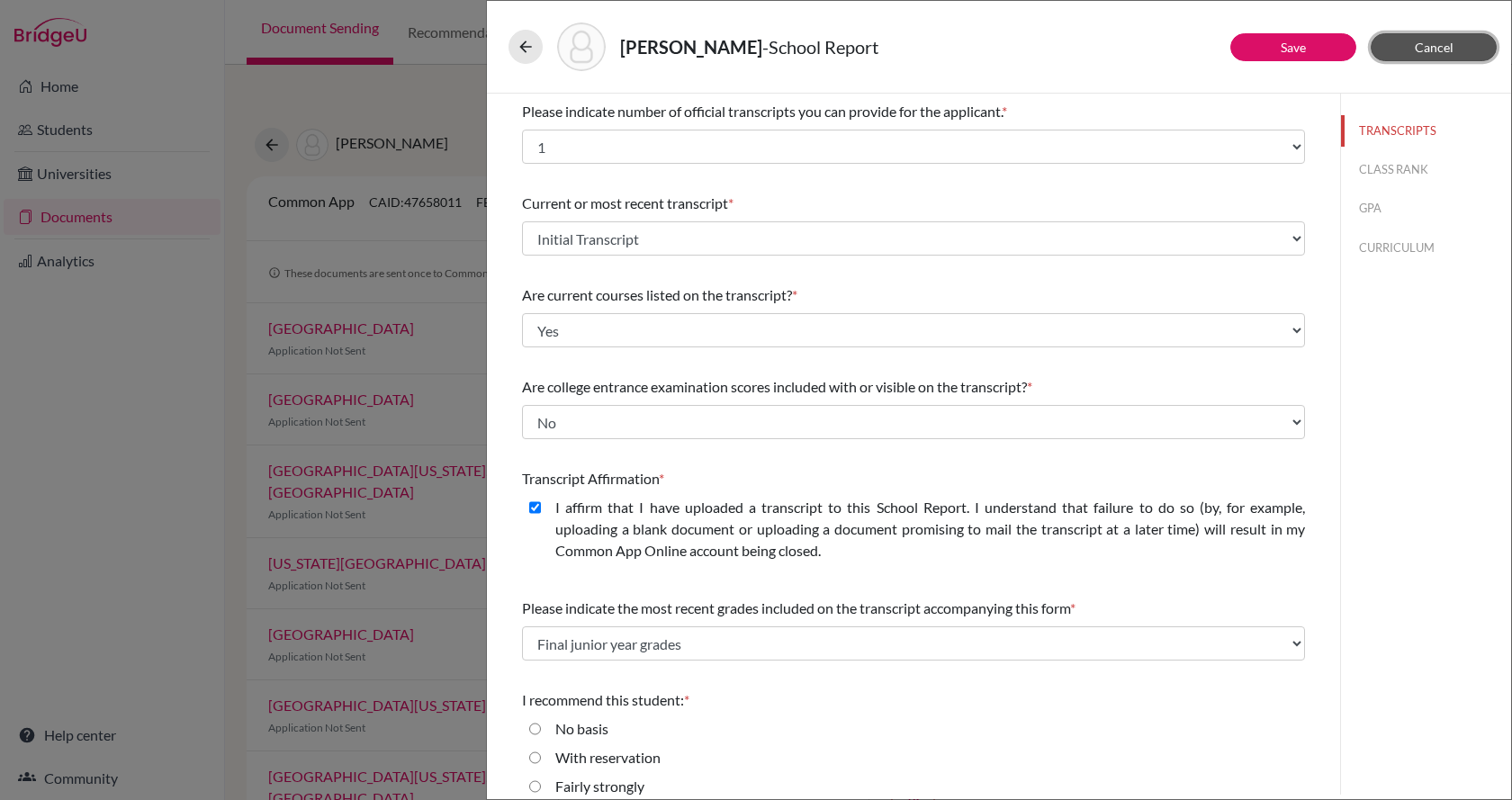
click at [1465, 43] on button "Cancel" at bounding box center [1434, 47] width 126 height 27
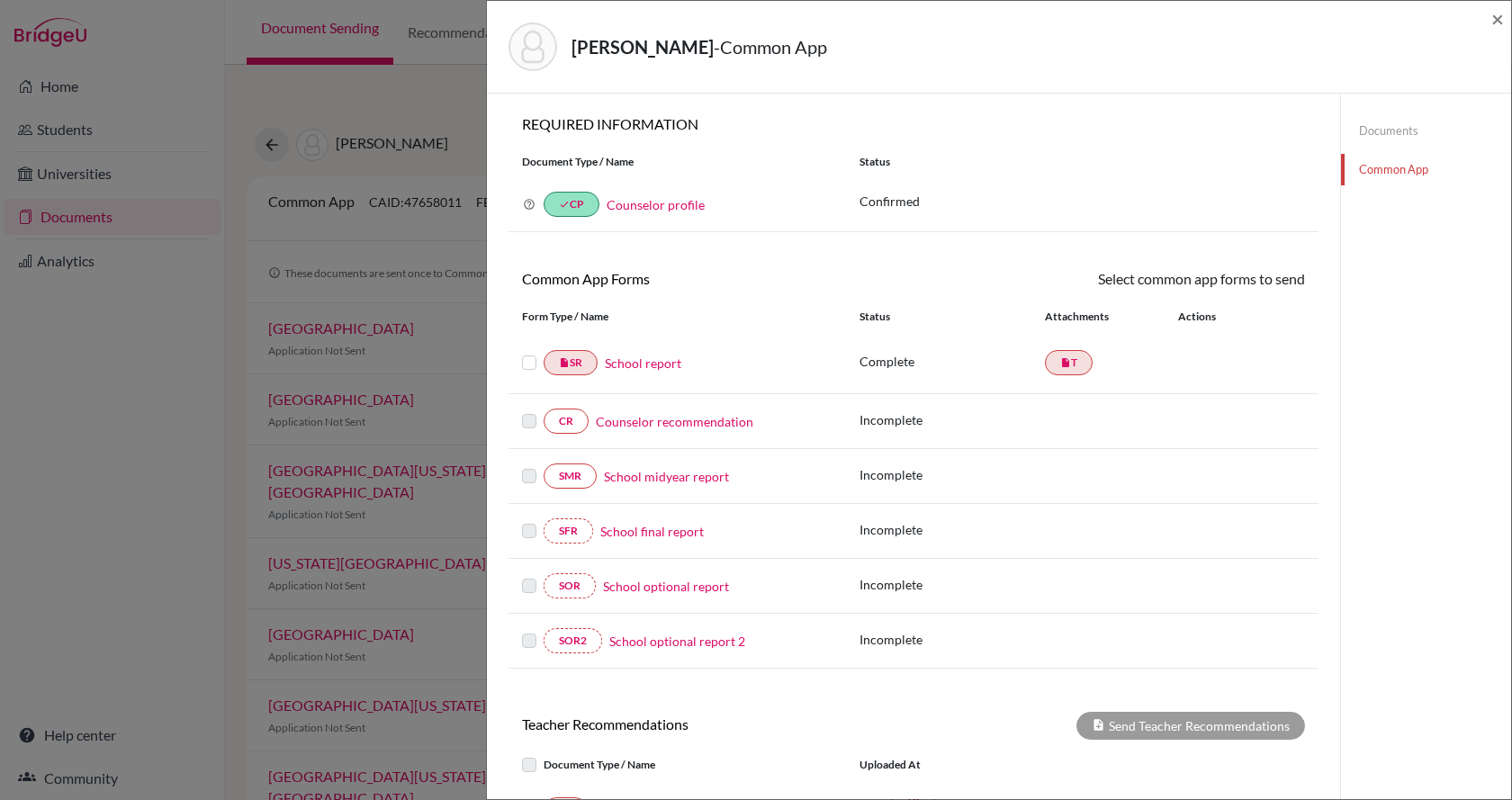
click at [1045, 377] on div "insert_drive_file T" at bounding box center [1101, 362] width 112 height 32
click at [1063, 363] on icon "insert_drive_file" at bounding box center [1065, 362] width 11 height 11
click at [1067, 361] on link "insert_drive_file T" at bounding box center [1069, 363] width 48 height 25
drag, startPoint x: 1059, startPoint y: 367, endPoint x: 1042, endPoint y: 455, distance: 89.6
click at [1041, 485] on div "Incomplete" at bounding box center [1083, 476] width 445 height 23
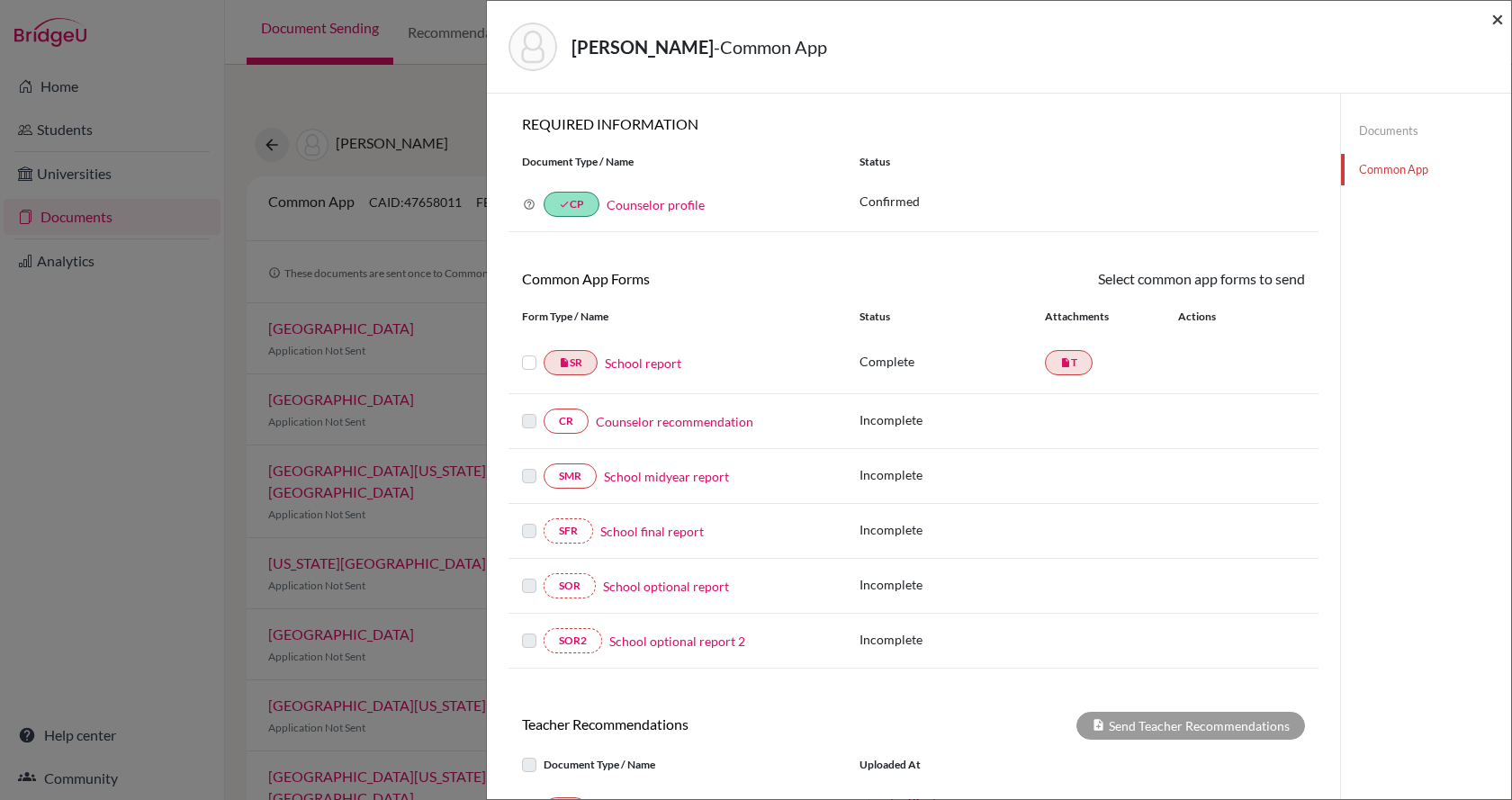
click at [1499, 19] on span "×" at bounding box center [1497, 19] width 13 height 26
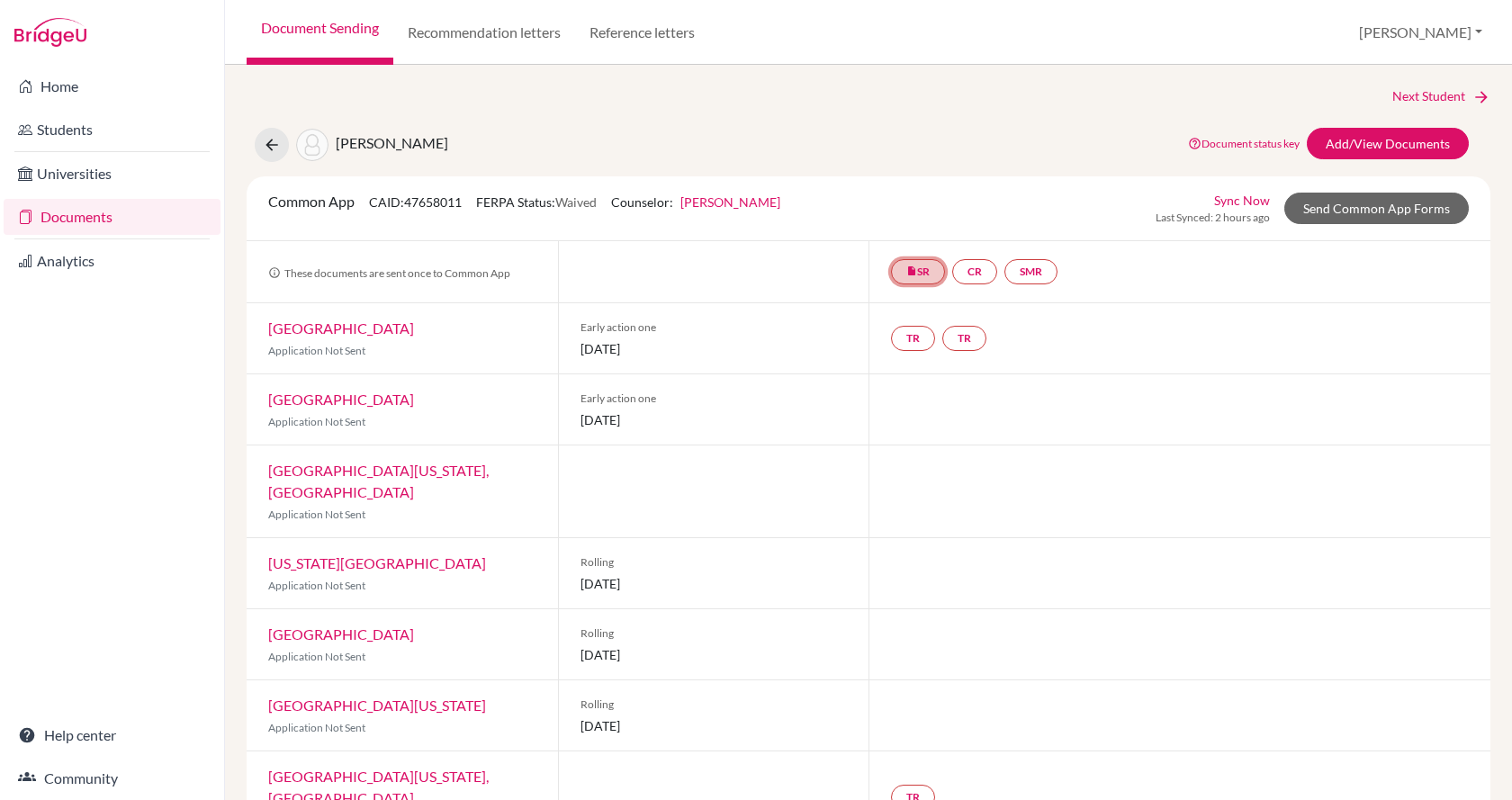
click at [921, 259] on link "insert_drive_file SR" at bounding box center [918, 272] width 54 height 25
click at [919, 220] on link "School report" at bounding box center [919, 218] width 76 height 16
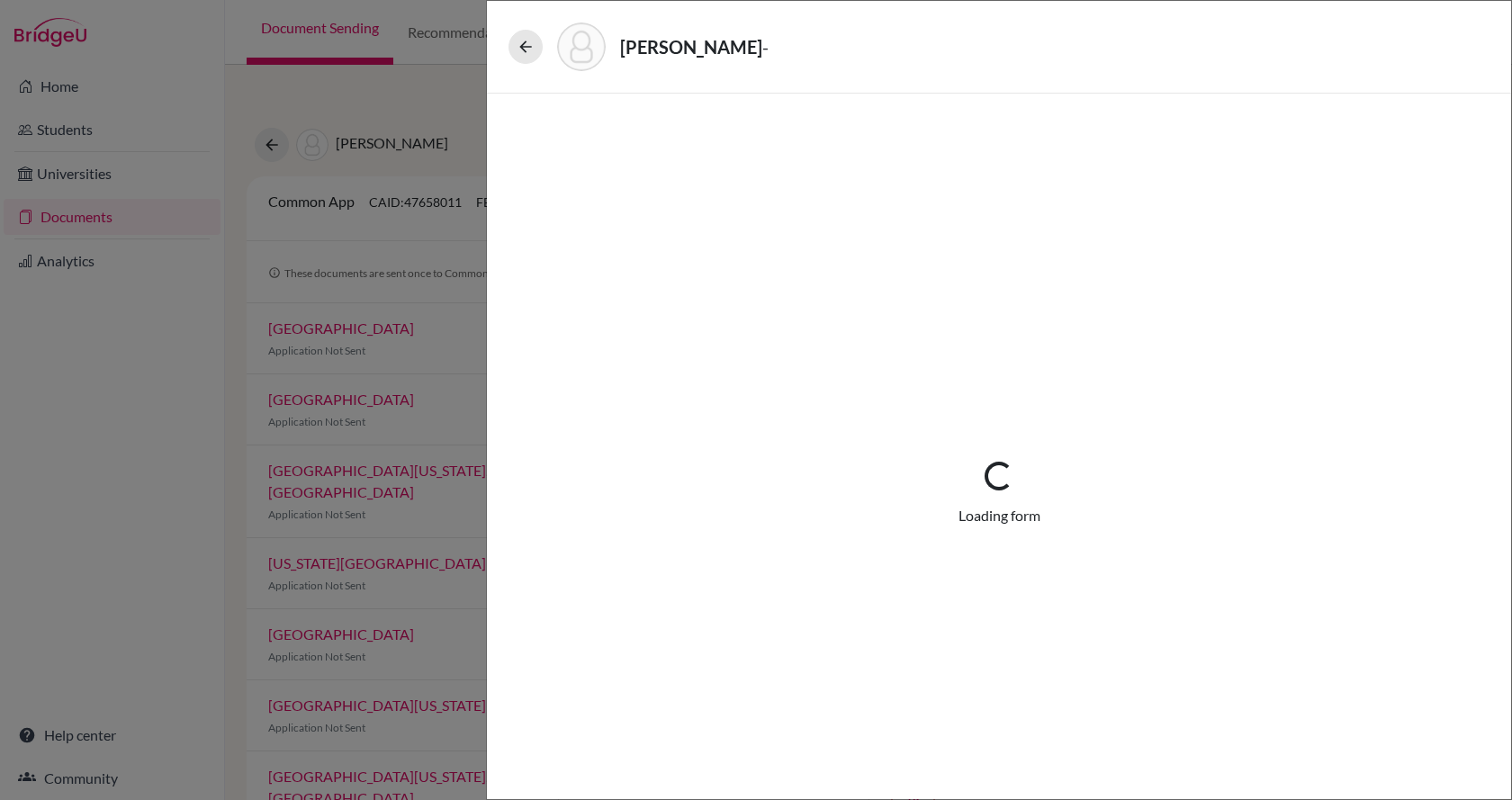
select select "1"
select select "675236"
select select "0"
select select "1"
select select "0"
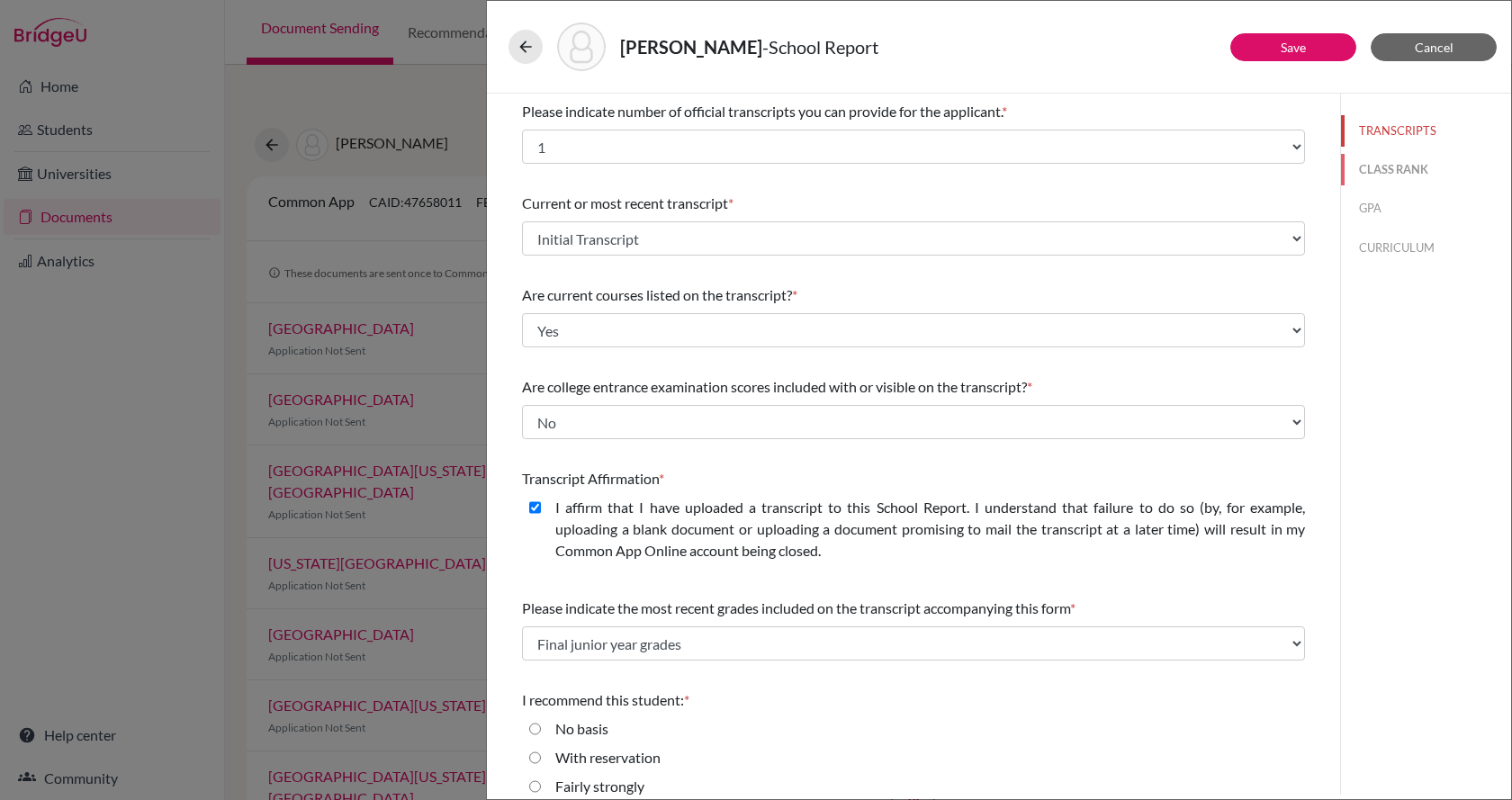
click at [1375, 167] on button "CLASS RANK" at bounding box center [1426, 170] width 170 height 31
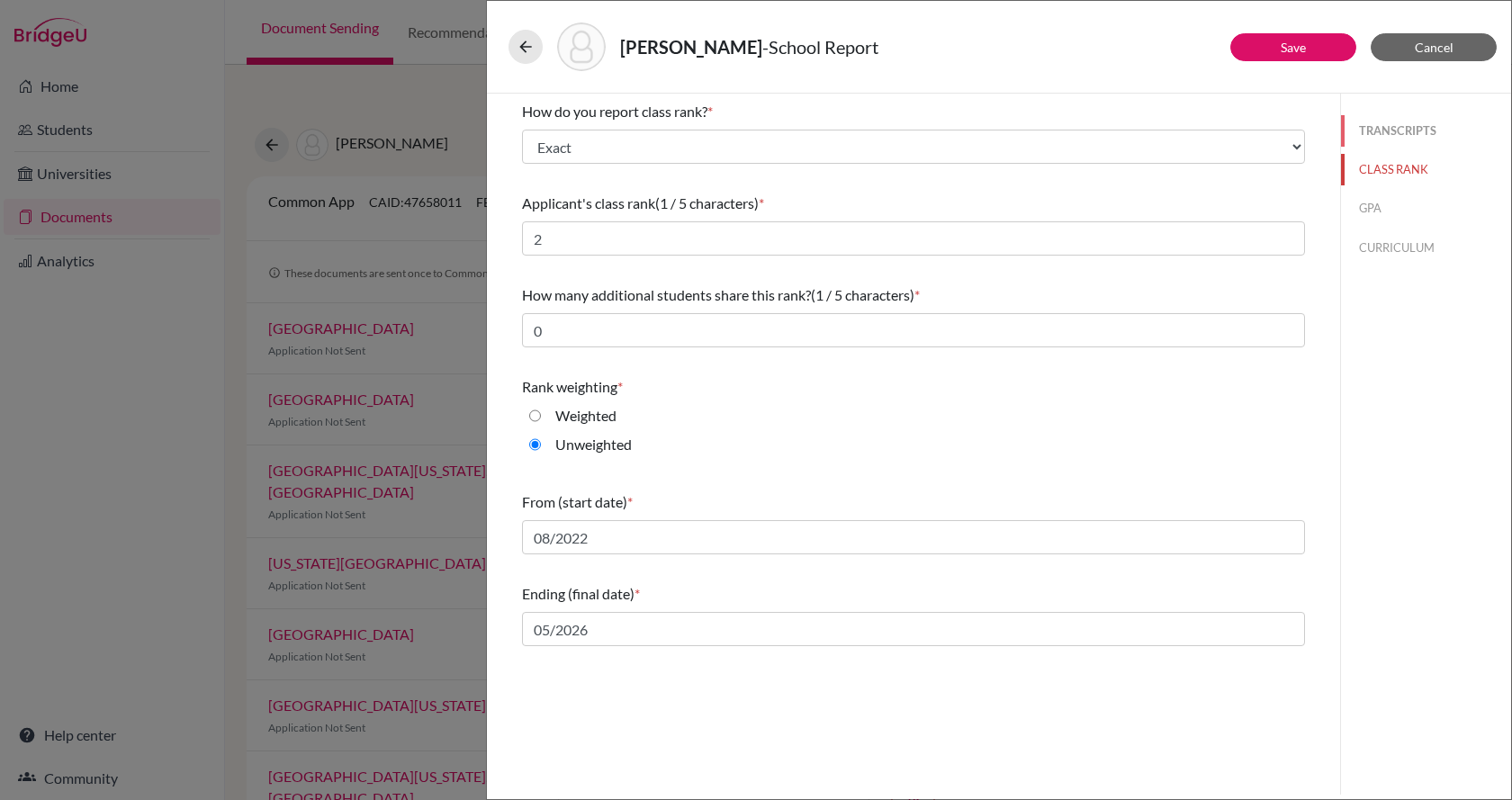
click at [1389, 127] on button "TRANSCRIPTS" at bounding box center [1426, 130] width 170 height 31
select select "1"
select select "0"
select select "675236"
select select "0"
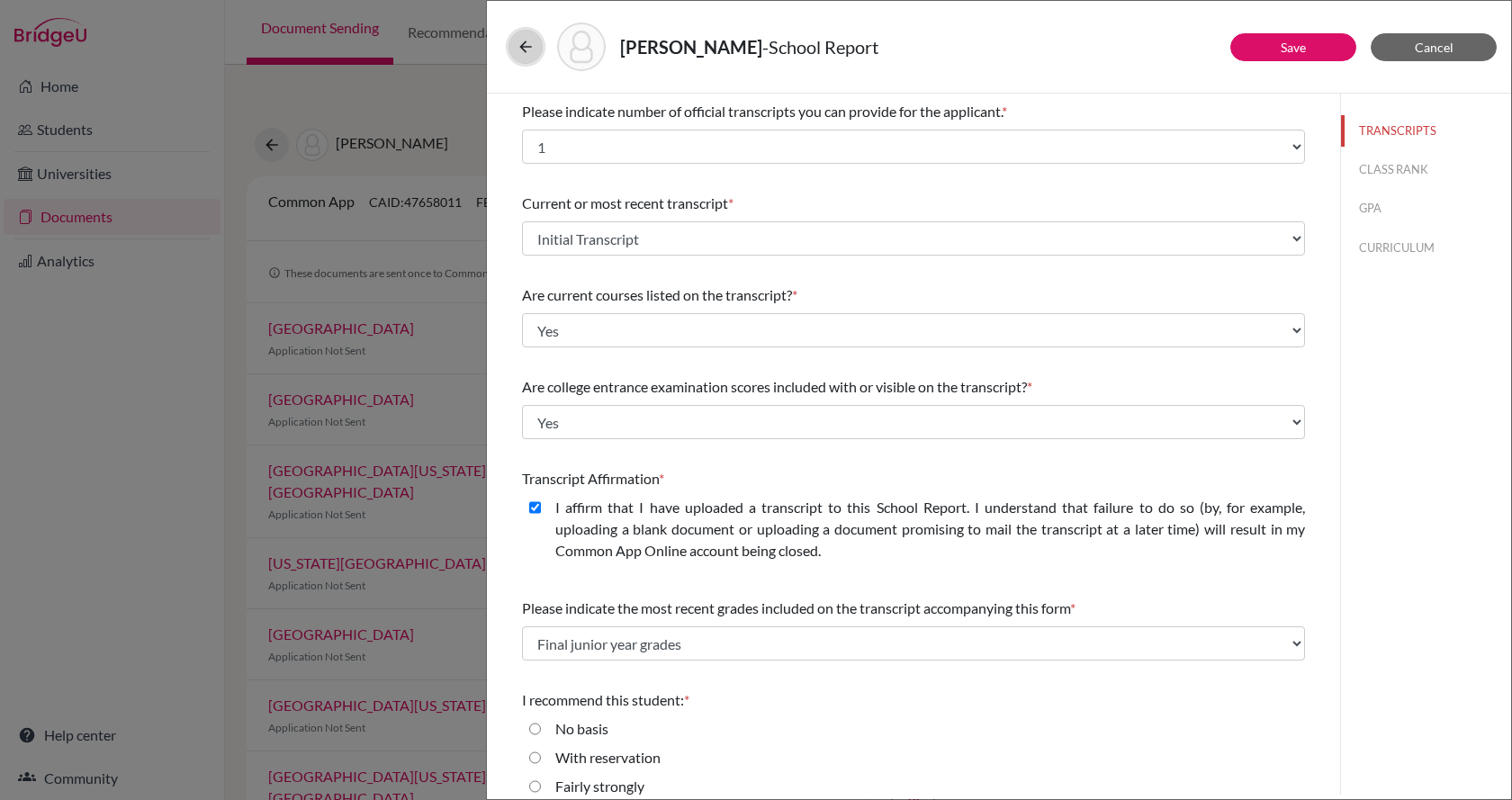
click at [528, 48] on icon at bounding box center [526, 47] width 18 height 18
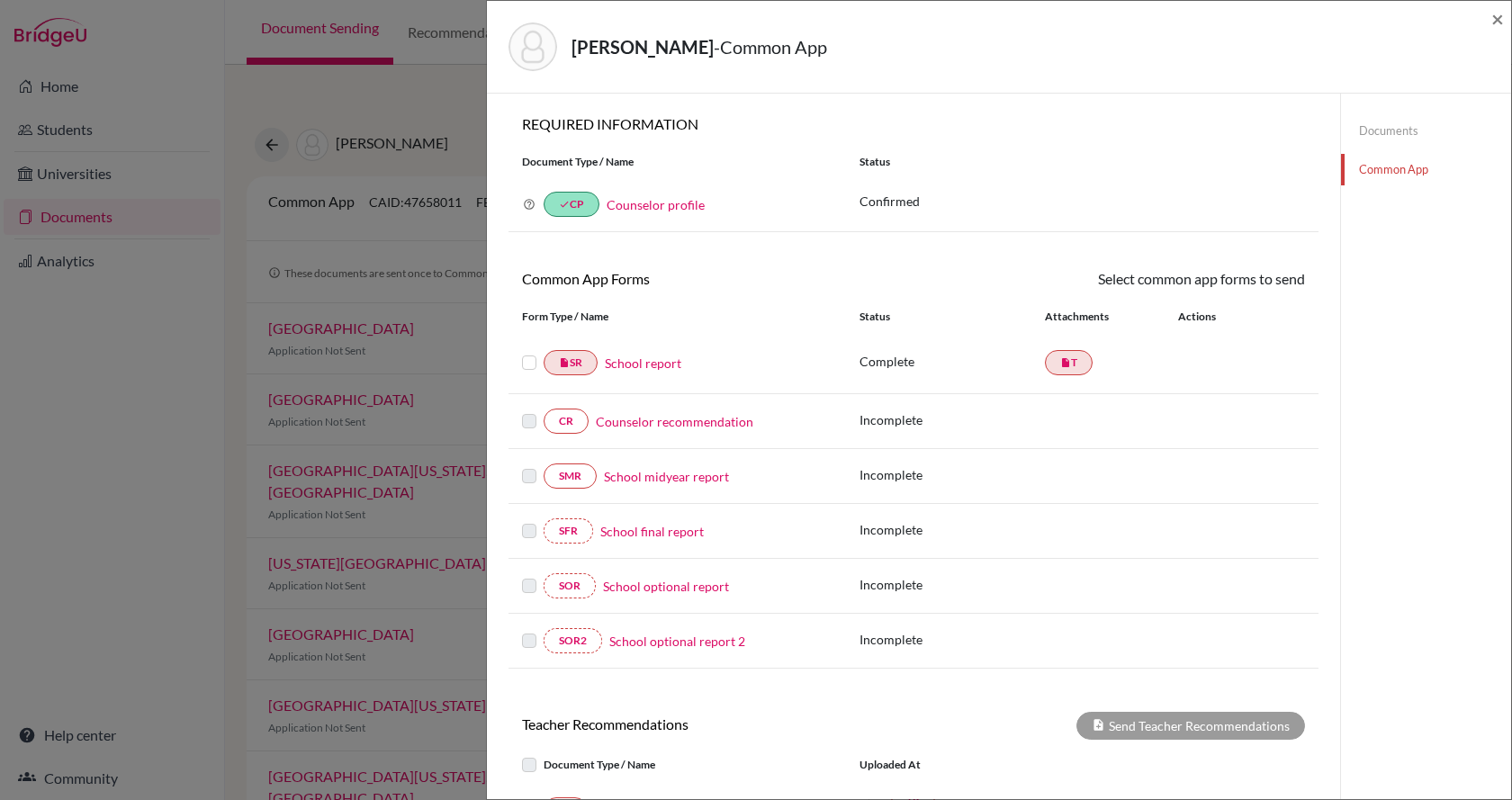
click at [164, 467] on div "Dieguez, Alejandra - Common App × × REQUIRED INFORMATION Document Type / Name S…" at bounding box center [756, 400] width 1512 height 800
click at [1502, 13] on span "×" at bounding box center [1497, 19] width 13 height 26
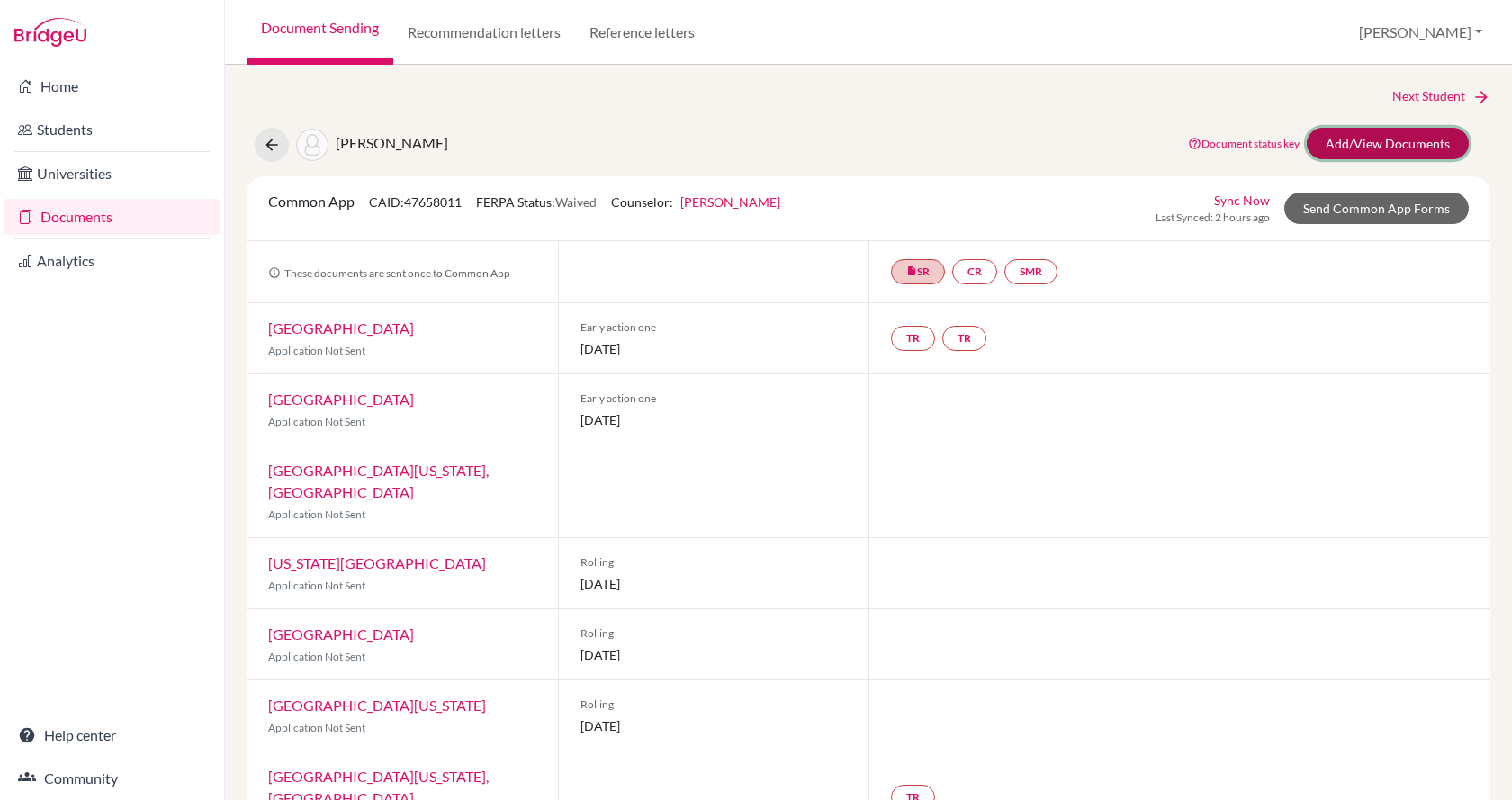
click at [1367, 137] on link "Add/View Documents" at bounding box center [1387, 143] width 162 height 31
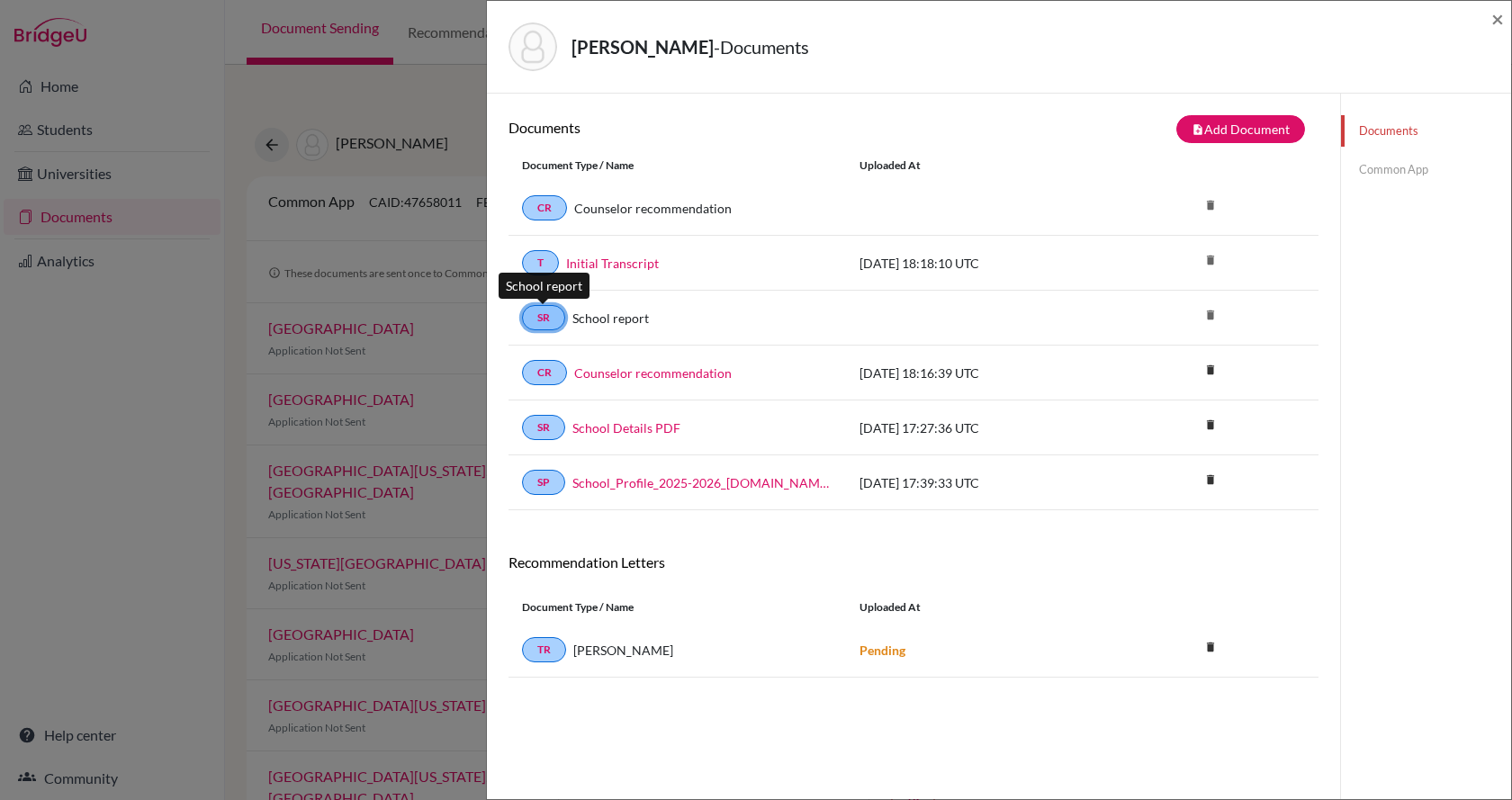
click at [546, 305] on link "SR" at bounding box center [543, 318] width 43 height 25
click at [542, 305] on link "SR" at bounding box center [543, 318] width 43 height 25
click at [628, 258] on link "Initial Transcript" at bounding box center [612, 263] width 93 height 19
click at [1197, 373] on icon "delete" at bounding box center [1211, 370] width 27 height 27
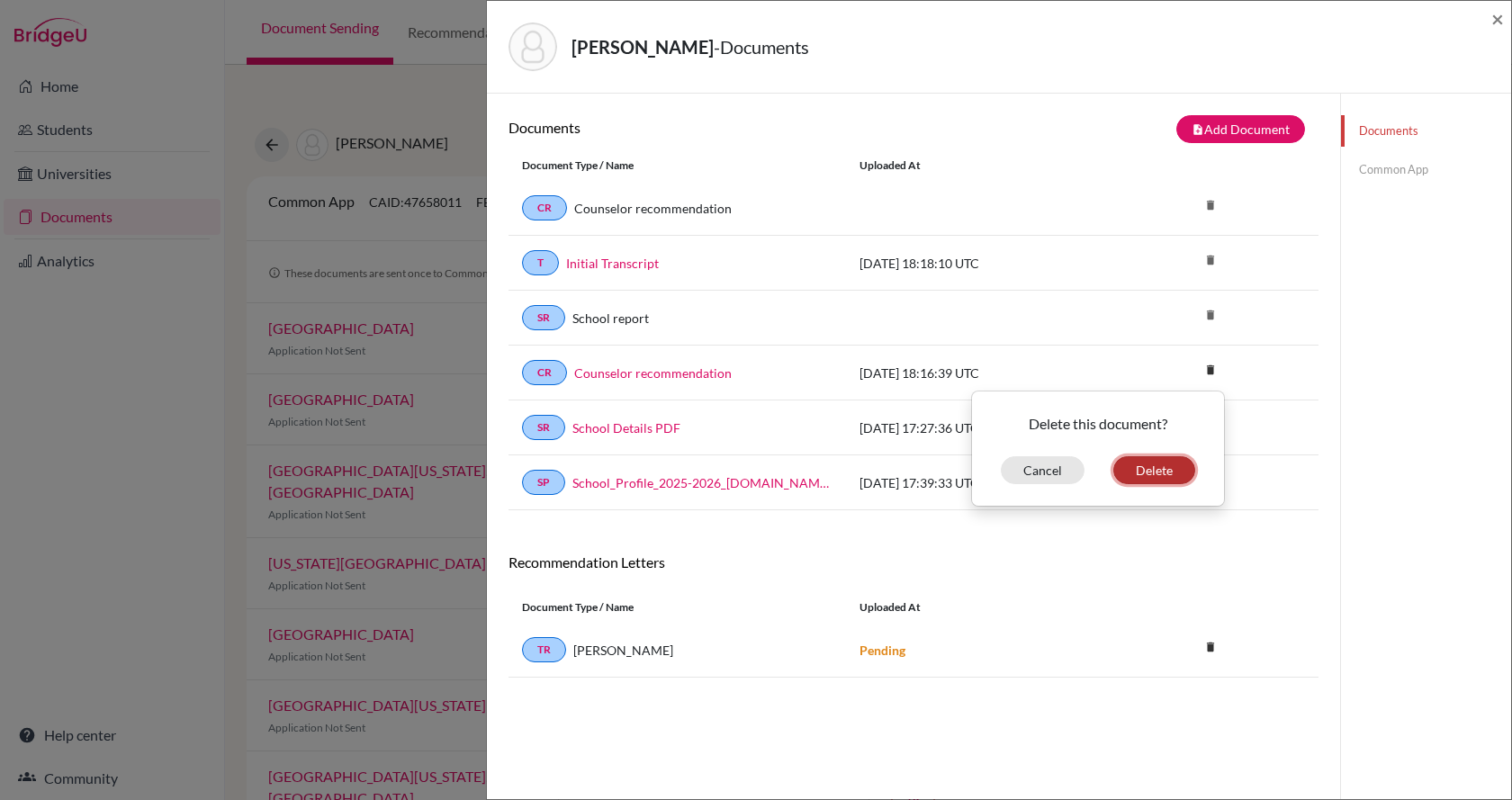
click at [1150, 469] on button "Delete" at bounding box center [1154, 470] width 82 height 27
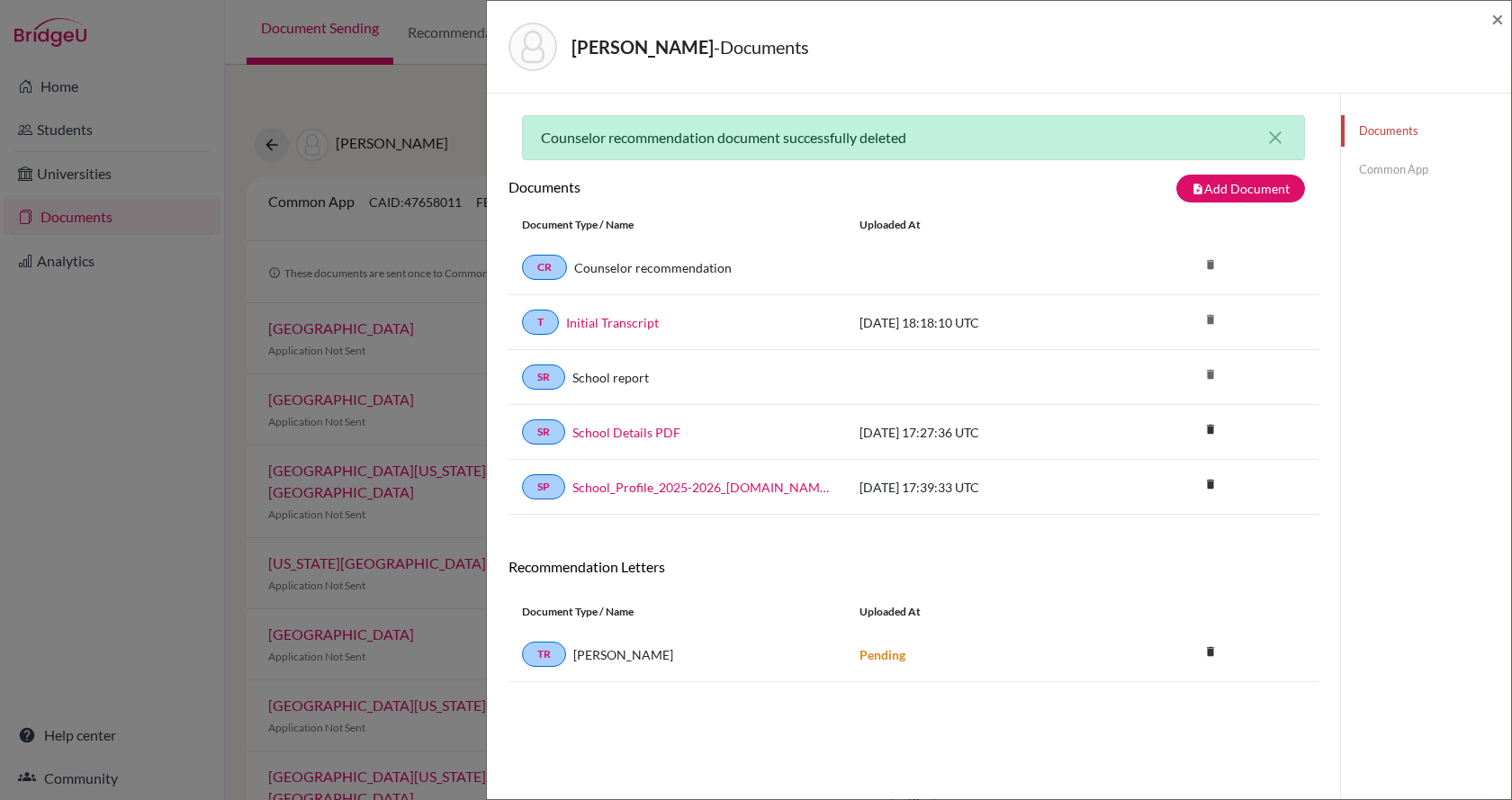
click at [1381, 173] on link "Common App" at bounding box center [1426, 170] width 170 height 31
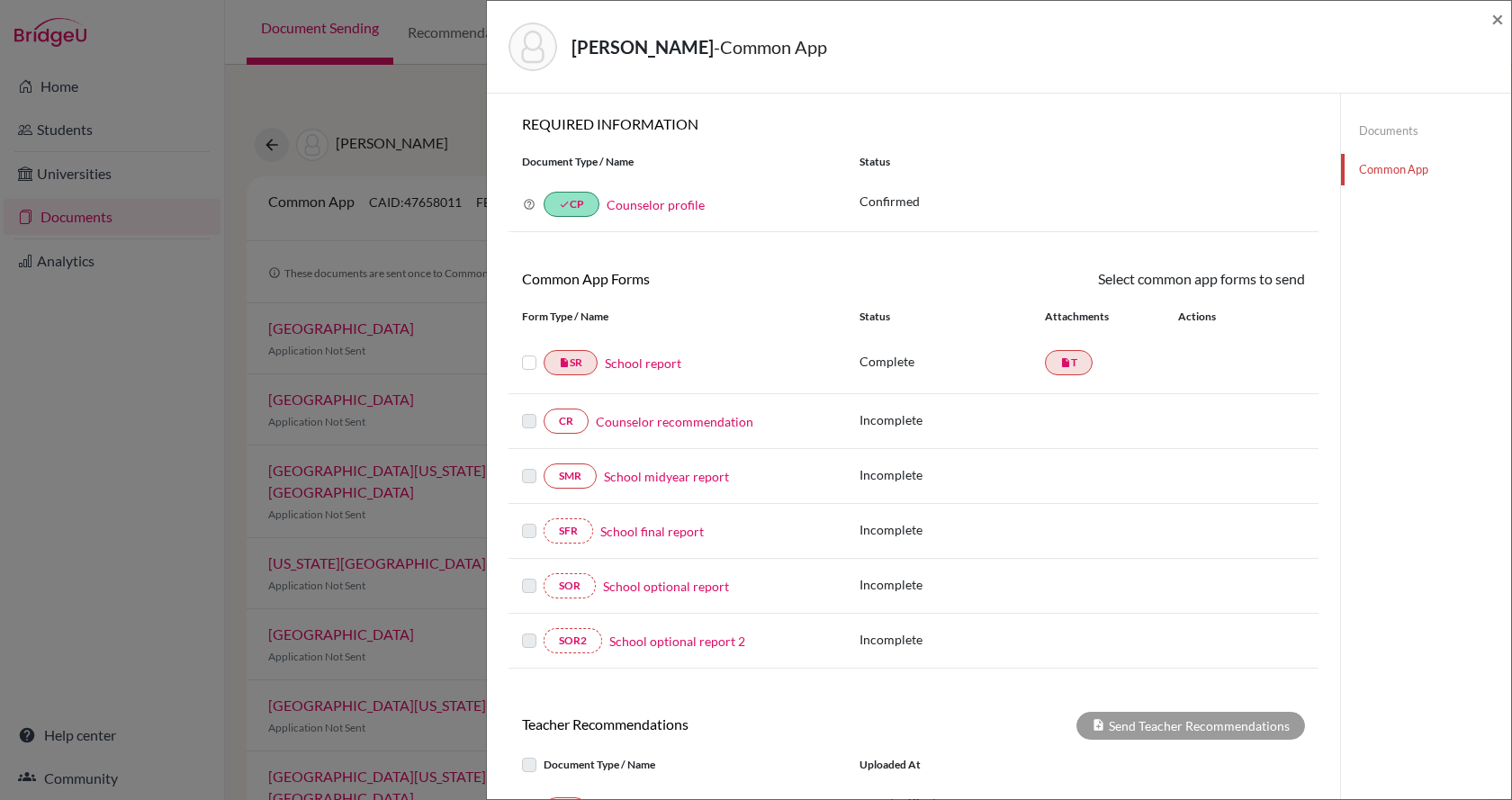
click at [624, 425] on link "Counselor recommendation" at bounding box center [675, 421] width 158 height 19
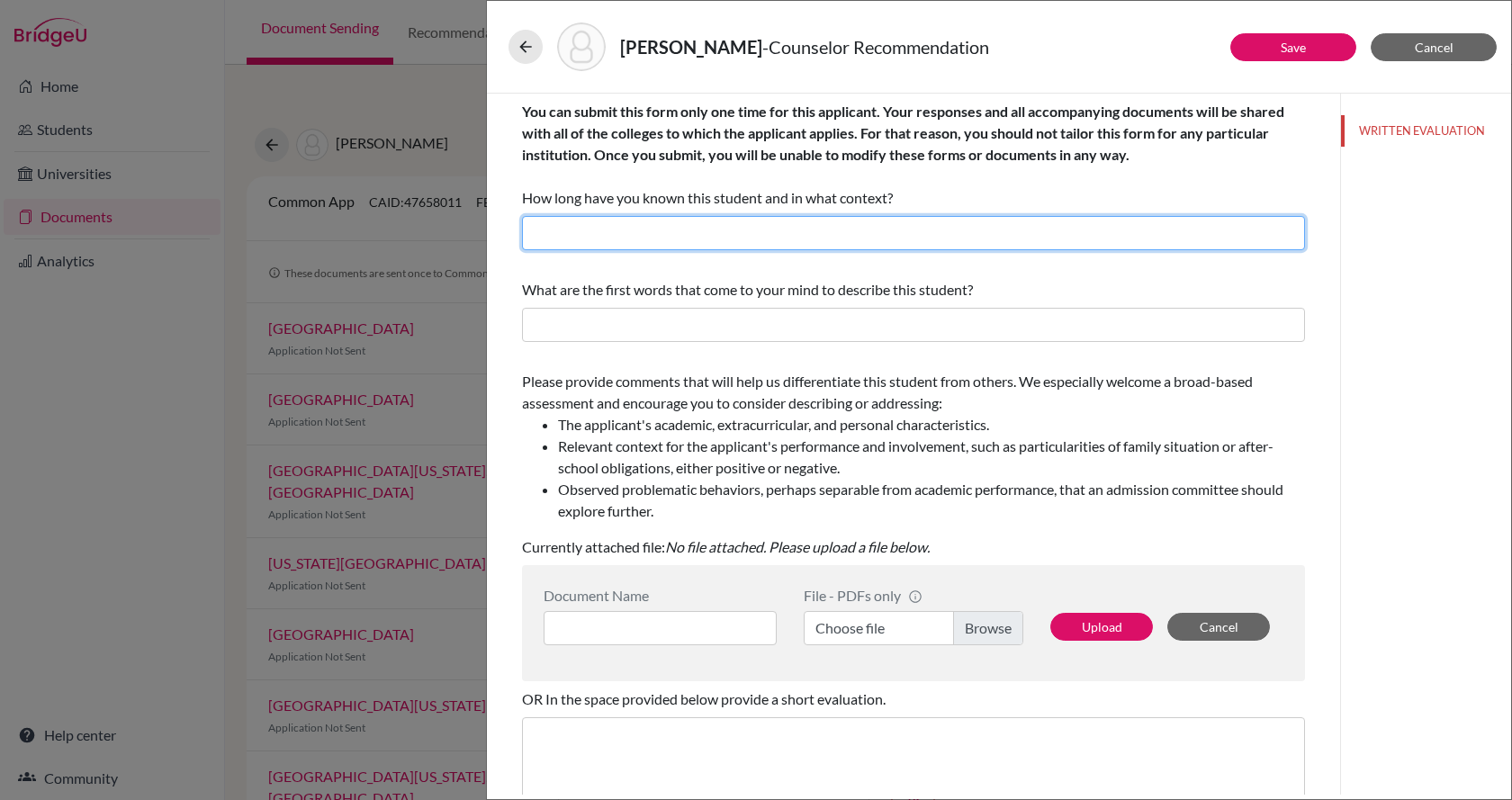
click at [632, 246] on input "text" at bounding box center [913, 232] width 783 height 34
type input "7 years. Secondary Counselor, AP Coordinator, Life Skills teacher."
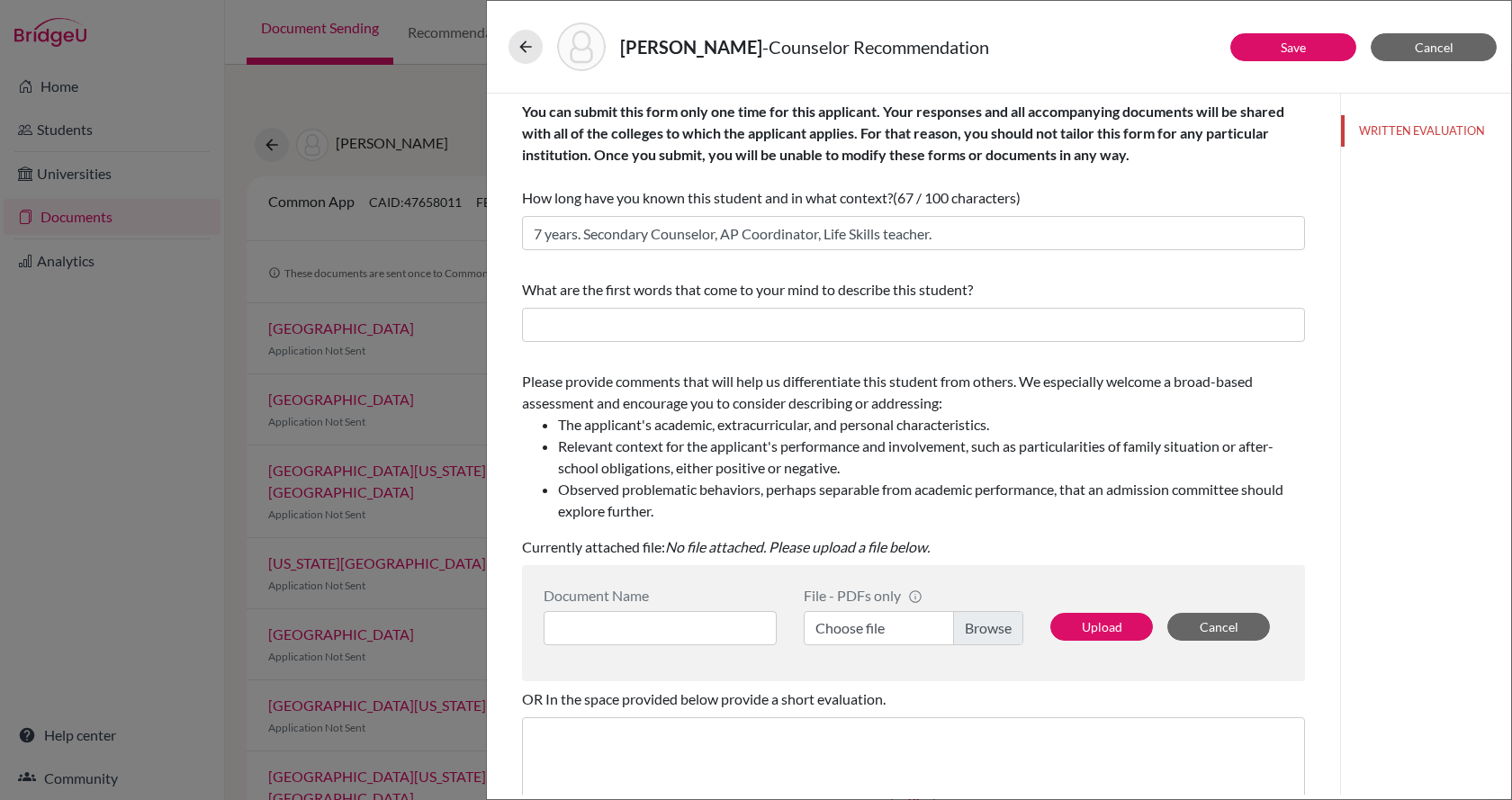
click at [652, 293] on span "What are the first words that come to your mind to describe this student?" at bounding box center [747, 288] width 451 height 17
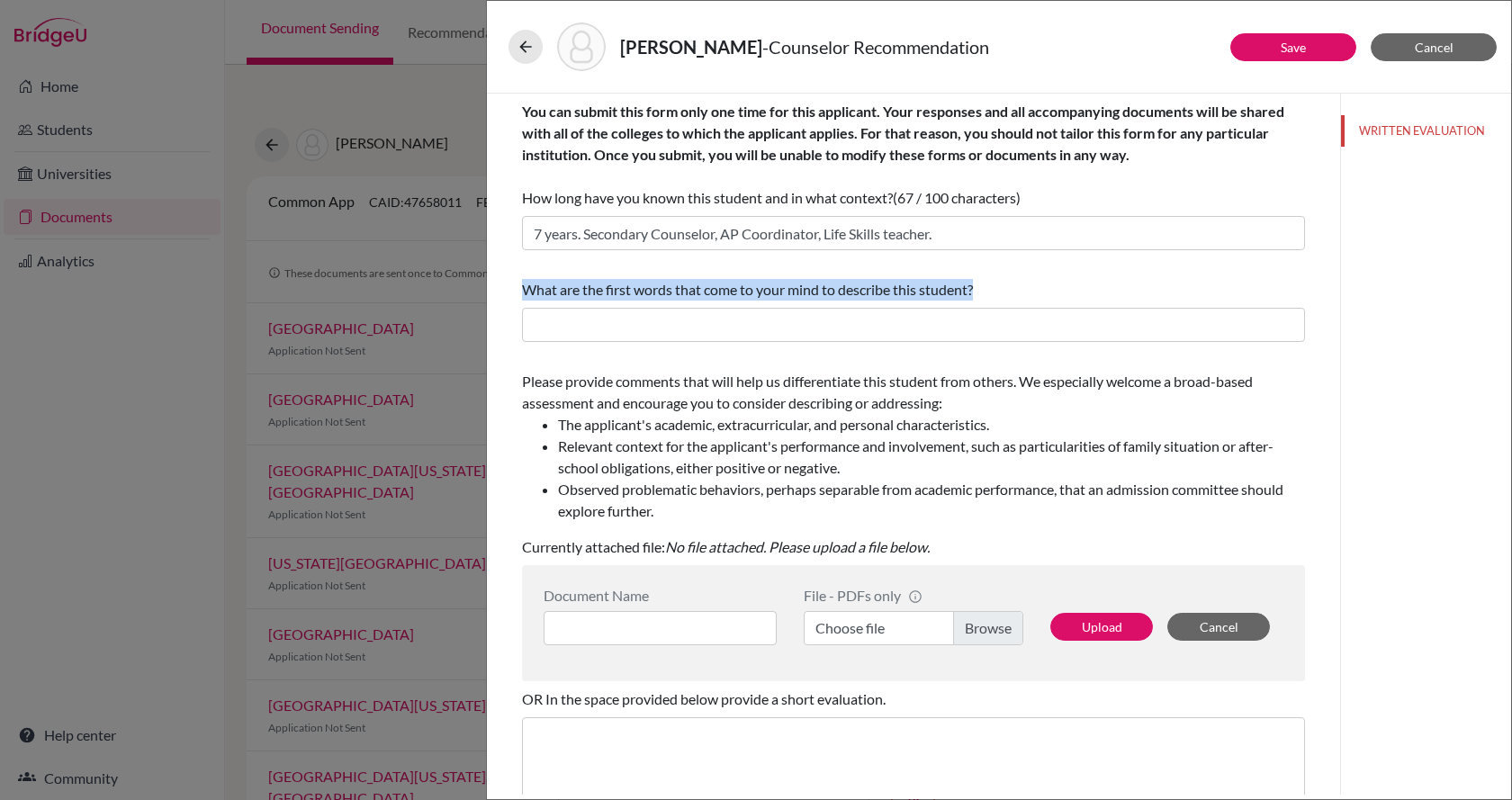
click at [652, 293] on span "What are the first words that come to your mind to describe this student?" at bounding box center [747, 288] width 451 height 17
copy div "What are the first words that come to your mind to describe this student?"
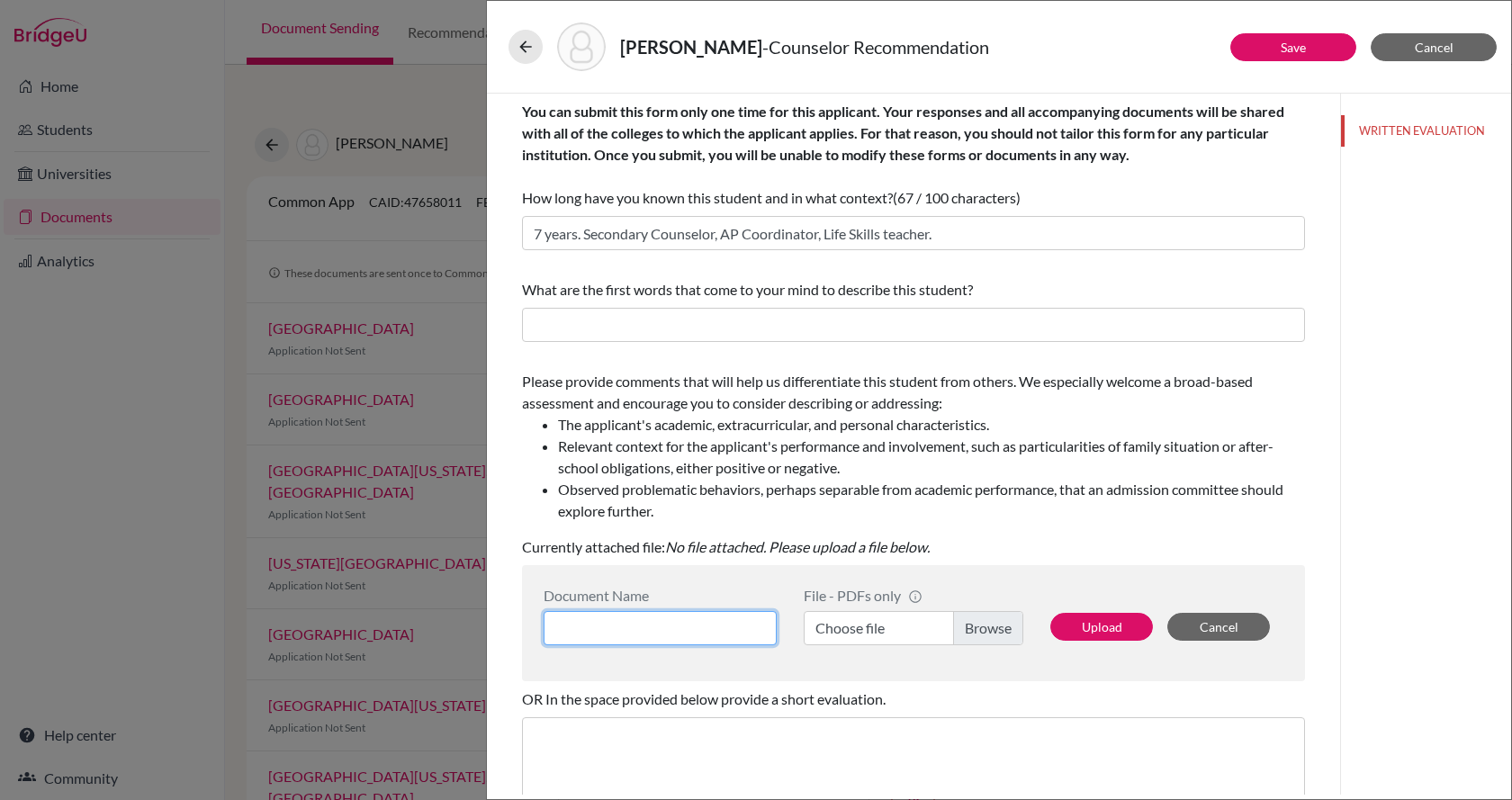
drag, startPoint x: 752, startPoint y: 613, endPoint x: 819, endPoint y: 636, distance: 70.8
click at [752, 614] on input at bounding box center [660, 627] width 233 height 34
click at [835, 637] on label "Choose file" at bounding box center [914, 627] width 220 height 34
click at [835, 637] on input "Choose file" at bounding box center [914, 627] width 220 height 34
click at [626, 633] on input at bounding box center [660, 627] width 233 height 34
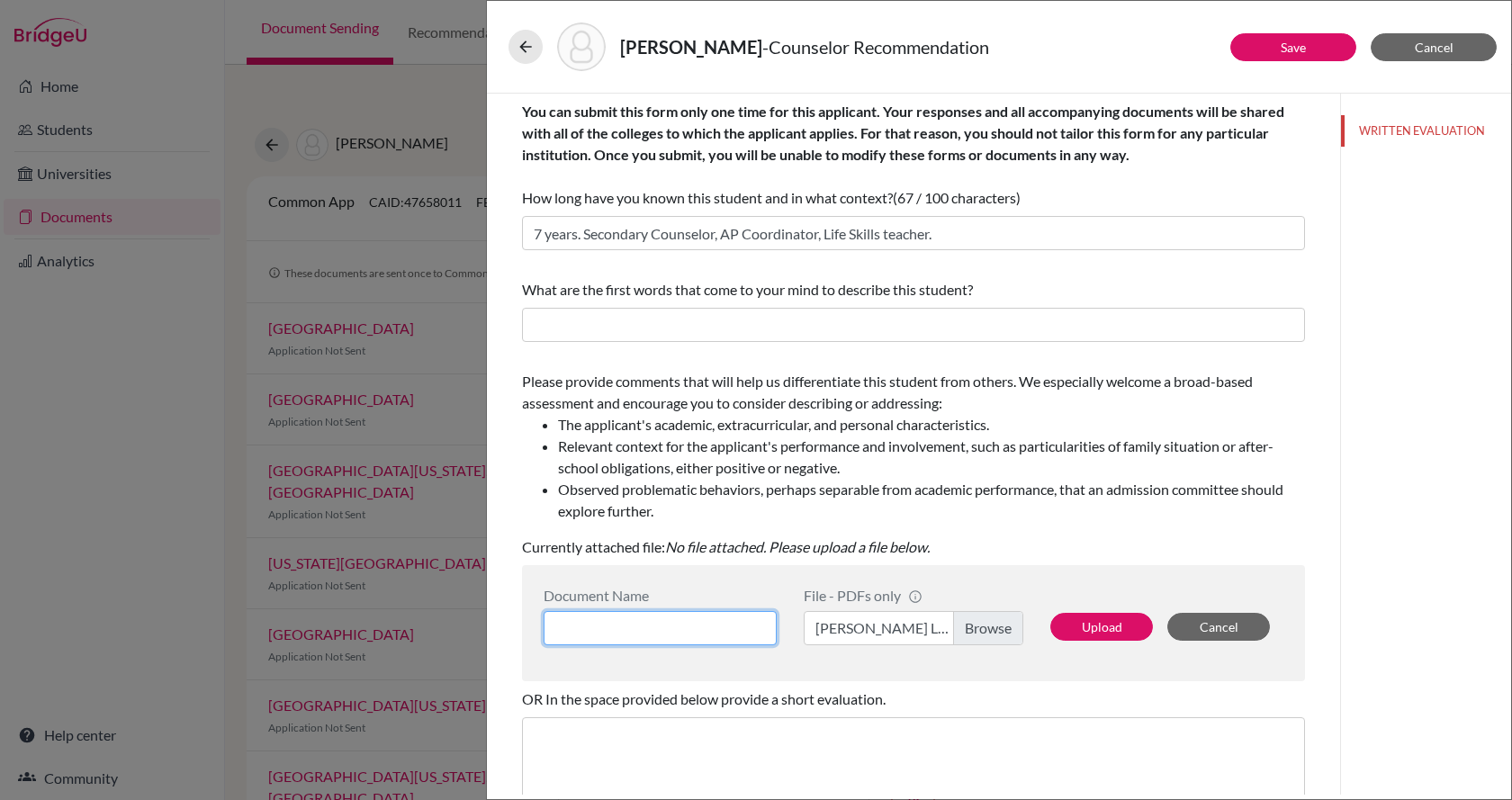
click at [634, 636] on input at bounding box center [660, 627] width 233 height 34
type input "Letter of Recommendation"
click at [795, 706] on span "OR In the space provided below provide a short evaluation." at bounding box center [703, 698] width 364 height 17
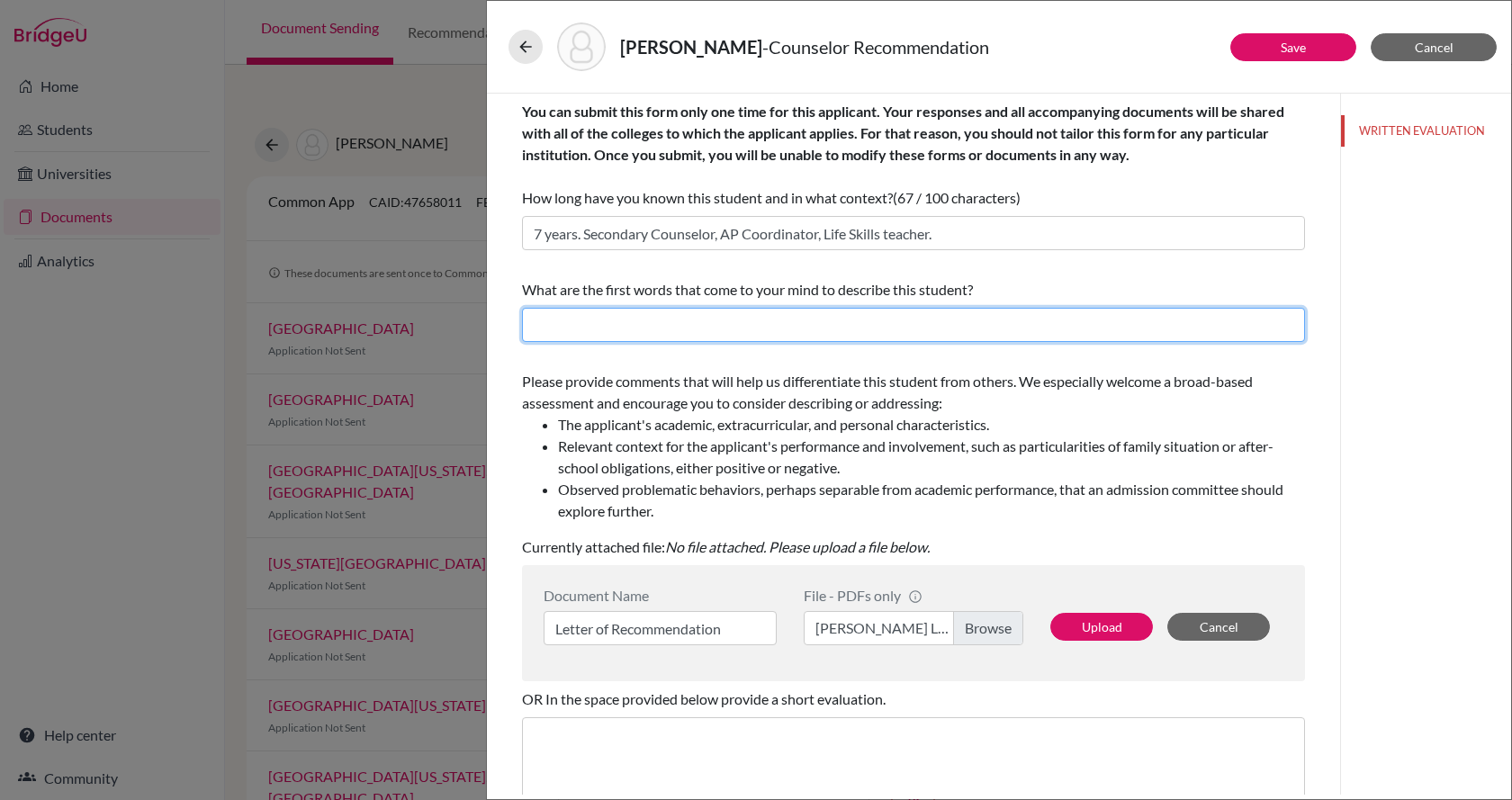
click at [638, 317] on input "text" at bounding box center [913, 325] width 783 height 34
paste input "Driven, compassionate, resilient, leader, high-achieving, creative, humble, ene…"
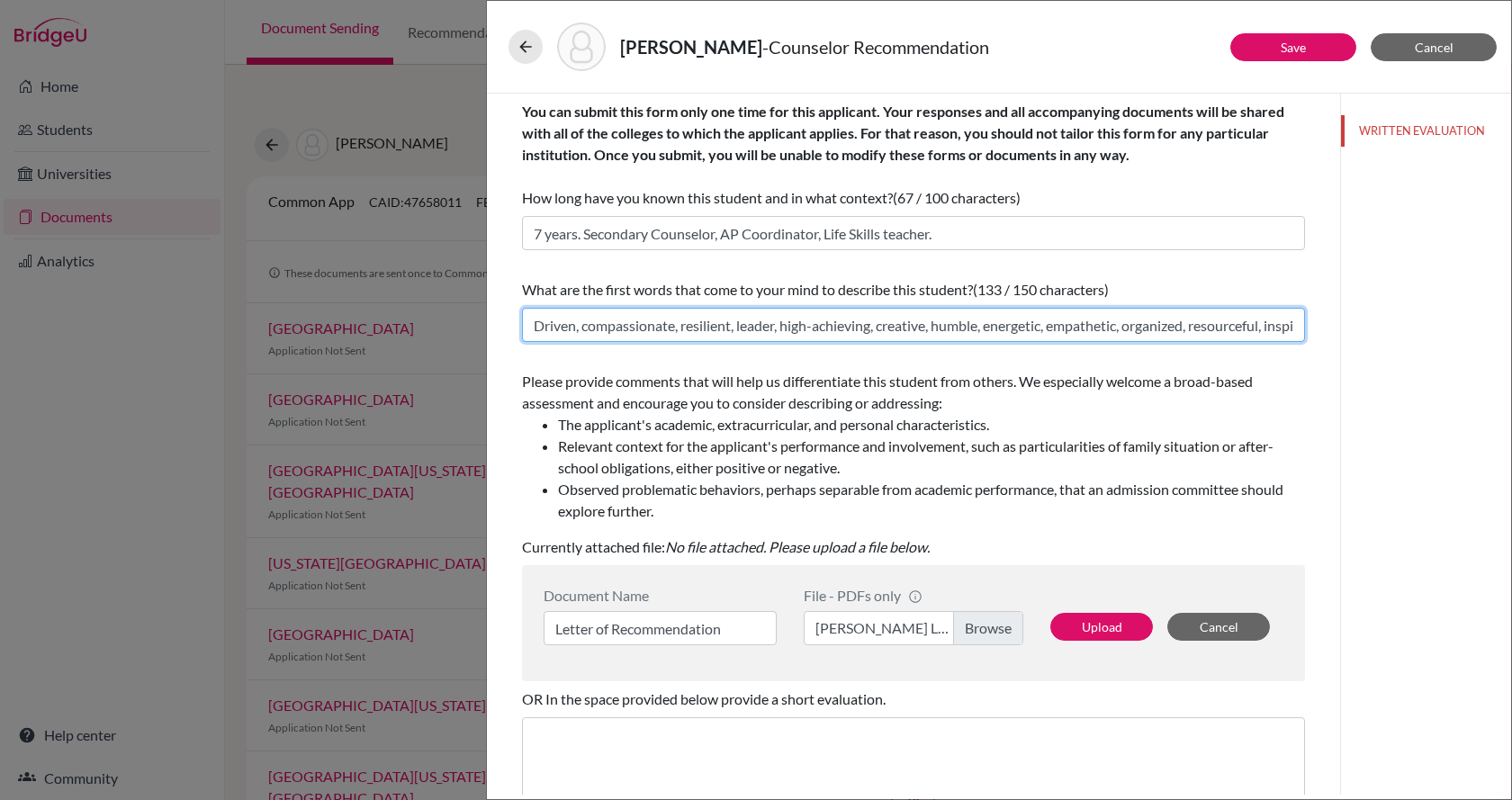
drag, startPoint x: 537, startPoint y: 313, endPoint x: 445, endPoint y: 313, distance: 92.0
click at [445, 313] on div "Dieguez, Alejandra - Counselor Recommendation Save Cancel You can submit this f…" at bounding box center [756, 400] width 1512 height 800
type input "Driven, compassionate, resilient, leader, high-achieving, creative, humble, ene…"
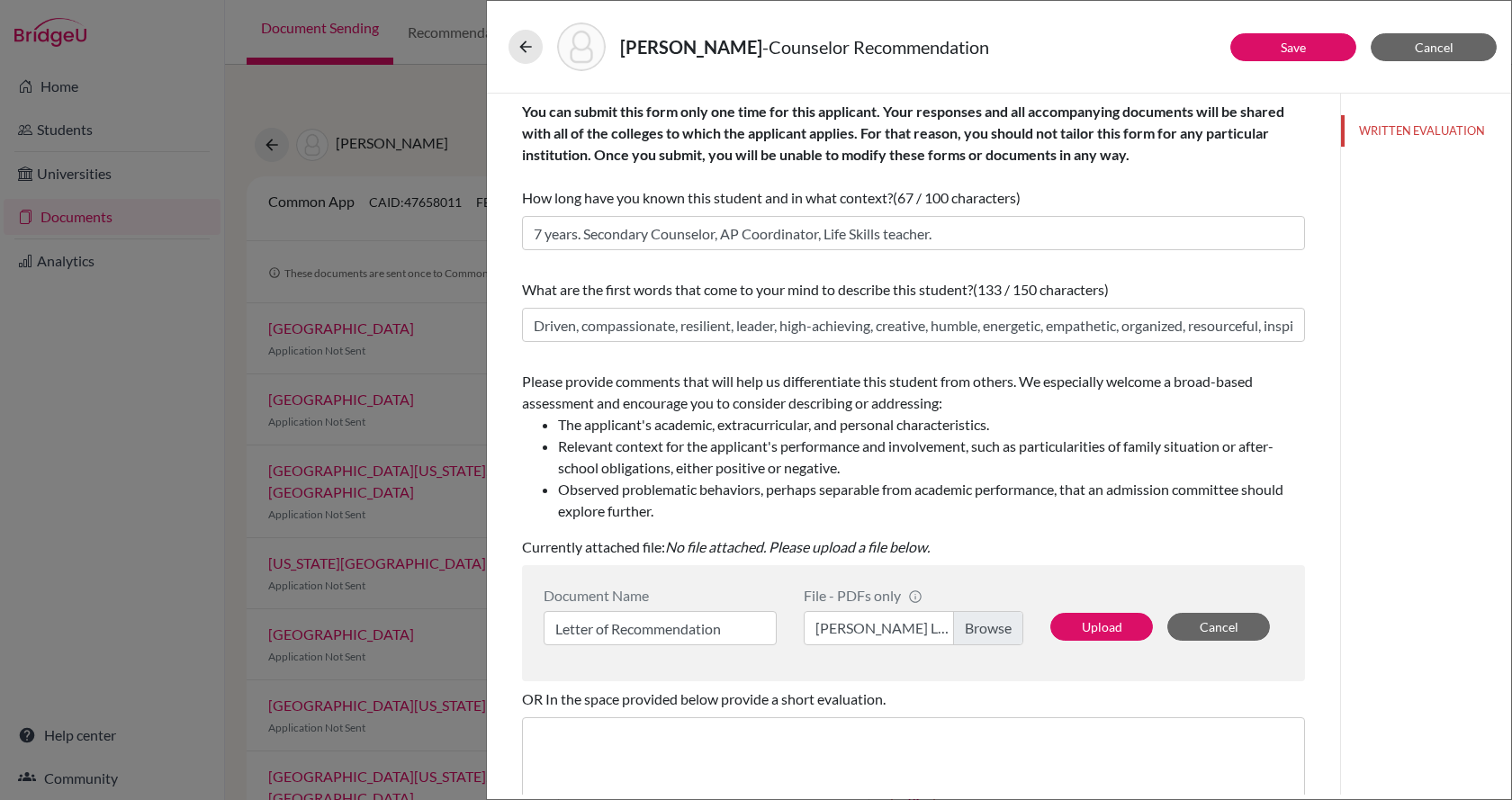
click at [703, 409] on span "Please provide comments that will help us differentiate this student from other…" at bounding box center [913, 447] width 783 height 149
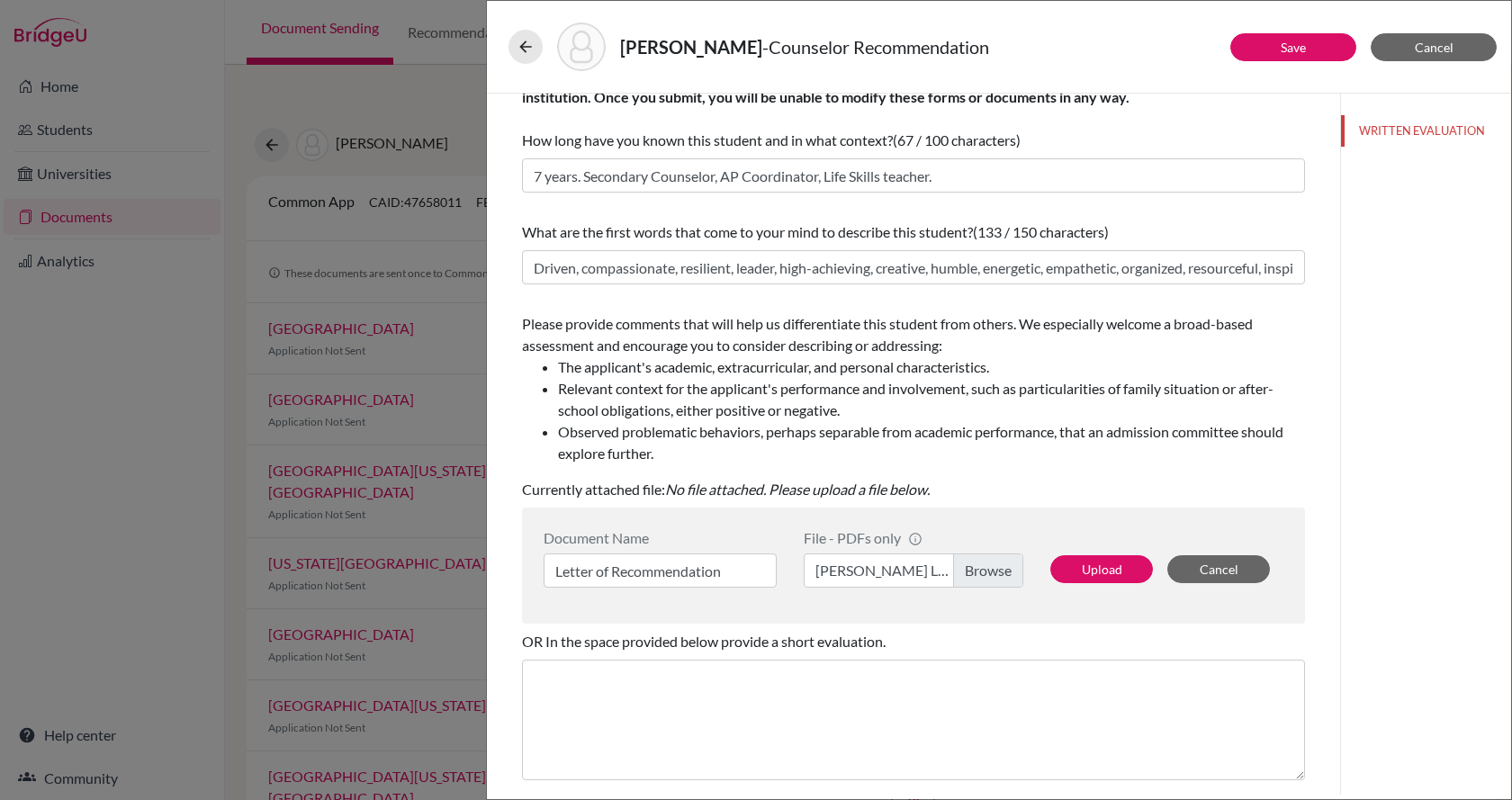
scroll to position [90, 0]
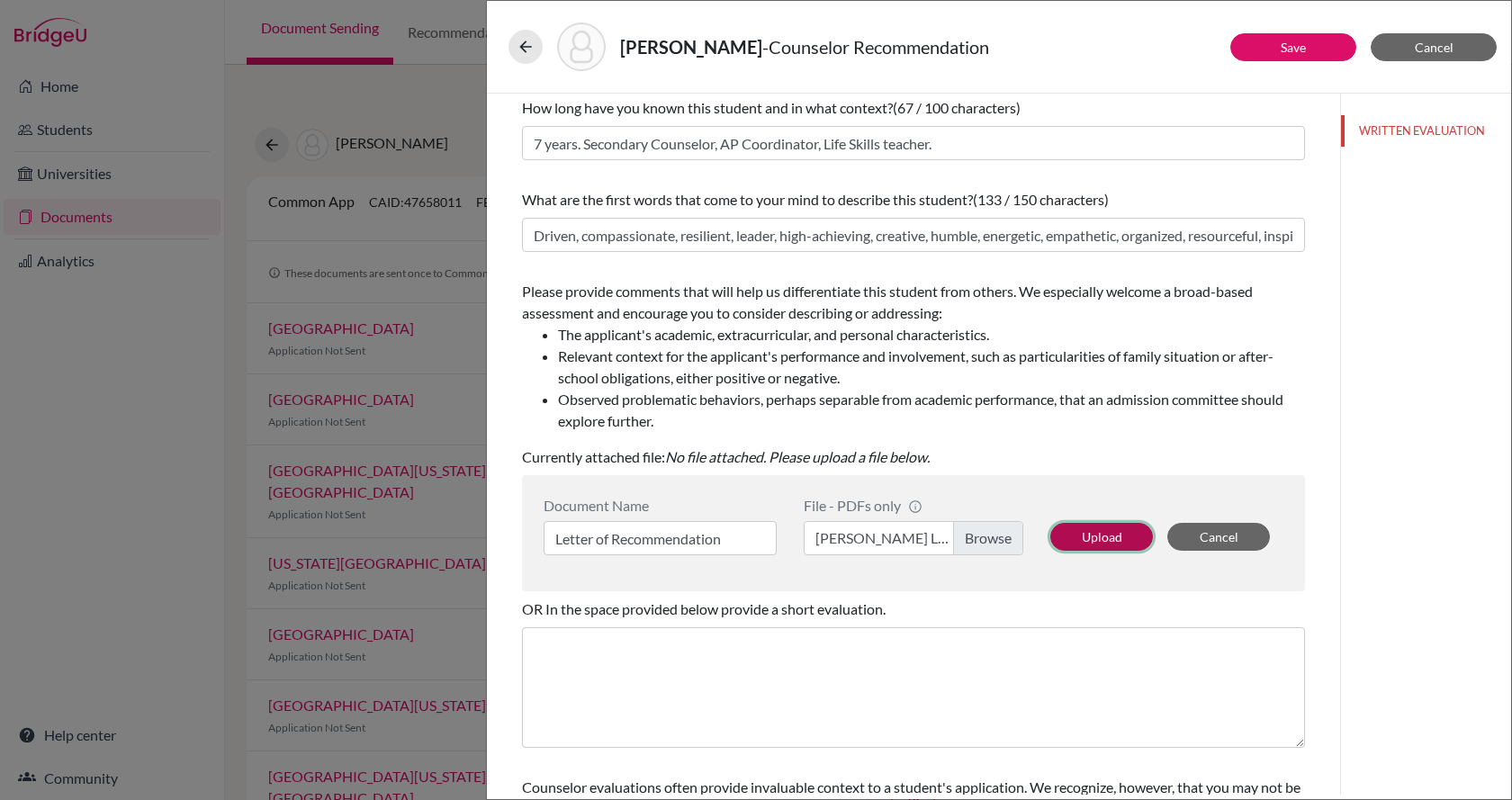
click at [1112, 533] on button "Upload" at bounding box center [1101, 536] width 103 height 27
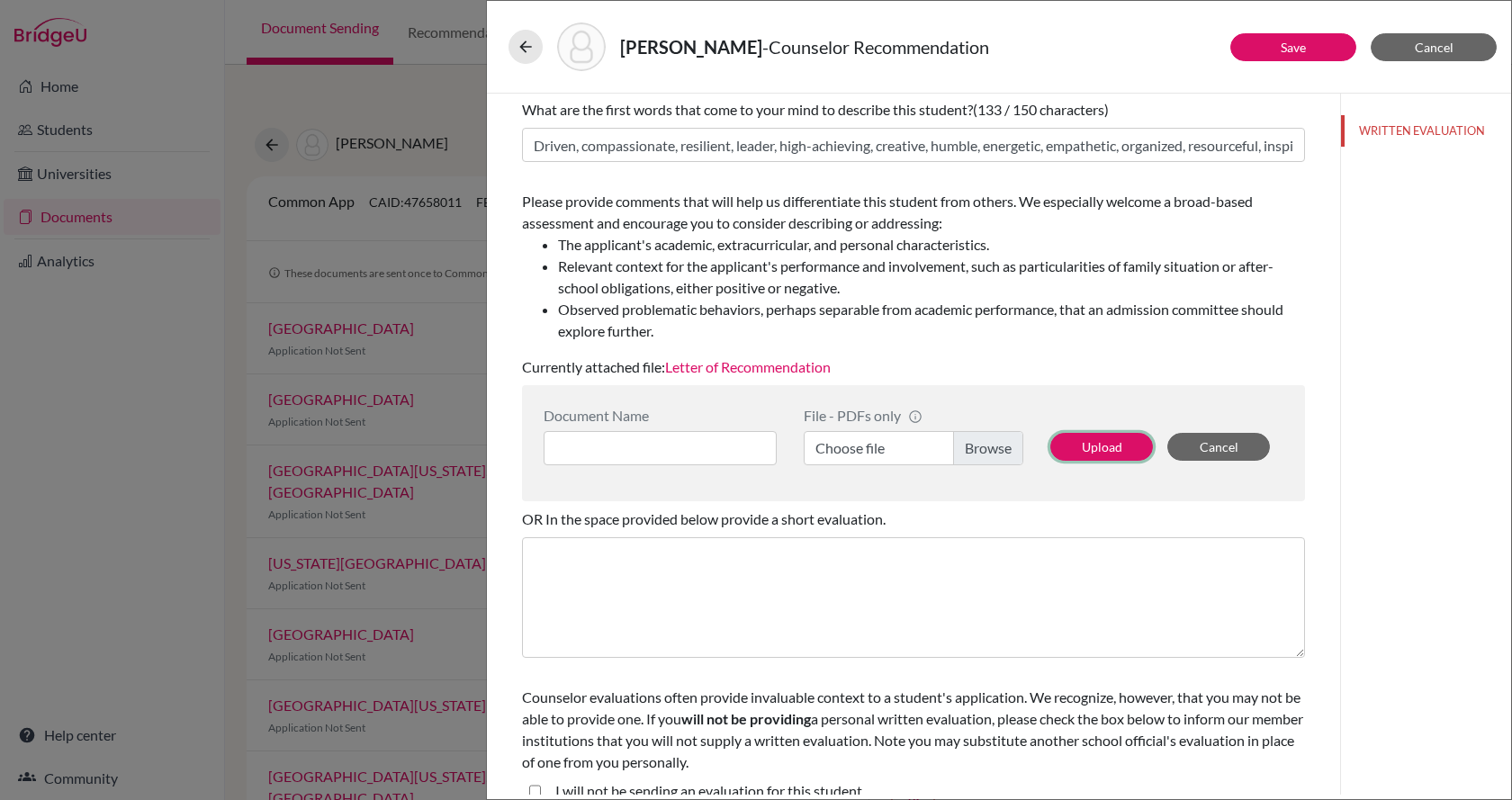
scroll to position [202, 0]
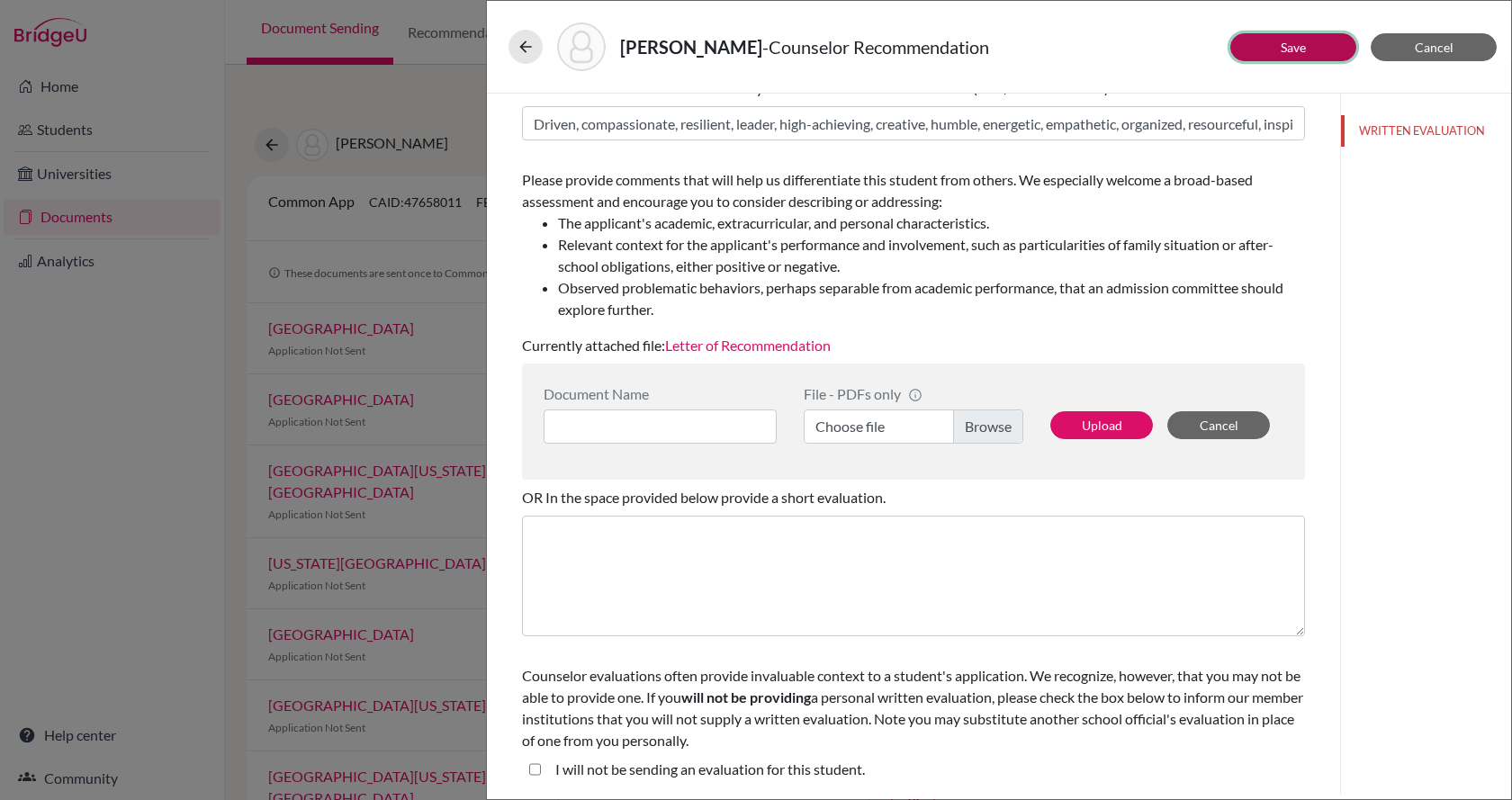
click at [1285, 45] on link "Save" at bounding box center [1293, 47] width 25 height 16
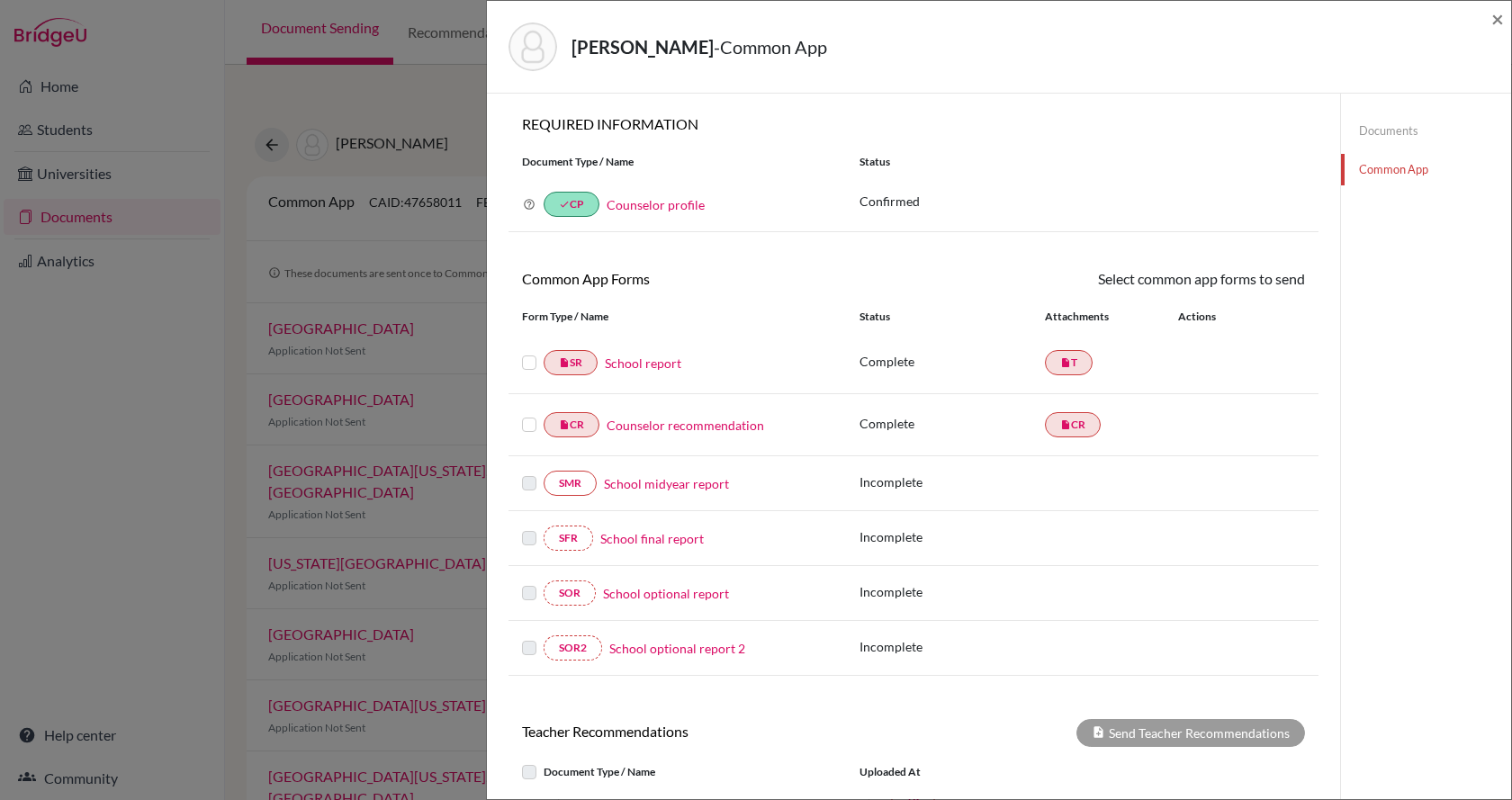
click at [531, 352] on label at bounding box center [529, 352] width 15 height 0
click at [0, 0] on input "checkbox" at bounding box center [0, 0] width 0 height 0
click at [532, 416] on label at bounding box center [529, 416] width 15 height 0
click at [0, 0] on input "checkbox" at bounding box center [0, 0] width 0 height 0
click at [1262, 280] on link "Send" at bounding box center [1268, 282] width 75 height 27
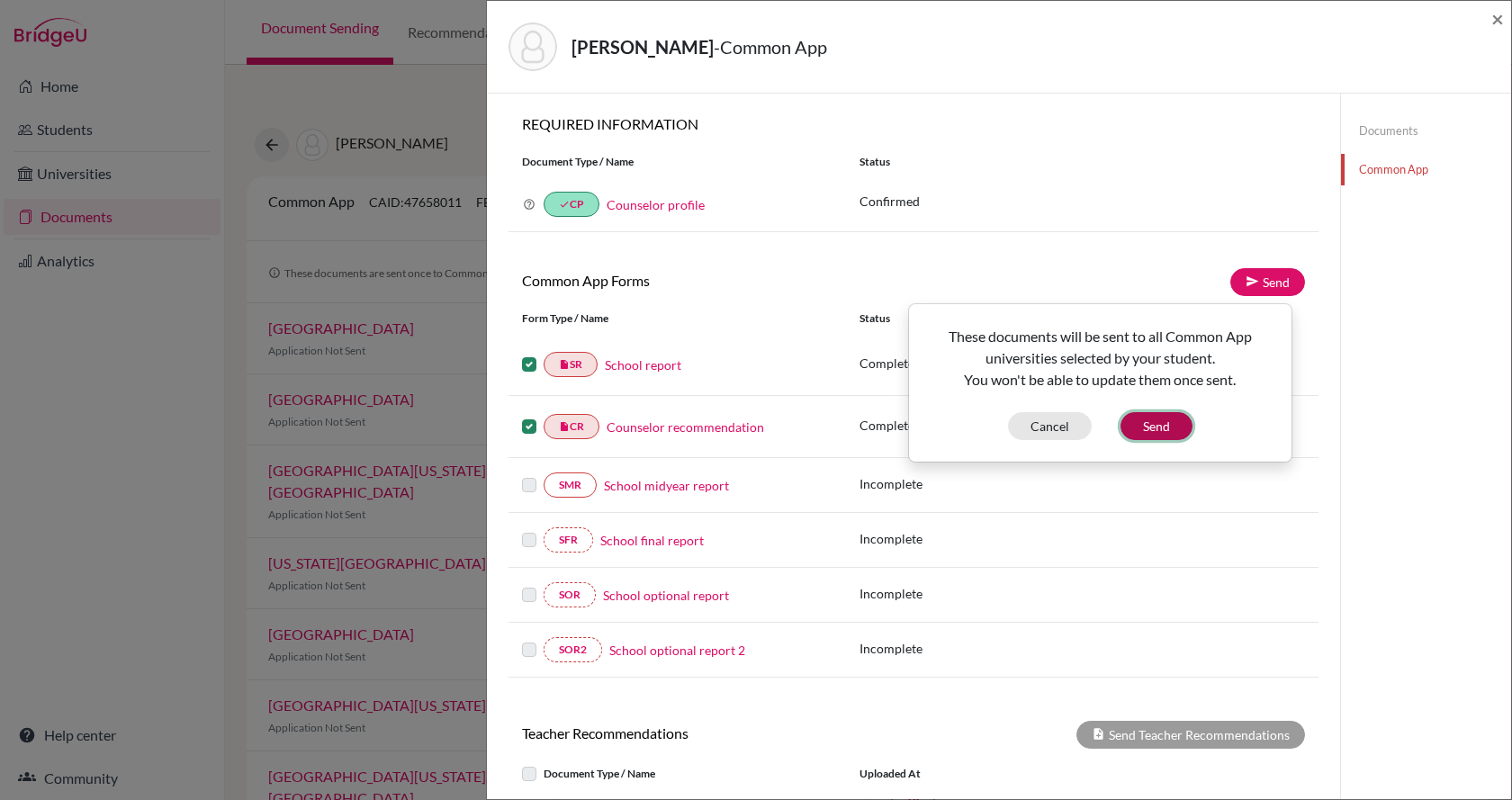
click at [1154, 423] on button "Send" at bounding box center [1156, 425] width 72 height 27
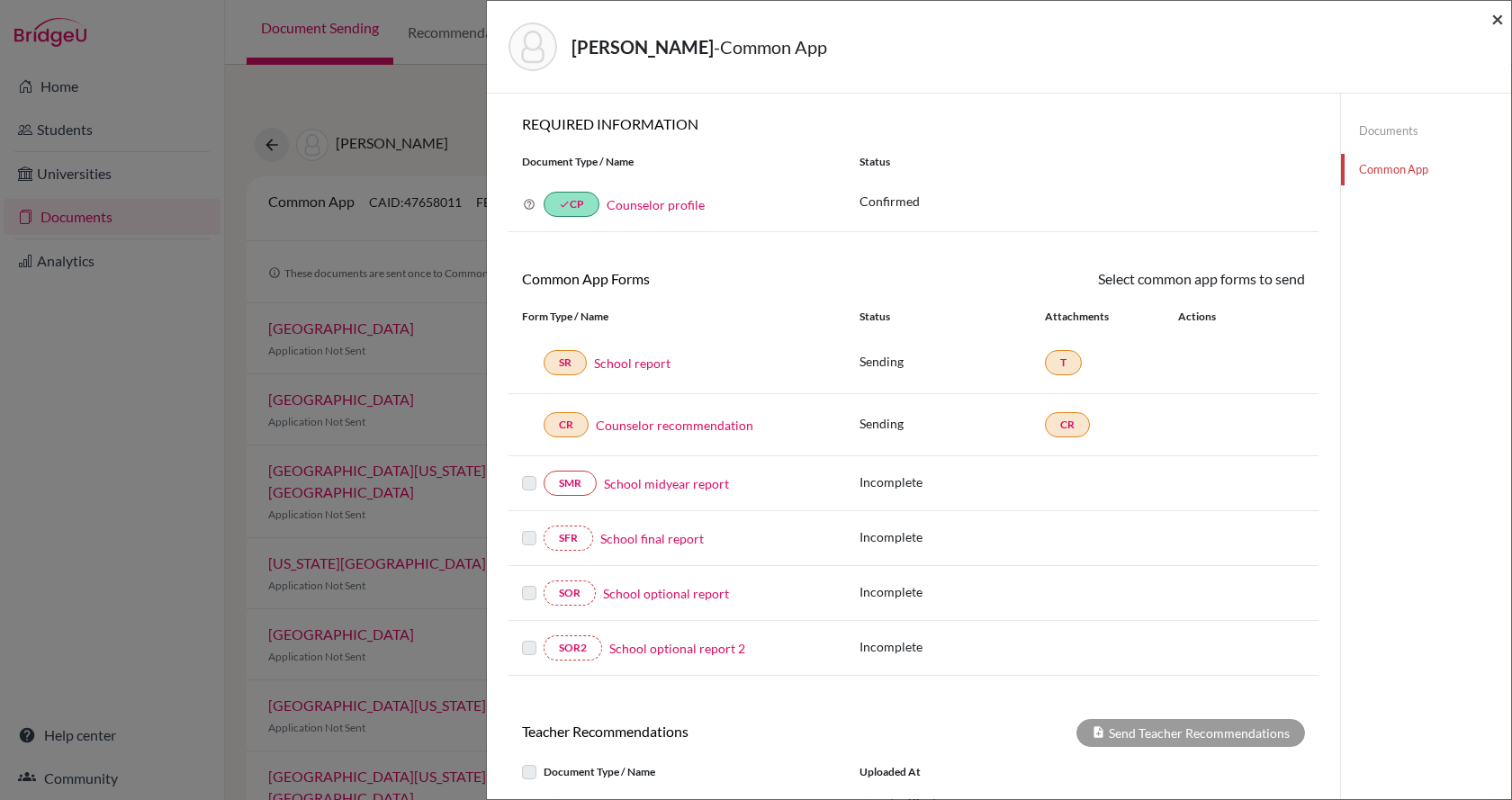
click at [1503, 16] on span "×" at bounding box center [1497, 19] width 13 height 26
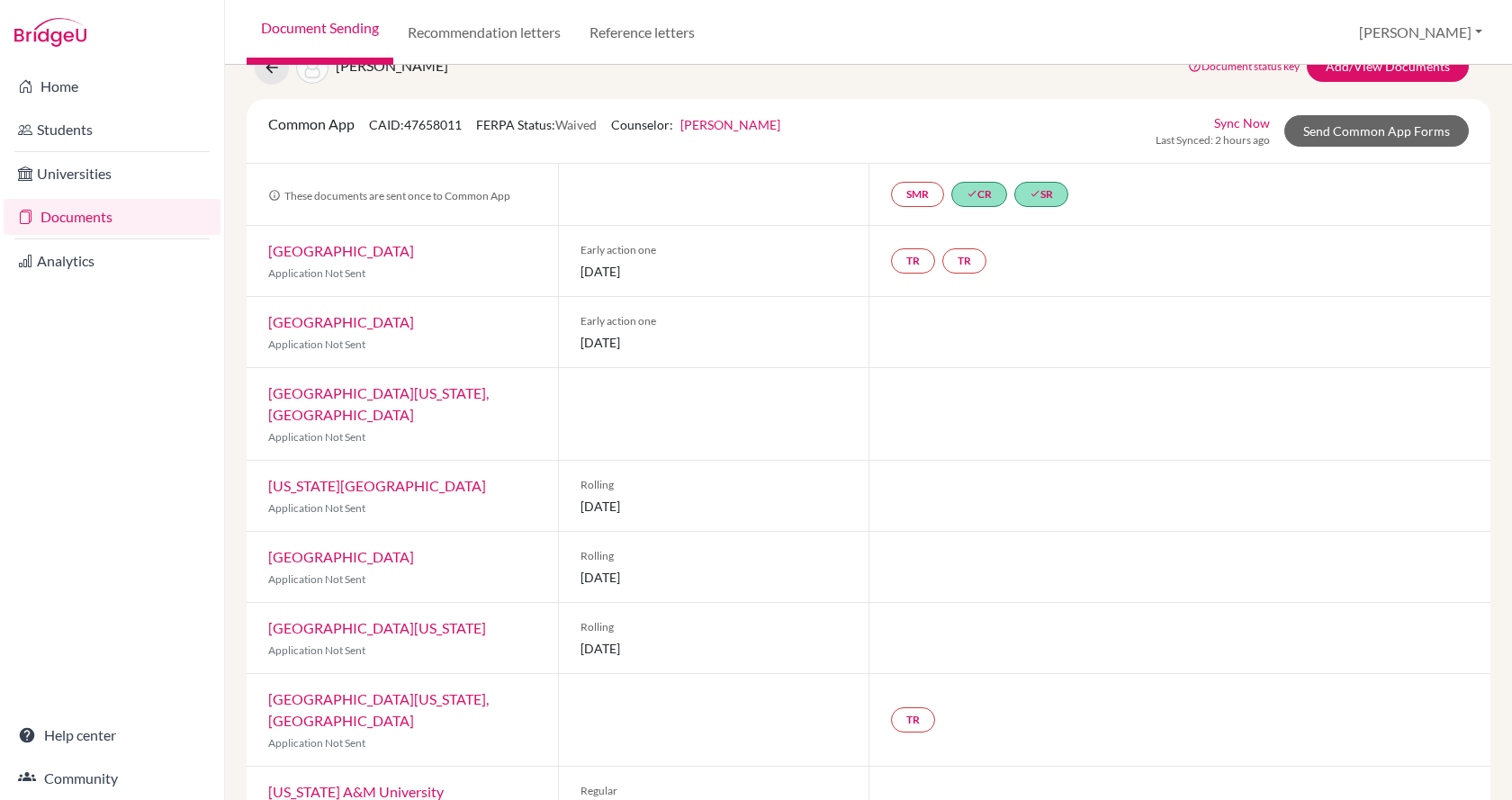
scroll to position [164, 0]
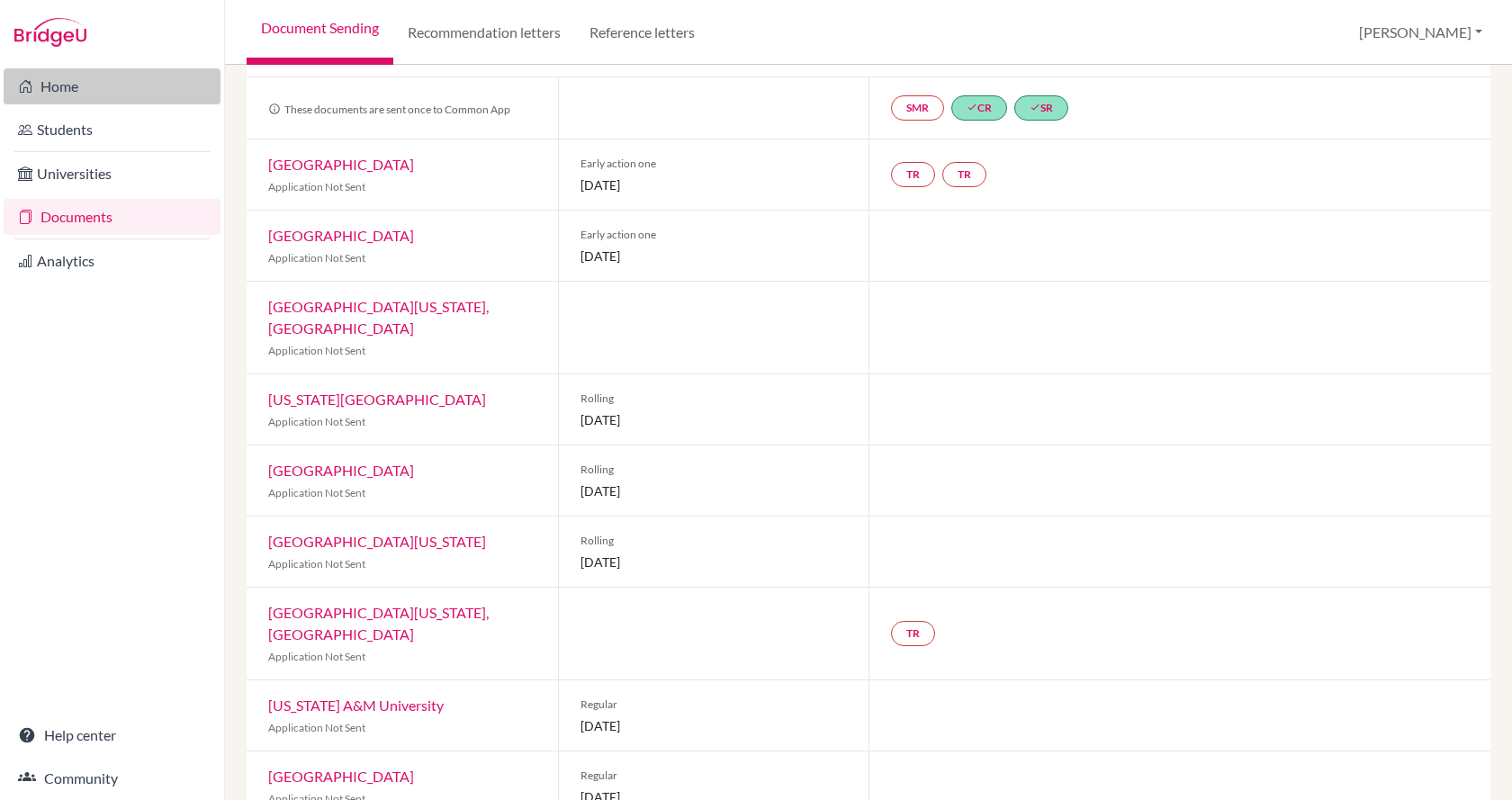
click at [49, 102] on link "Home" at bounding box center [112, 86] width 217 height 36
